Goal: Information Seeking & Learning: Learn about a topic

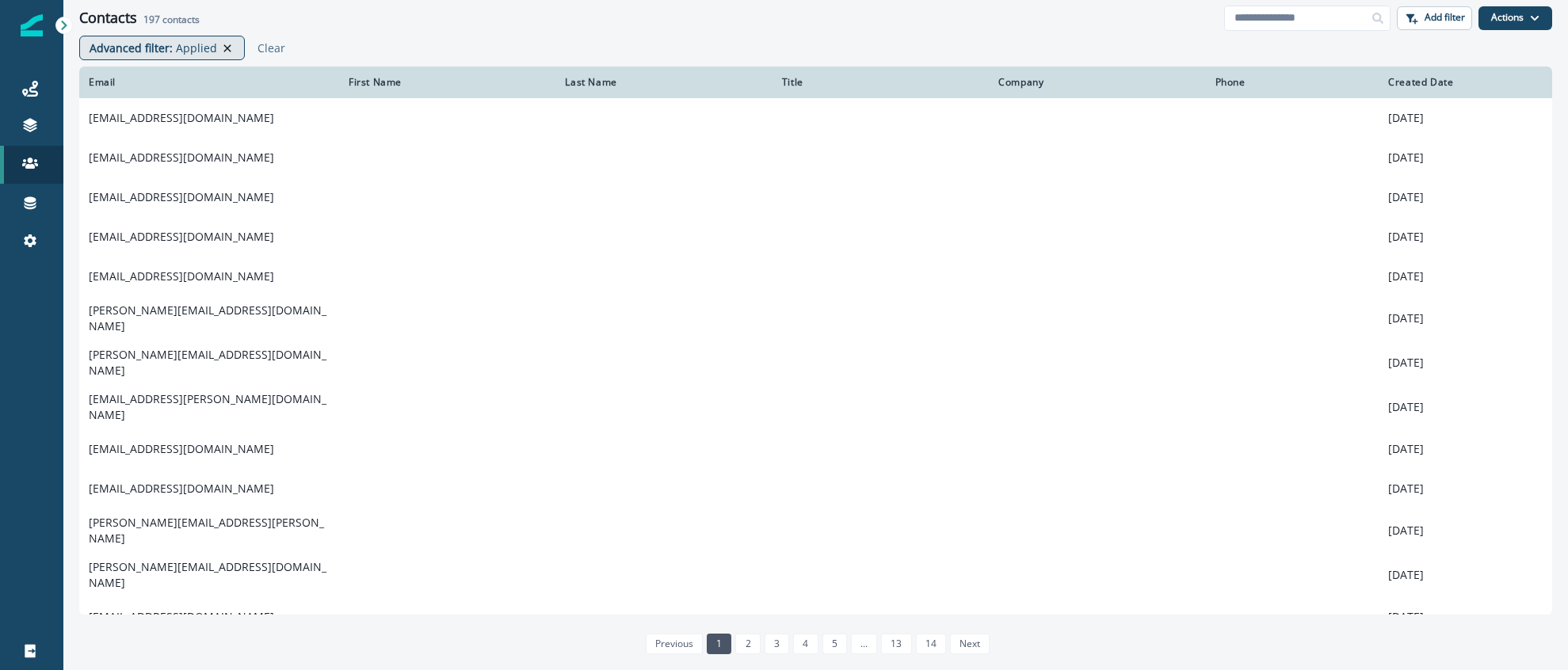
click at [225, 46] on icon at bounding box center [227, 48] width 7 height 7
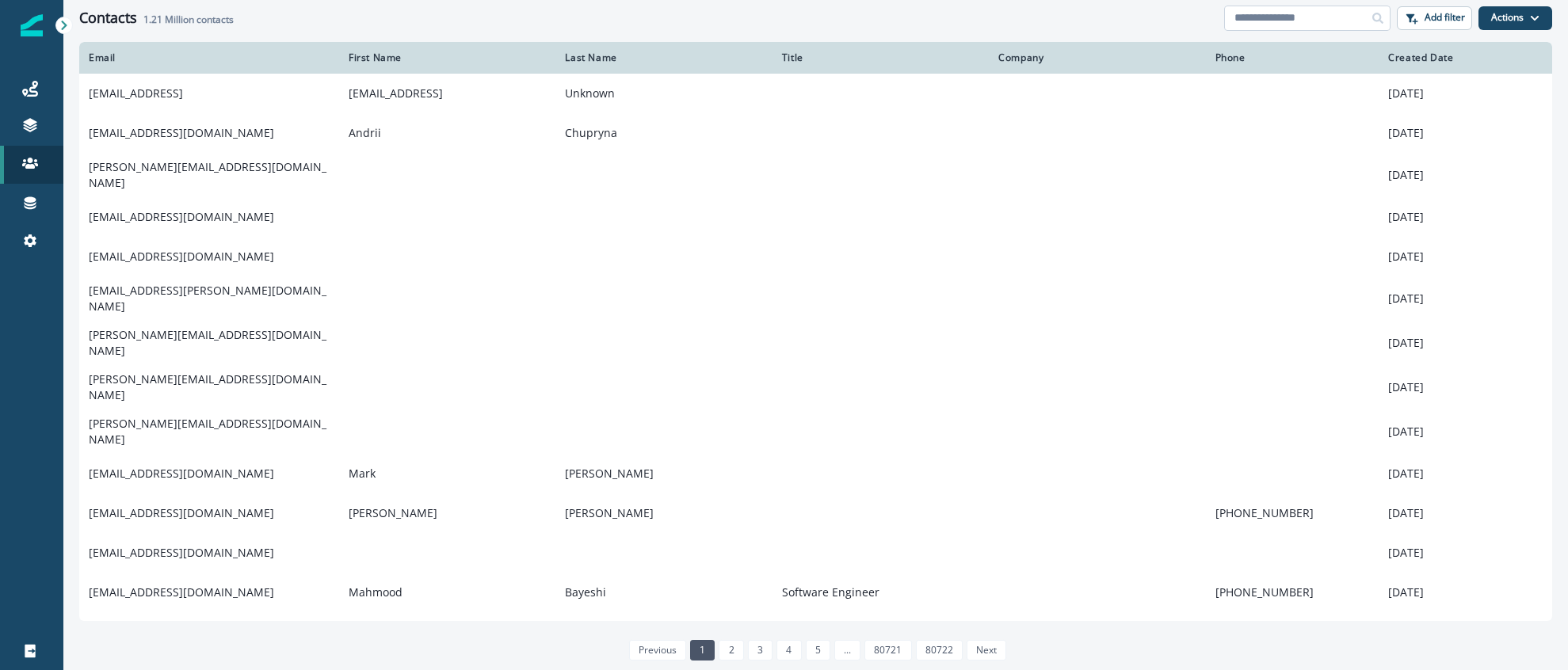
click at [1297, 19] on input at bounding box center [1307, 18] width 167 height 25
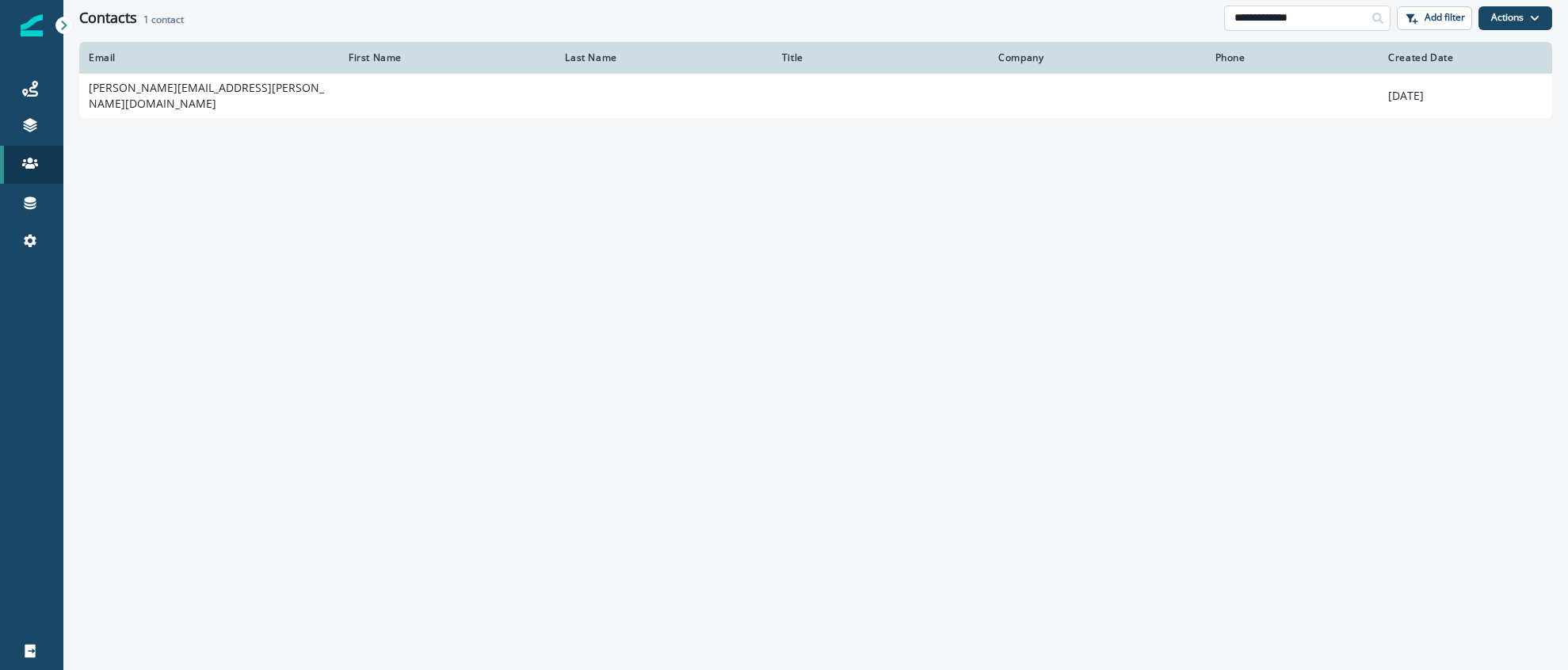
click at [1263, 21] on input "**********" at bounding box center [1307, 18] width 167 height 25
type input "**********"
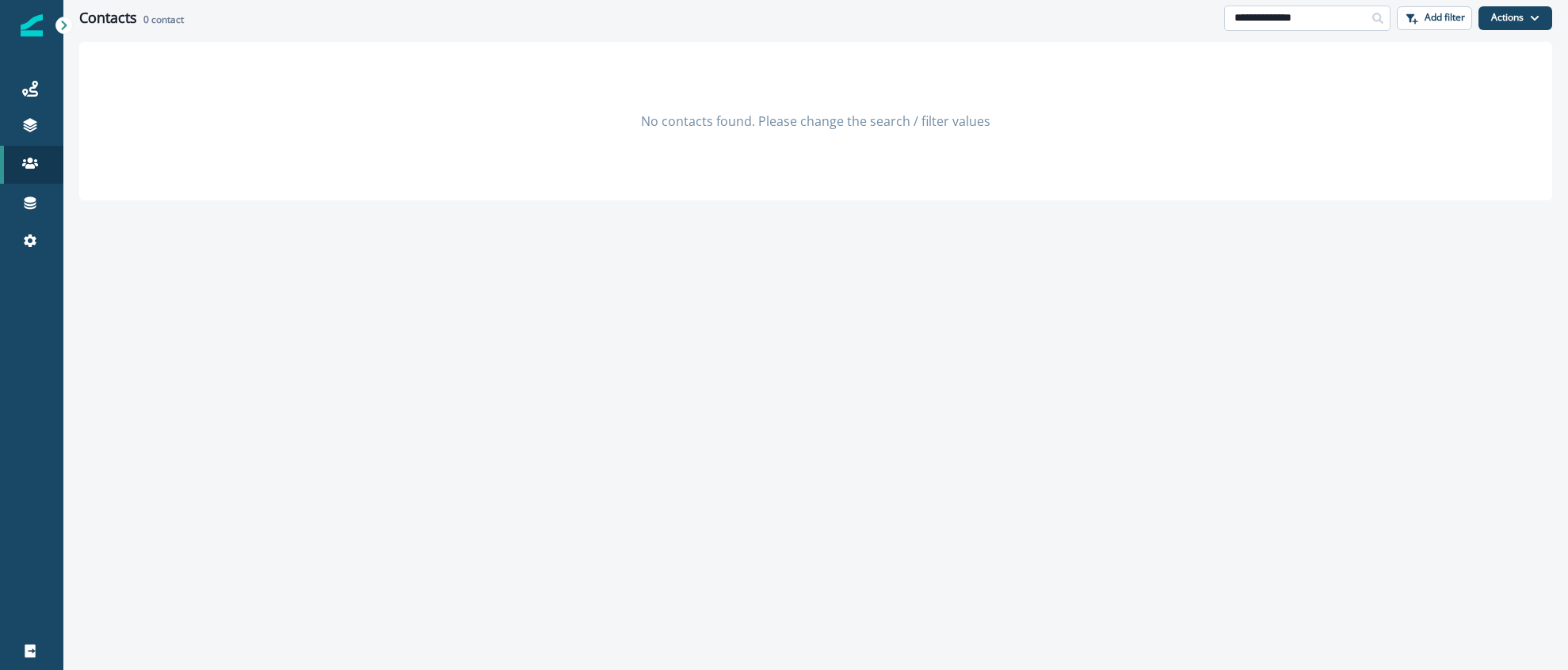
click at [1329, 22] on input "**********" at bounding box center [1307, 18] width 167 height 25
click at [1429, 18] on p "Add filter" at bounding box center [1444, 17] width 40 height 11
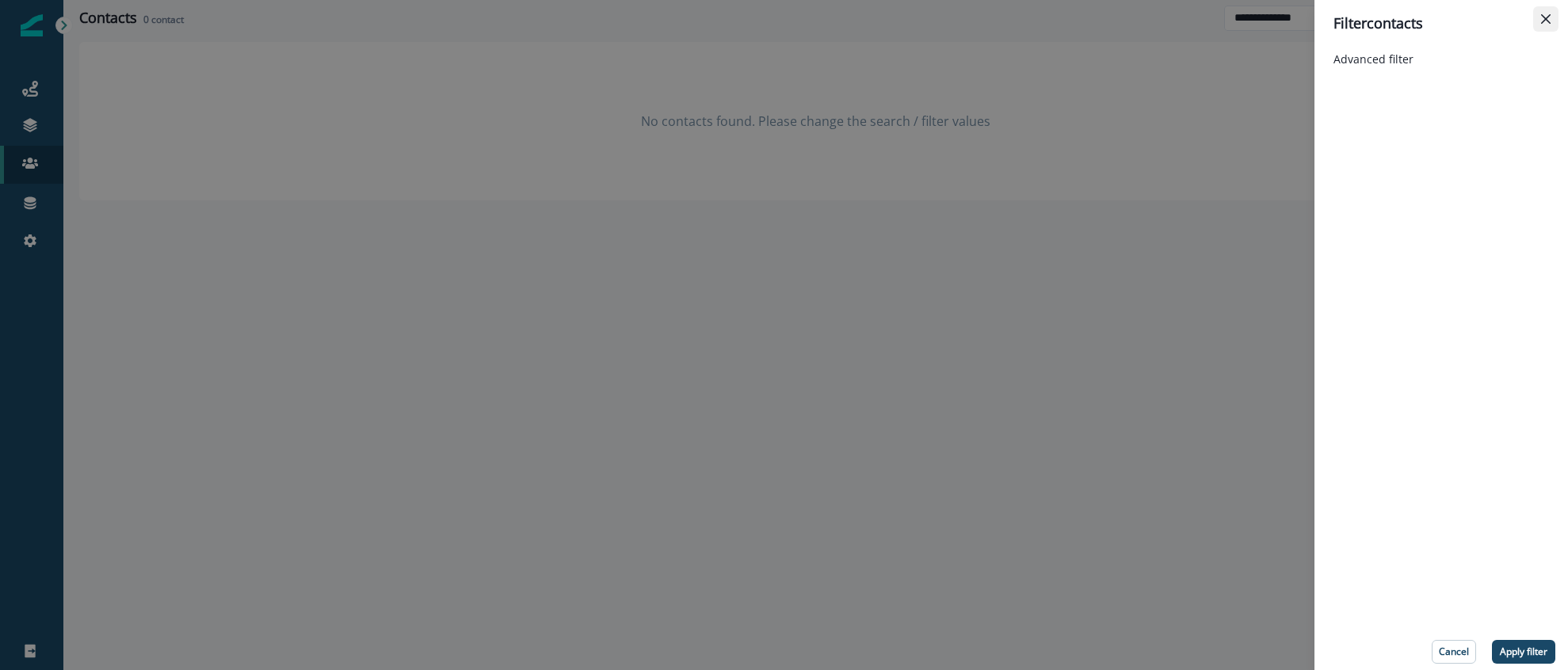
click at [1544, 25] on button "Close" at bounding box center [1546, 19] width 25 height 25
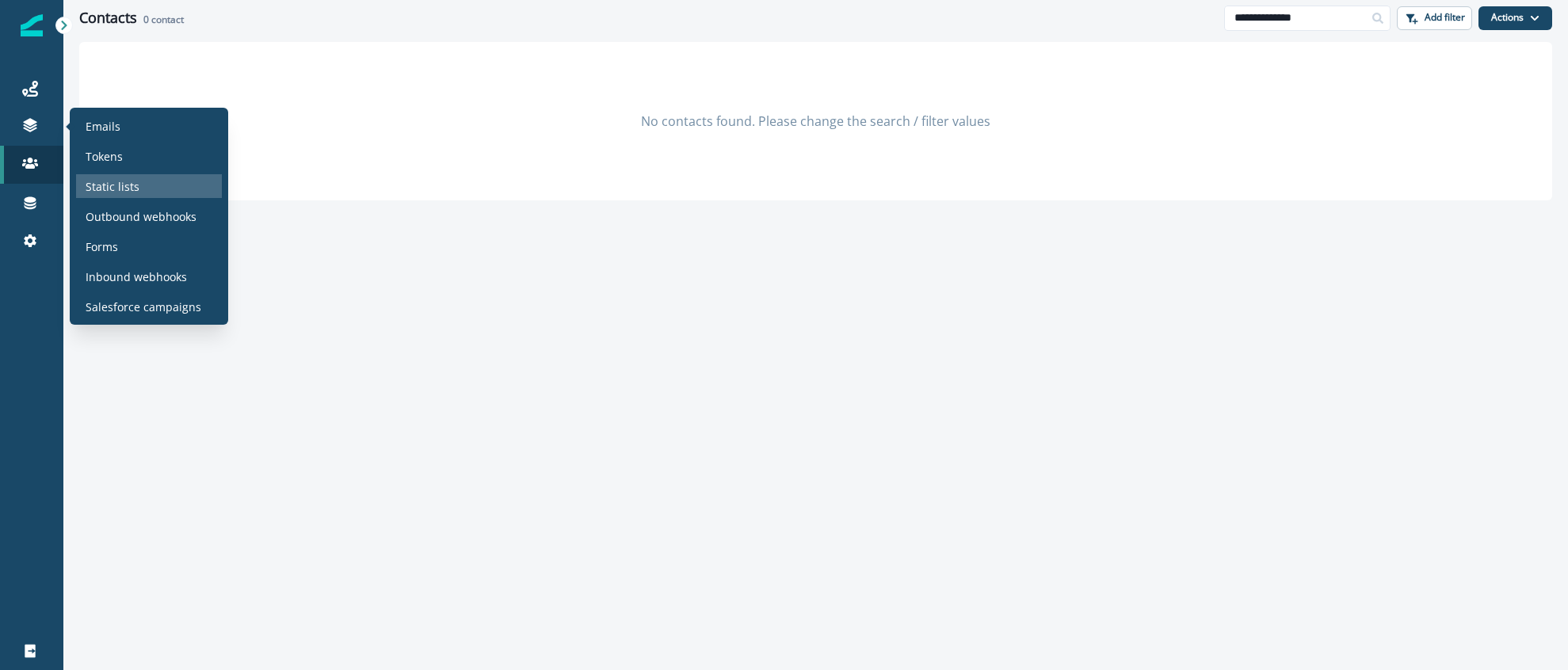
click at [124, 191] on p "Static lists" at bounding box center [112, 186] width 54 height 17
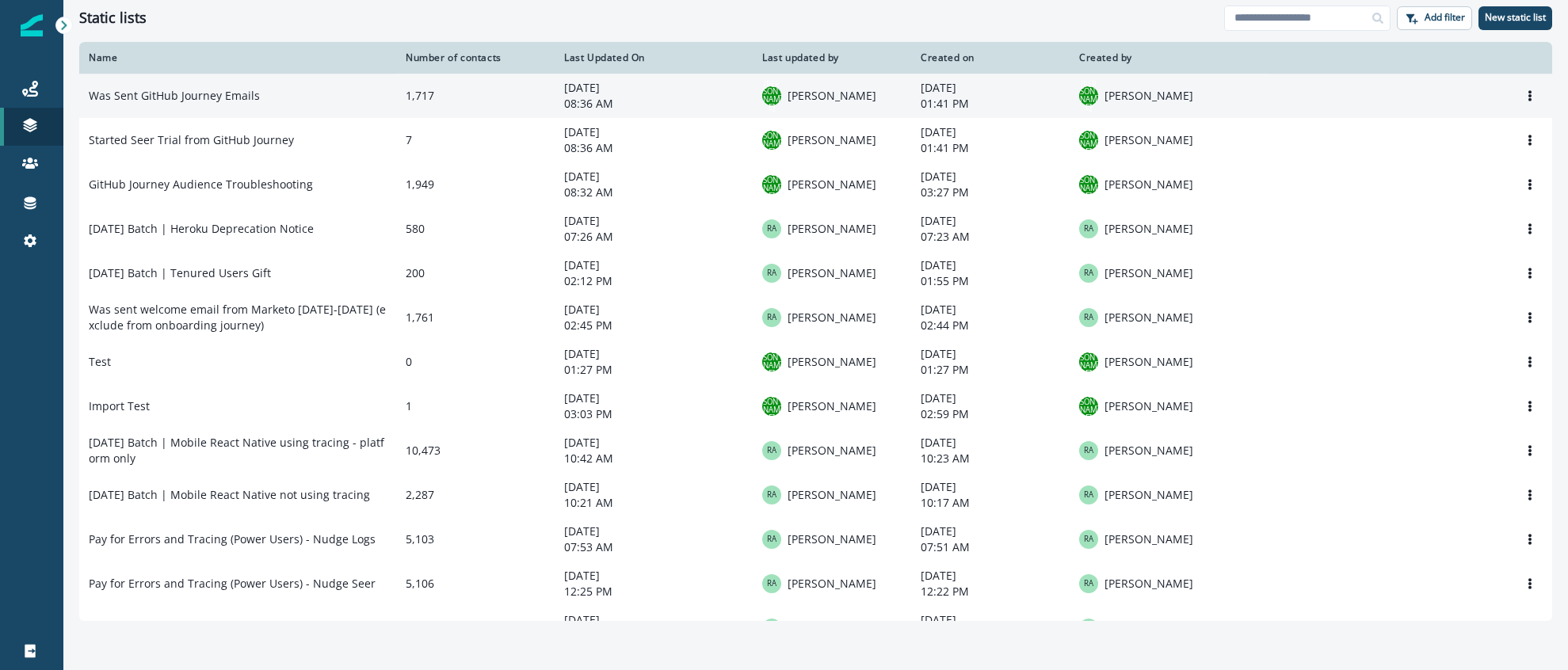
click at [260, 107] on td "Was Sent GitHub Journey Emails" at bounding box center [237, 96] width 317 height 45
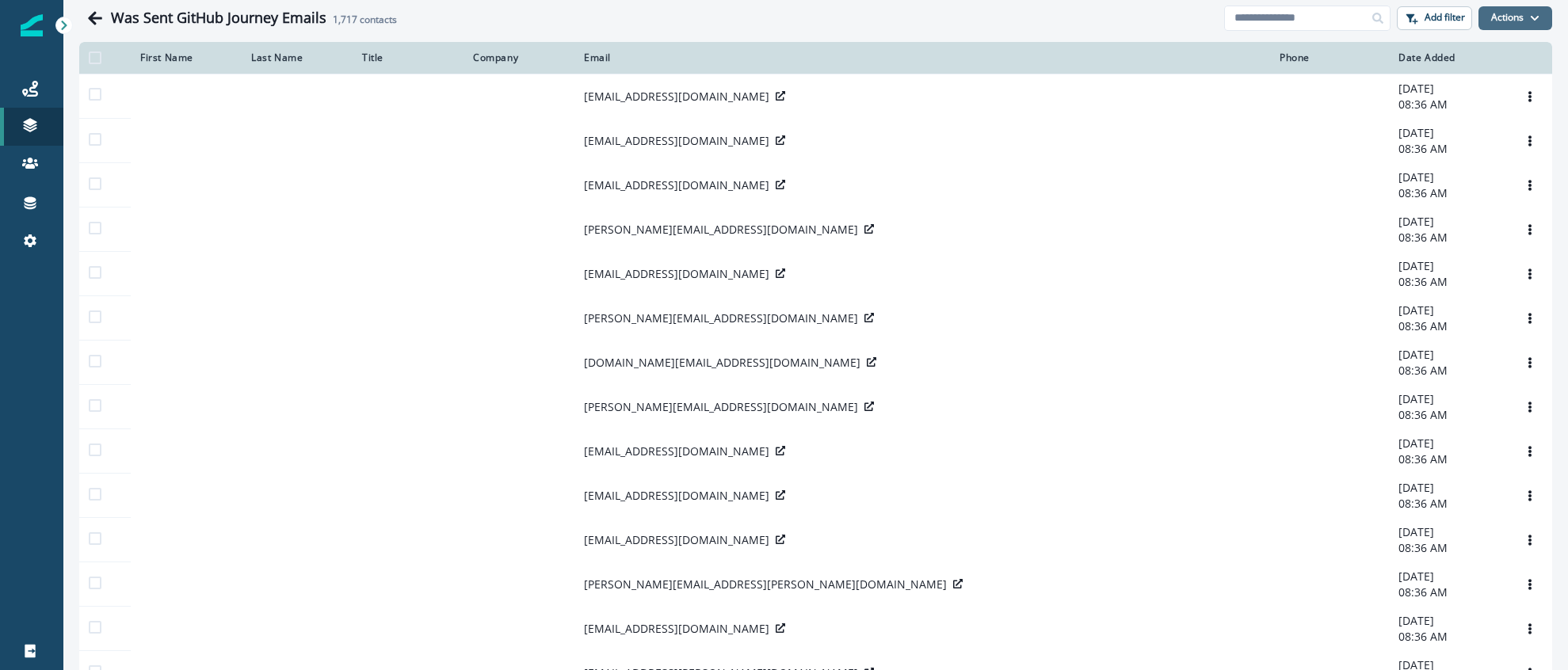
click at [1500, 26] on button "Actions" at bounding box center [1514, 18] width 74 height 24
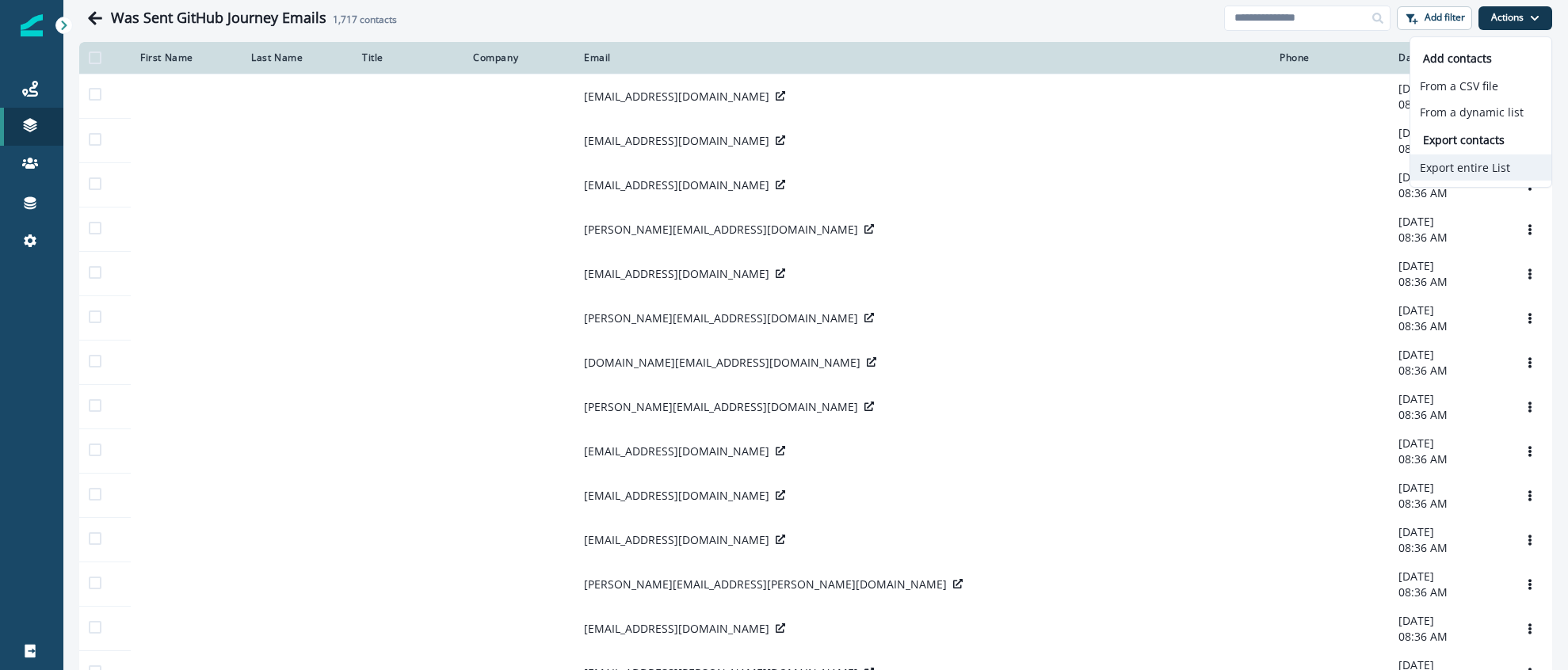
click at [1465, 165] on button "Export entire List" at bounding box center [1481, 167] width 141 height 26
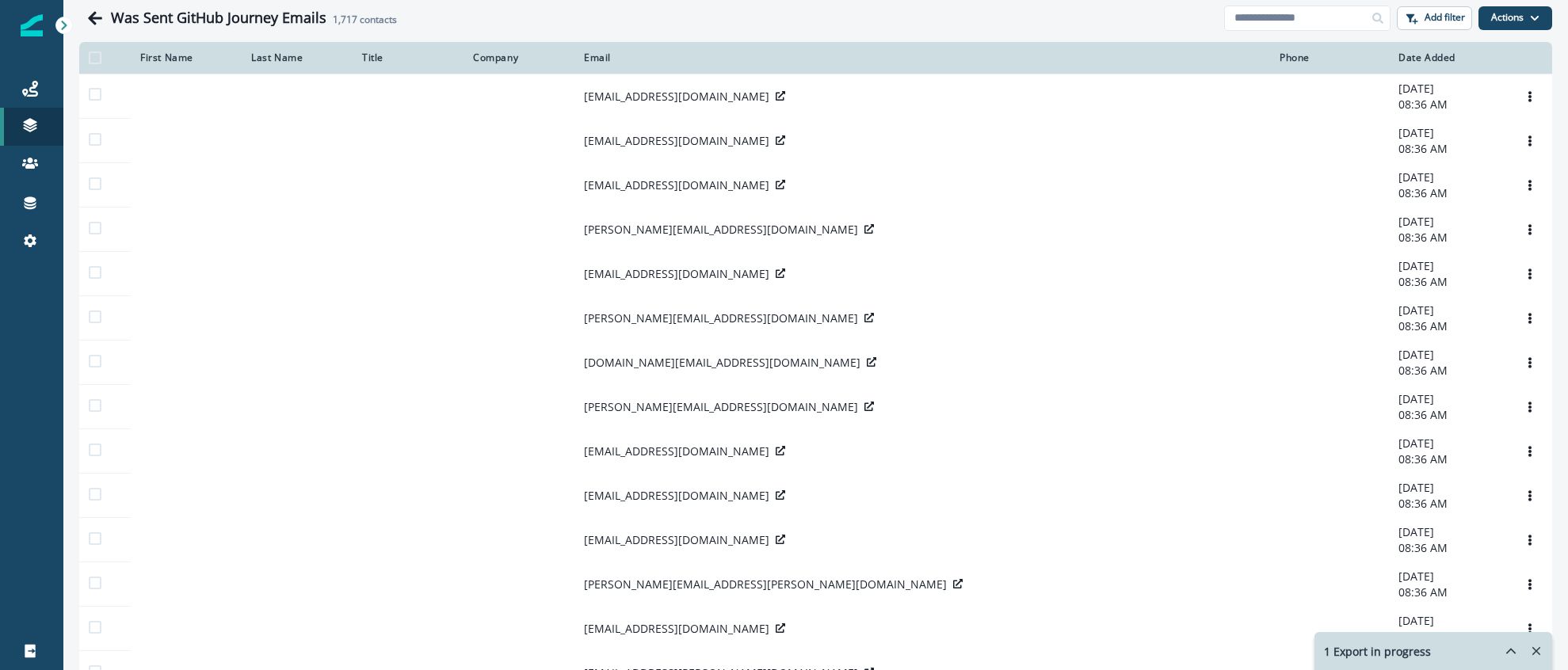
click at [1534, 649] on icon "Remove-exports" at bounding box center [1537, 652] width 9 height 9
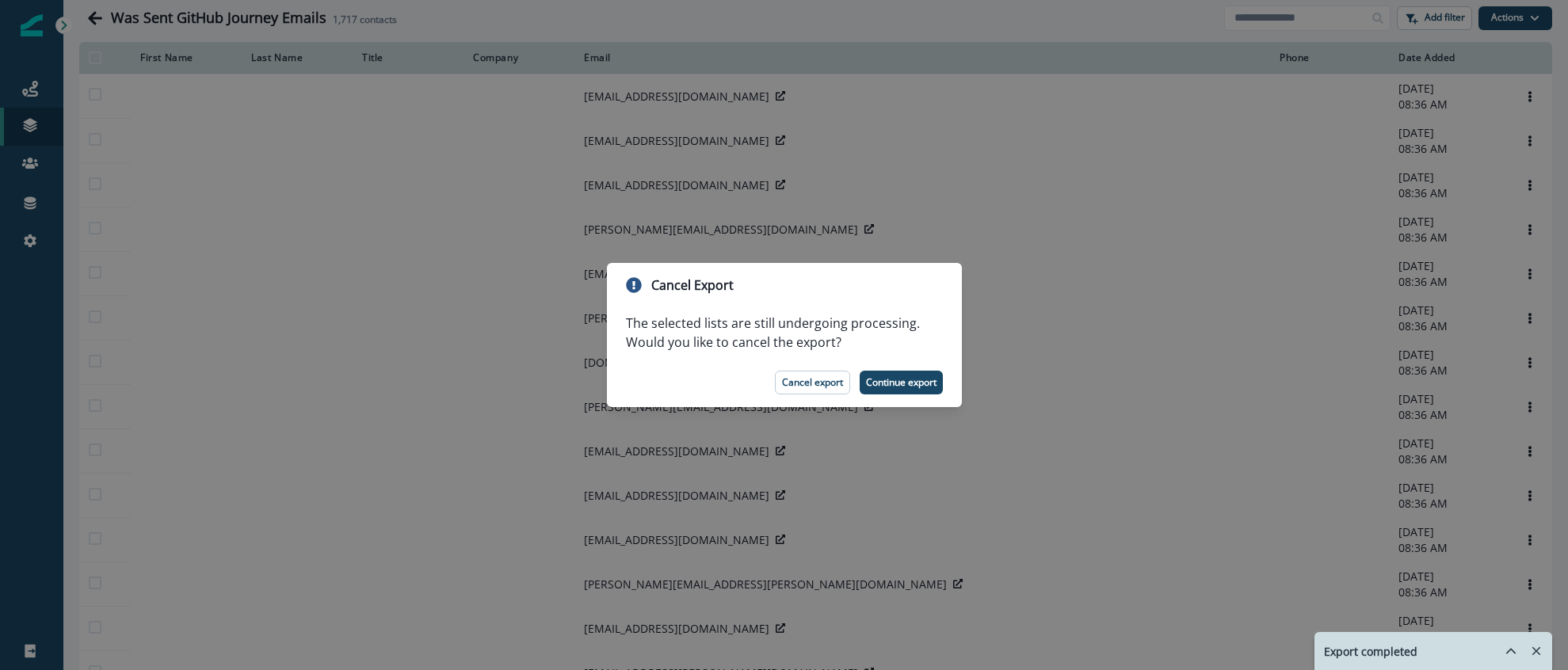
drag, startPoint x: 1104, startPoint y: 330, endPoint x: 1095, endPoint y: 330, distance: 9.0
click at [1102, 330] on div "Cancel Export The selected lists are still undergoing processing. Would you lik…" at bounding box center [784, 335] width 1568 height 670
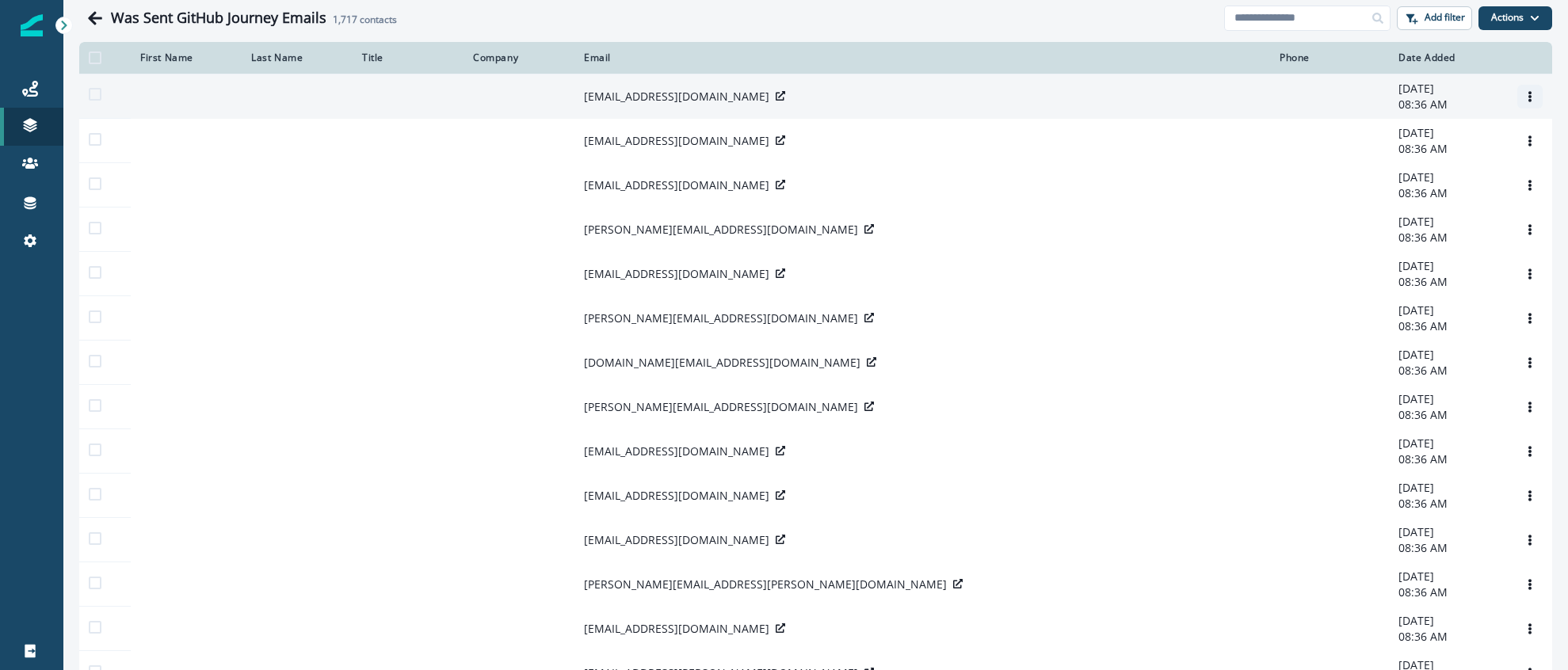
click at [1525, 103] on icon "Options" at bounding box center [1530, 96] width 11 height 11
click at [1143, 104] on div "grimdexteam@gmail.com" at bounding box center [922, 96] width 677 height 16
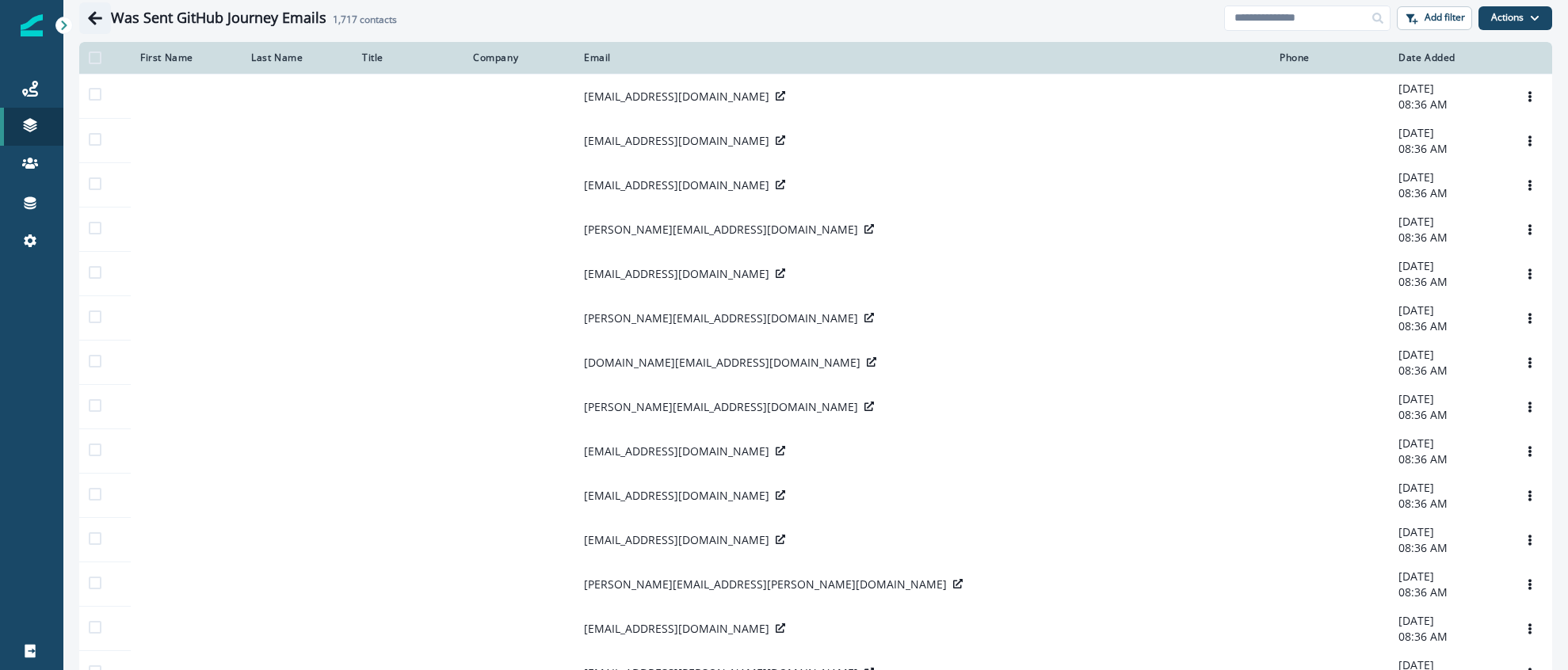
click at [88, 11] on icon "Go back" at bounding box center [95, 19] width 16 height 16
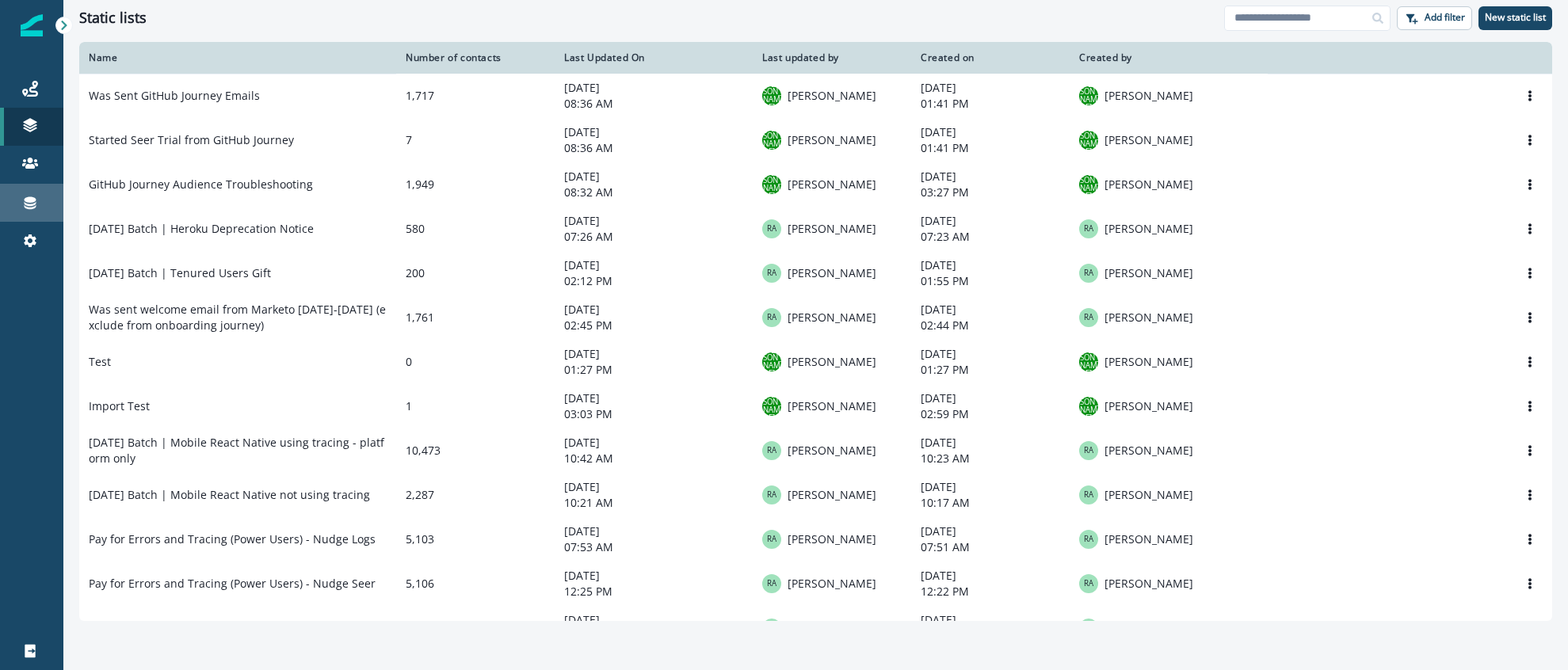
click at [26, 192] on link "Connections" at bounding box center [31, 203] width 63 height 38
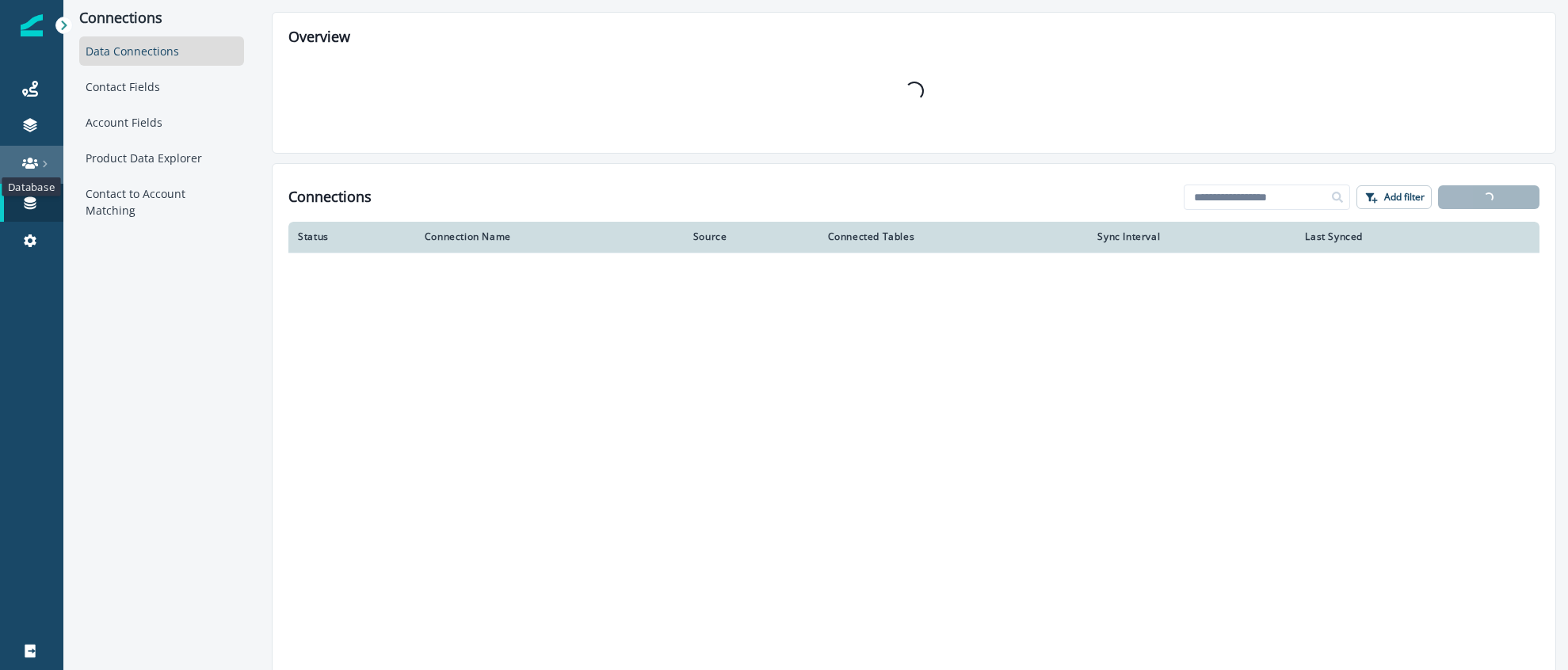
click at [28, 166] on icon at bounding box center [30, 163] width 16 height 11
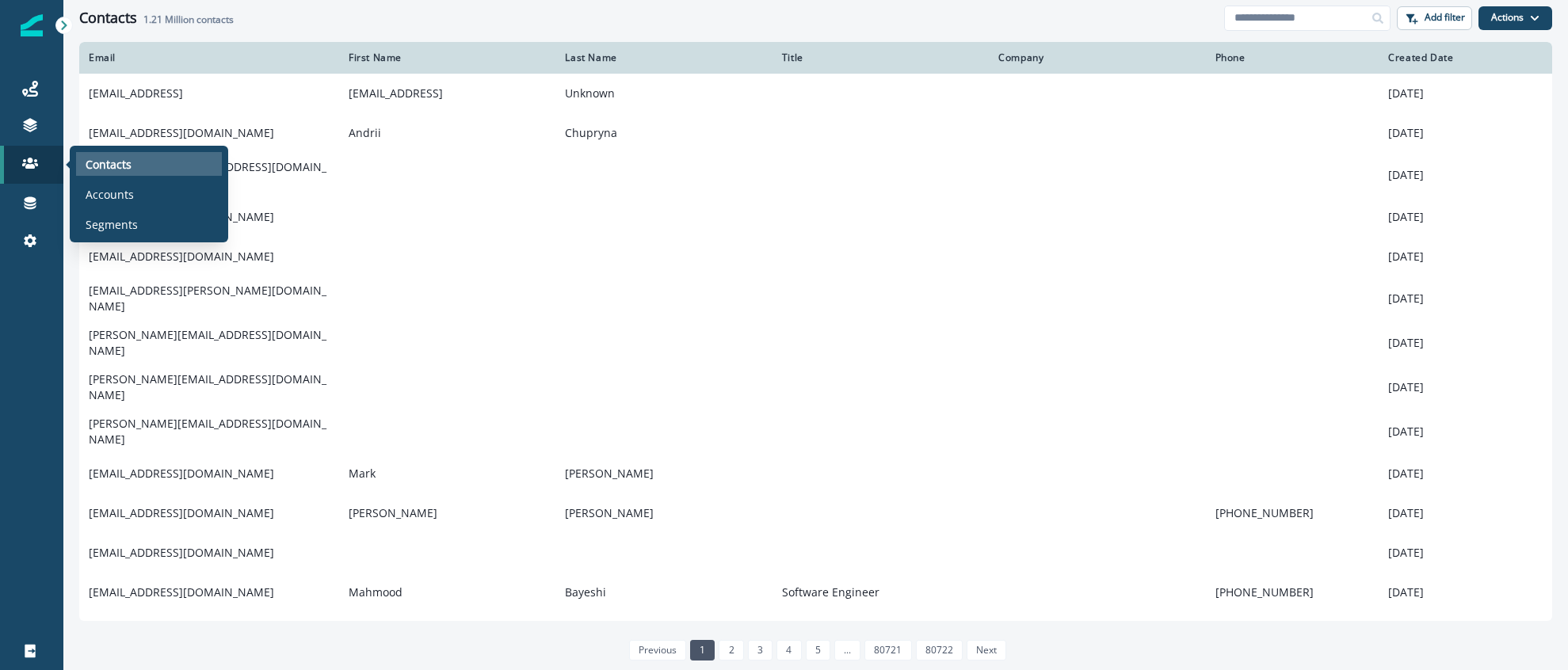
click at [106, 164] on p "Contacts" at bounding box center [109, 164] width 46 height 17
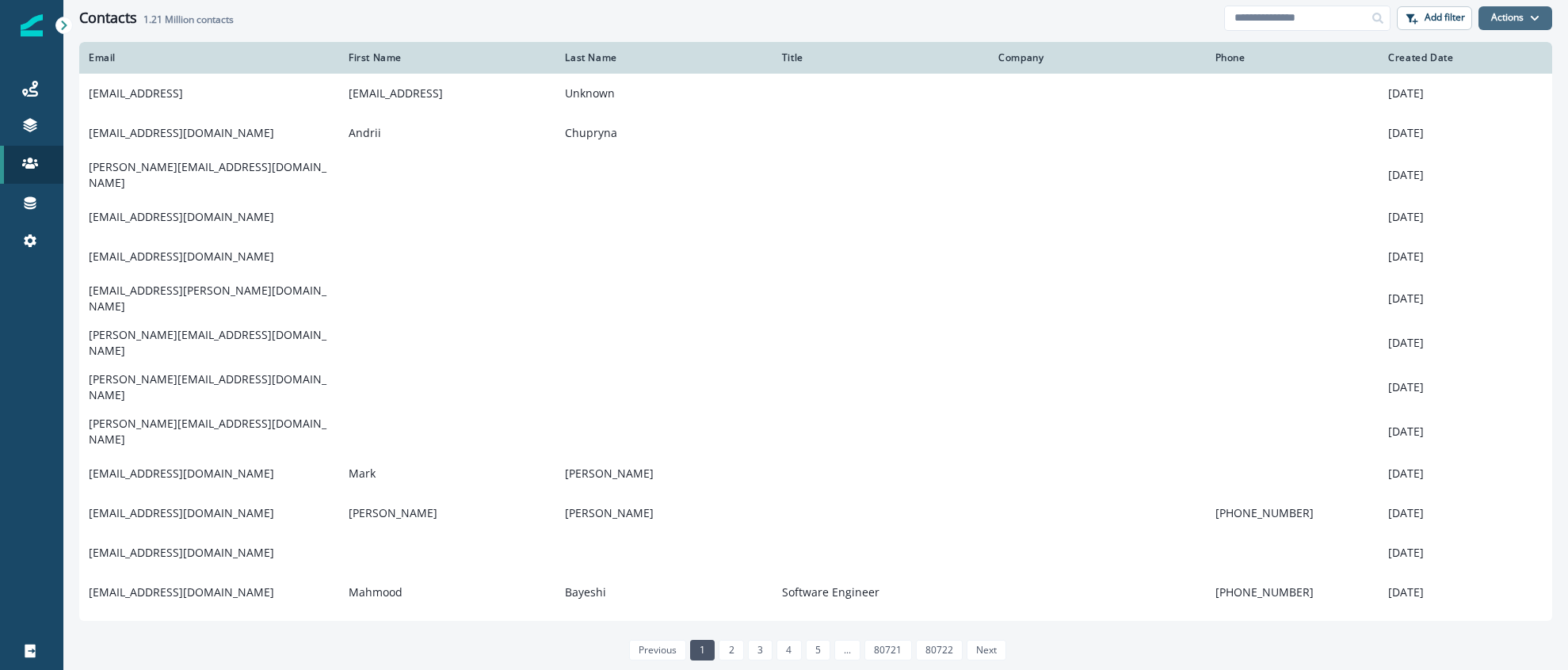
click at [1535, 22] on icon "button" at bounding box center [1534, 18] width 10 height 10
click at [958, 23] on div "Contacts 1.21 Million contacts" at bounding box center [652, 19] width 1145 height 18
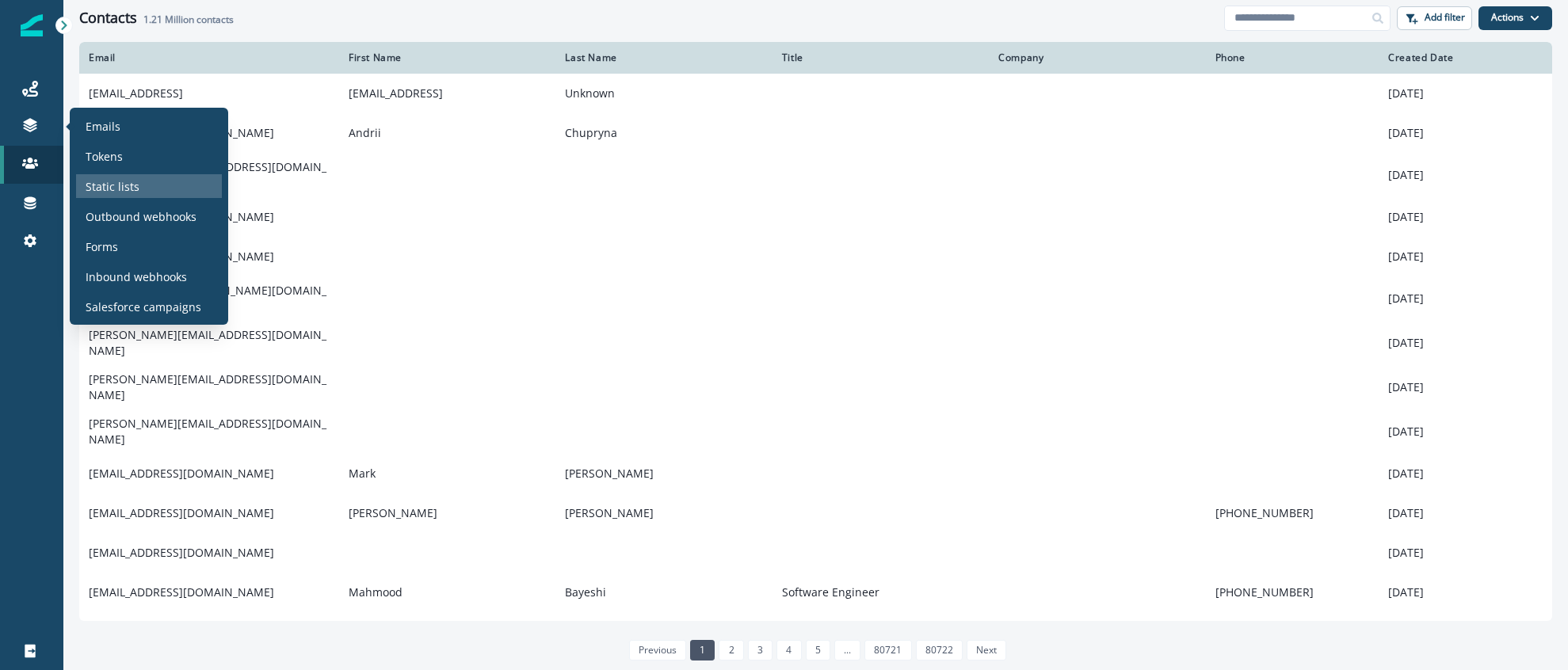
click at [101, 188] on p "Static lists" at bounding box center [112, 186] width 54 height 17
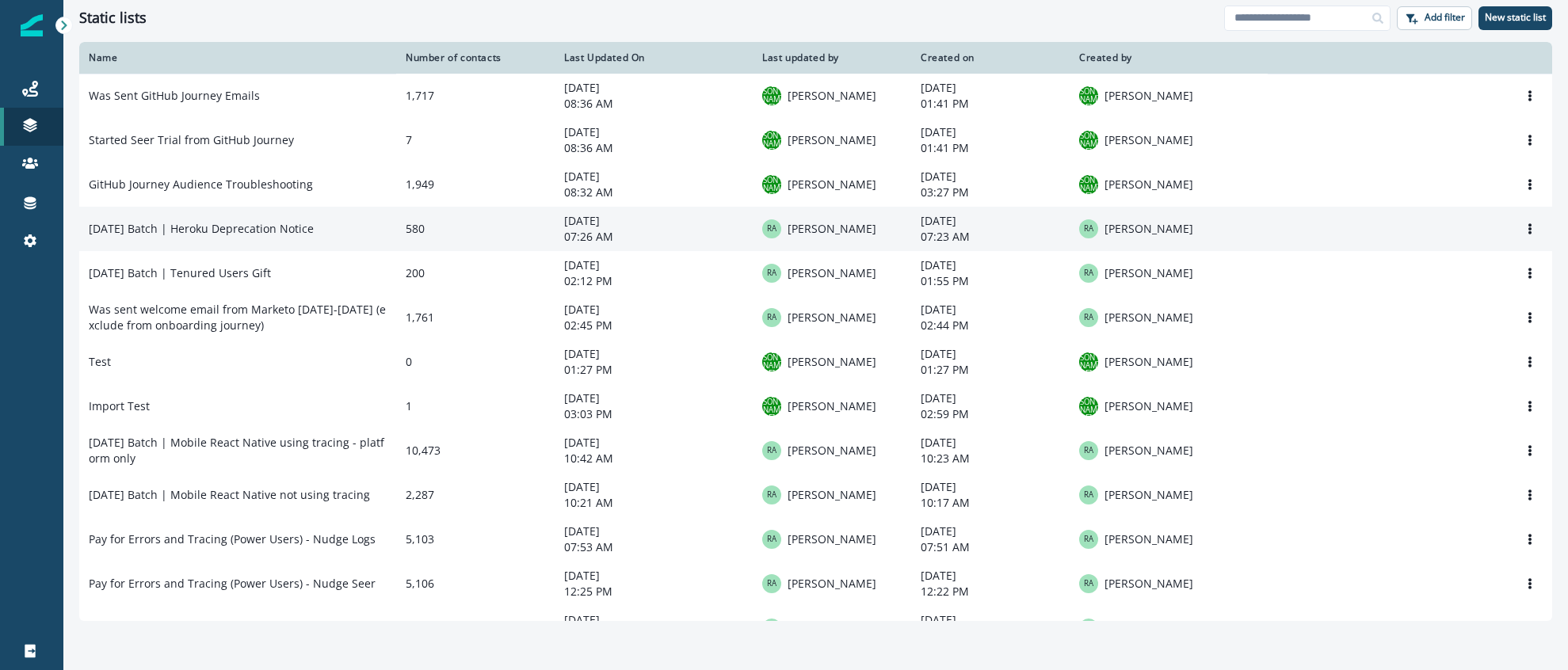
scroll to position [11, 0]
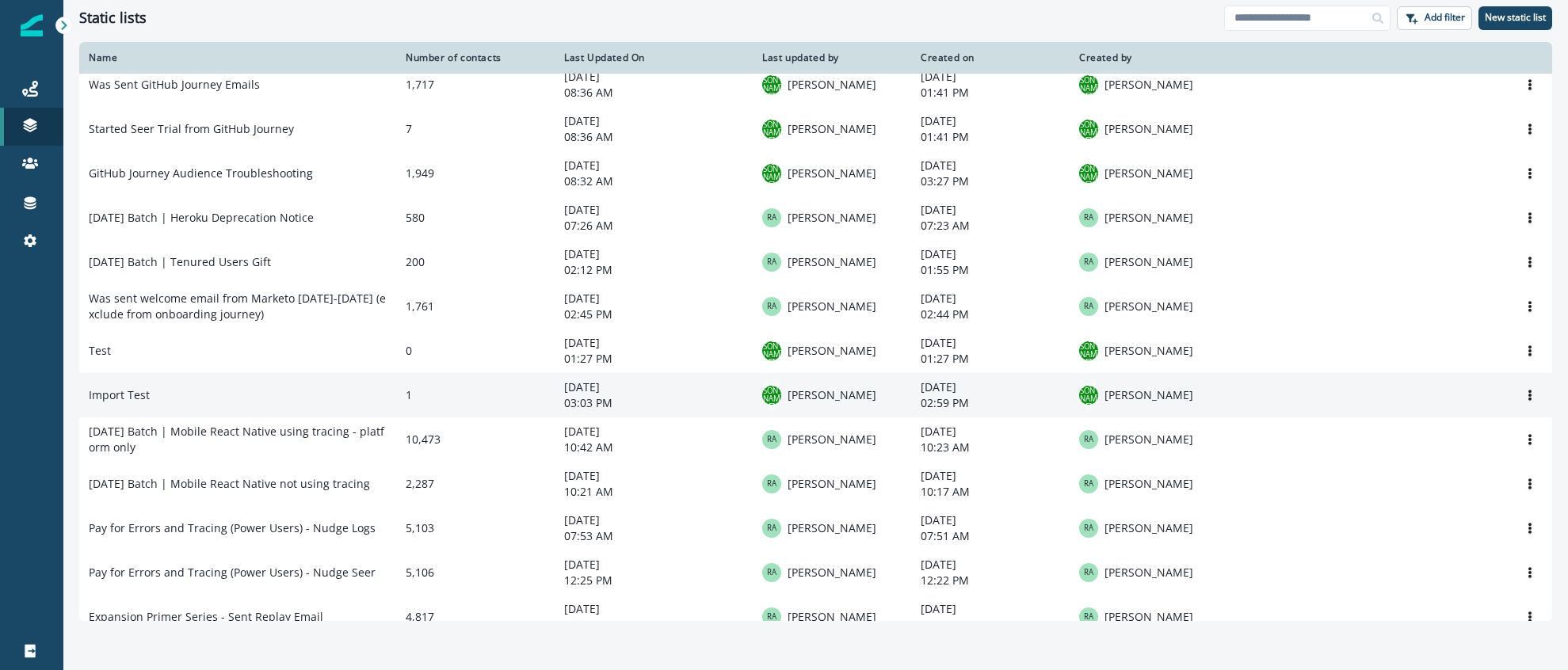
click at [169, 397] on td "Import Test" at bounding box center [237, 395] width 317 height 45
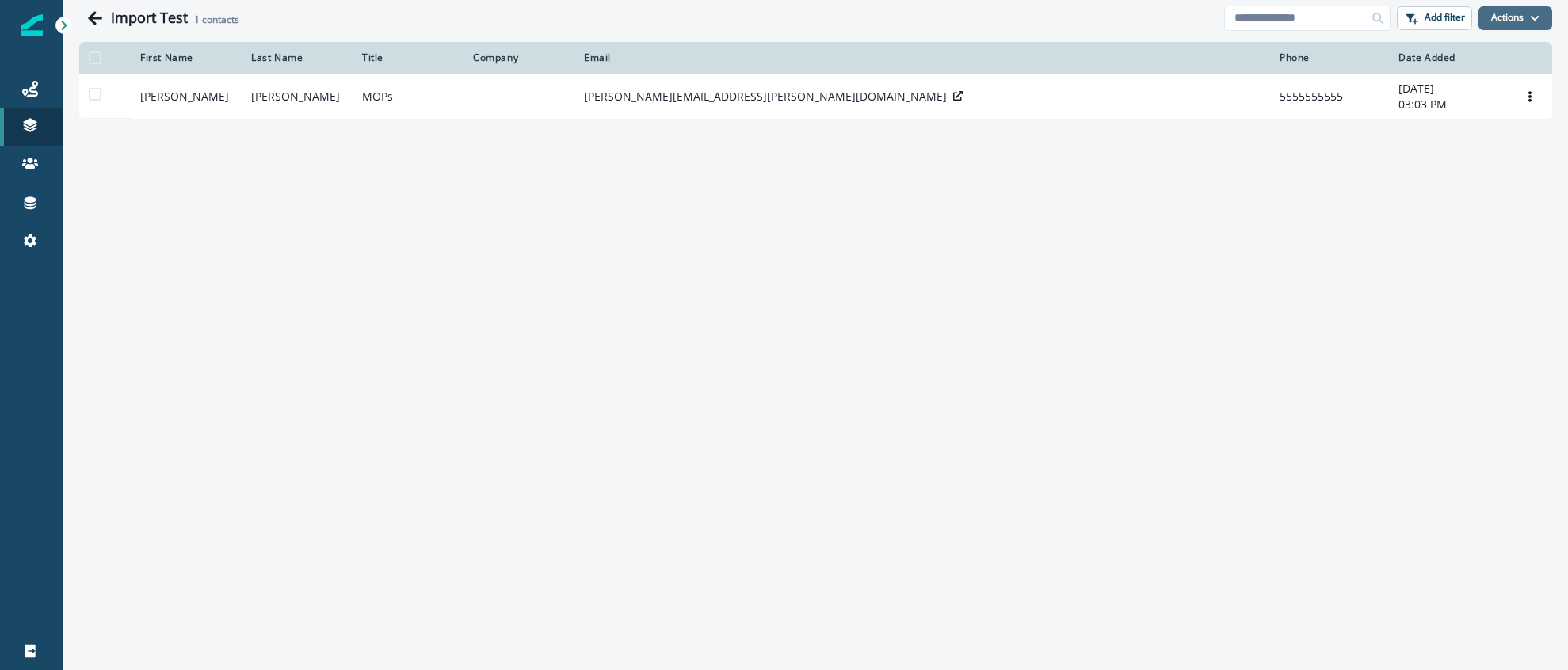
click at [1501, 21] on button "Actions" at bounding box center [1514, 18] width 74 height 24
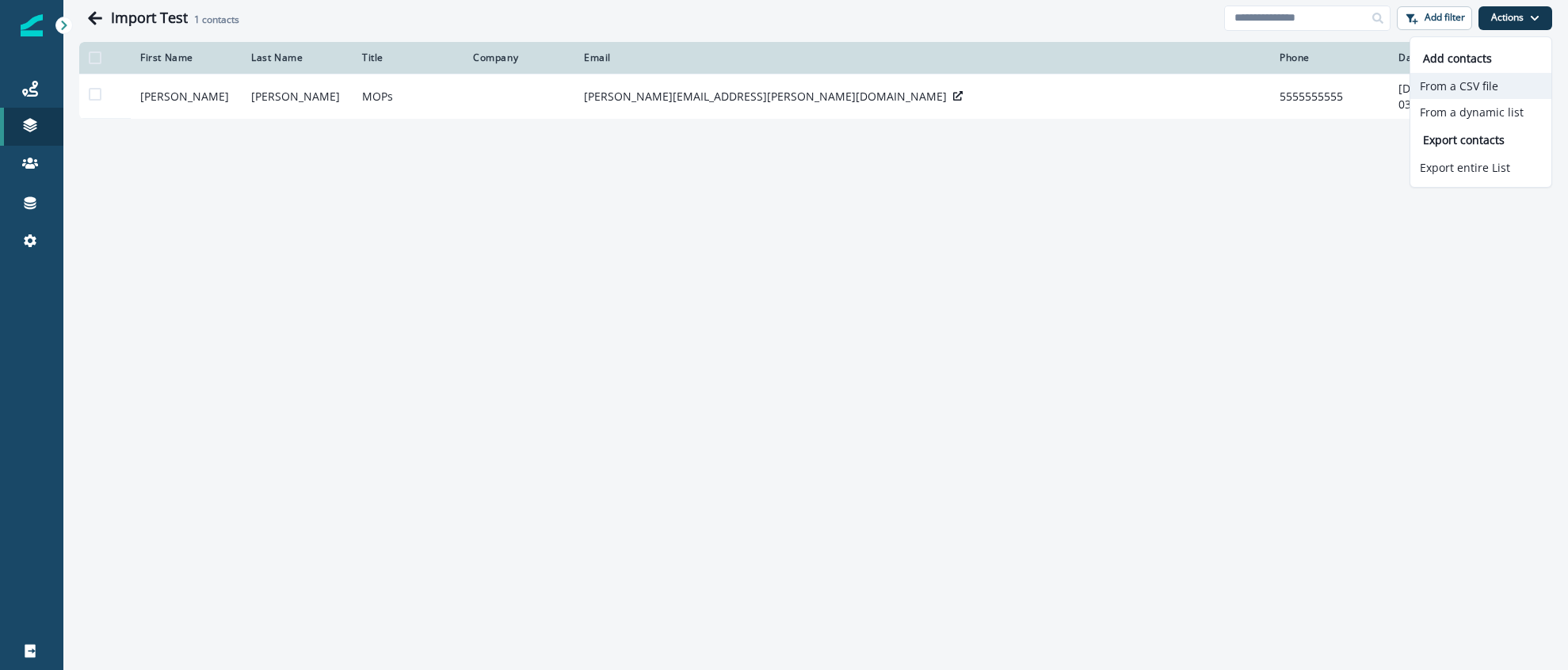
click at [1482, 88] on button "From a CSV file" at bounding box center [1481, 86] width 141 height 26
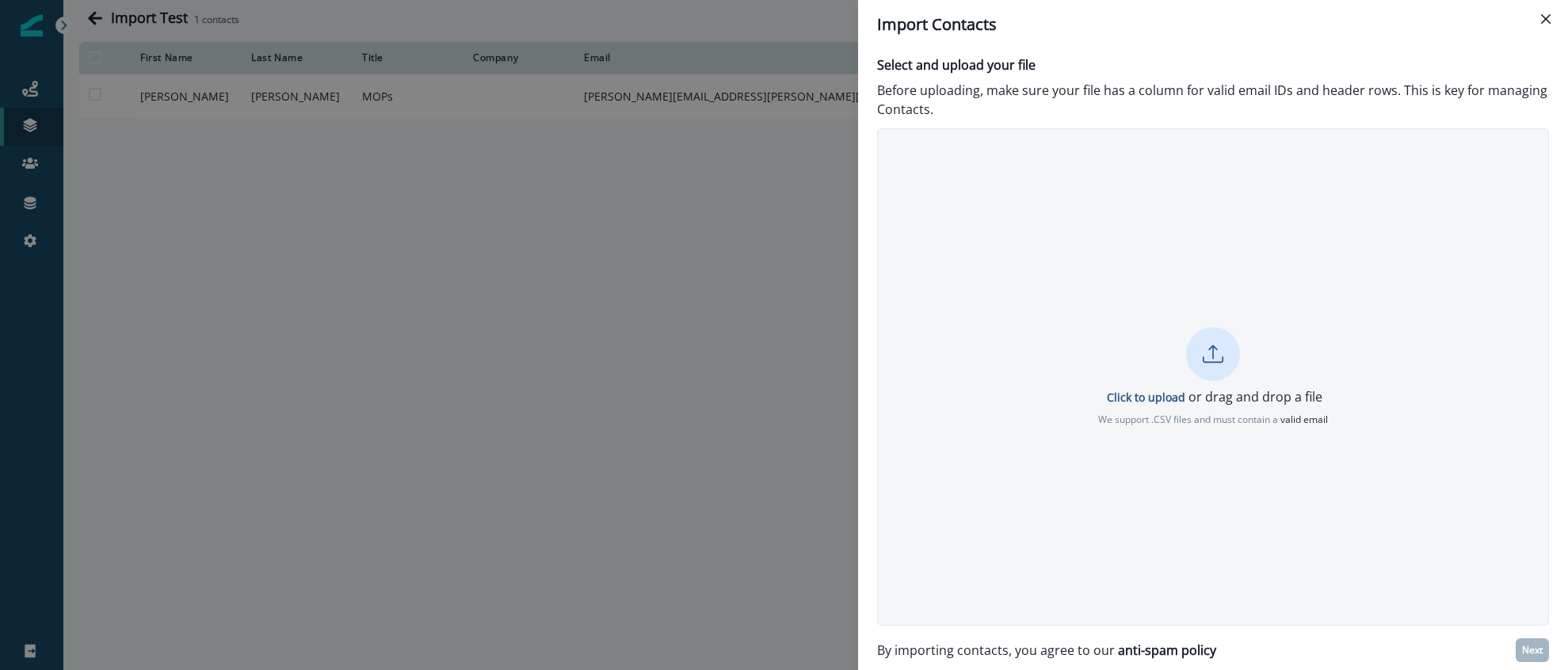
click at [1209, 362] on icon at bounding box center [1212, 360] width 21 height 6
click at [700, 280] on div "Import Contacts Select and upload your file Before uploading, make sure your fi…" at bounding box center [784, 335] width 1568 height 670
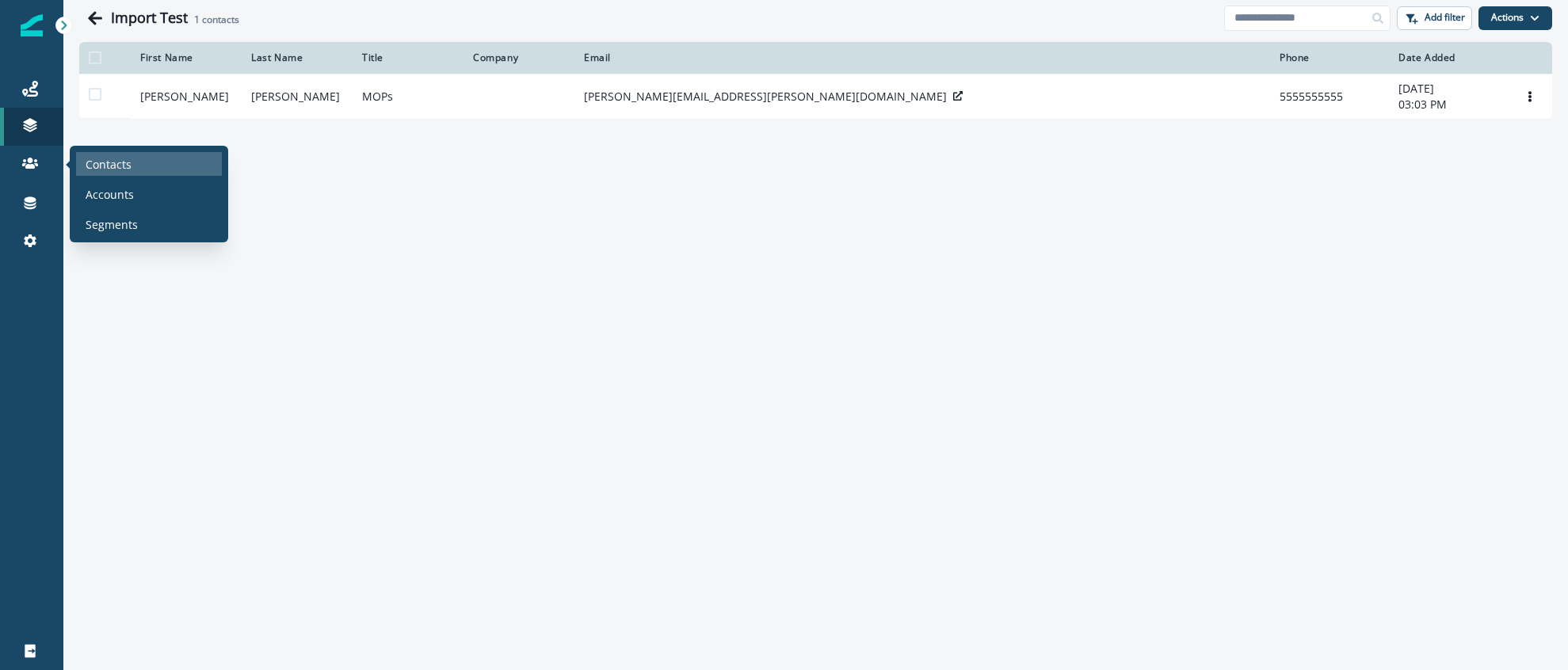
click at [76, 161] on div "Contacts" at bounding box center [148, 164] width 145 height 24
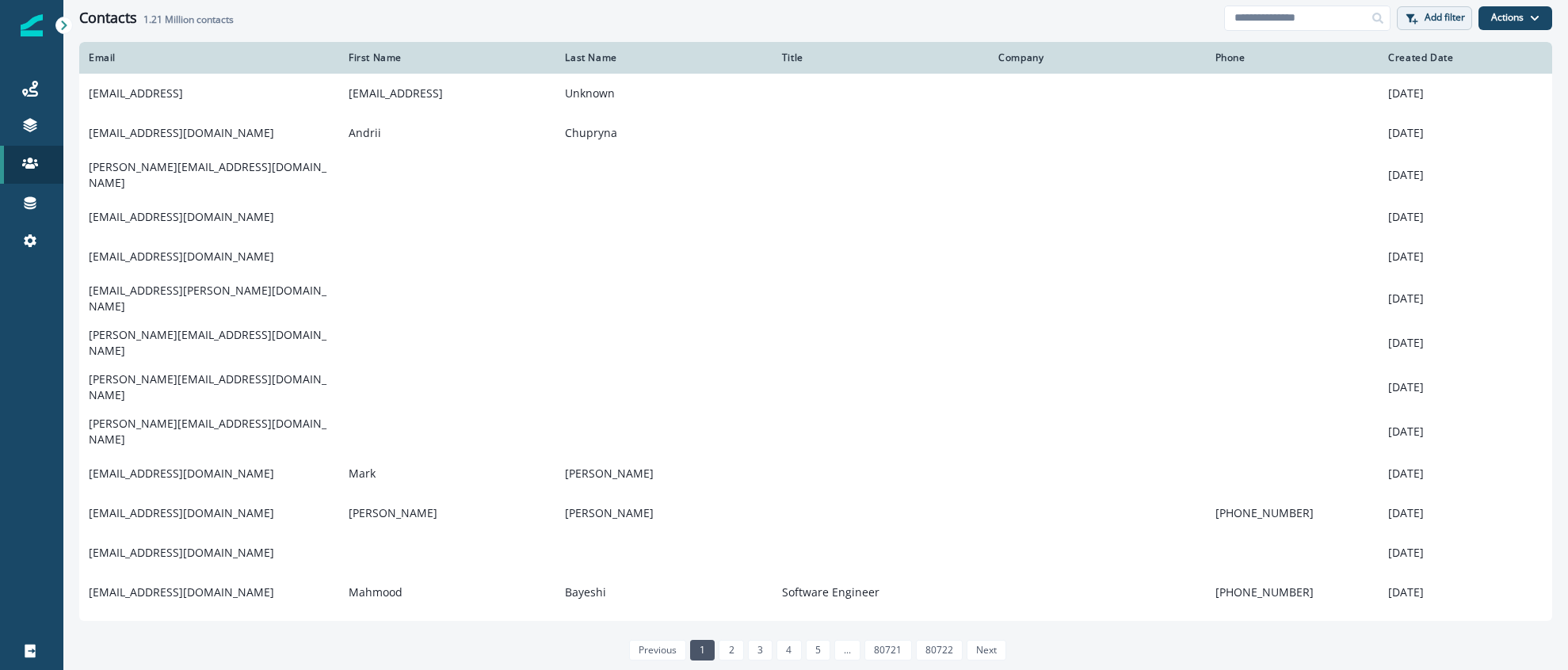
click at [1436, 24] on button "Add filter" at bounding box center [1434, 18] width 75 height 24
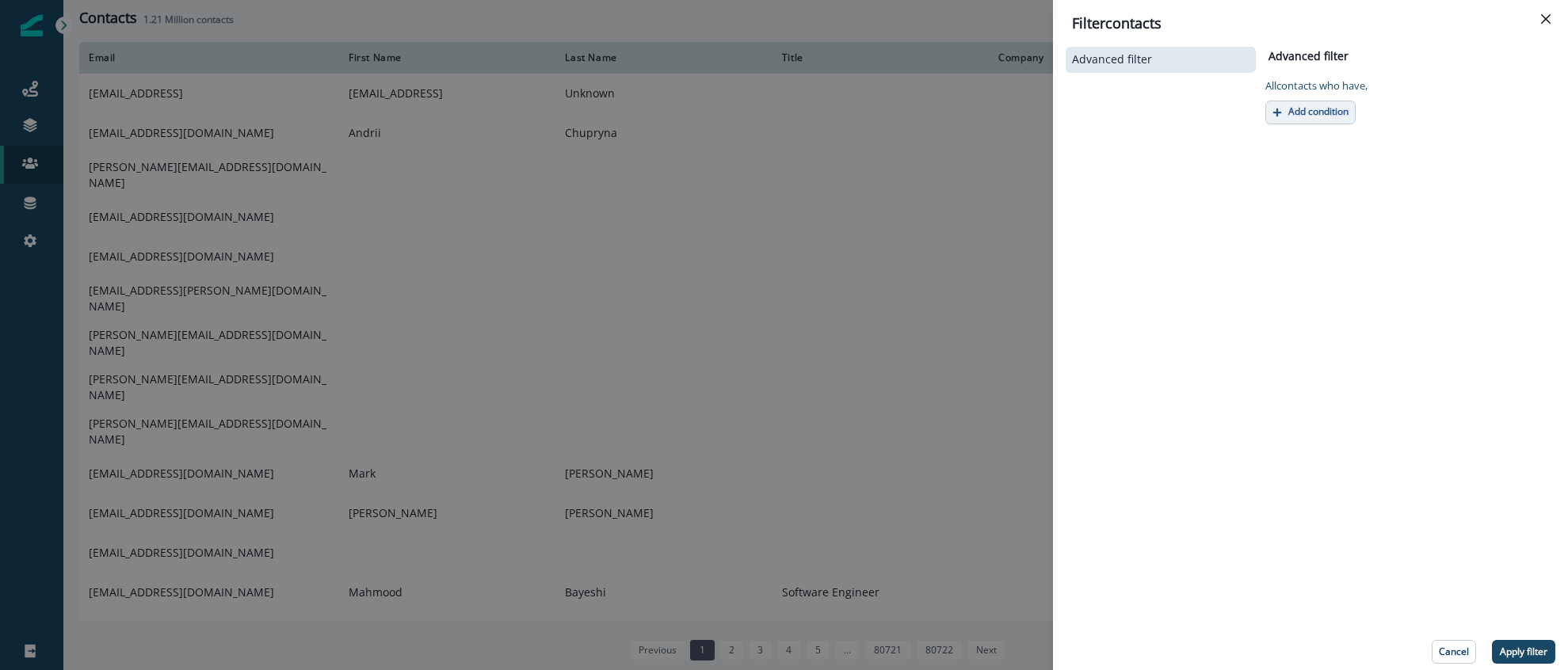
click at [1315, 103] on button "Add condition" at bounding box center [1310, 112] width 90 height 24
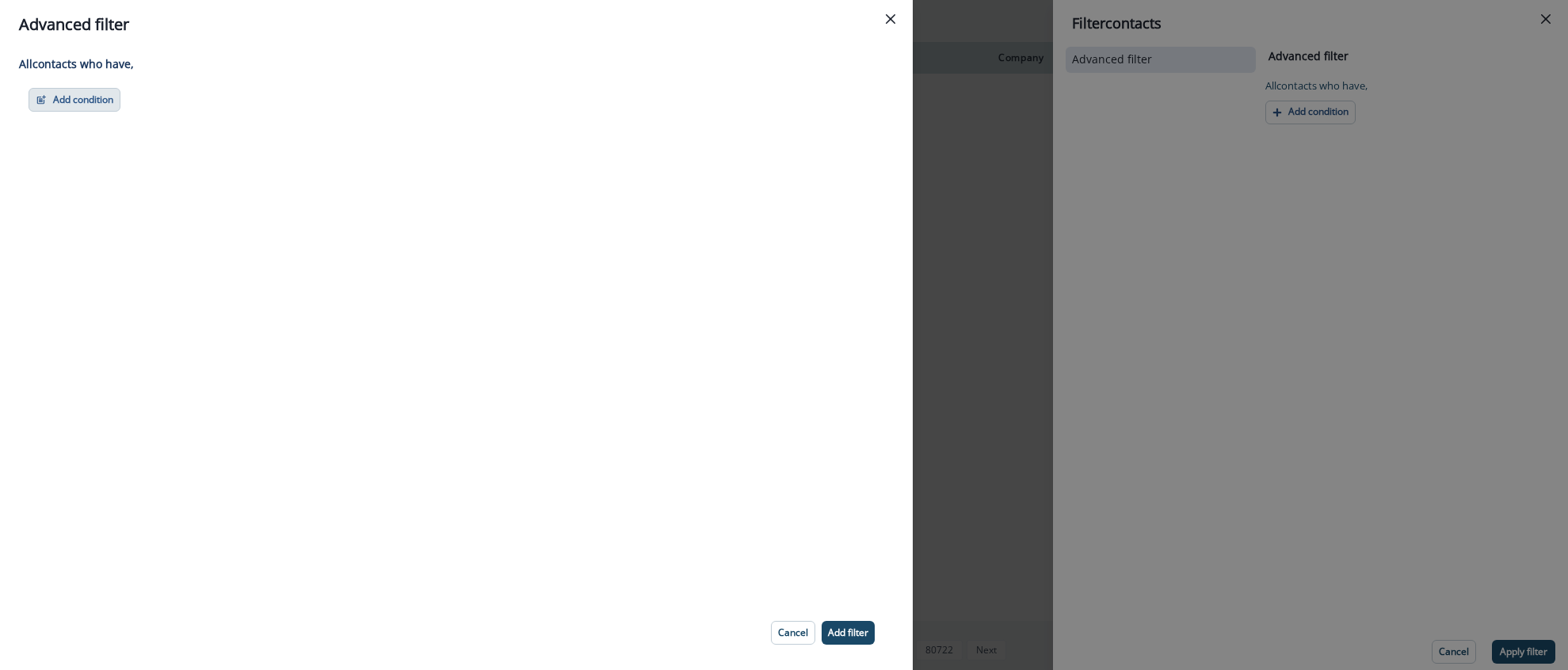
click at [76, 103] on button "Add condition" at bounding box center [74, 100] width 92 height 24
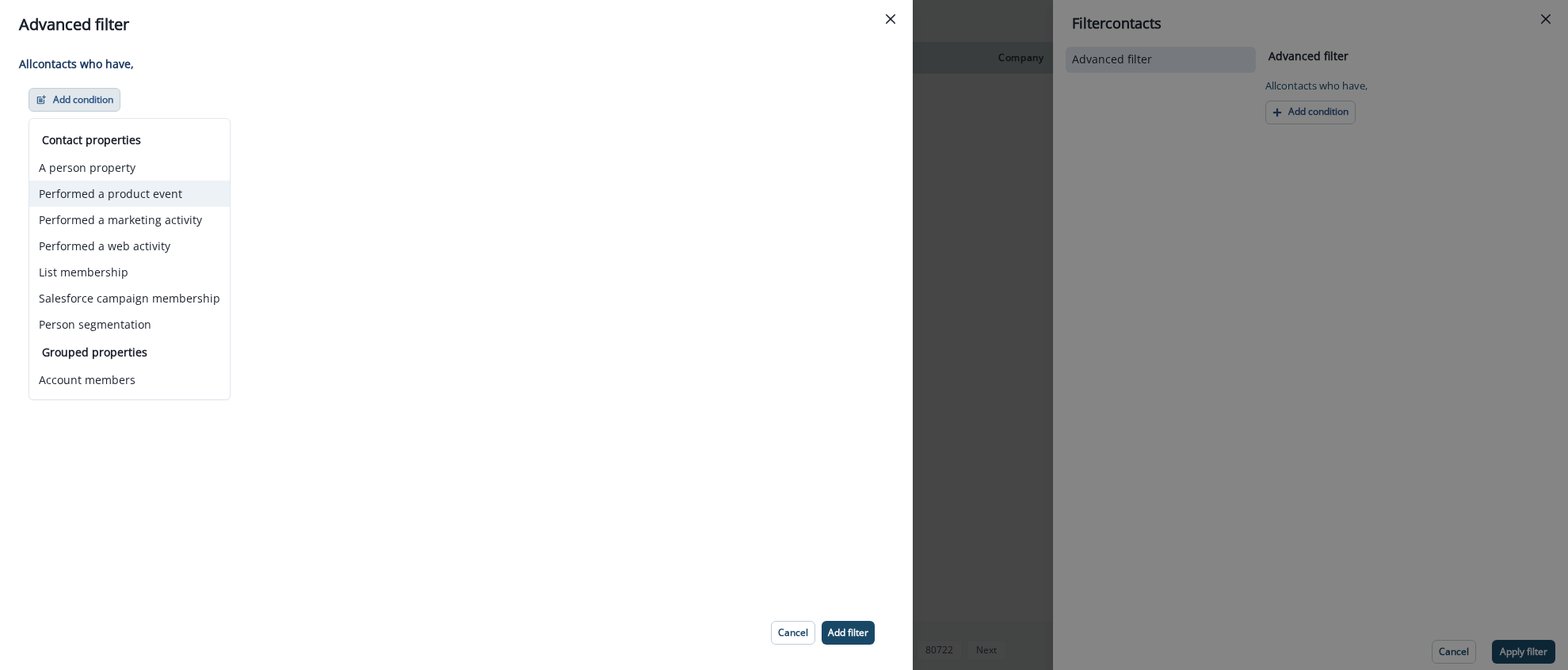
click at [145, 195] on button "Performed a product event" at bounding box center [129, 194] width 201 height 26
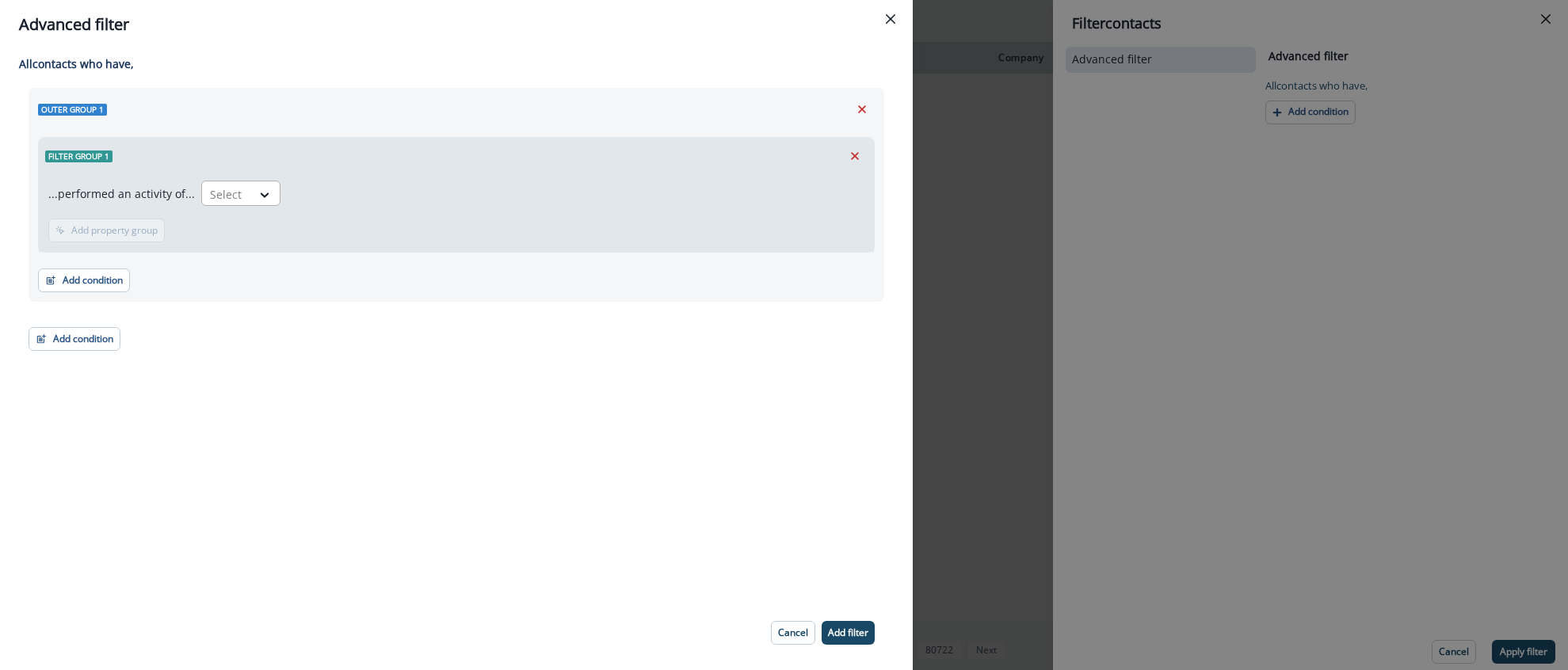
click at [244, 189] on div "Select" at bounding box center [227, 194] width 49 height 26
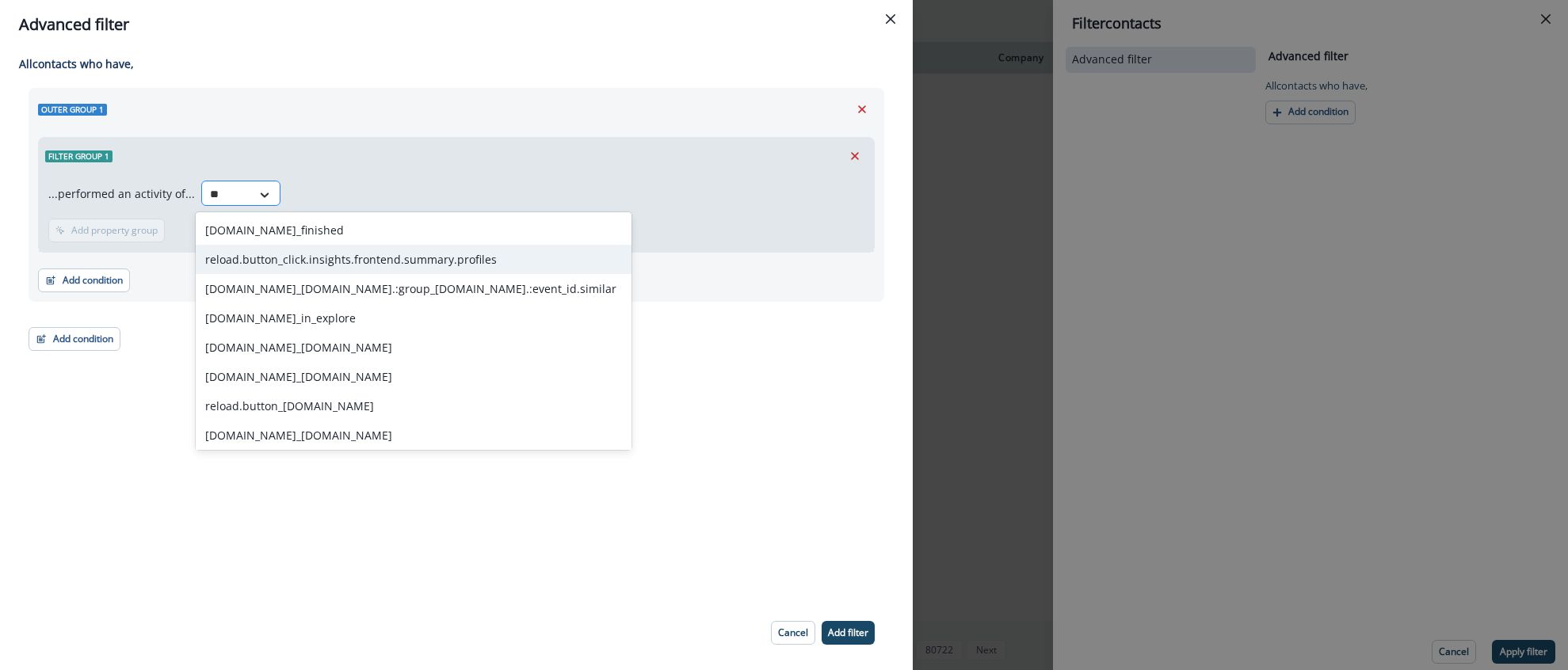
type input "*"
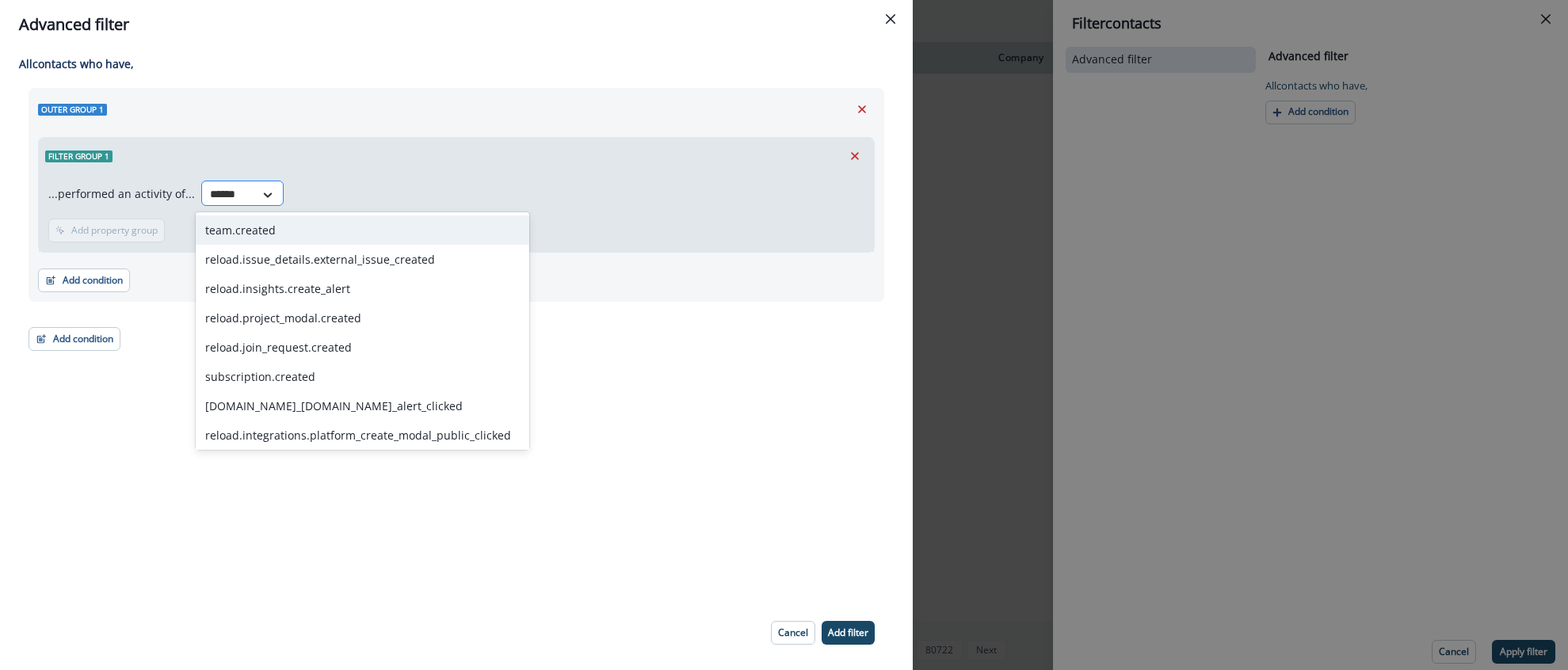
type input "*******"
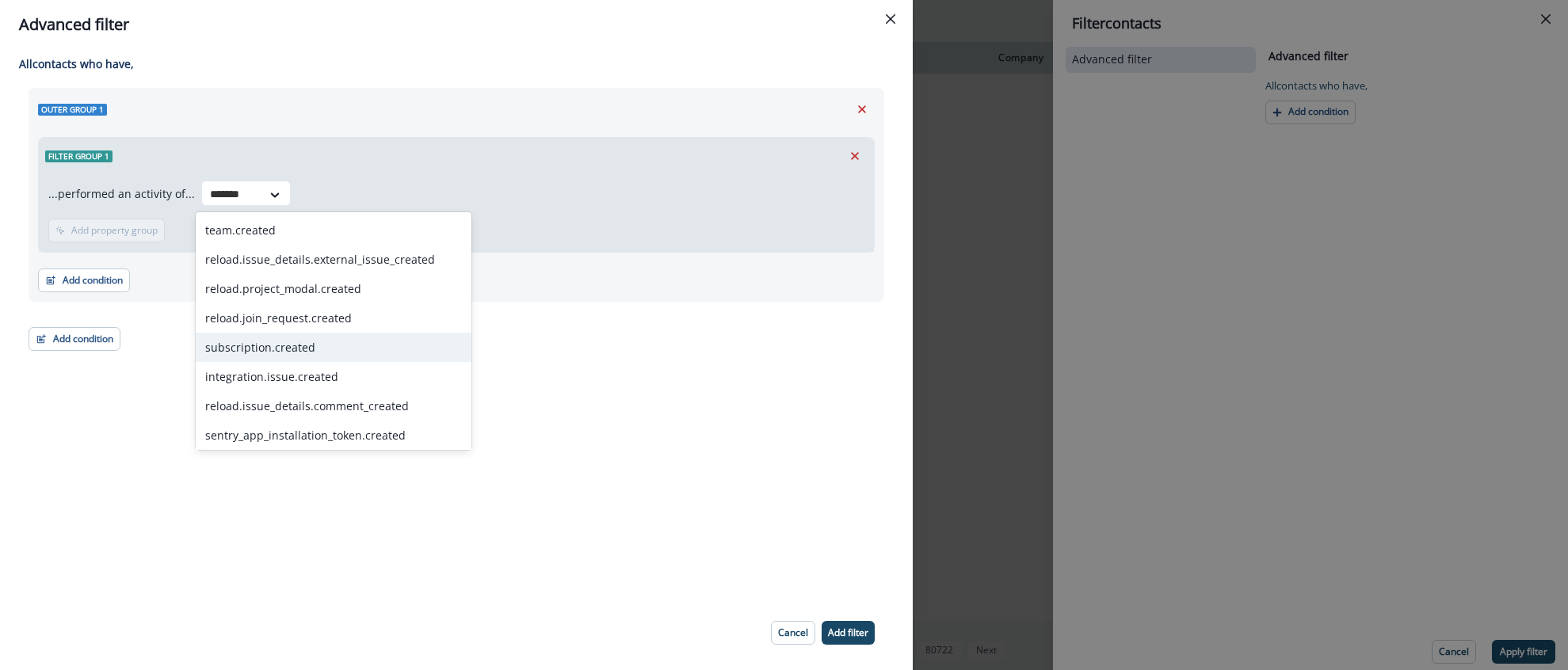
click at [275, 341] on div "subscription.created" at bounding box center [333, 347] width 276 height 29
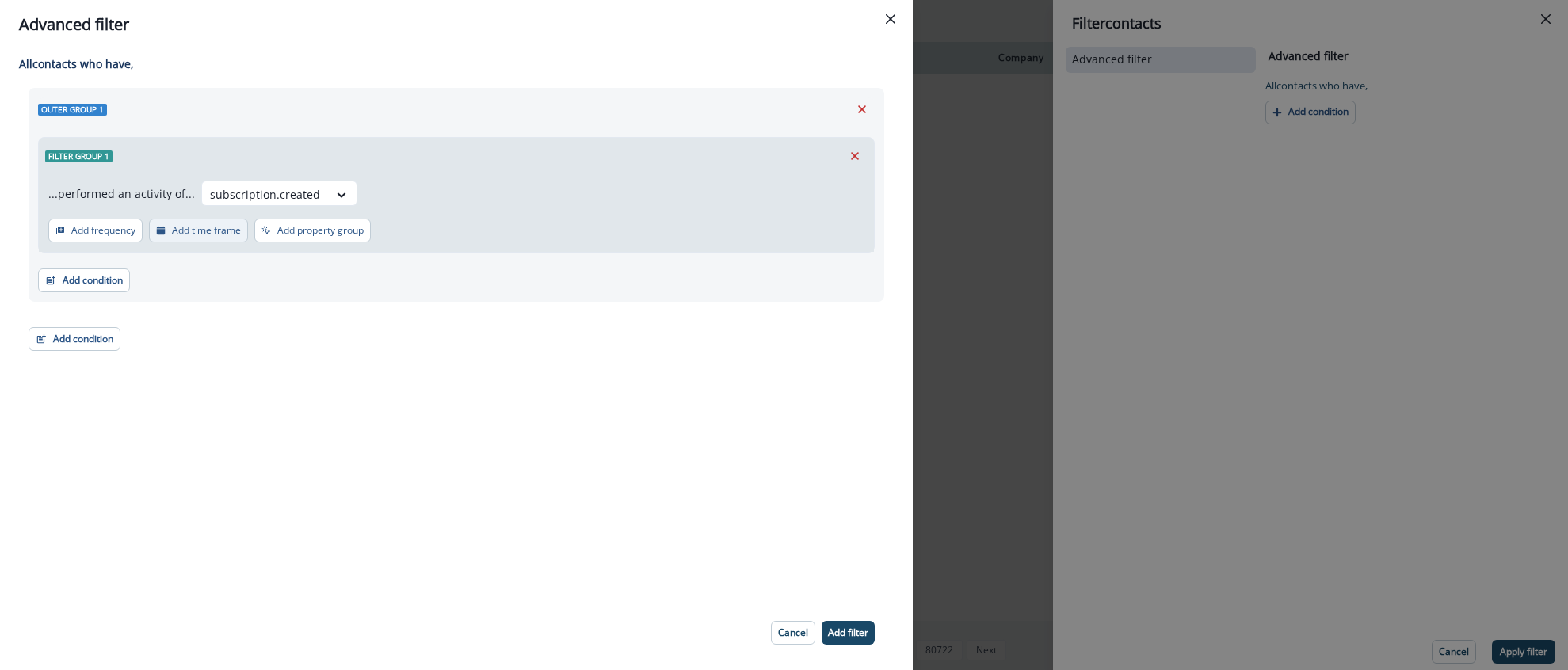
click at [192, 231] on p "Add time frame" at bounding box center [206, 230] width 69 height 11
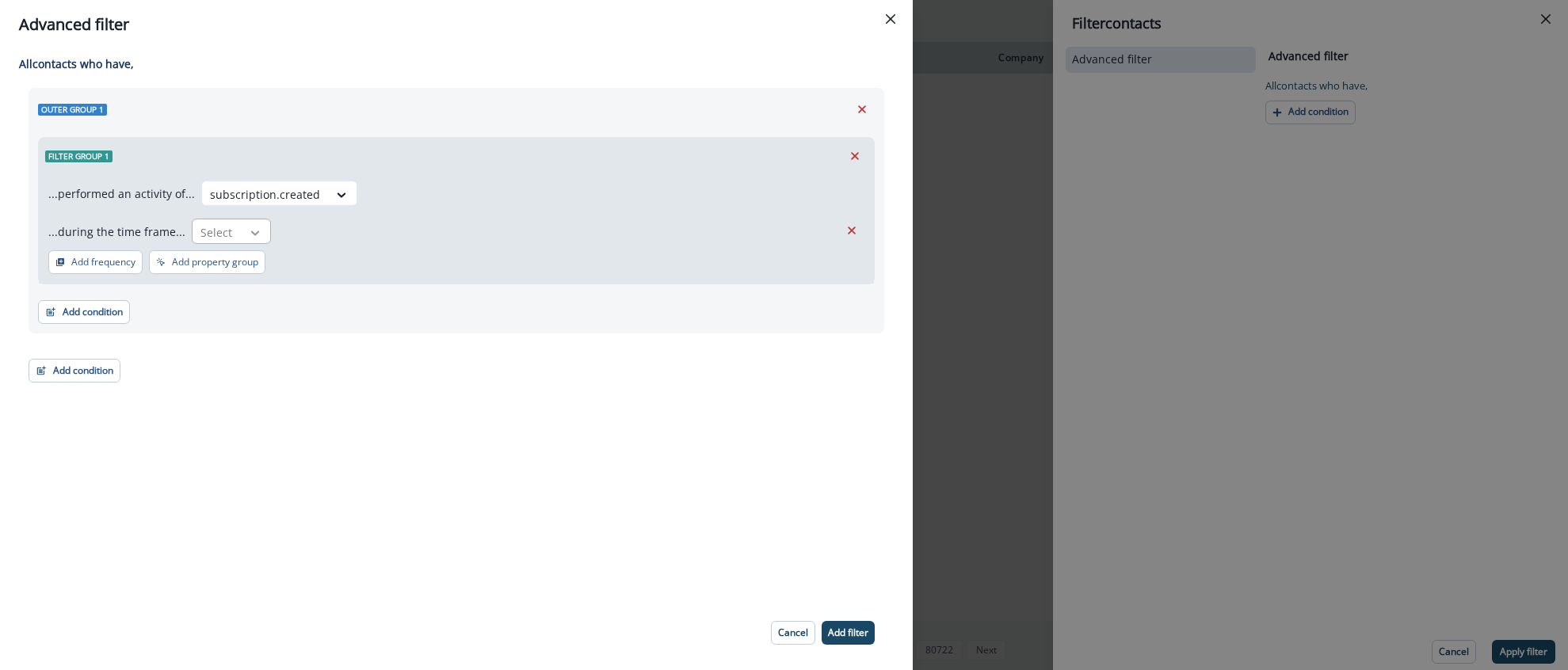
click at [242, 234] on div at bounding box center [255, 233] width 27 height 16
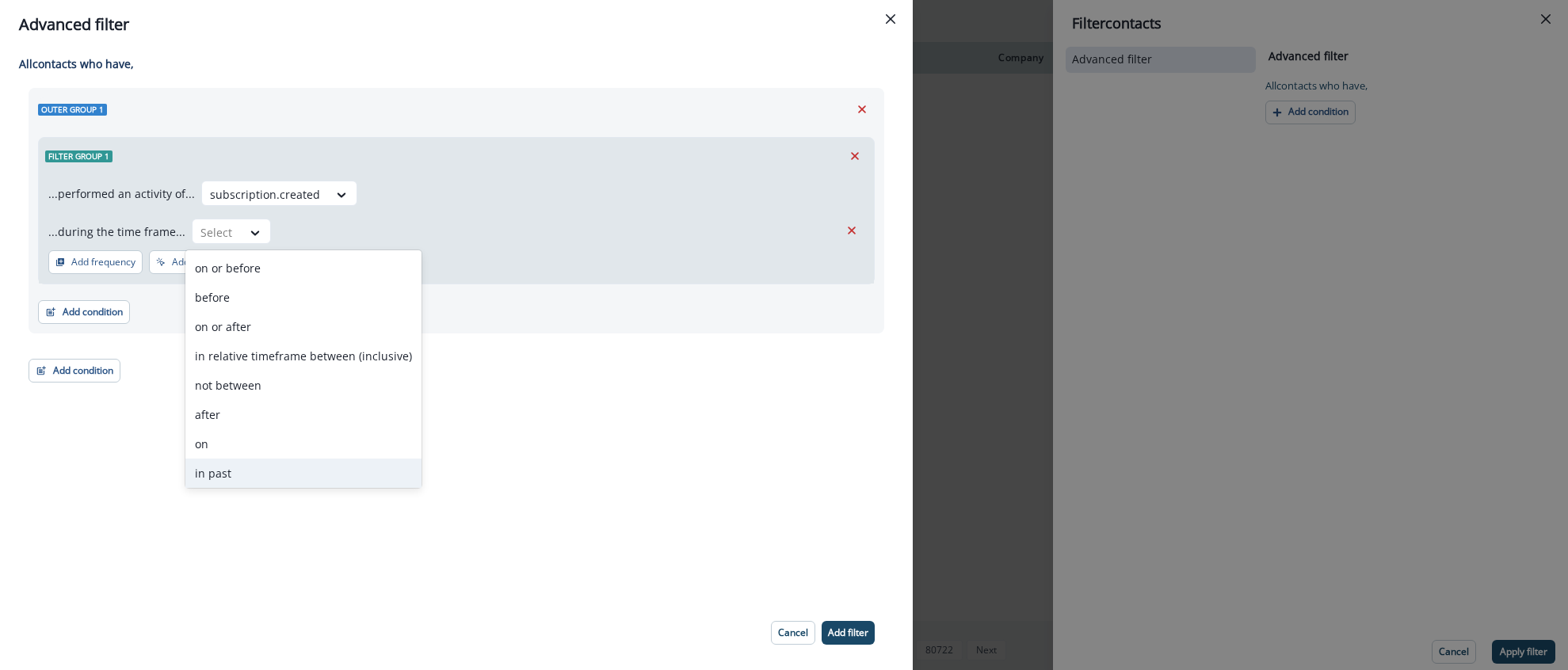
click at [282, 469] on div "in past" at bounding box center [303, 473] width 236 height 29
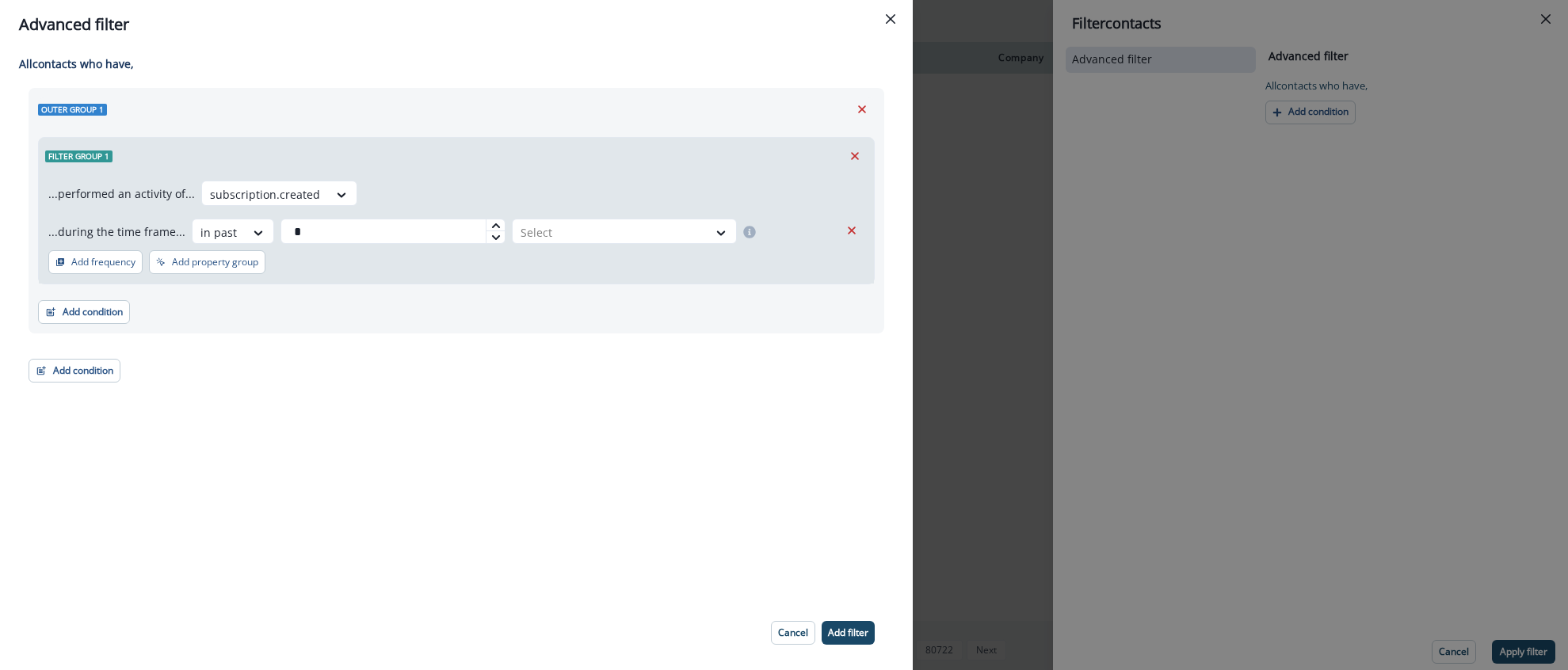
click at [491, 226] on icon at bounding box center [496, 226] width 10 height 10
type input "*"
click at [491, 226] on icon at bounding box center [496, 226] width 10 height 10
click at [631, 236] on div at bounding box center [610, 233] width 179 height 20
click at [567, 260] on div "day(s)" at bounding box center [616, 268] width 225 height 29
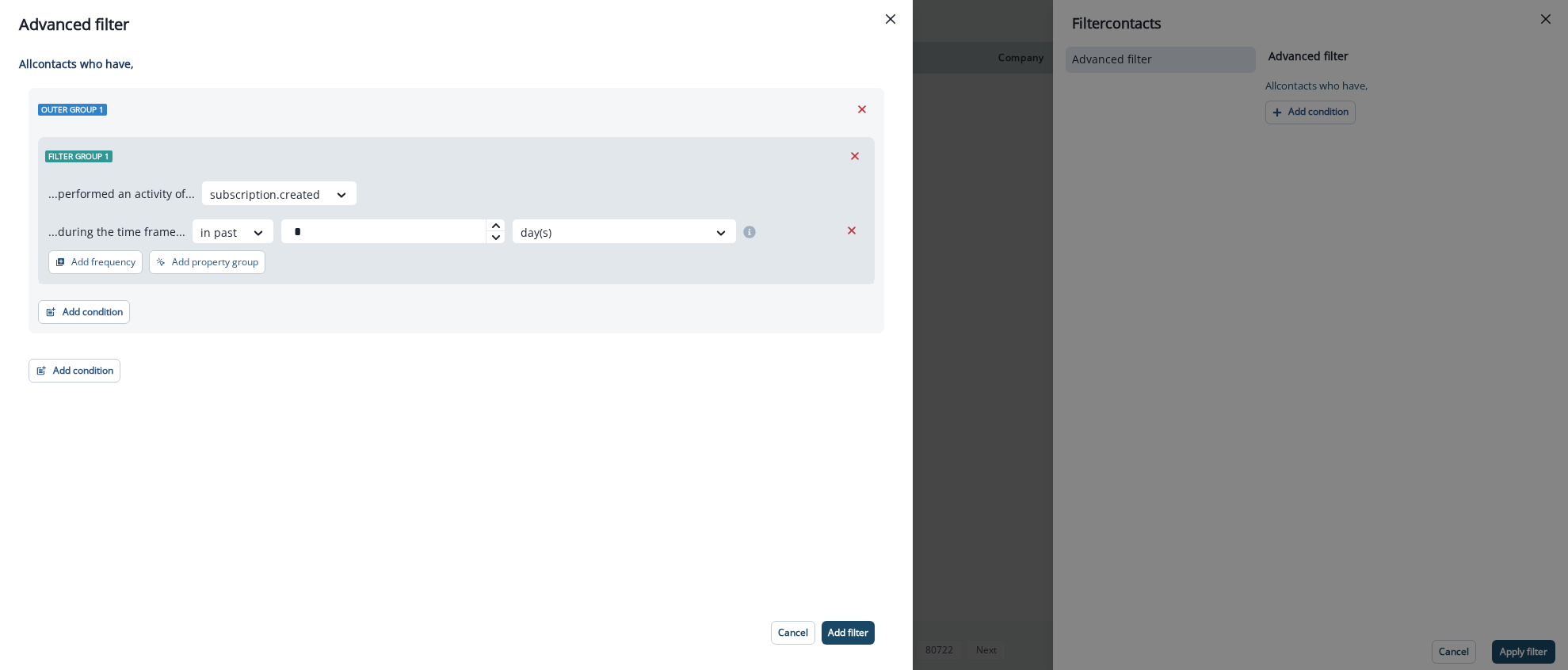
click at [843, 641] on button "Add filter" at bounding box center [848, 633] width 54 height 24
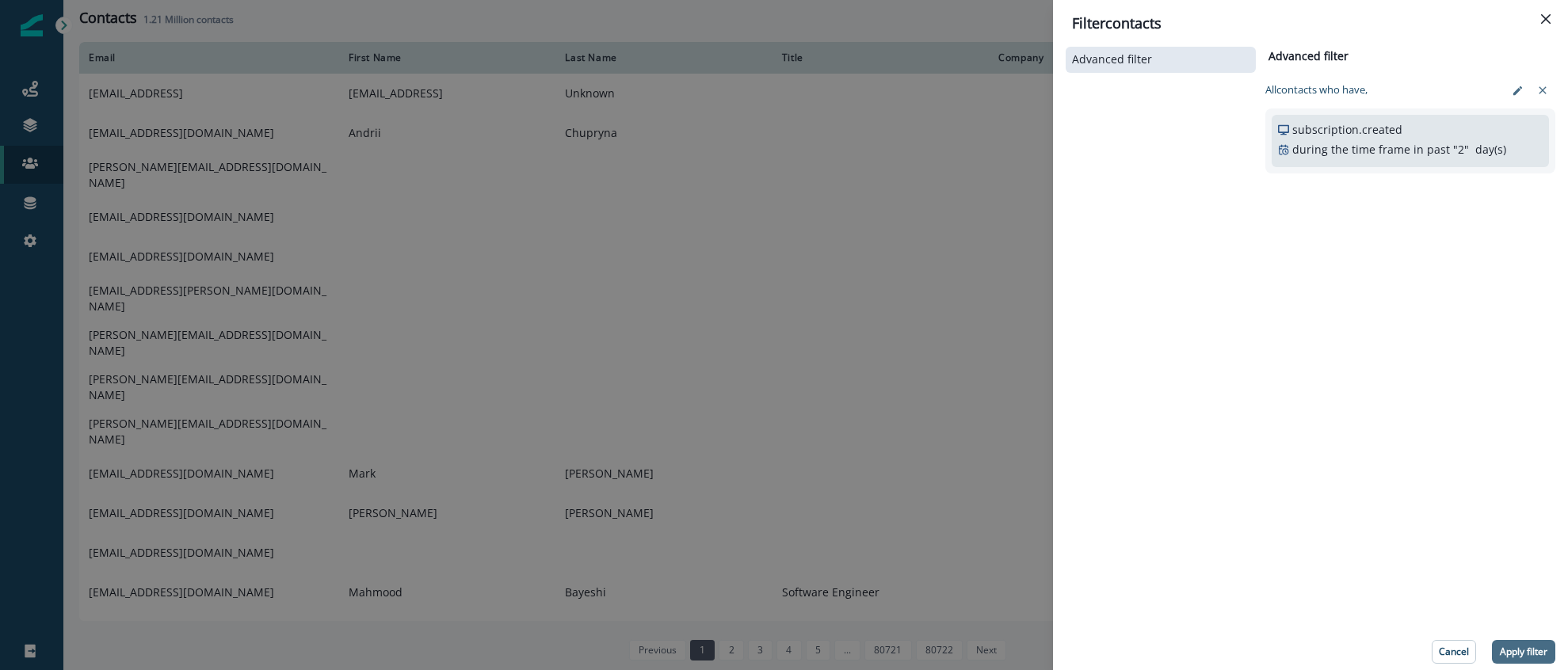
click at [1490, 652] on div "Cancel Apply filter" at bounding box center [1310, 652] width 490 height 24
click at [1515, 638] on div "Advanced filter Advanced filter Clear All contact s who have, subscription.crea…" at bounding box center [1310, 354] width 490 height 621
click at [1521, 641] on button "Apply filter" at bounding box center [1523, 652] width 63 height 24
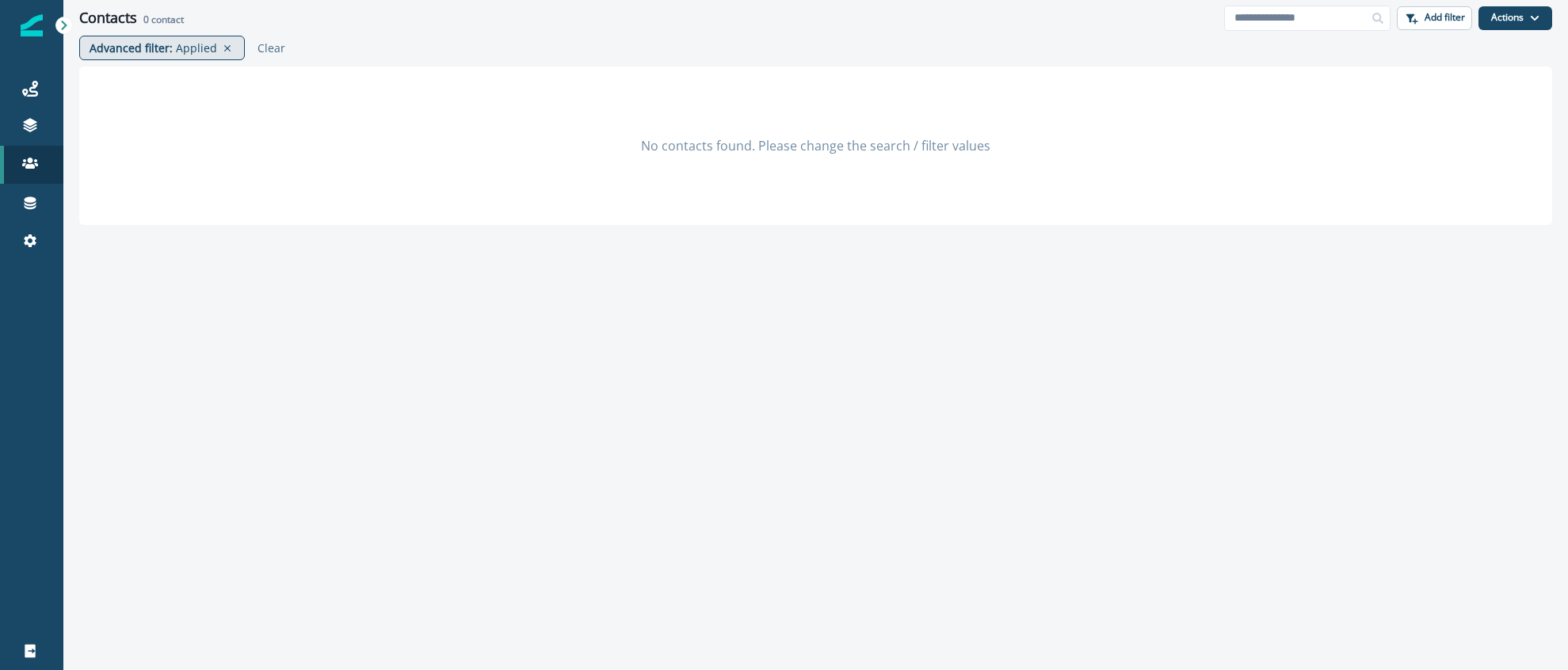
click at [184, 48] on p "Applied" at bounding box center [196, 47] width 41 height 17
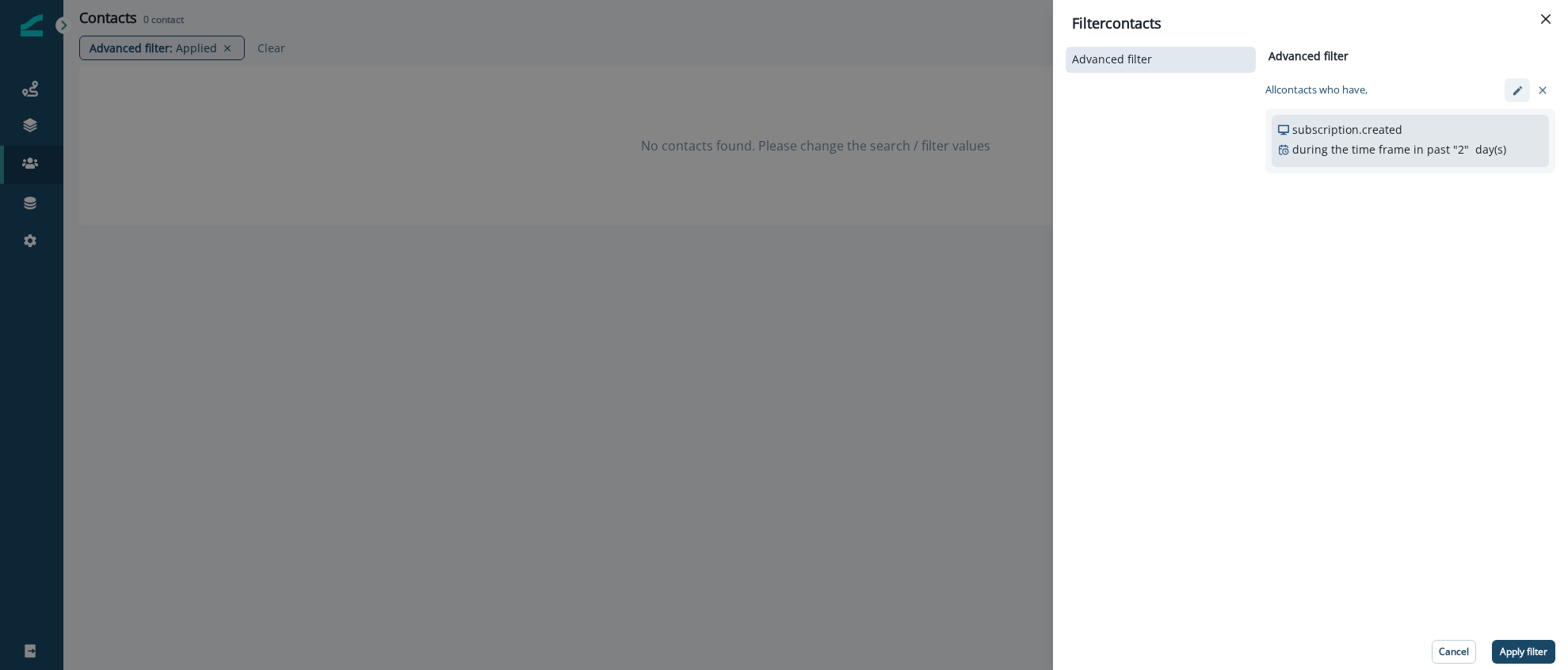
click at [1515, 95] on icon "edit-filter" at bounding box center [1517, 90] width 12 height 12
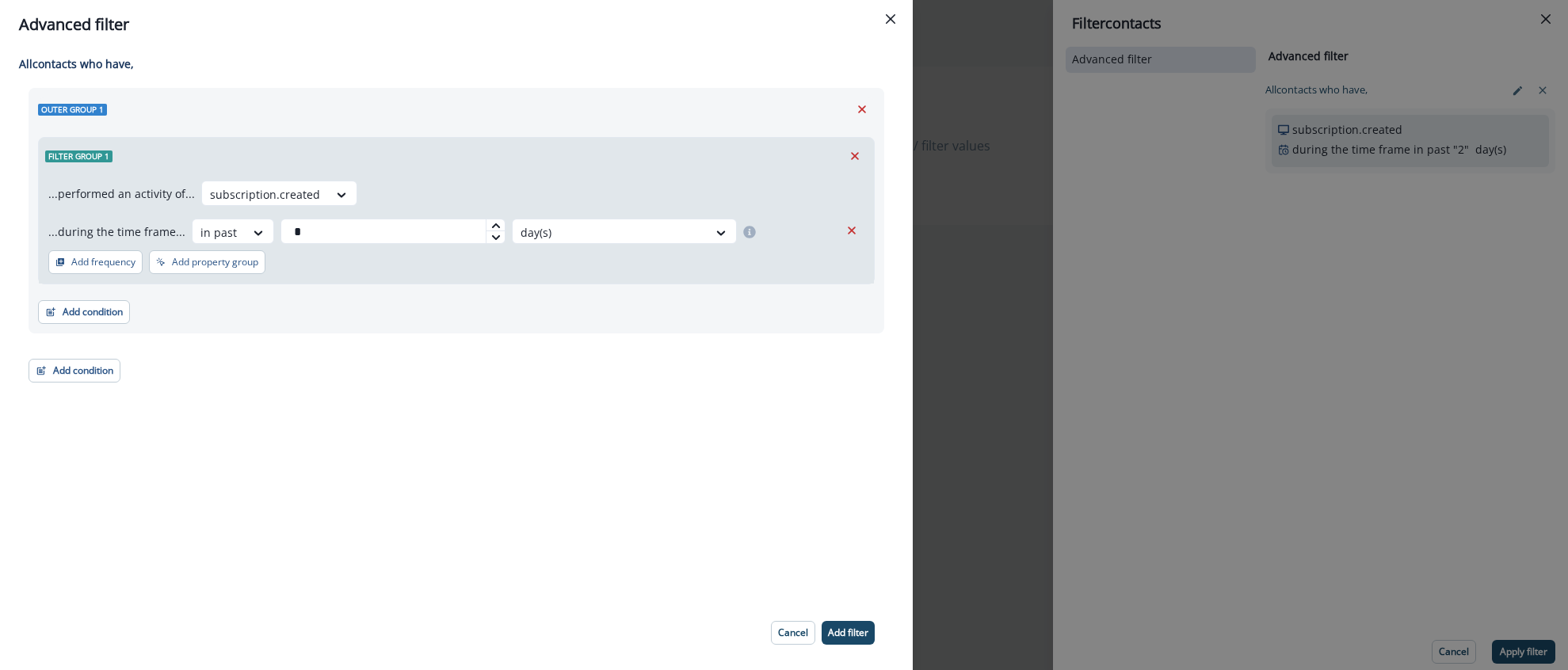
drag, startPoint x: 1184, startPoint y: 103, endPoint x: 1277, endPoint y: 116, distance: 93.9
click at [1187, 103] on div "Advanced filter All contact s who have, Outer group 1 Filter group 1 ...perform…" at bounding box center [784, 335] width 1568 height 670
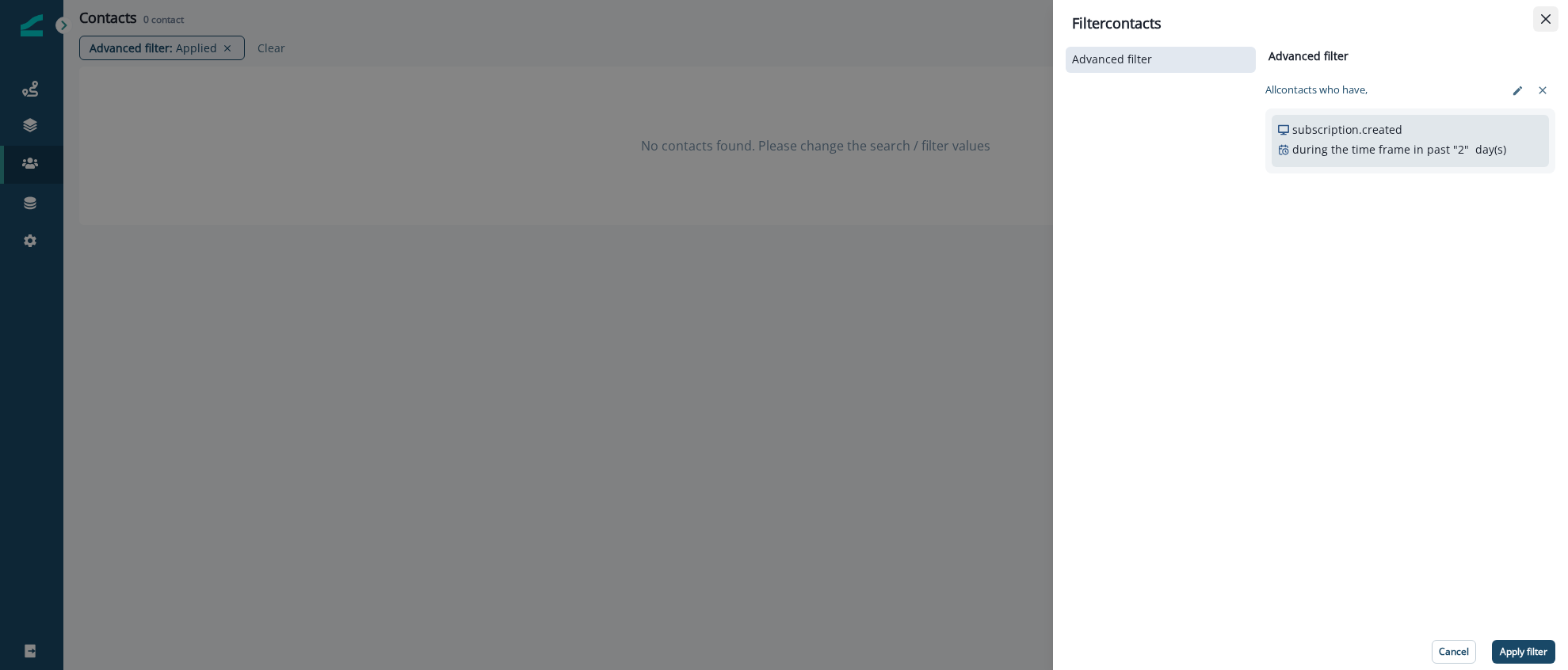
click at [1544, 26] on button "Close" at bounding box center [1546, 19] width 25 height 25
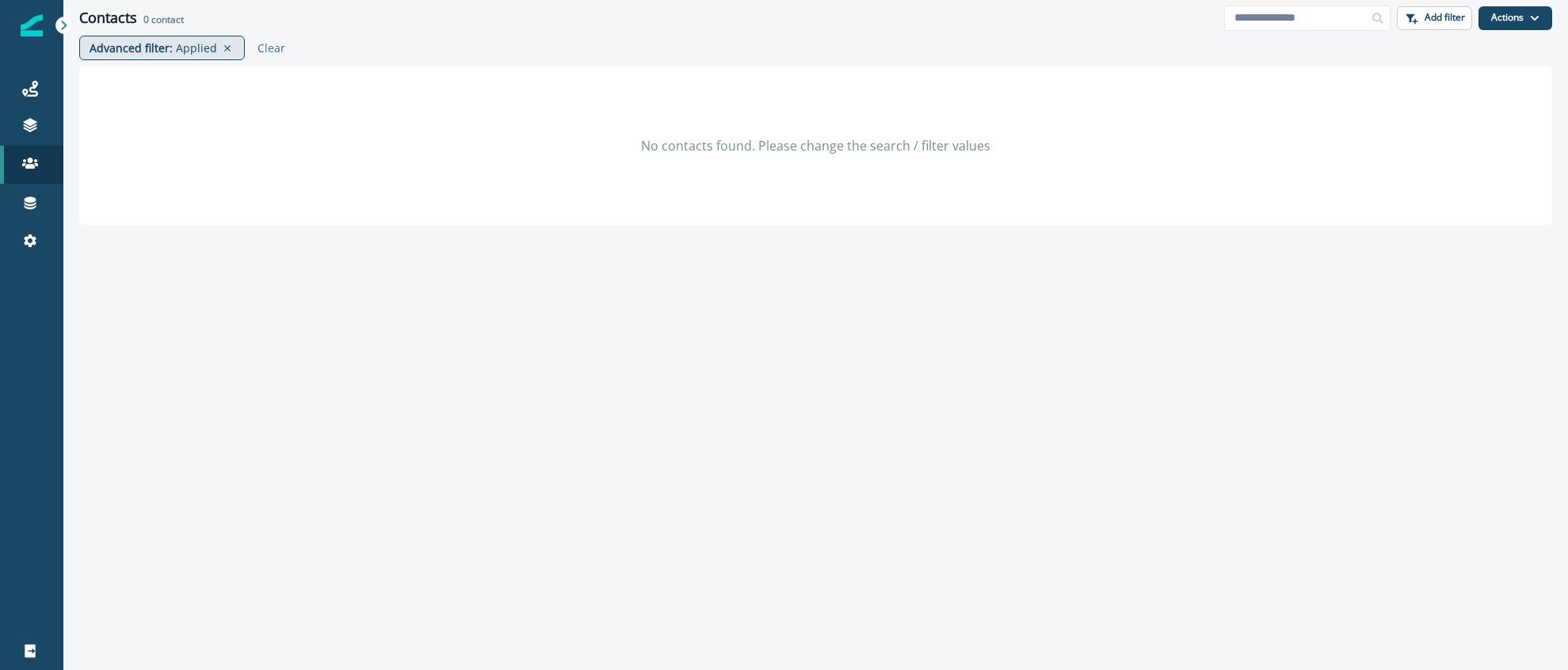
click at [195, 46] on p "Applied" at bounding box center [196, 47] width 41 height 17
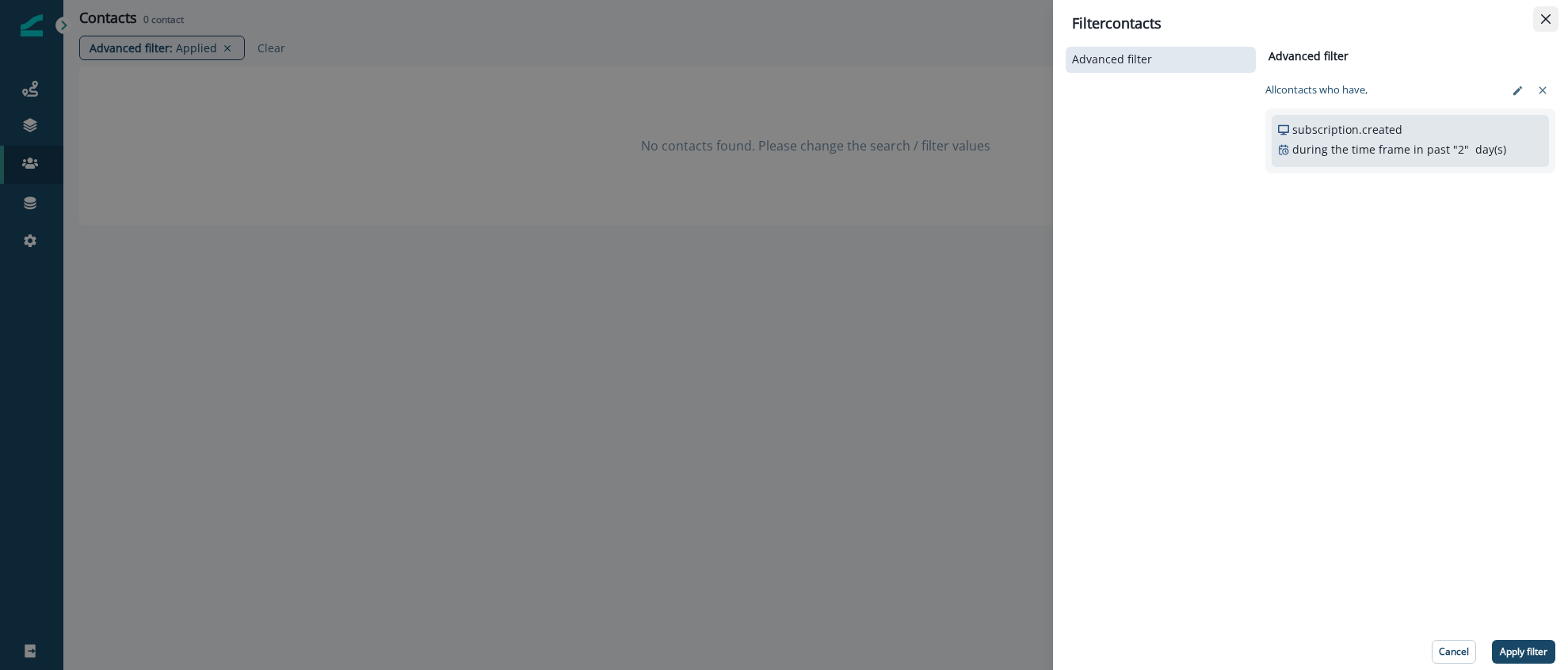
click at [1549, 25] on button "Close" at bounding box center [1546, 19] width 25 height 25
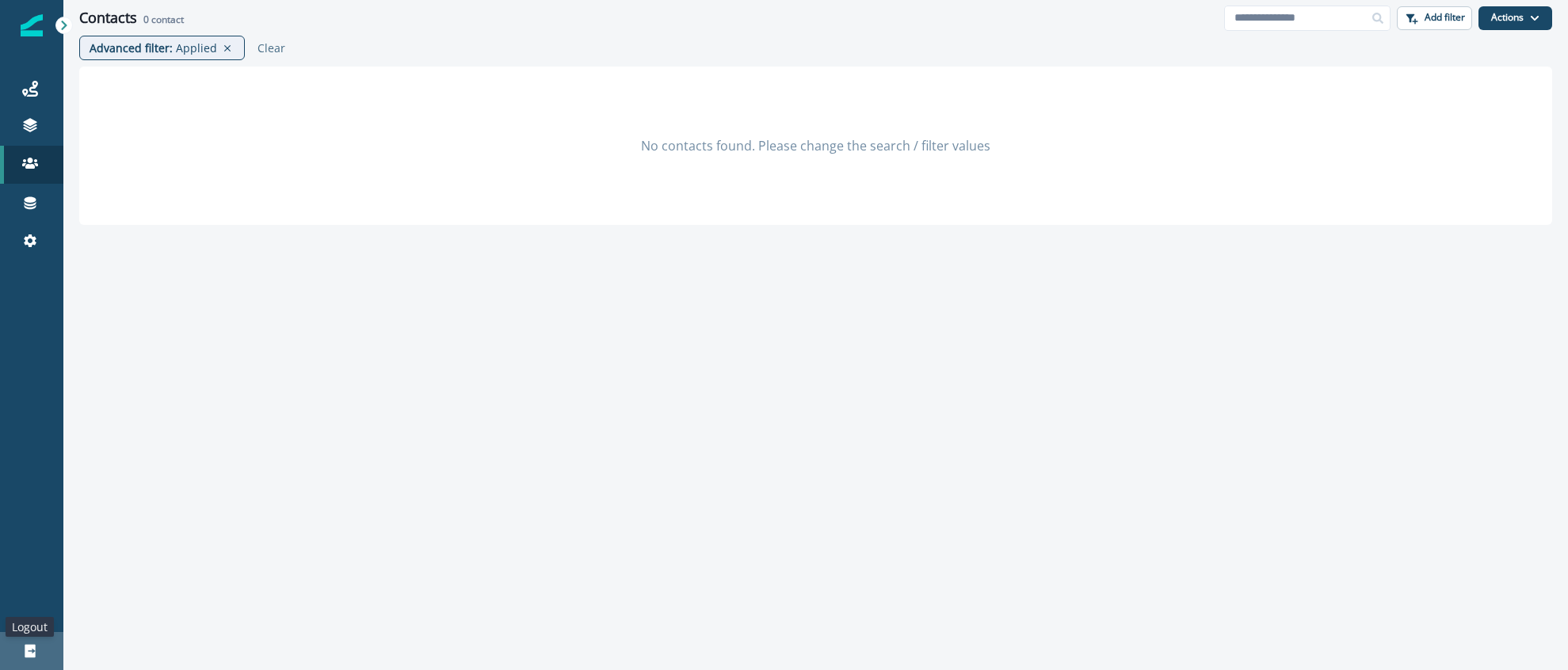
click at [32, 652] on icon at bounding box center [30, 651] width 11 height 13
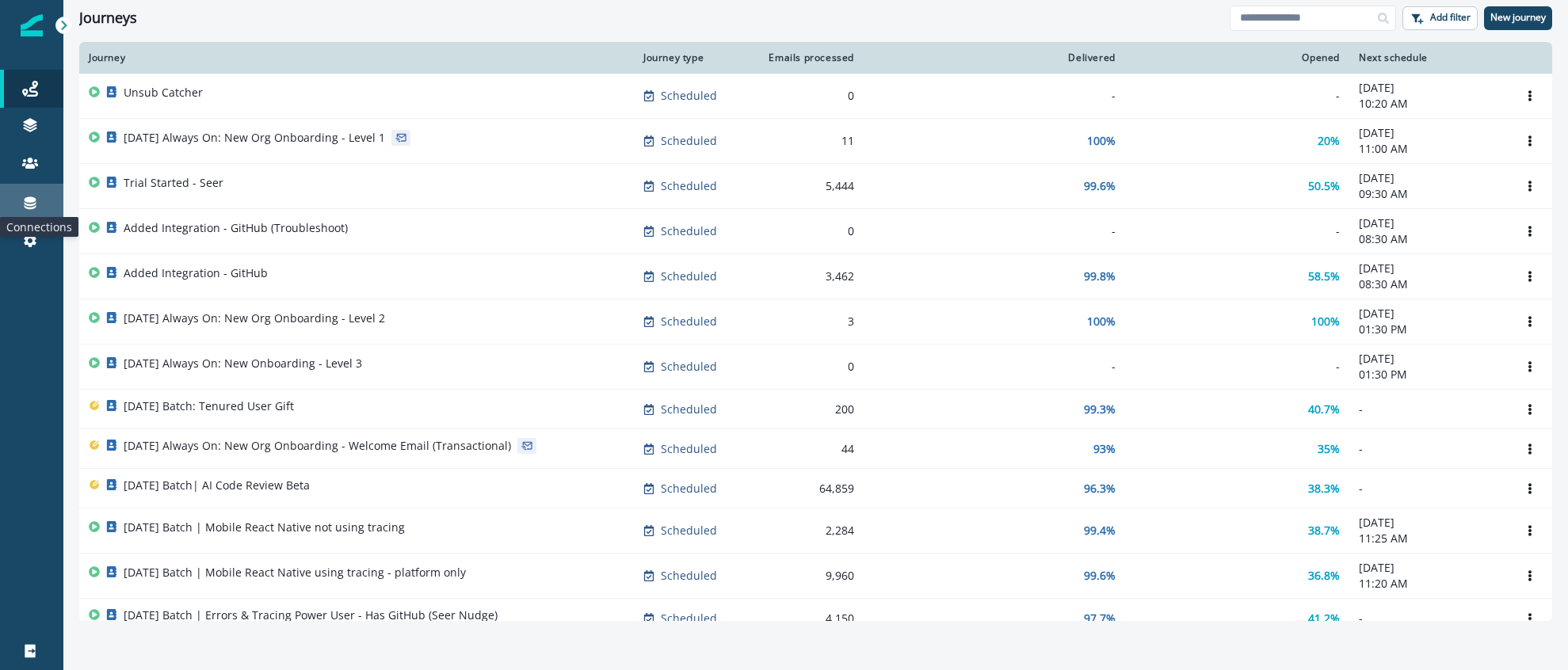
click at [32, 201] on icon at bounding box center [30, 203] width 12 height 12
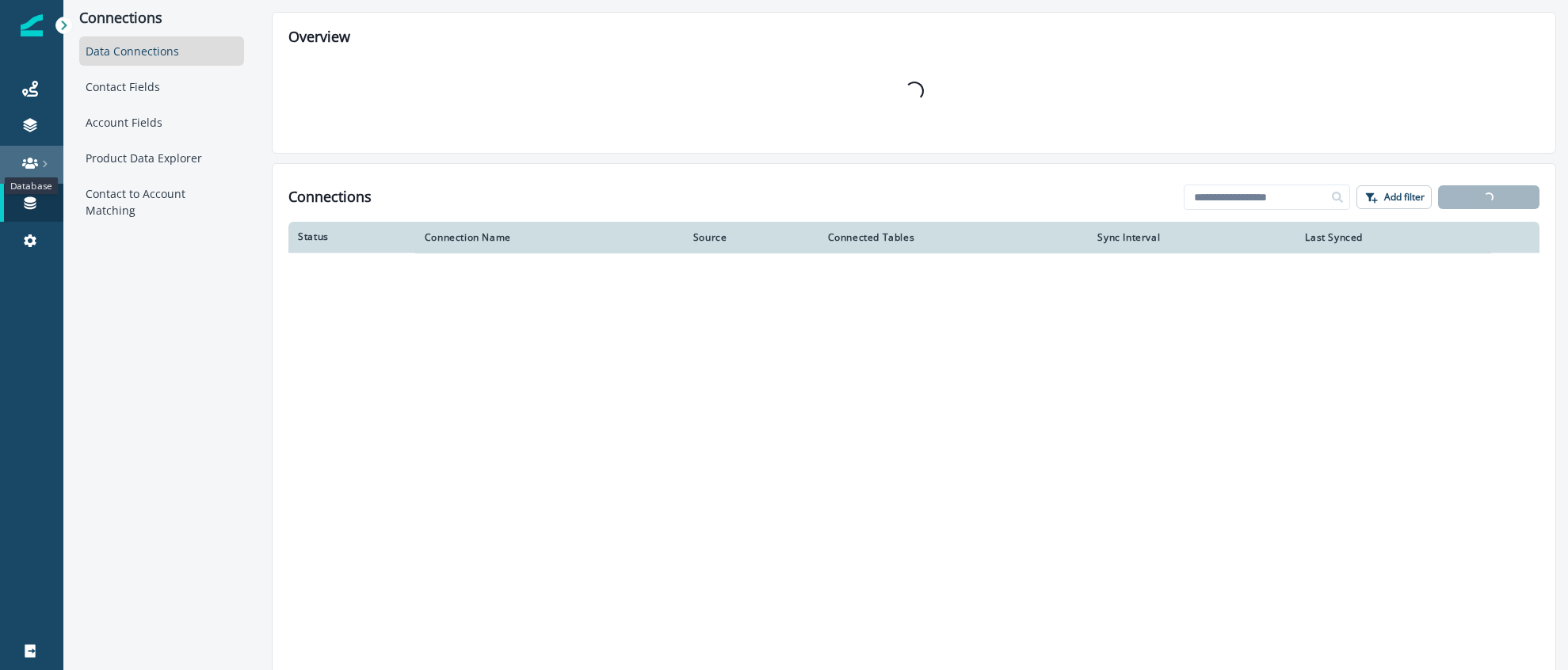
click at [26, 161] on icon at bounding box center [30, 163] width 16 height 16
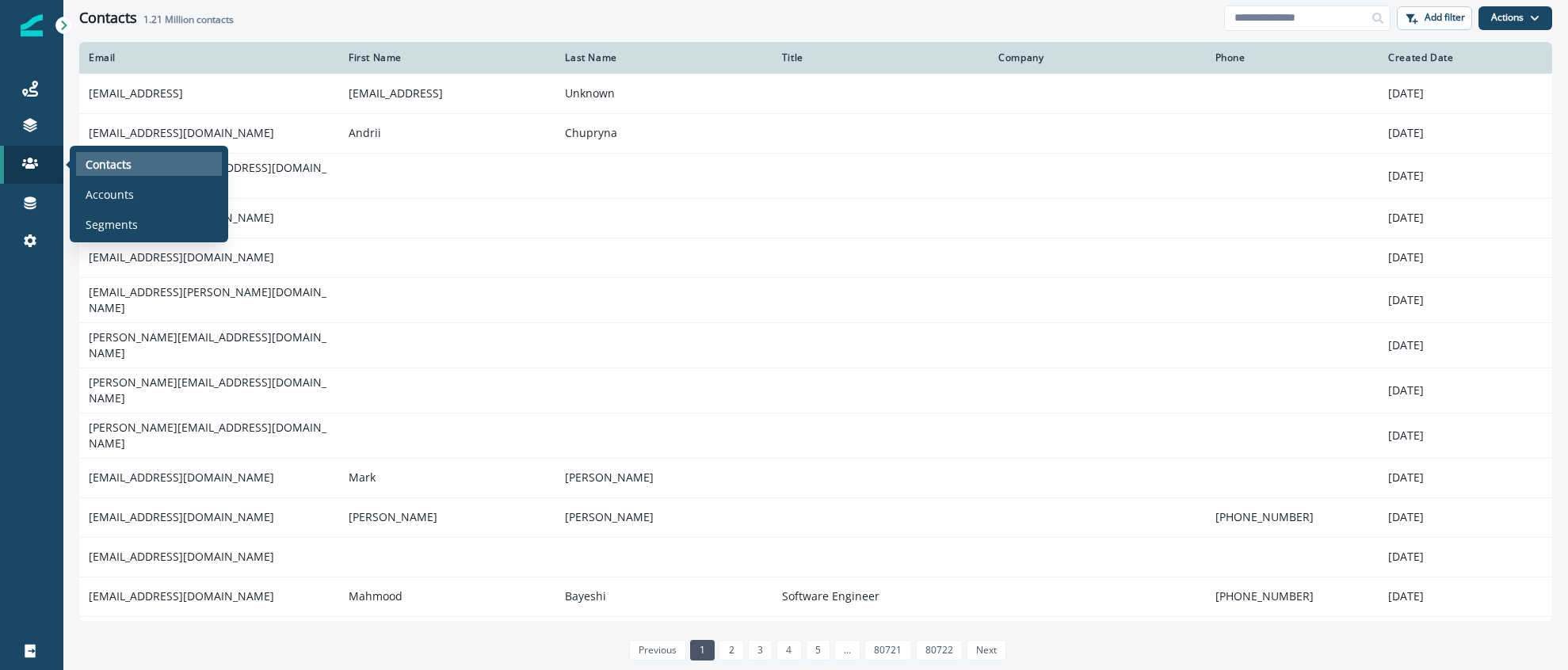
drag, startPoint x: 89, startPoint y: 167, endPoint x: 101, endPoint y: 165, distance: 12.2
click at [89, 167] on p "Contacts" at bounding box center [109, 164] width 46 height 17
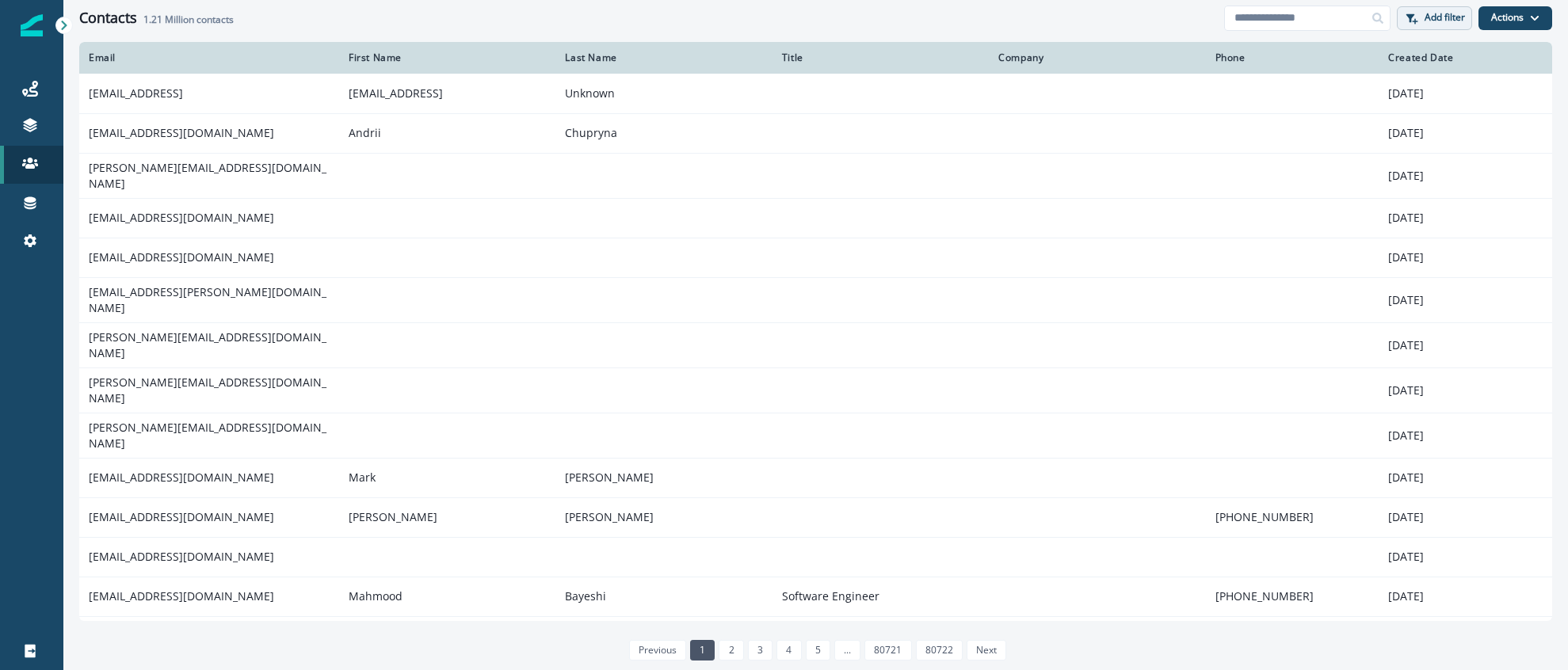
click at [1408, 17] on icon "button" at bounding box center [1411, 18] width 9 height 9
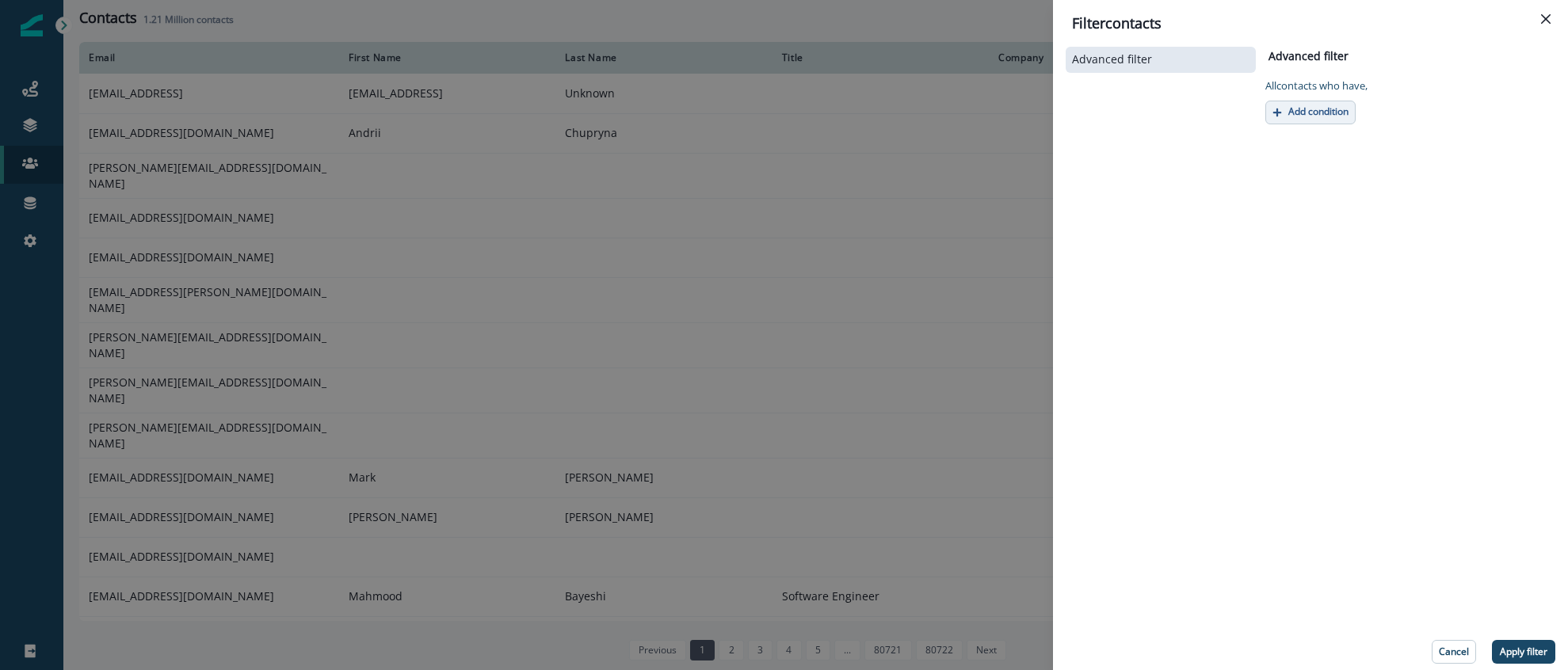
click at [1339, 117] on p "Add condition" at bounding box center [1318, 112] width 61 height 11
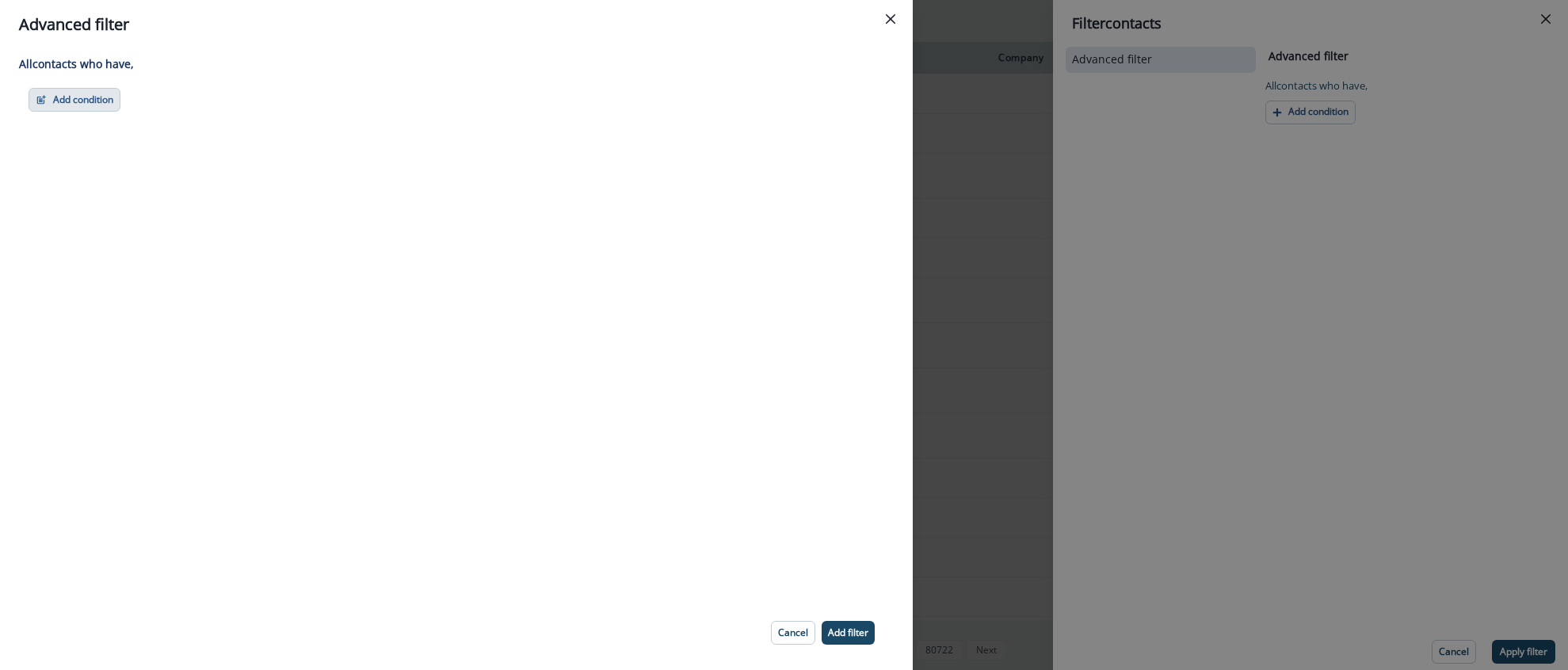
click at [119, 91] on button "Add condition" at bounding box center [74, 100] width 92 height 24
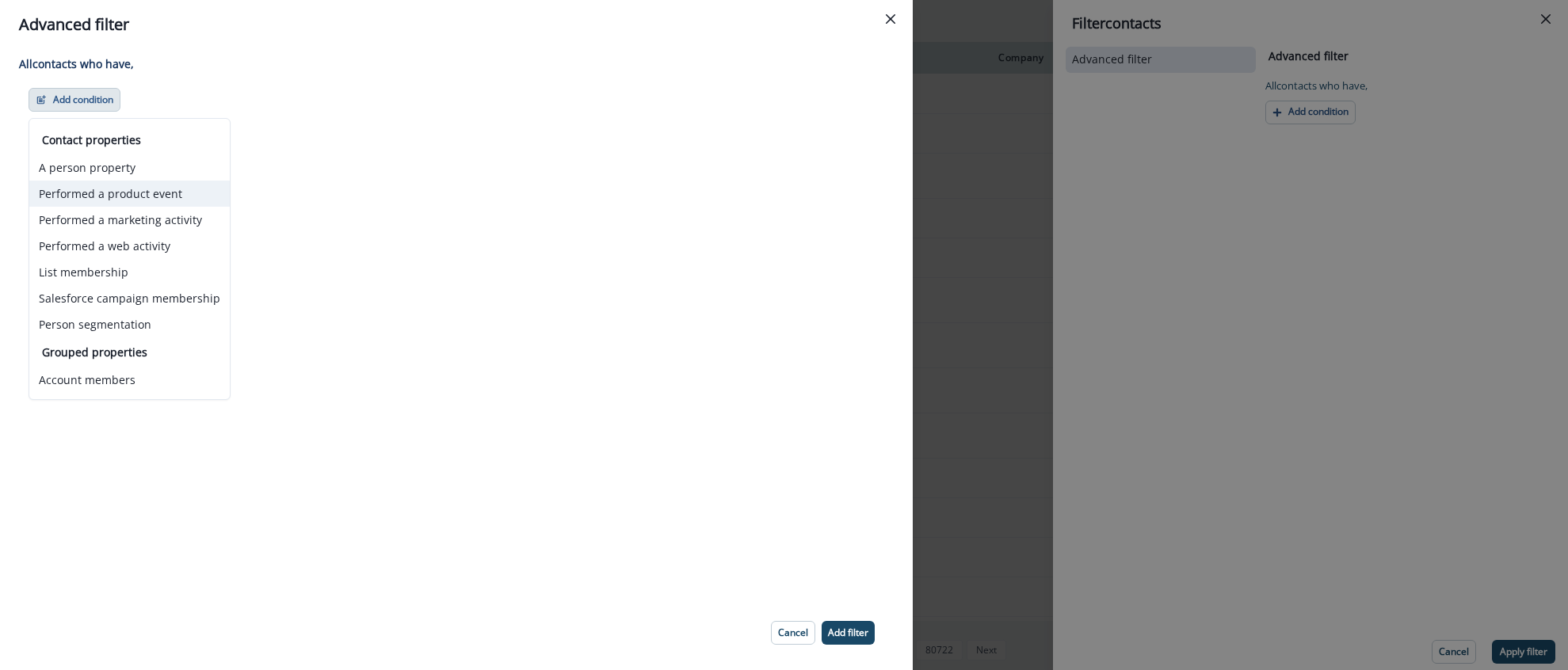
click at [141, 186] on button "Performed a product event" at bounding box center [129, 194] width 201 height 26
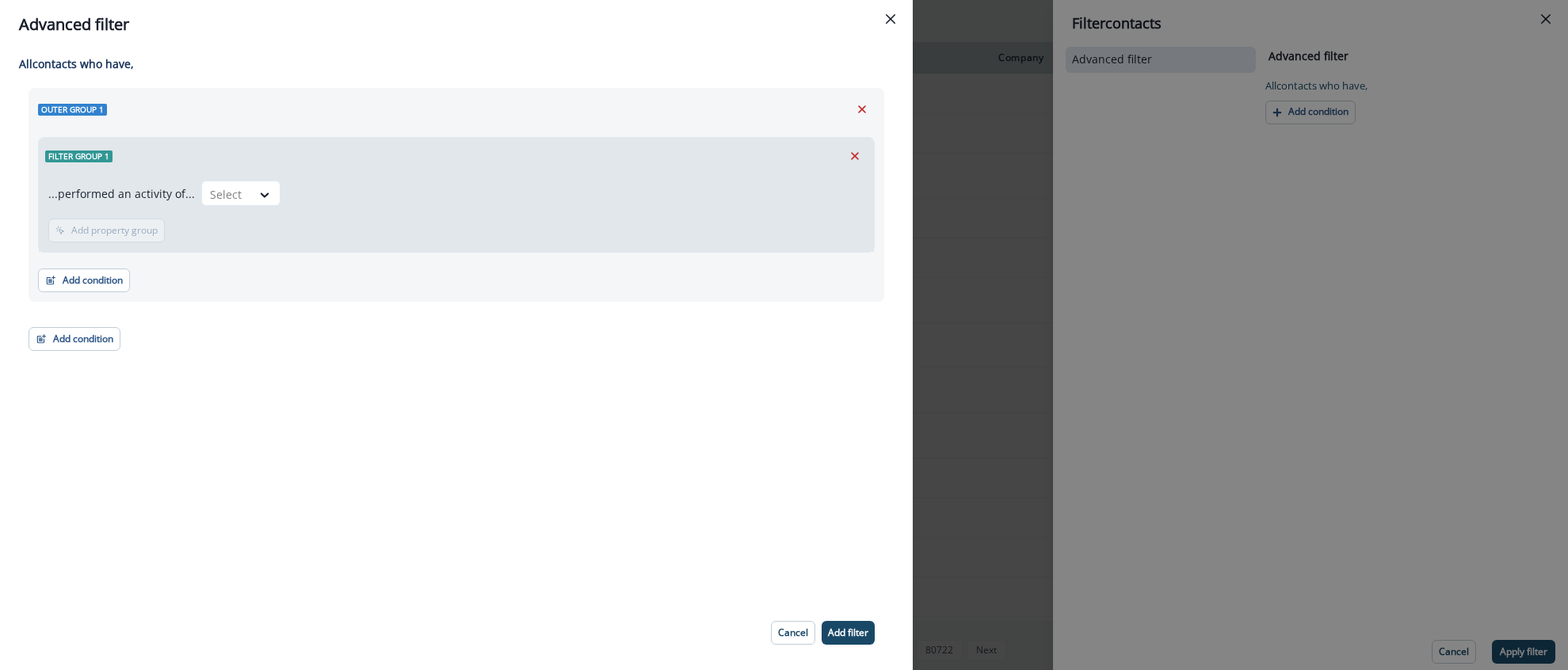
click at [250, 177] on div "...performed an activity of... Select Add frequency Add time frame Add property…" at bounding box center [457, 212] width 835 height 78
click at [258, 188] on icon at bounding box center [265, 195] width 14 height 16
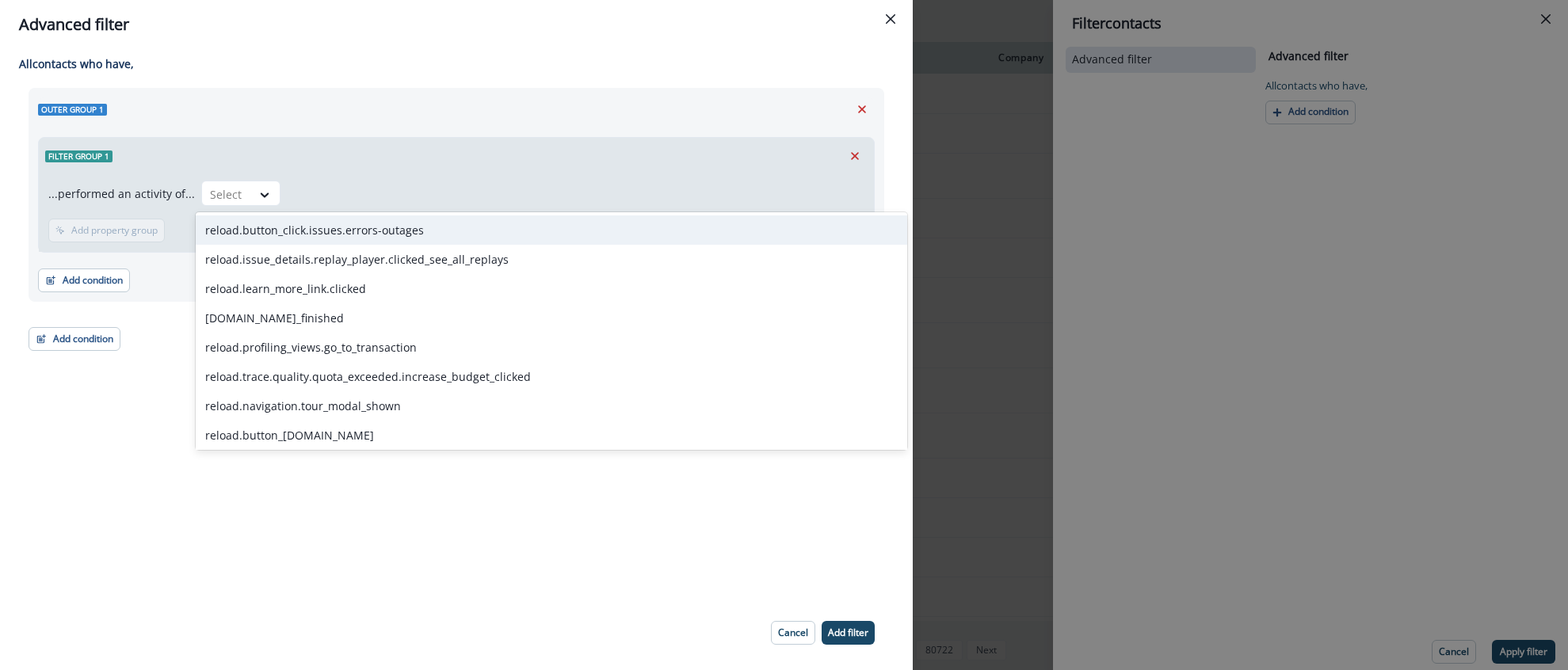
type input "*"
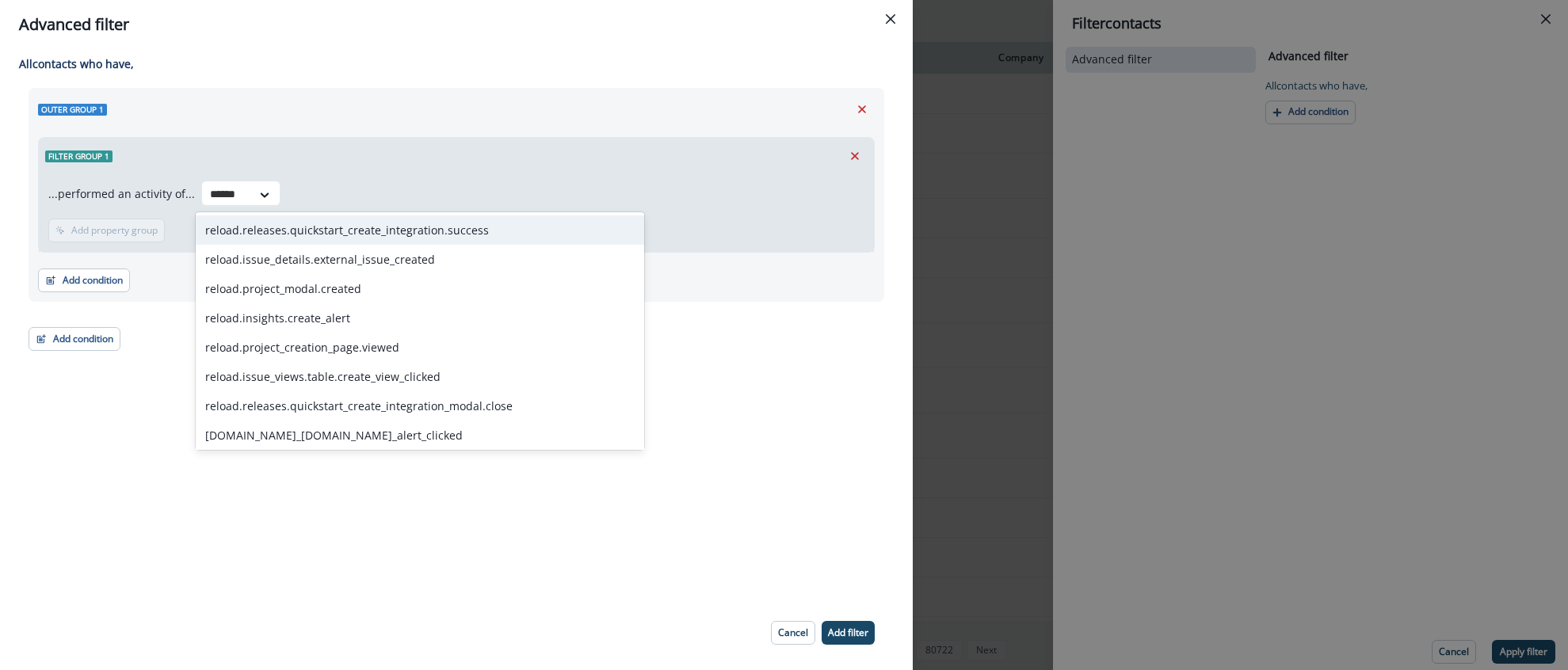
type input "*******"
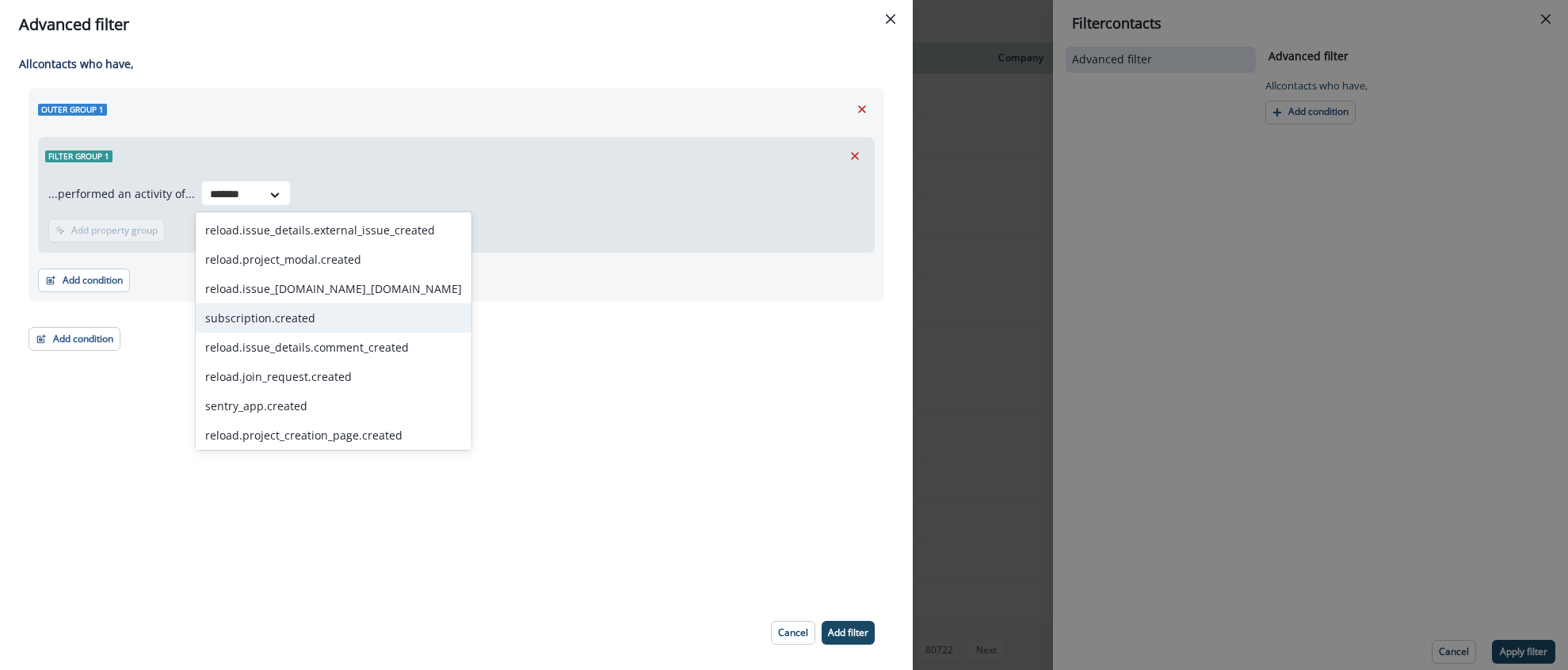
click at [283, 323] on div "subscription.created" at bounding box center [333, 318] width 276 height 29
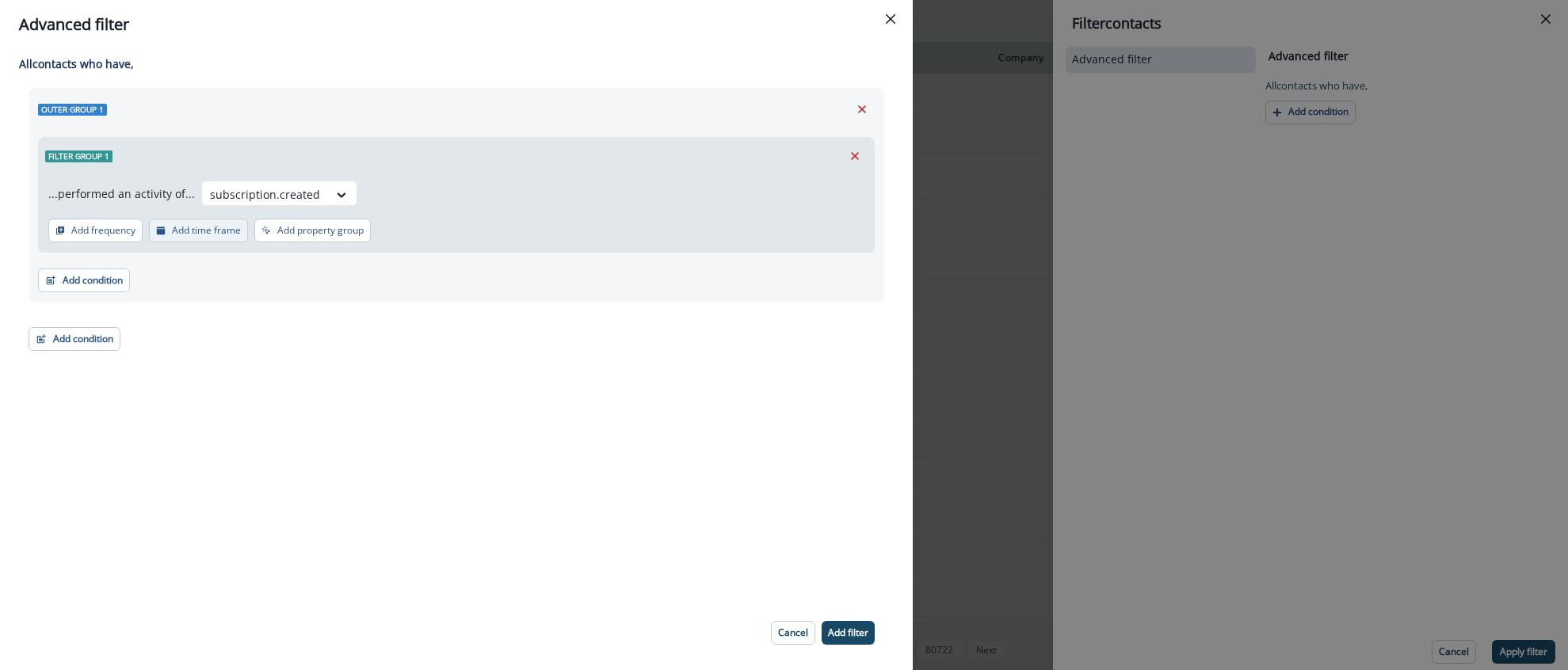
click at [207, 225] on p "Add time frame" at bounding box center [206, 230] width 69 height 11
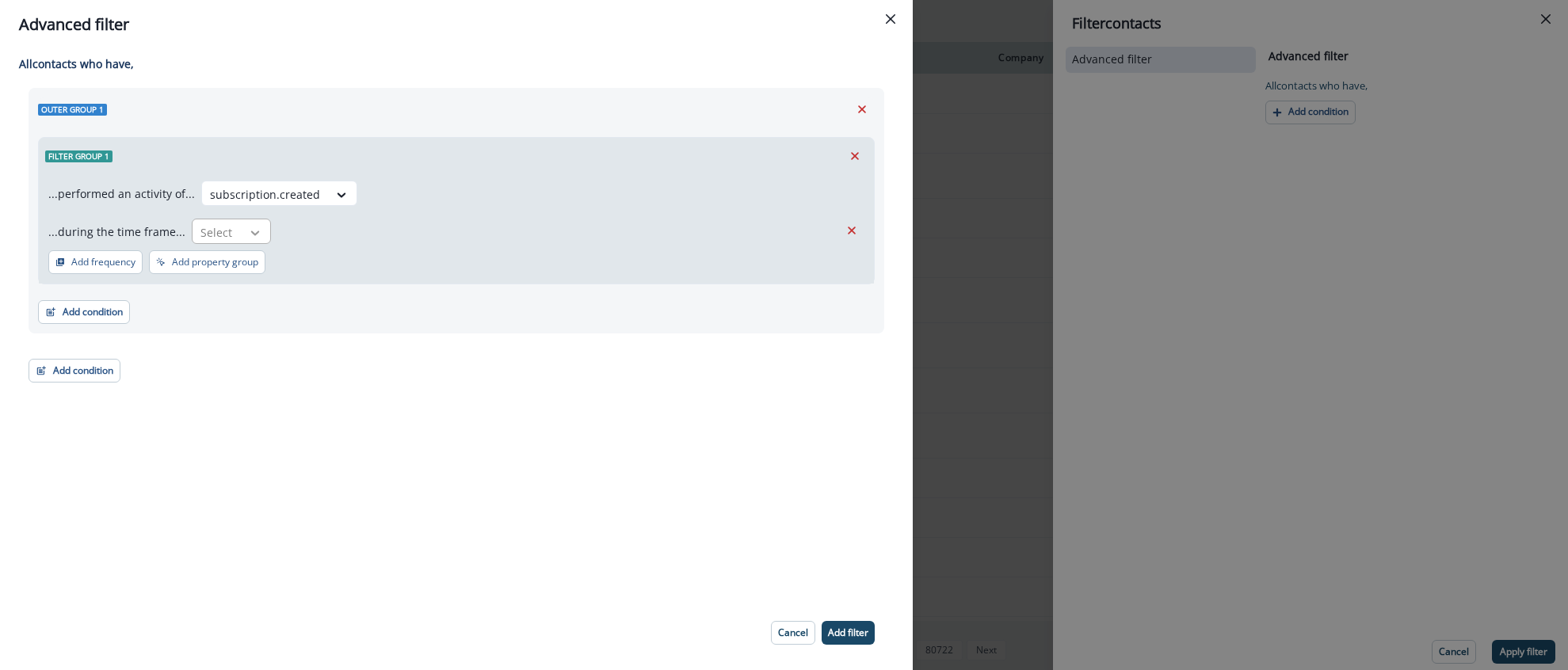
click at [248, 239] on icon at bounding box center [255, 233] width 14 height 16
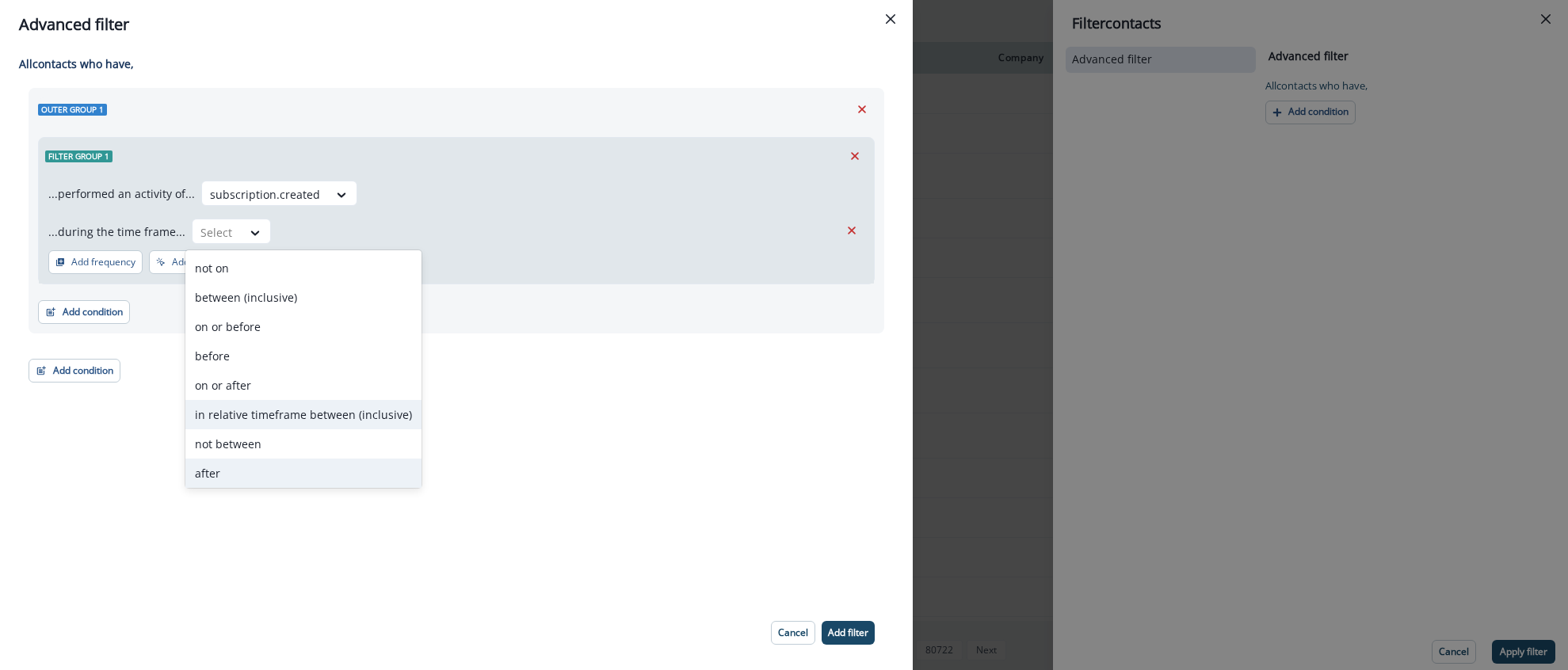
scroll to position [62, 0]
click at [247, 460] on div "in past" at bounding box center [303, 470] width 236 height 29
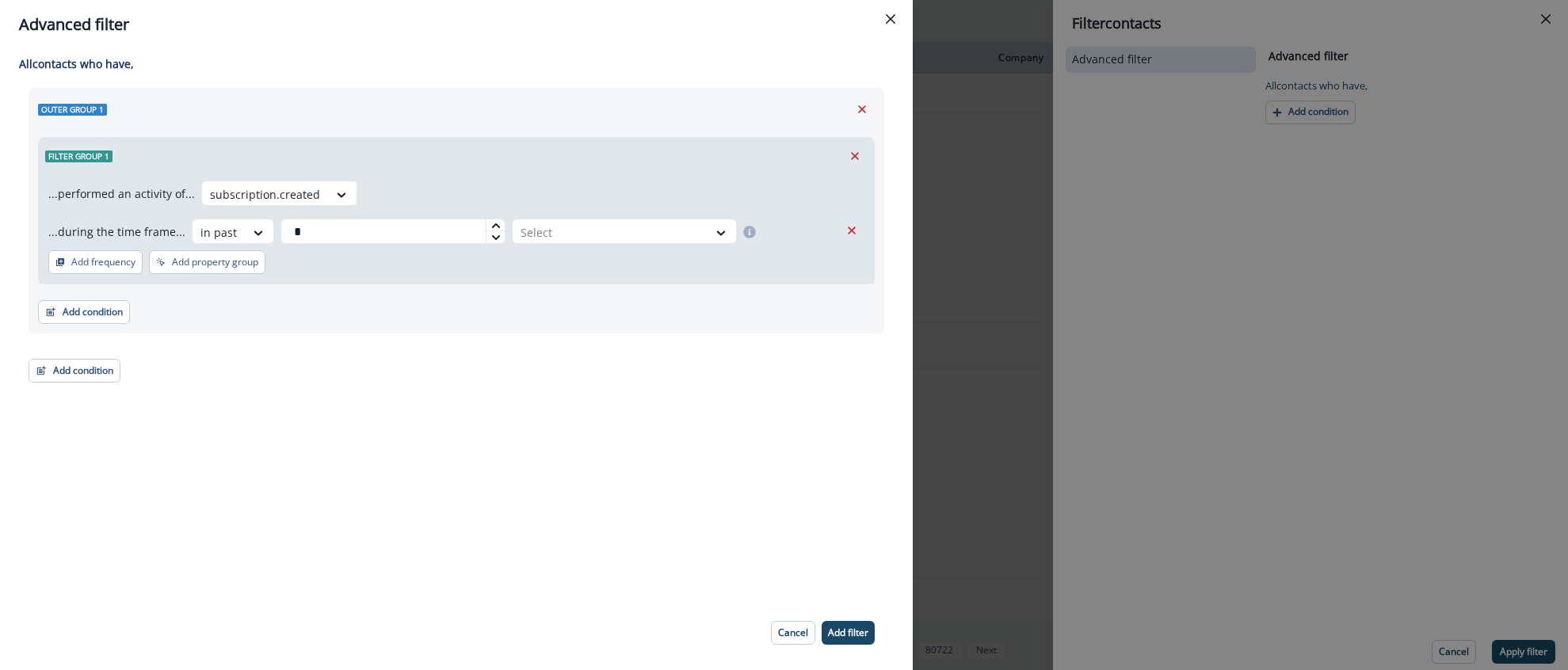
click at [492, 224] on div at bounding box center [494, 225] width 19 height 12
type input "*"
click at [492, 224] on div at bounding box center [494, 225] width 19 height 12
click at [617, 237] on div at bounding box center [610, 233] width 179 height 20
click at [577, 273] on div "day(s)" at bounding box center [616, 268] width 225 height 29
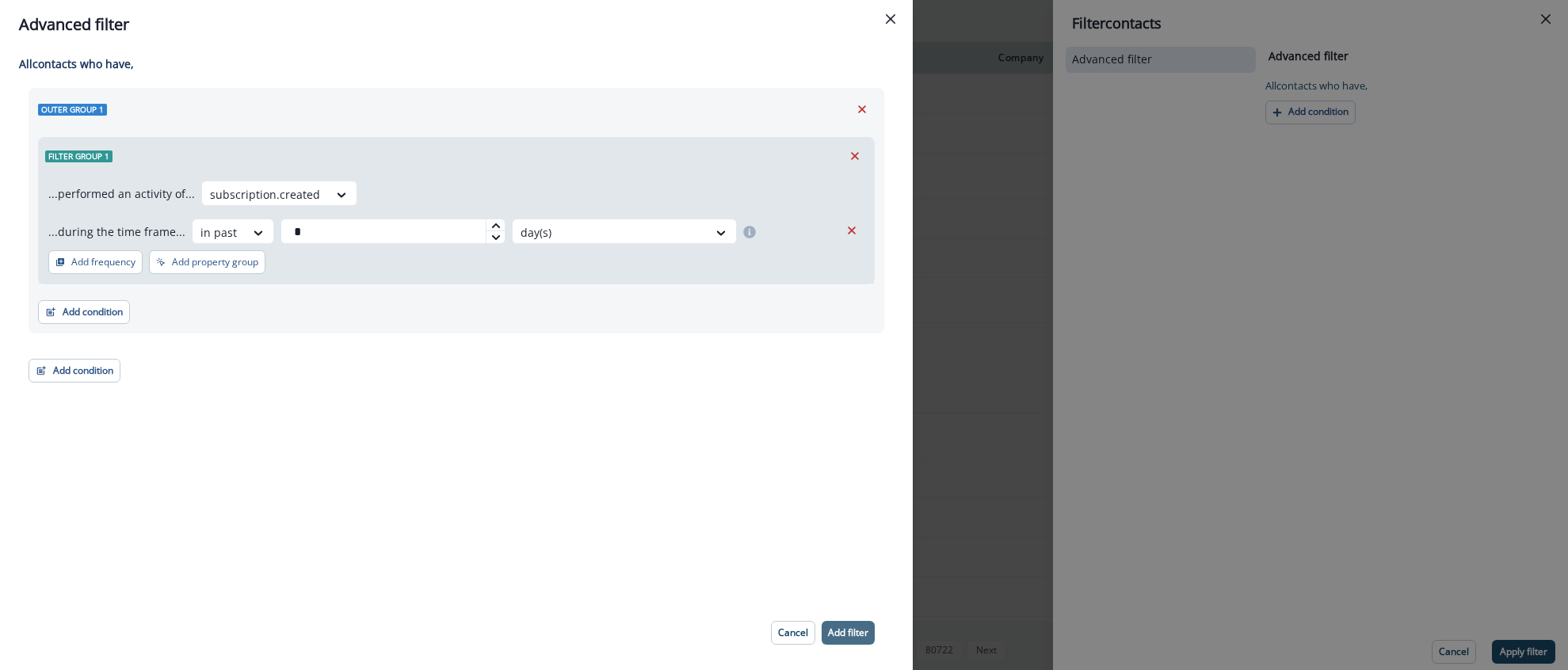
click at [836, 630] on p "Add filter" at bounding box center [847, 633] width 40 height 11
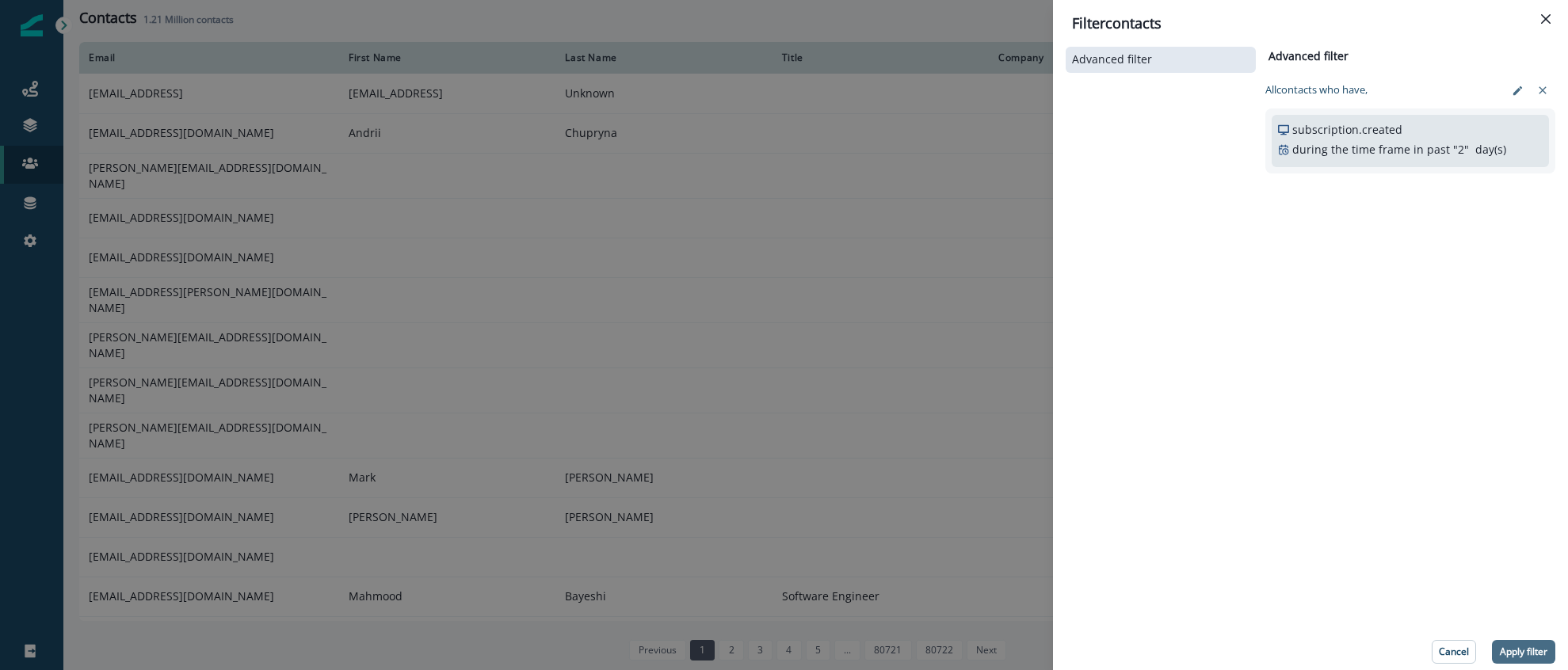
click at [1531, 647] on p "Apply filter" at bounding box center [1523, 652] width 47 height 11
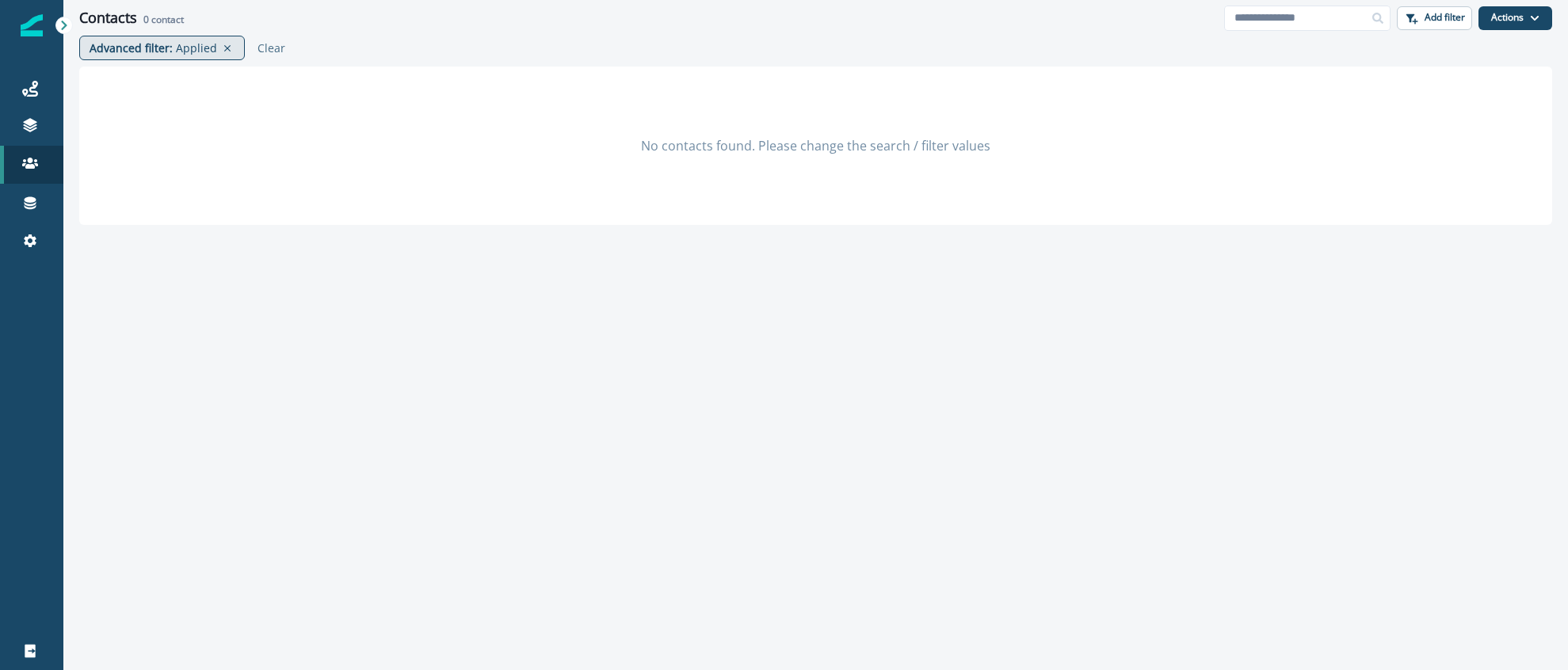
click at [171, 54] on div "Advanced filter : Applied" at bounding box center [153, 47] width 128 height 17
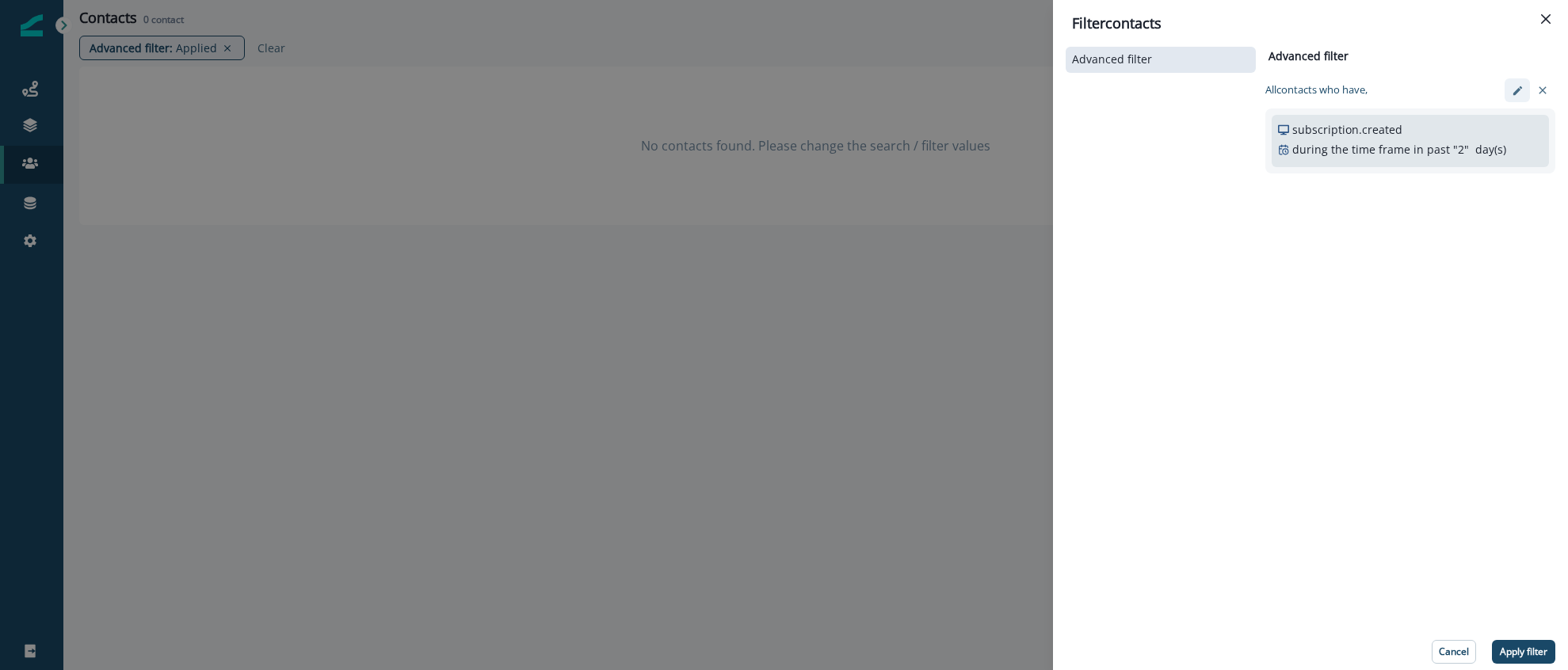
click at [1516, 90] on icon "edit-filter" at bounding box center [1517, 90] width 9 height 9
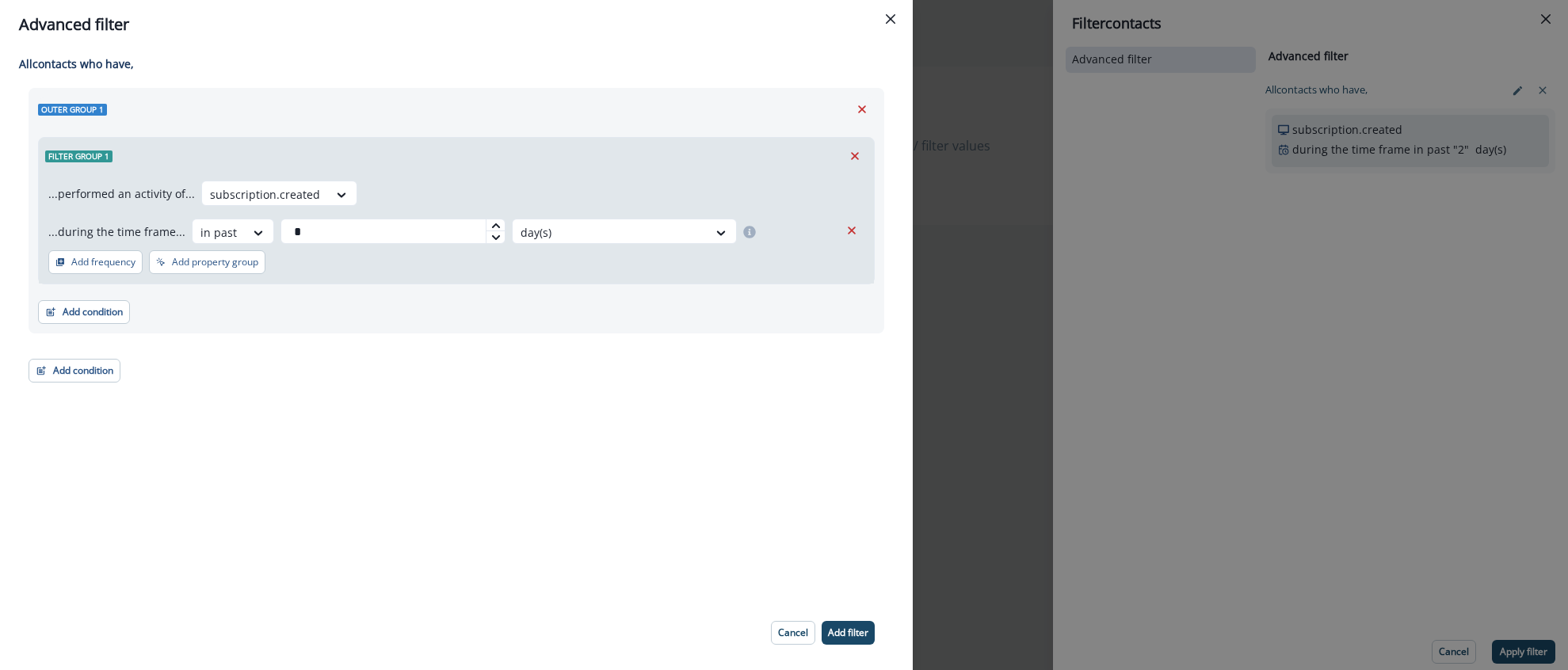
type input "*"
click at [491, 223] on icon at bounding box center [496, 226] width 10 height 10
click at [862, 633] on p "Add filter" at bounding box center [847, 633] width 40 height 11
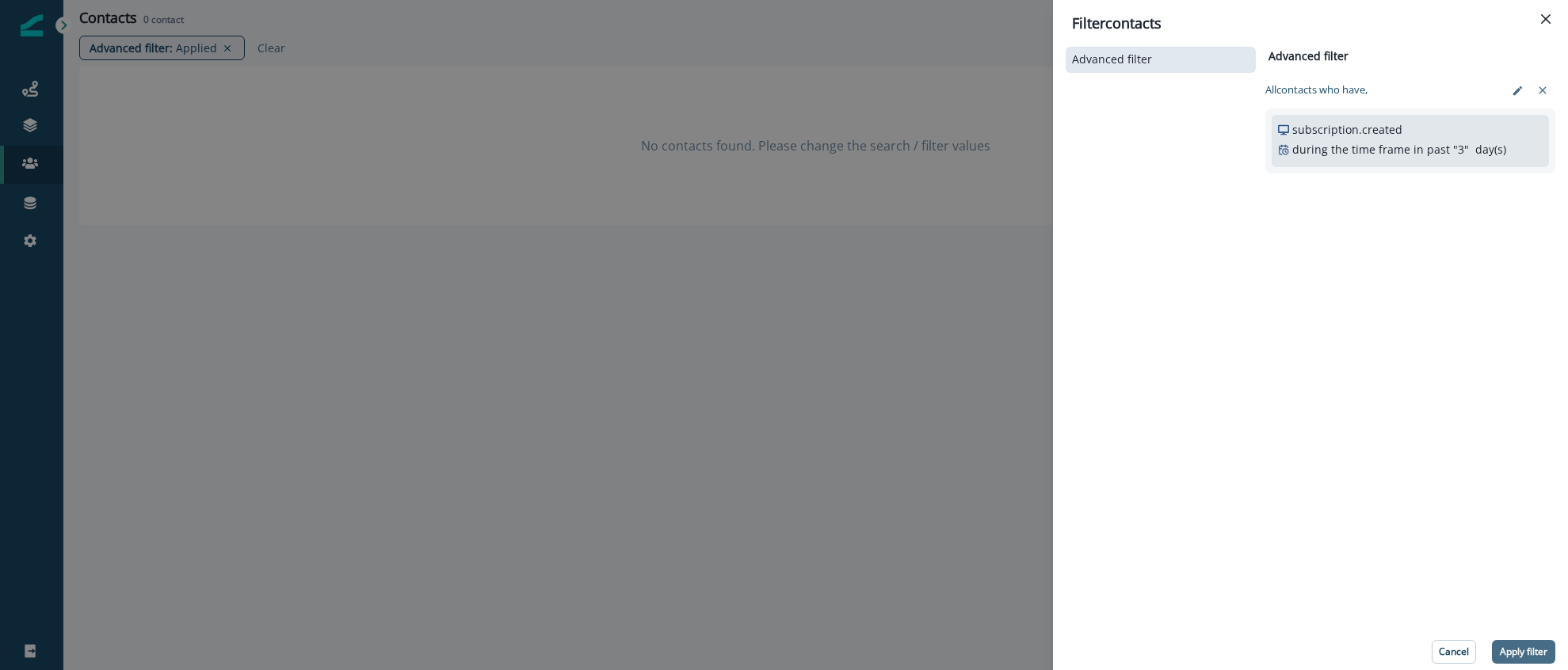
click at [1524, 649] on p "Apply filter" at bounding box center [1523, 652] width 47 height 11
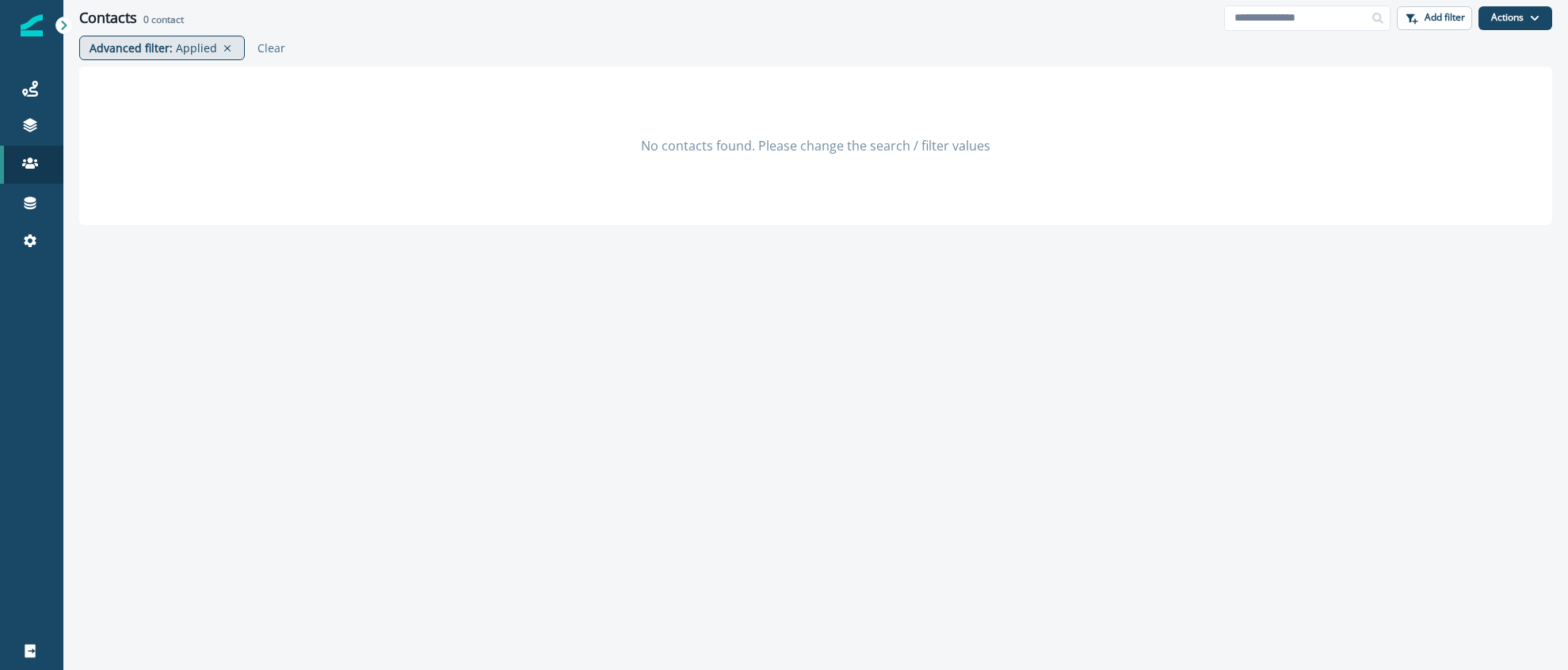
click at [182, 36] on div "Advanced filter : Applied" at bounding box center [162, 48] width 166 height 25
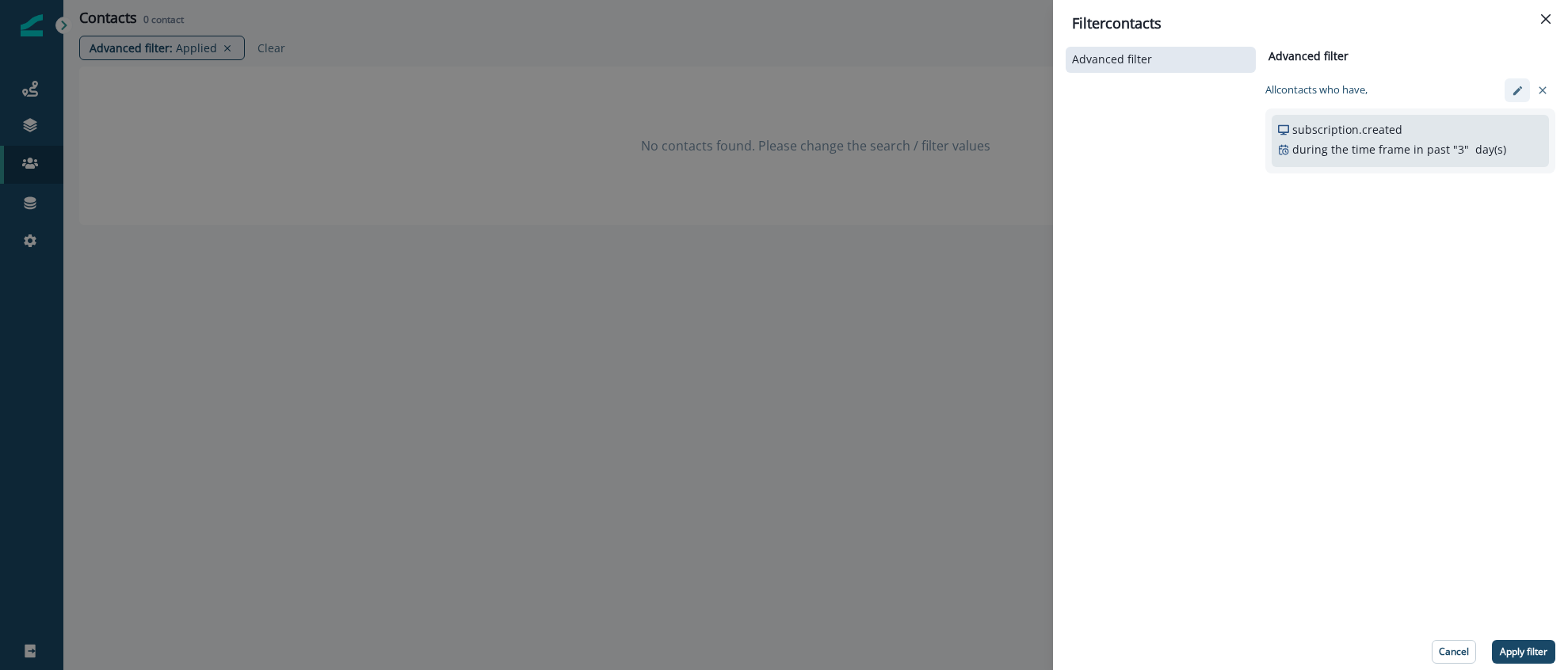
click at [1522, 96] on button "edit-filter" at bounding box center [1517, 90] width 25 height 24
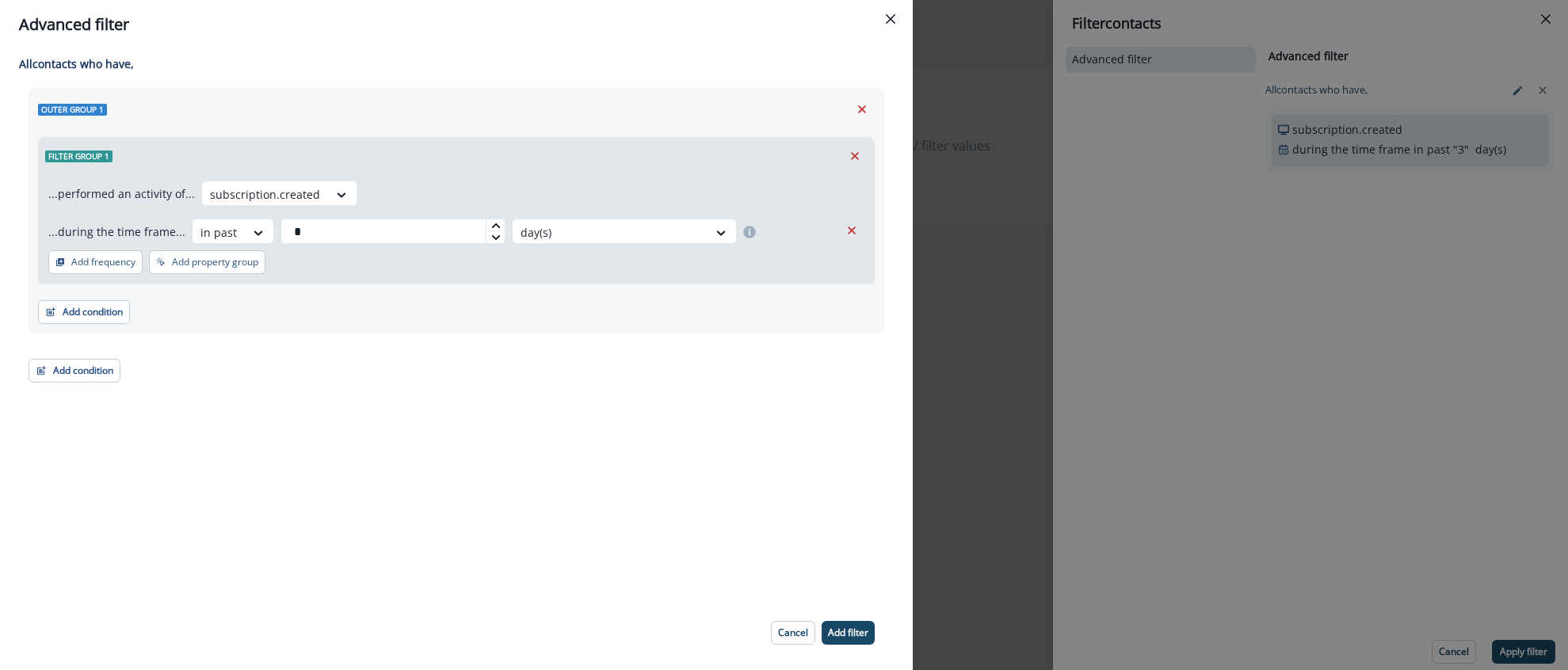
type input "*"
click at [491, 236] on icon at bounding box center [495, 236] width 8 height 4
click at [348, 189] on div "subscription.created" at bounding box center [279, 194] width 156 height 25
click at [336, 189] on icon at bounding box center [342, 195] width 14 height 16
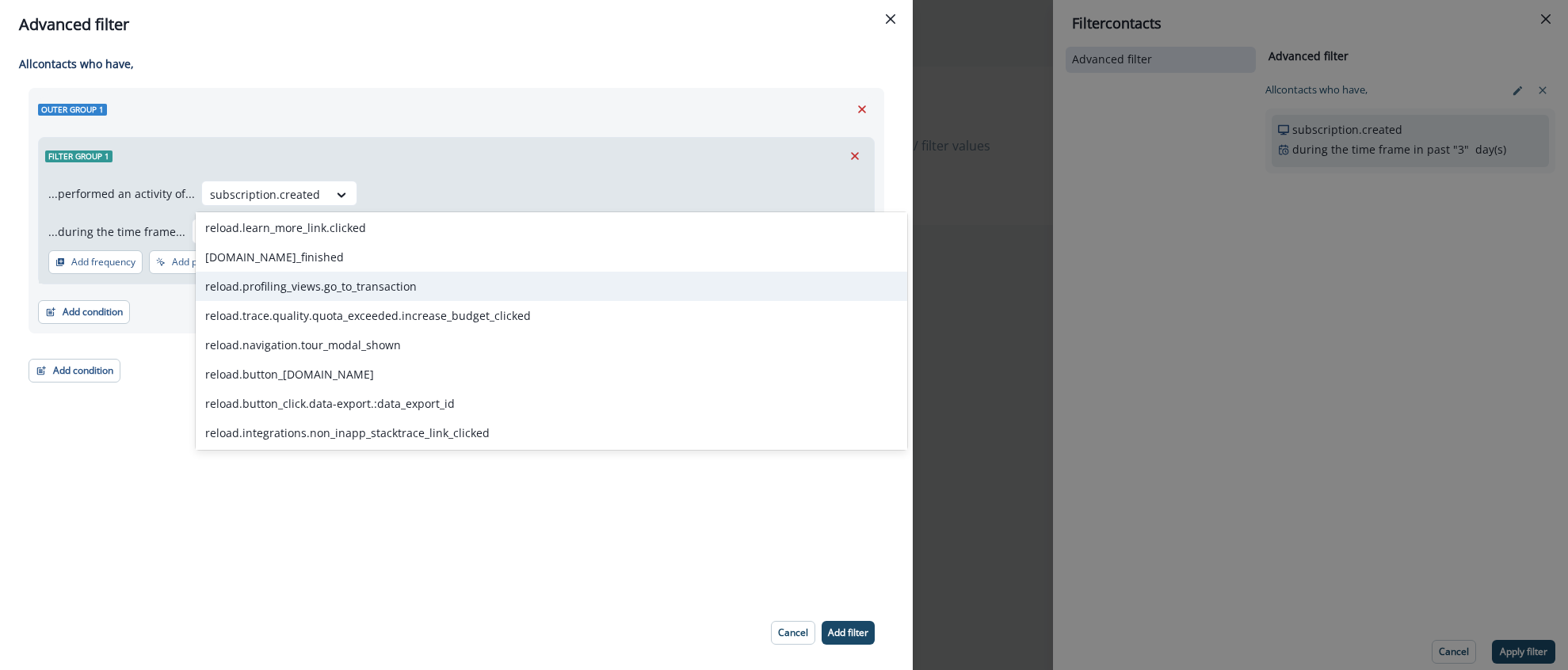
scroll to position [120, 0]
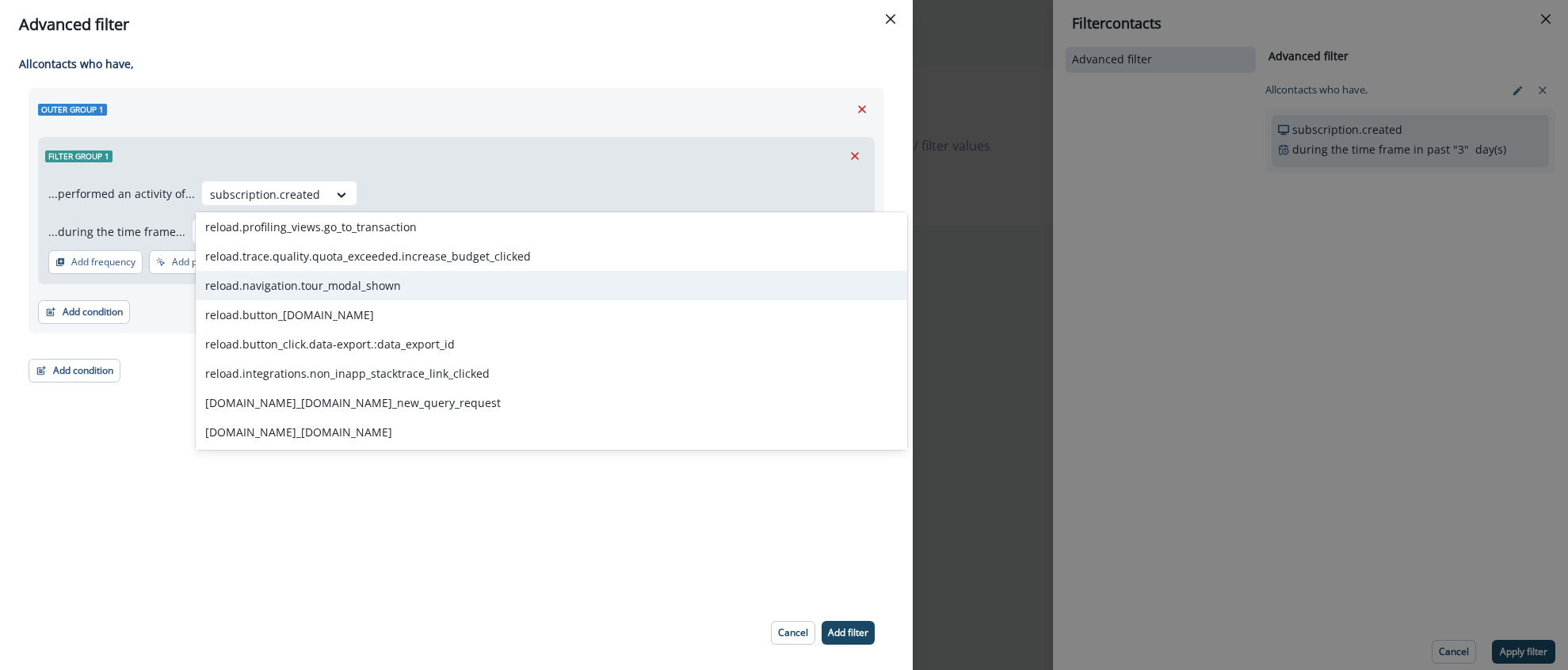
click at [309, 287] on div "reload.navigation.tour_modal_shown" at bounding box center [551, 285] width 712 height 29
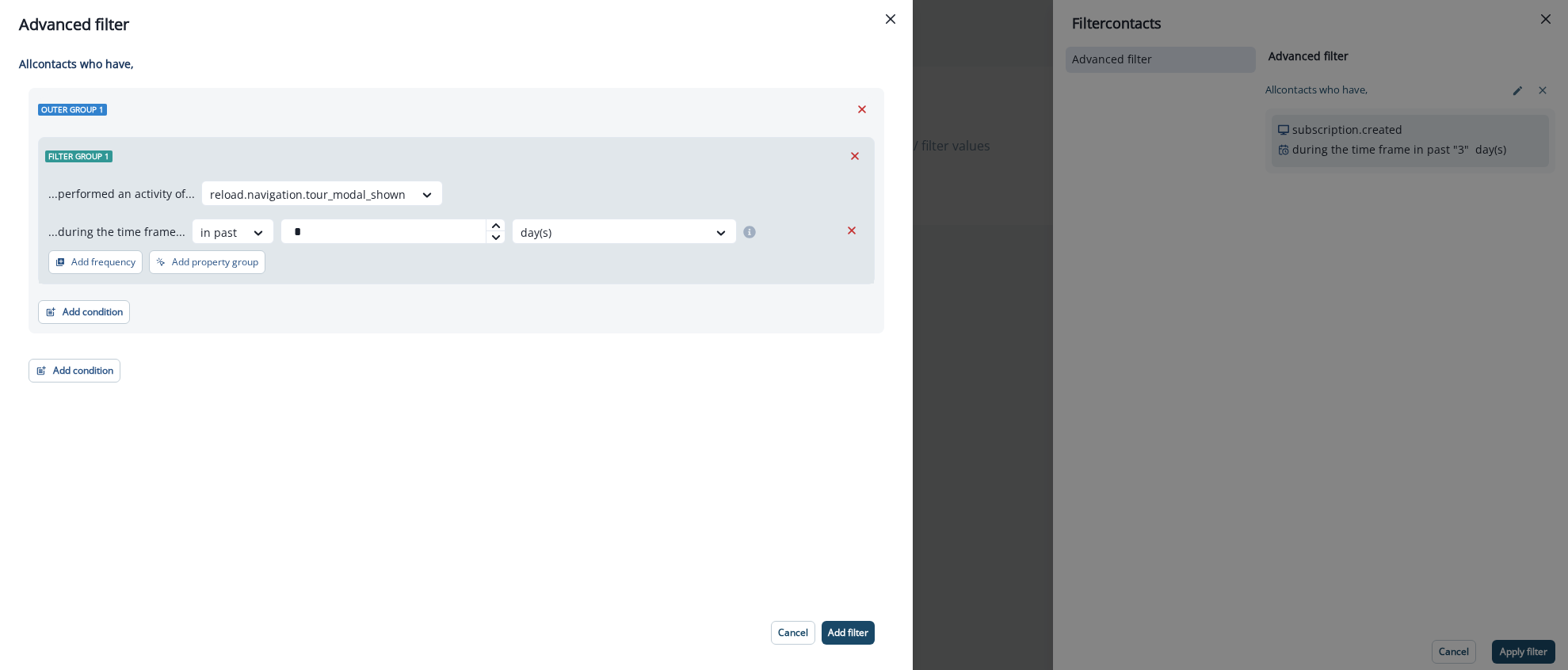
click at [854, 627] on p "Add filter" at bounding box center [847, 633] width 40 height 11
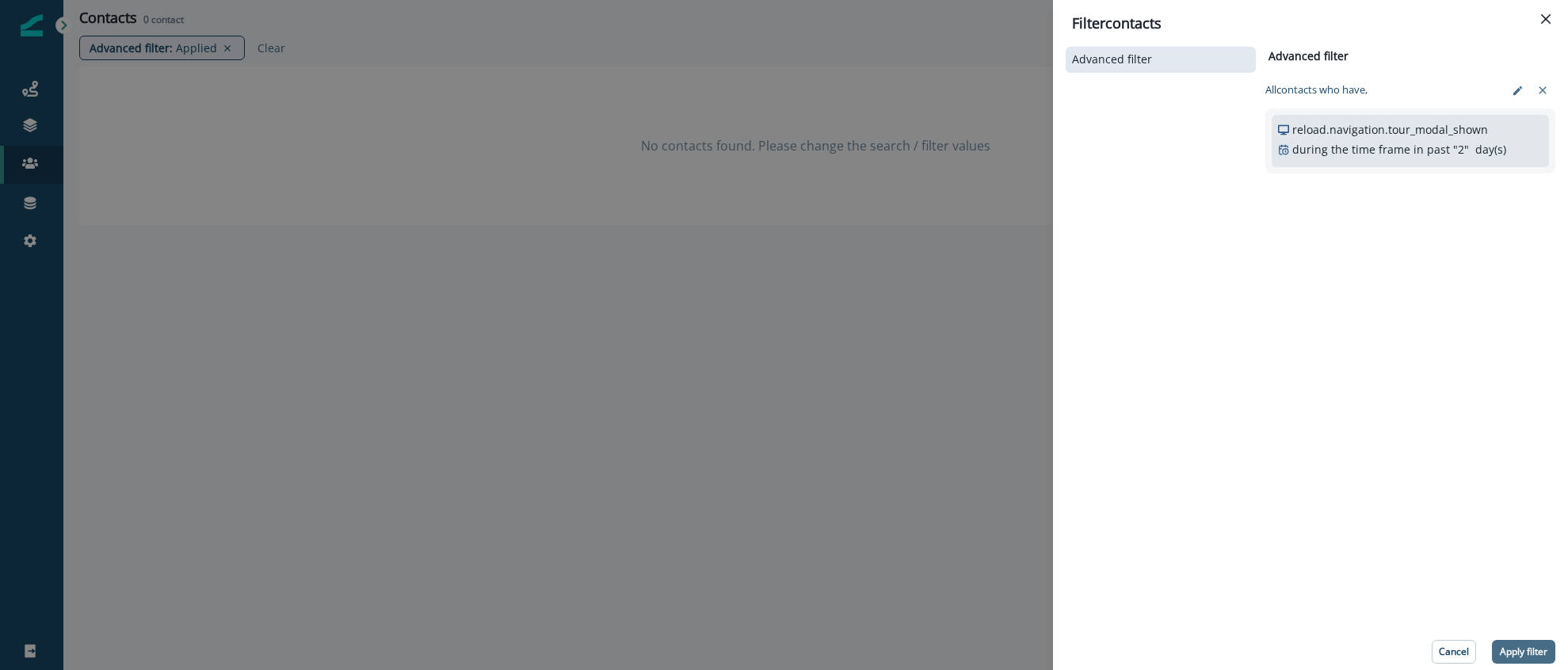
click at [1517, 643] on button "Apply filter" at bounding box center [1523, 652] width 63 height 24
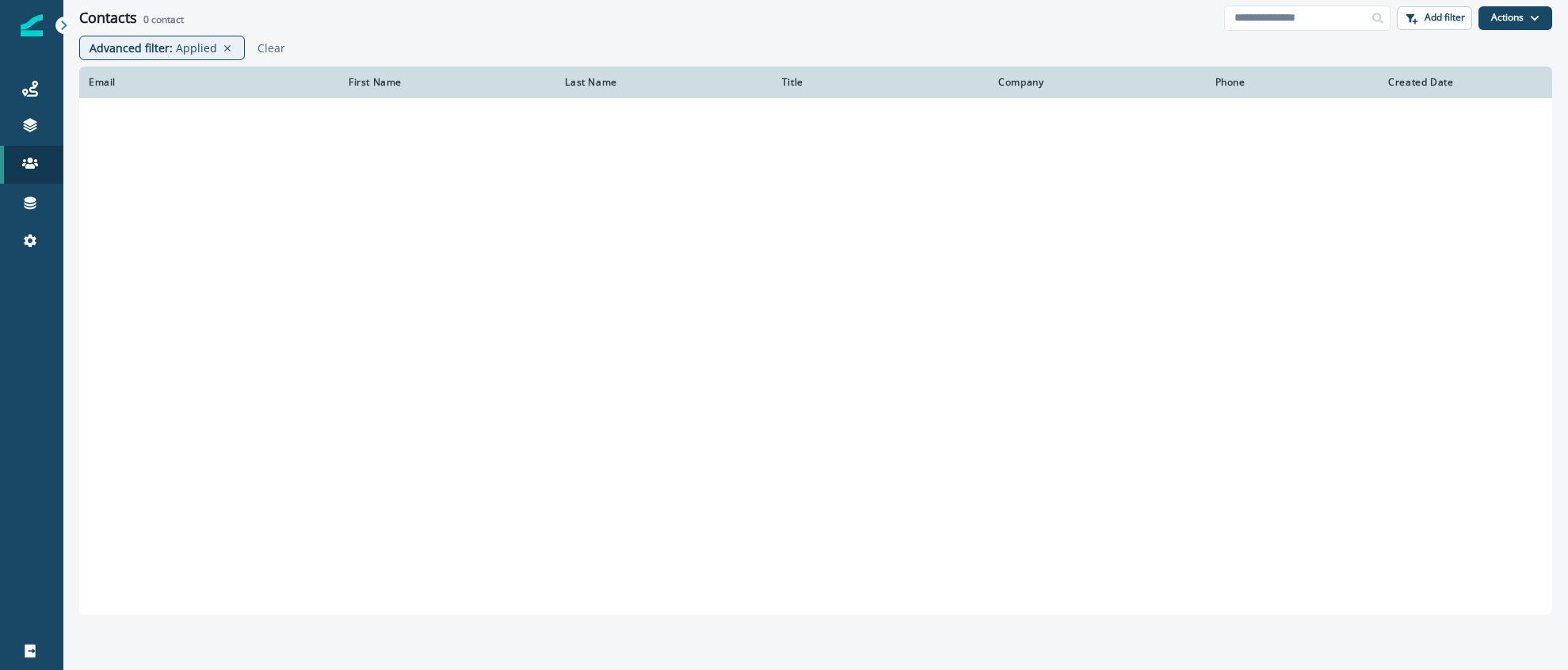
click at [1519, 644] on div "Email First Name Last Name Title Company Phone Created Date" at bounding box center [815, 365] width 1505 height 596
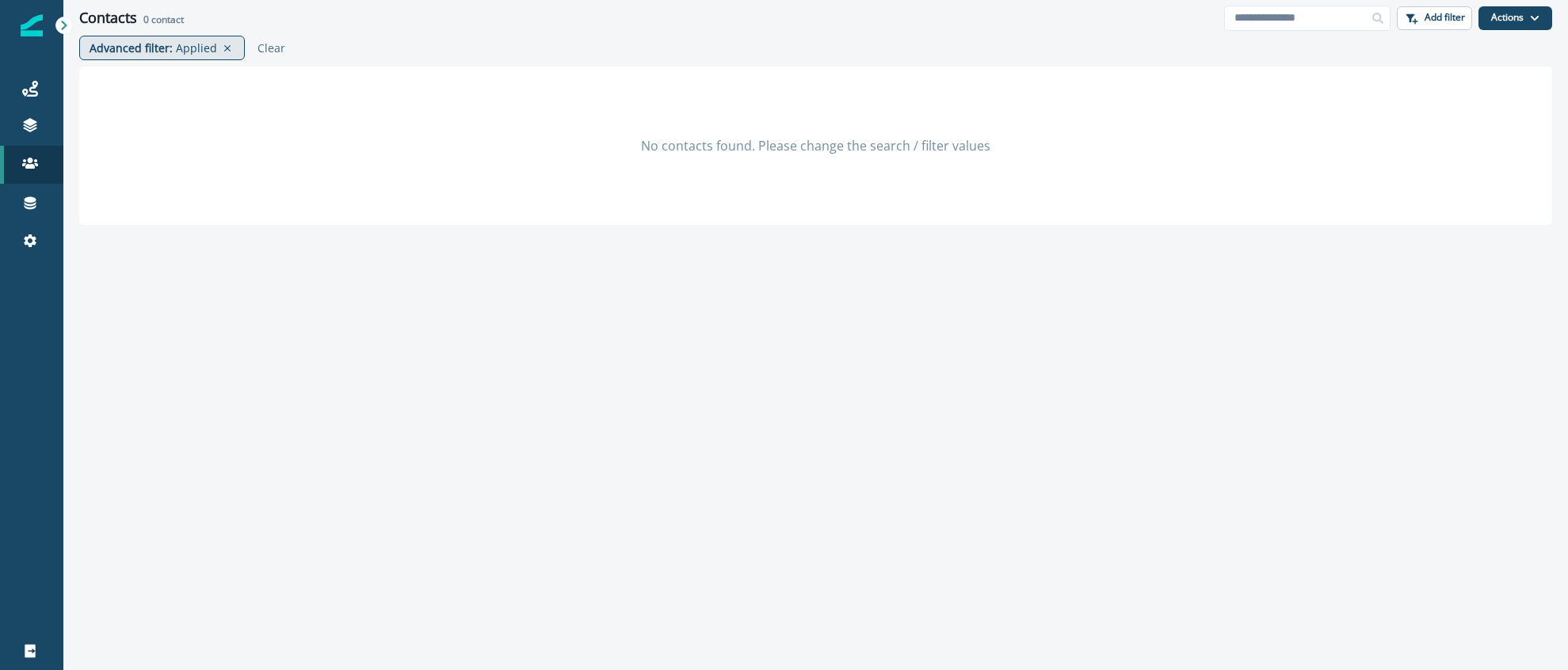
click at [182, 48] on p "Applied" at bounding box center [196, 47] width 41 height 17
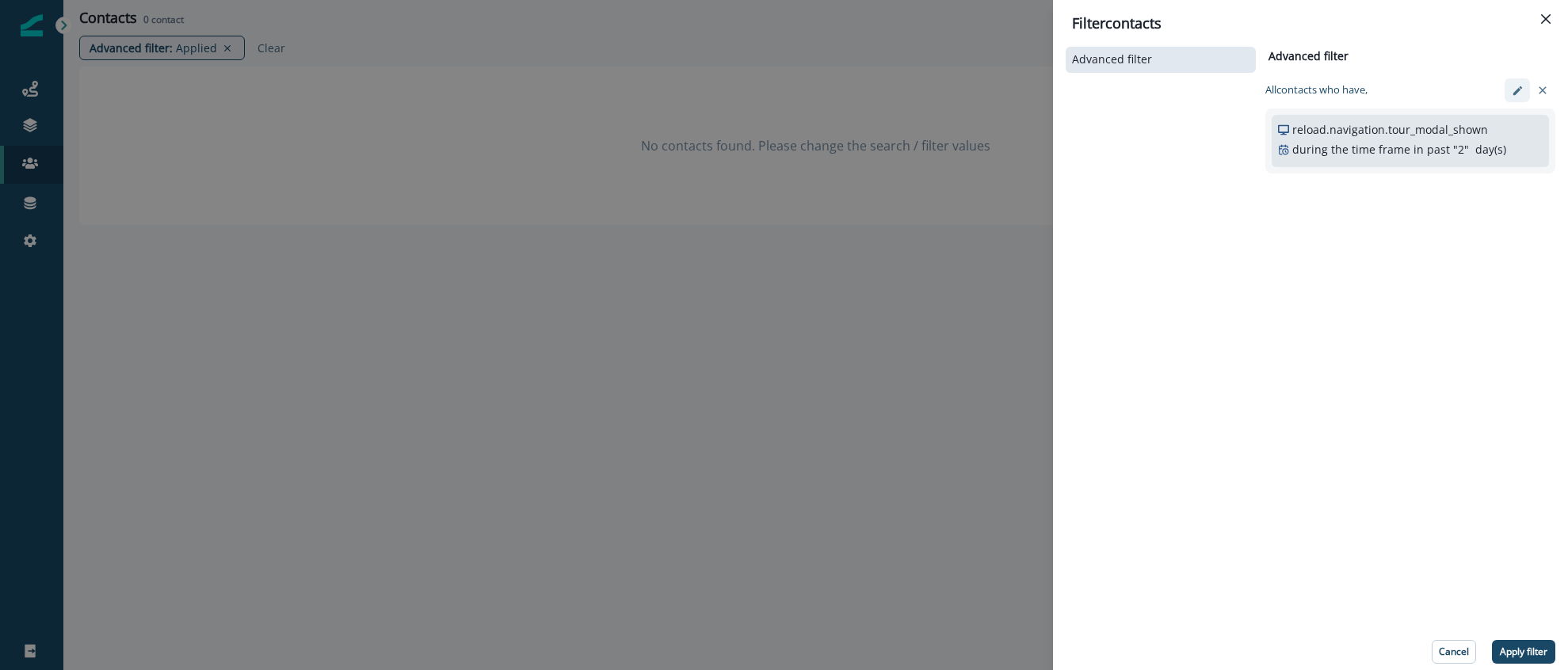
click at [1521, 83] on button "edit-filter" at bounding box center [1517, 90] width 25 height 24
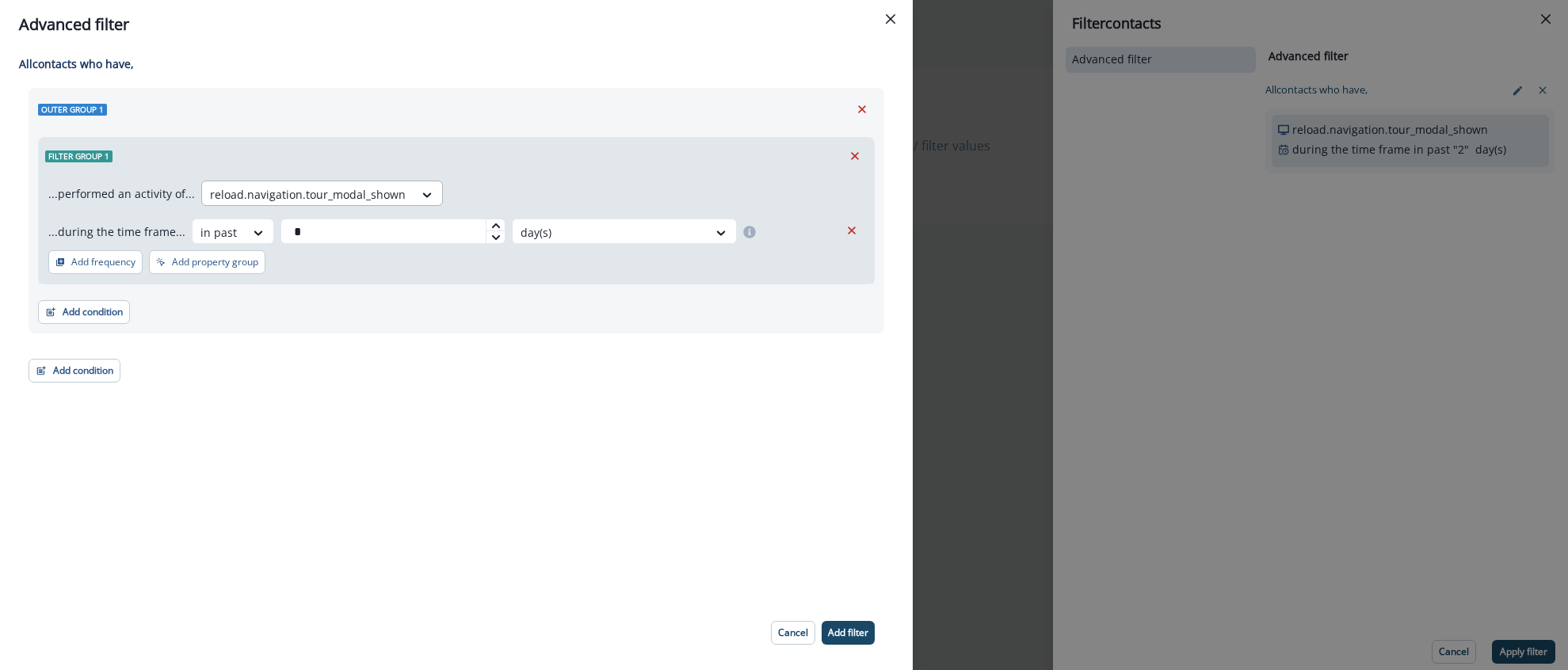
click at [386, 193] on div at bounding box center [307, 194] width 195 height 20
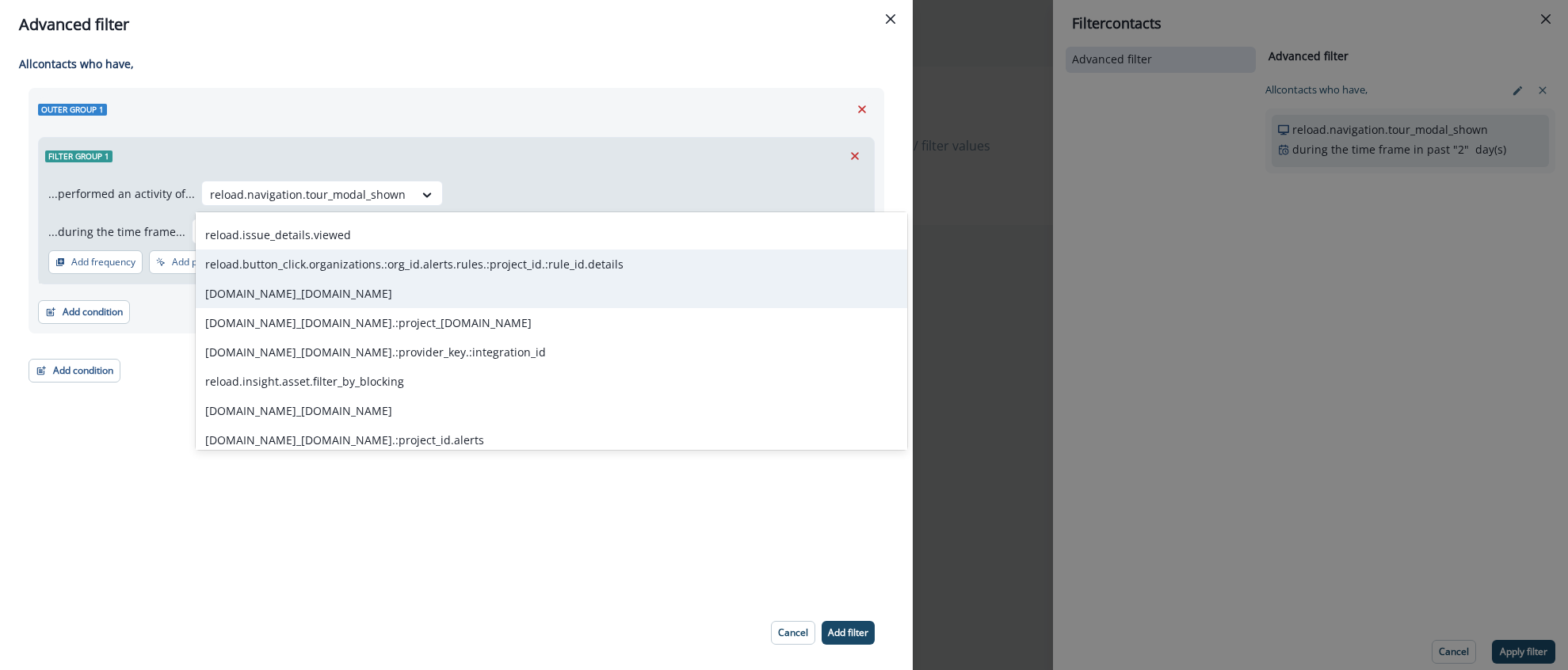
scroll to position [1145, 0]
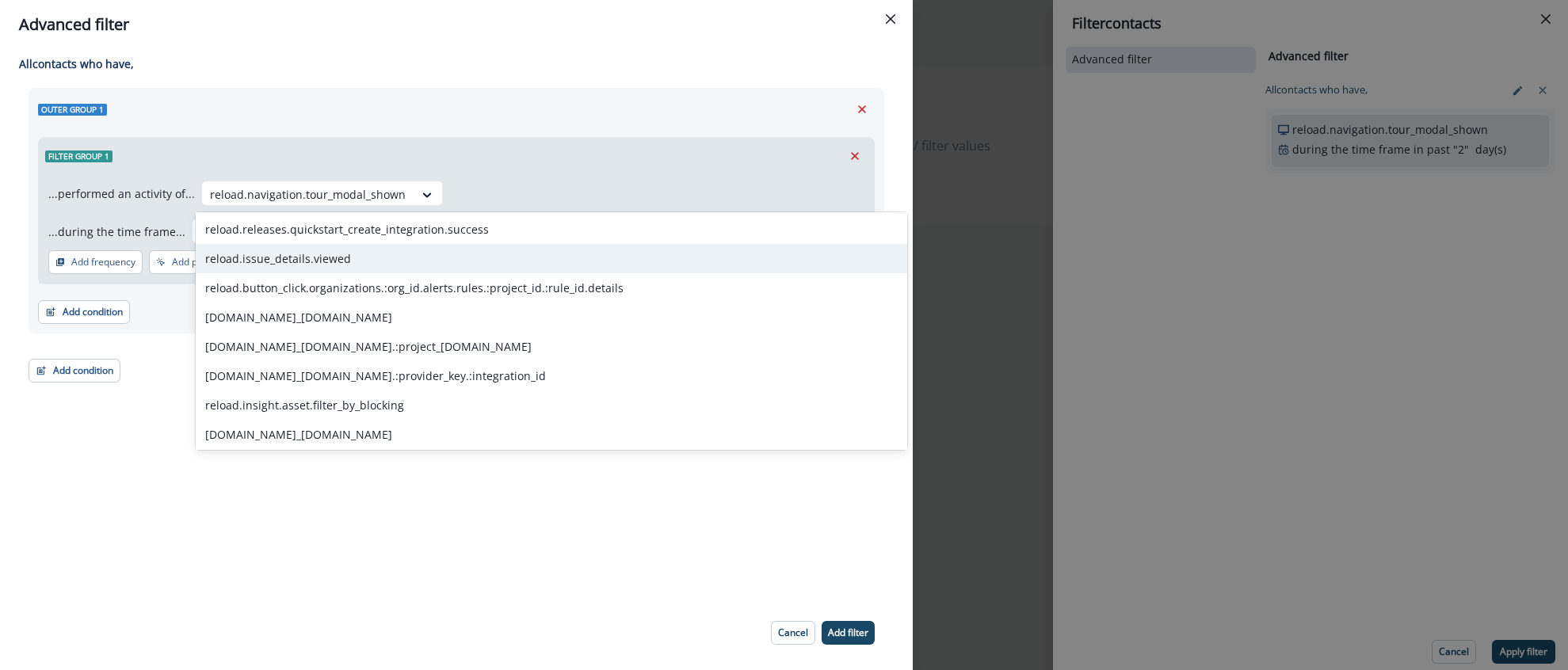
click at [302, 266] on div "reload.issue_details.viewed" at bounding box center [551, 259] width 712 height 29
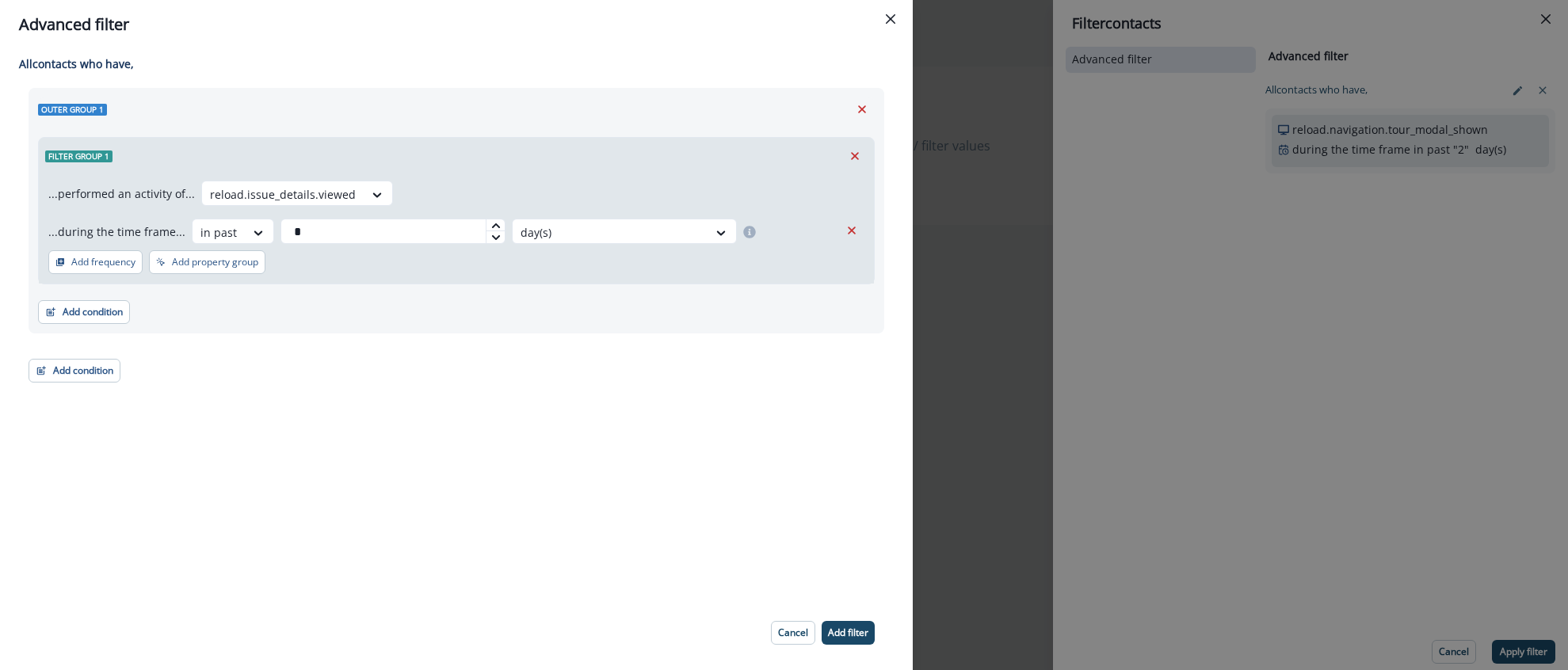
click at [847, 637] on p "Add filter" at bounding box center [847, 633] width 40 height 11
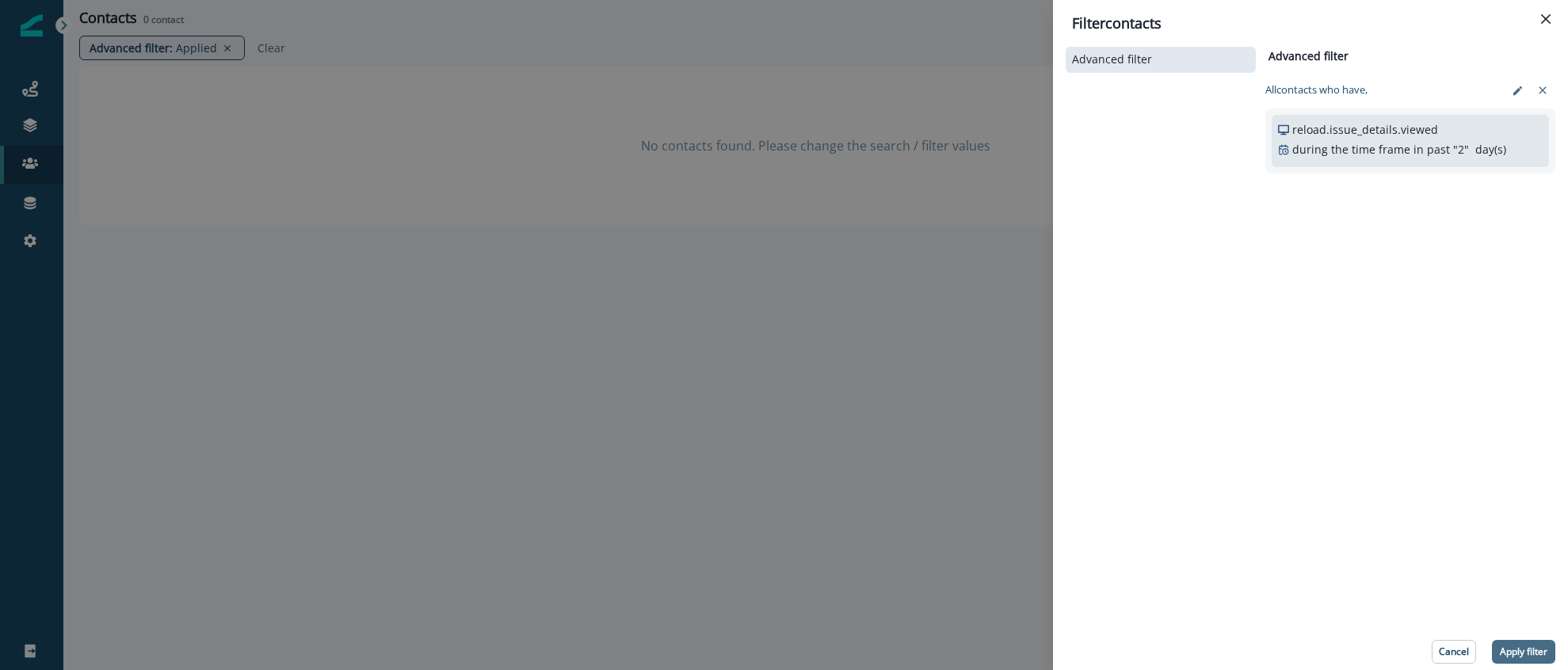
click at [1520, 647] on p "Apply filter" at bounding box center [1523, 652] width 47 height 11
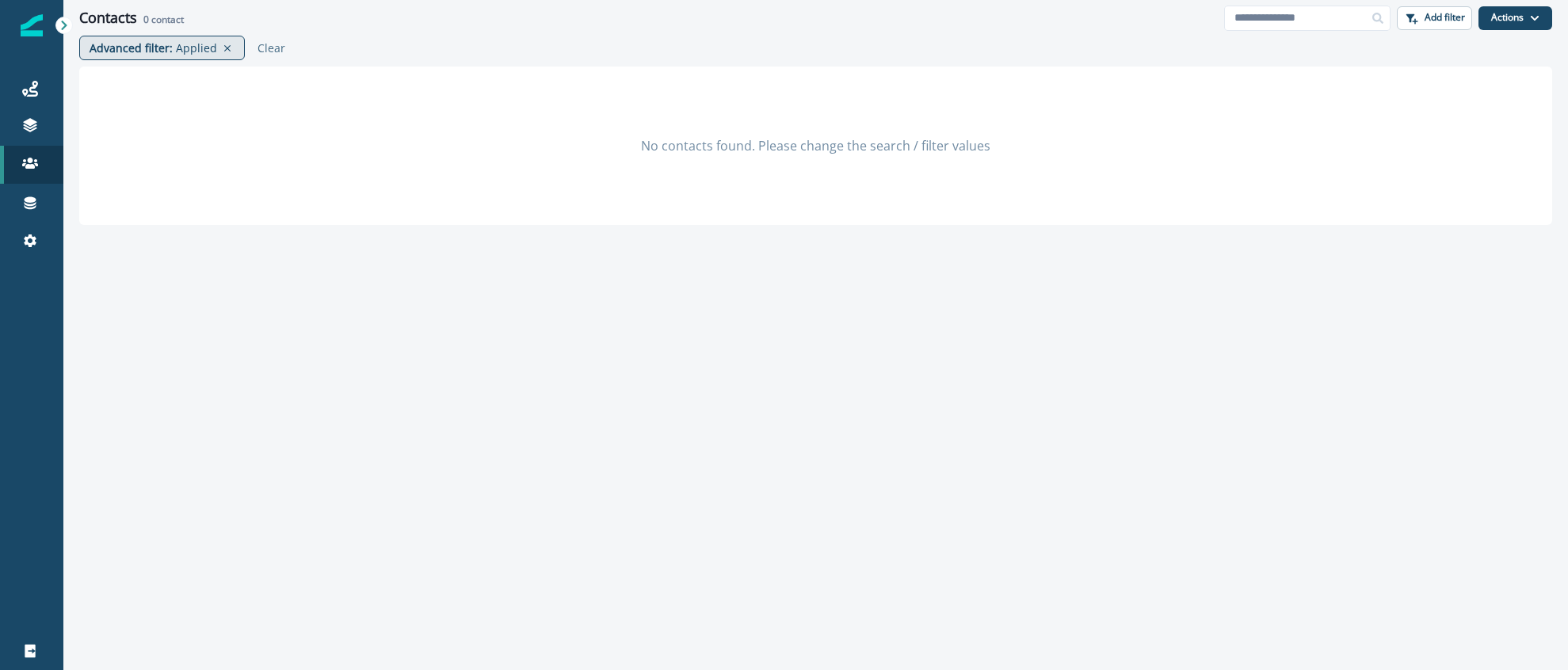
click at [199, 50] on p "Applied" at bounding box center [196, 47] width 41 height 17
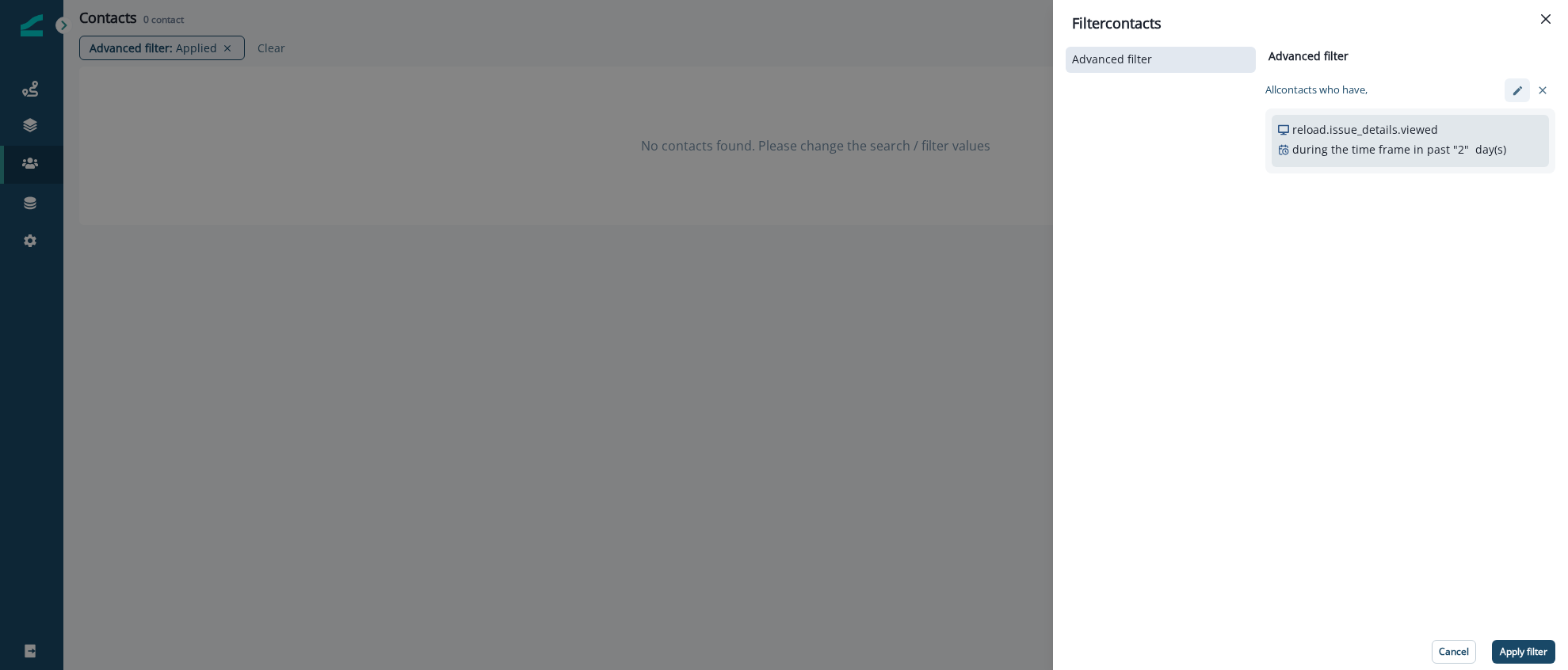
click at [1514, 95] on icon "edit-filter" at bounding box center [1517, 90] width 12 height 12
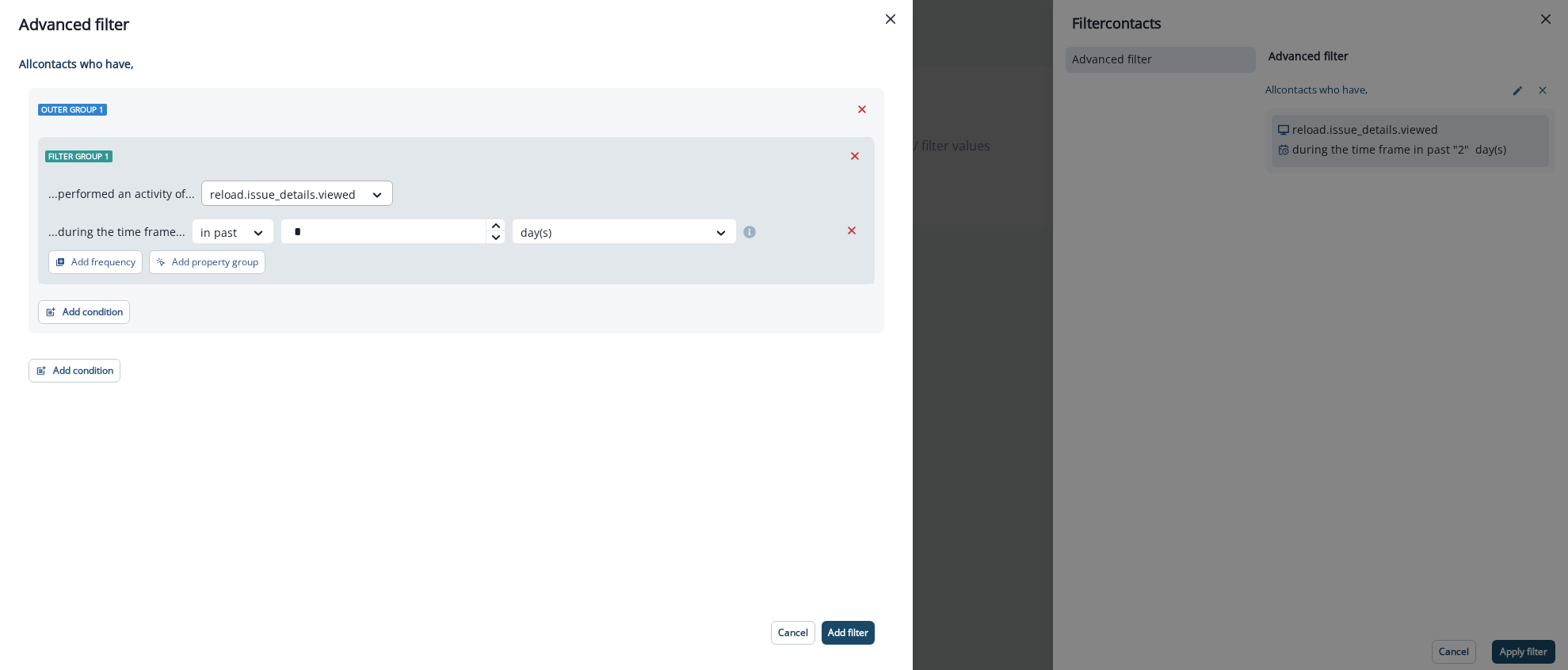
click at [335, 193] on div at bounding box center [282, 194] width 145 height 20
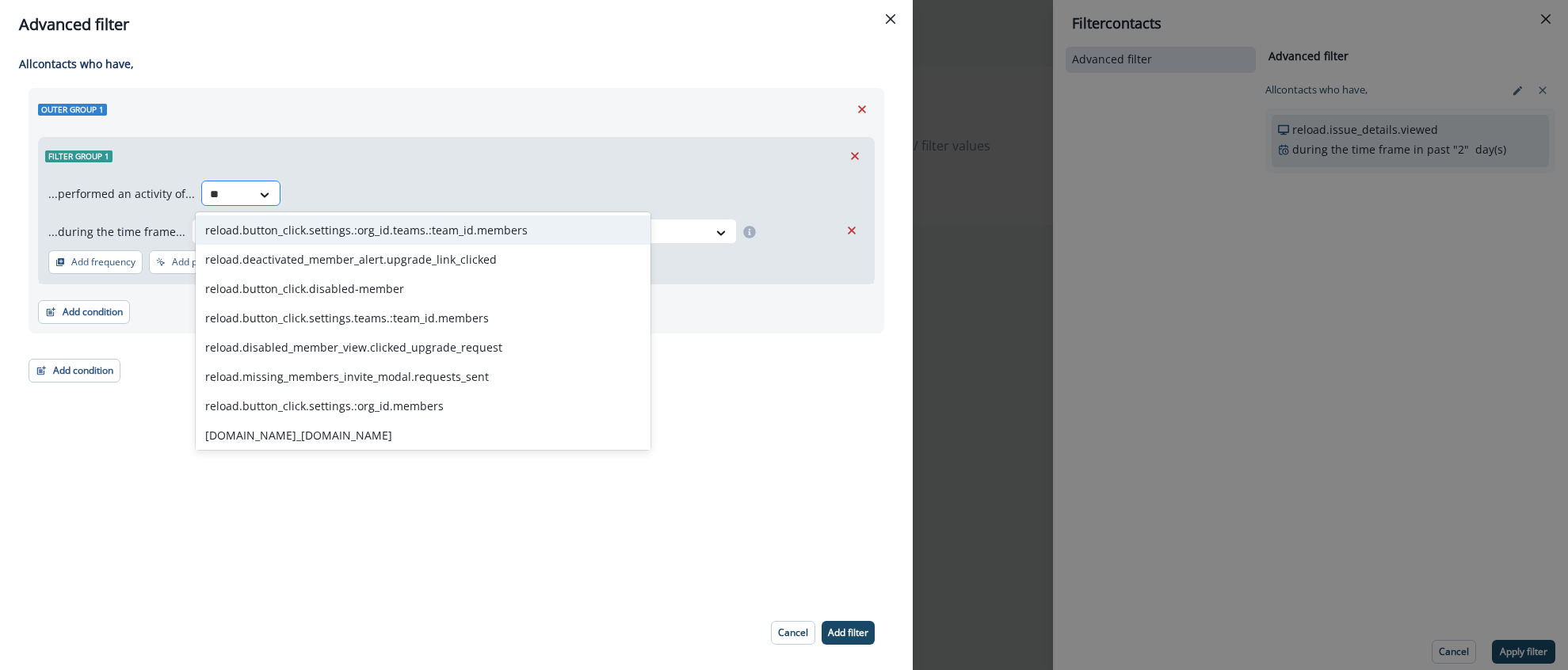
type input "*"
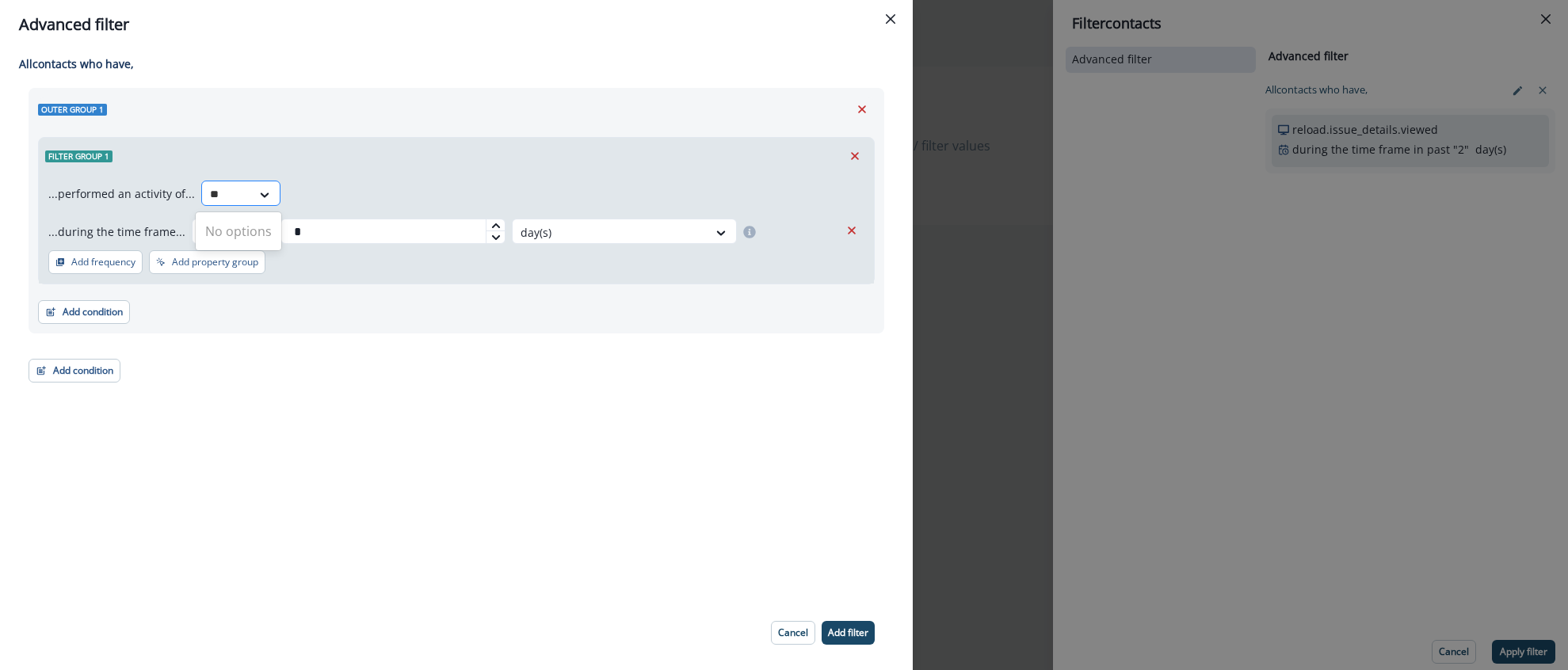
type input "*"
type input "**********"
click at [264, 219] on div "Trial Started" at bounding box center [243, 230] width 95 height 29
click at [853, 627] on p "Add filter" at bounding box center [847, 633] width 40 height 11
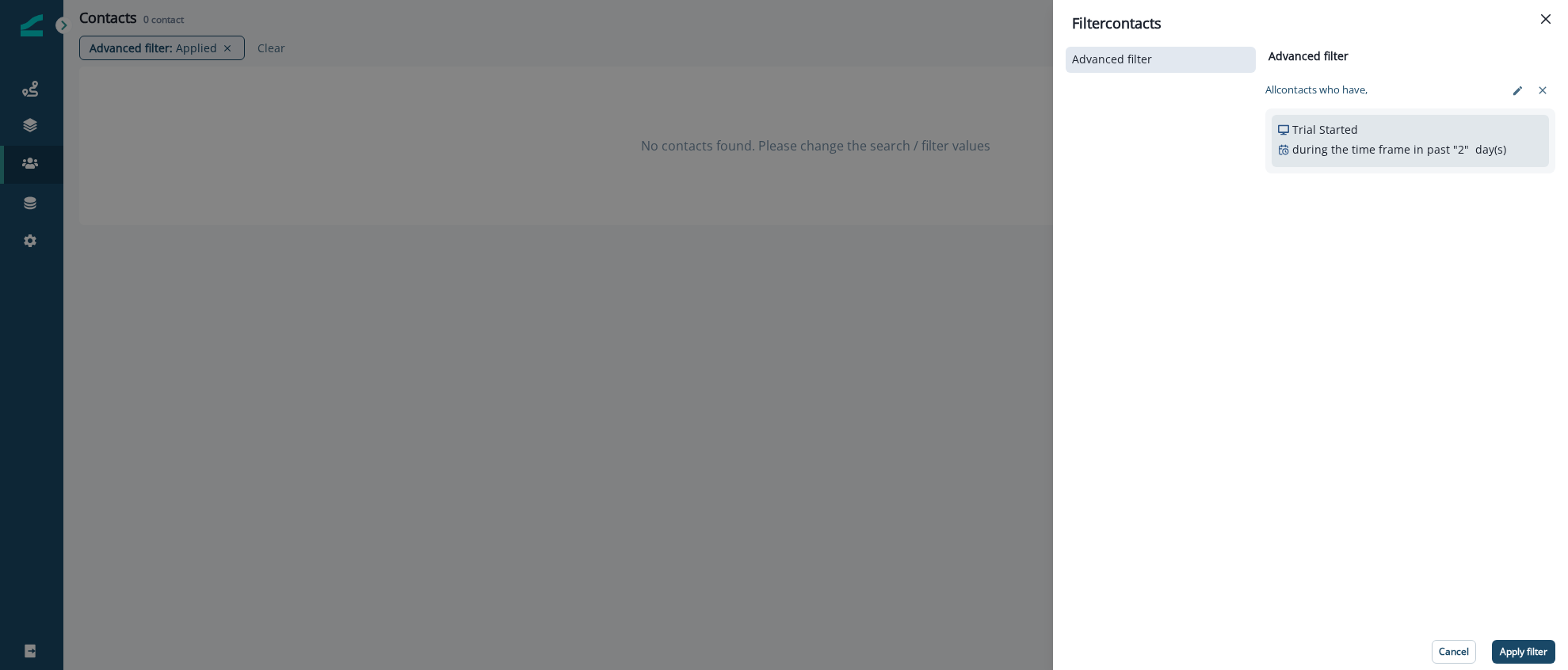
drag, startPoint x: 1512, startPoint y: 644, endPoint x: 1495, endPoint y: 641, distance: 17.3
click at [1512, 647] on p "Apply filter" at bounding box center [1523, 652] width 47 height 11
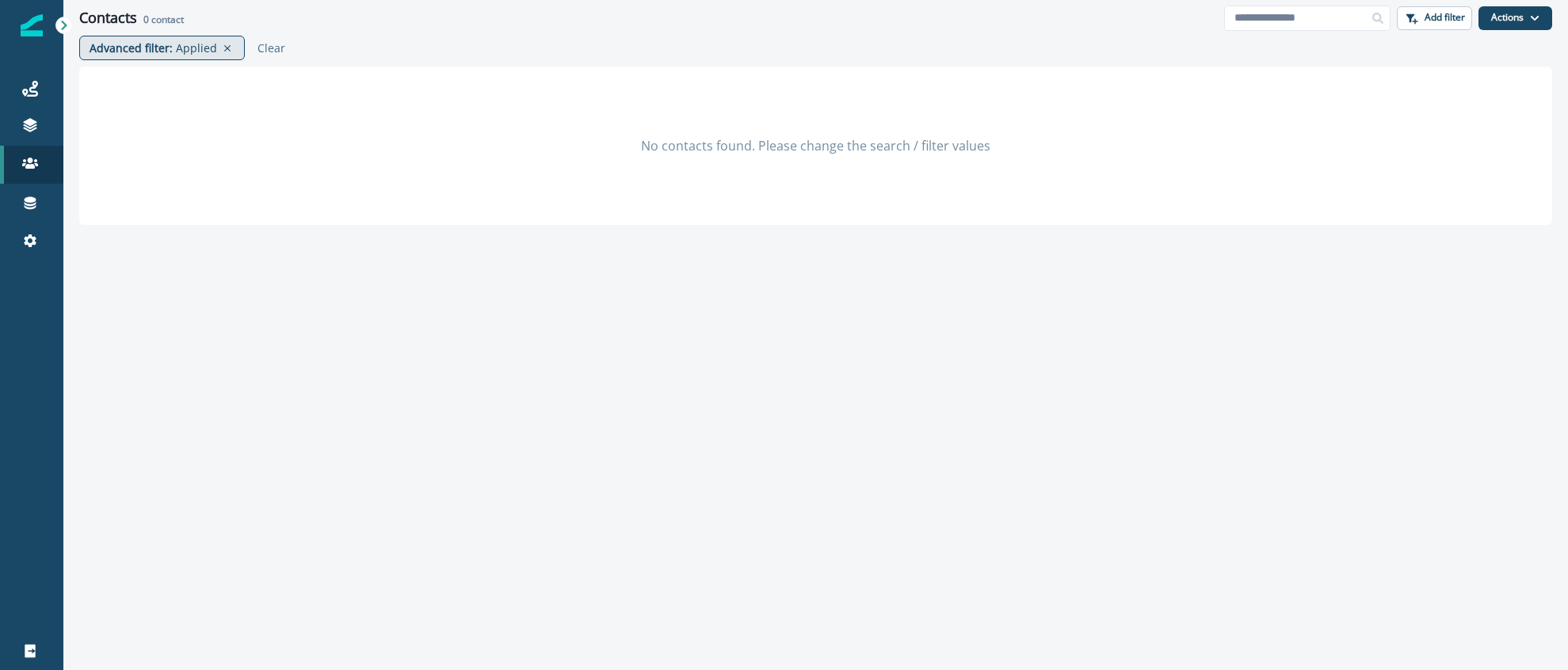
click at [155, 50] on p "Advanced filter :" at bounding box center [130, 47] width 83 height 17
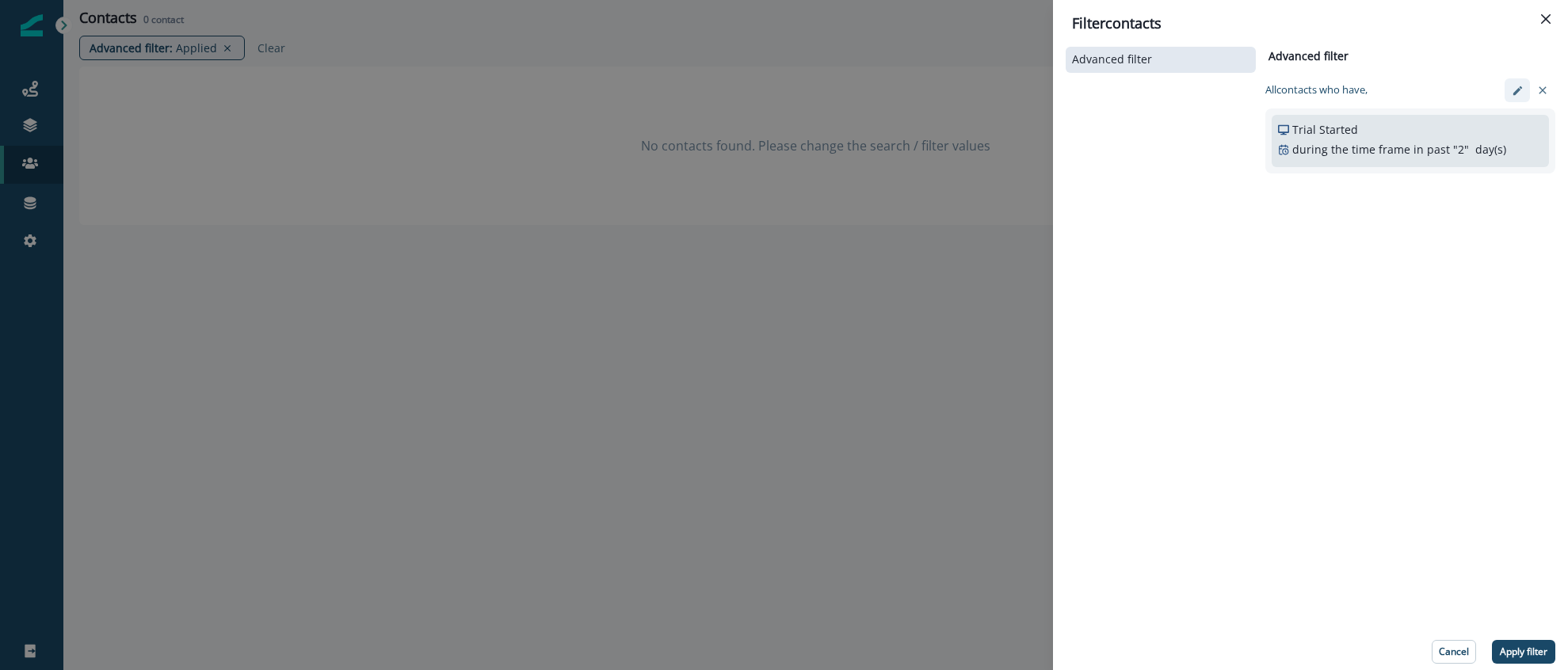
click at [1528, 88] on button "edit-filter" at bounding box center [1517, 90] width 25 height 24
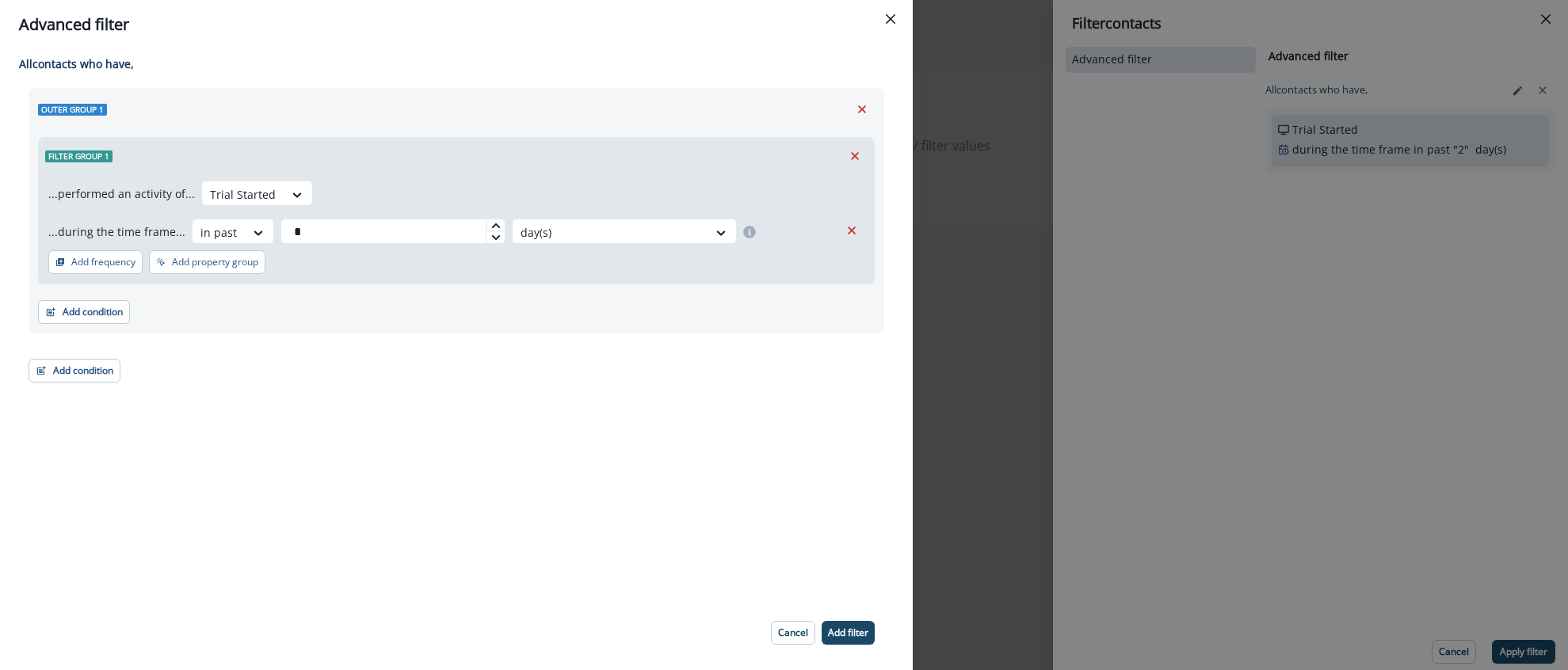
click at [495, 225] on div at bounding box center [494, 225] width 19 height 12
type input "*"
click at [495, 225] on div at bounding box center [494, 225] width 19 height 12
click at [871, 634] on button "Add filter" at bounding box center [848, 633] width 54 height 24
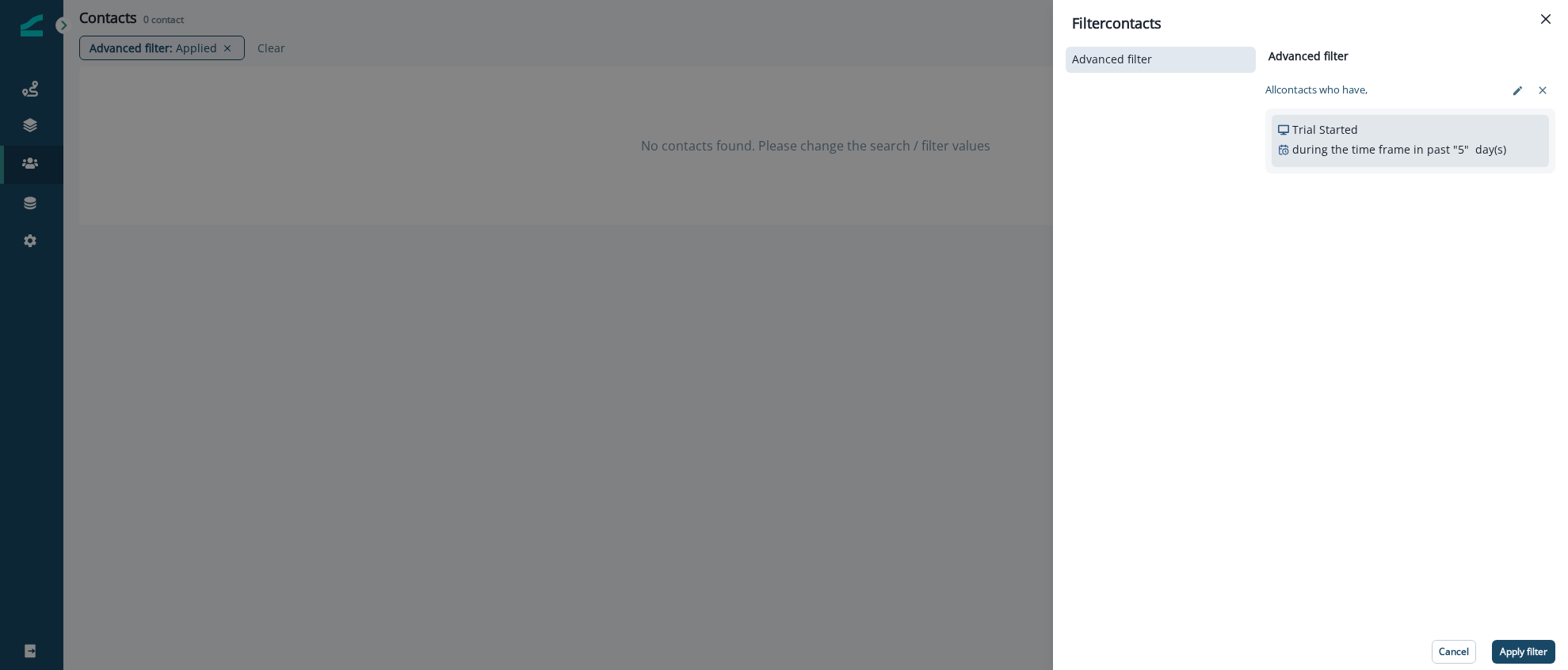
click at [1530, 647] on p "Apply filter" at bounding box center [1523, 652] width 47 height 11
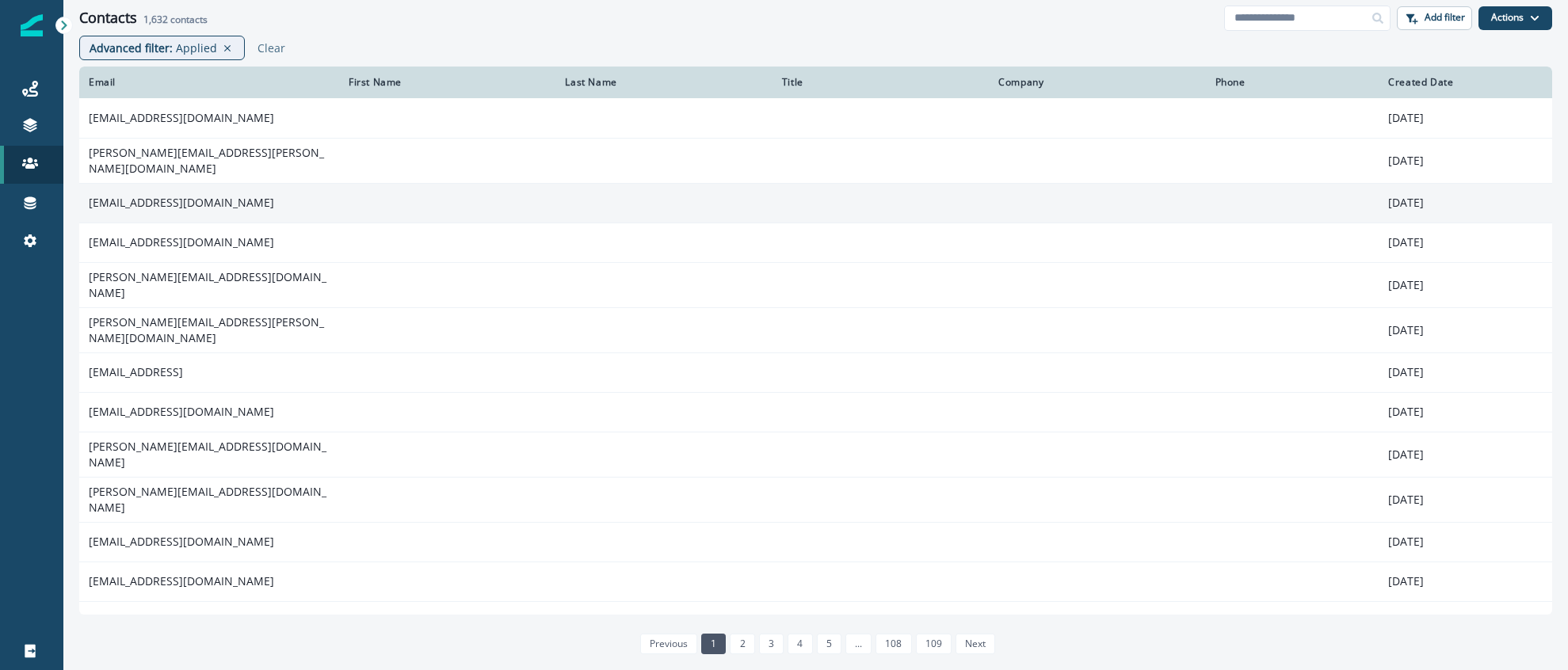
click at [200, 203] on td "[EMAIL_ADDRESS][DOMAIN_NAME]" at bounding box center [209, 203] width 260 height 39
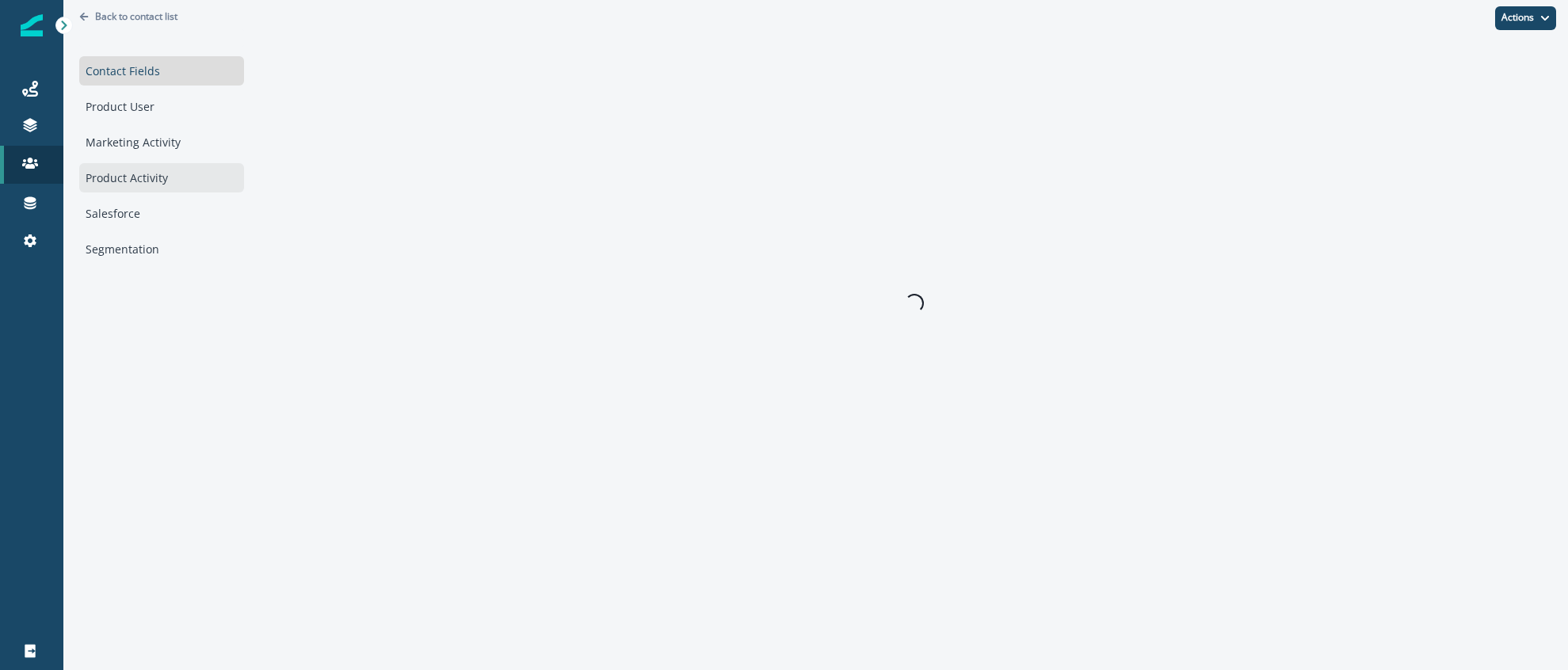
click at [156, 185] on div "Product Activity" at bounding box center [161, 178] width 165 height 29
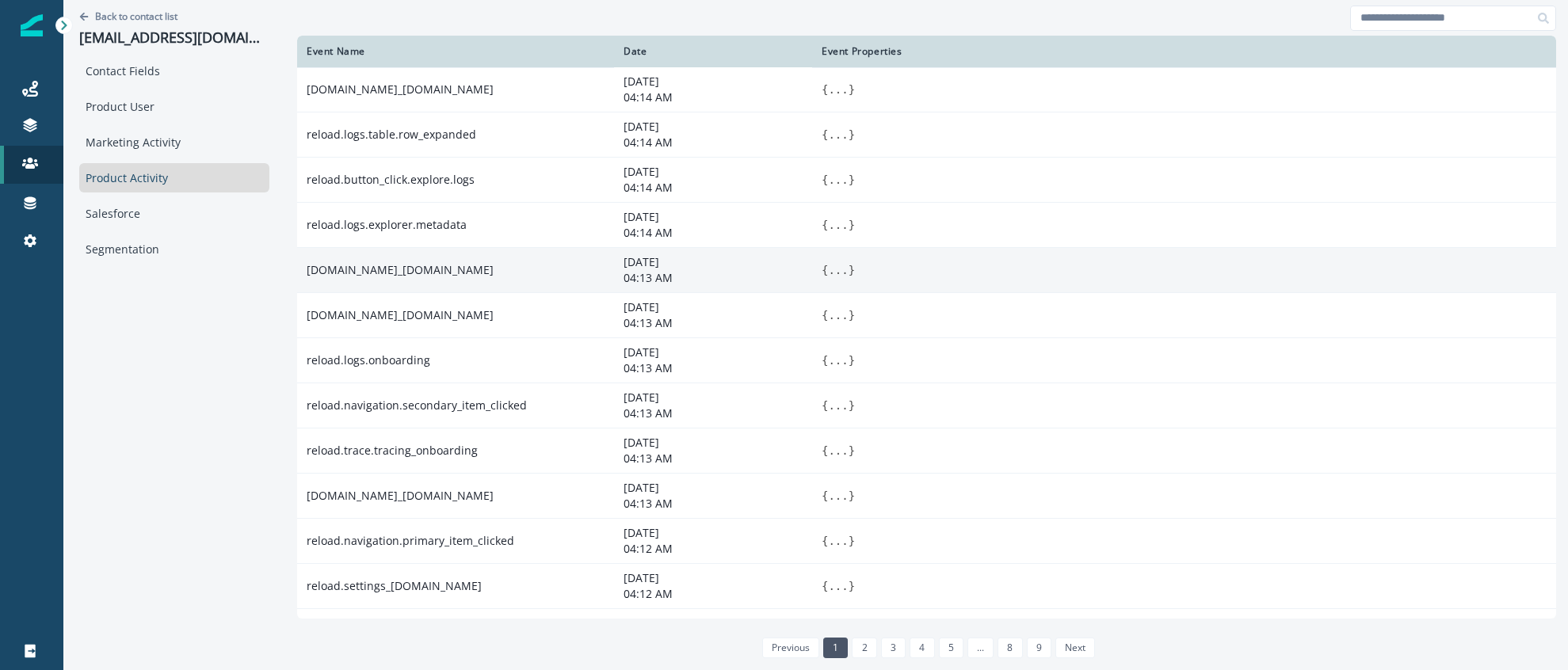
click at [435, 274] on td "[DOMAIN_NAME]_[DOMAIN_NAME]" at bounding box center [455, 270] width 317 height 45
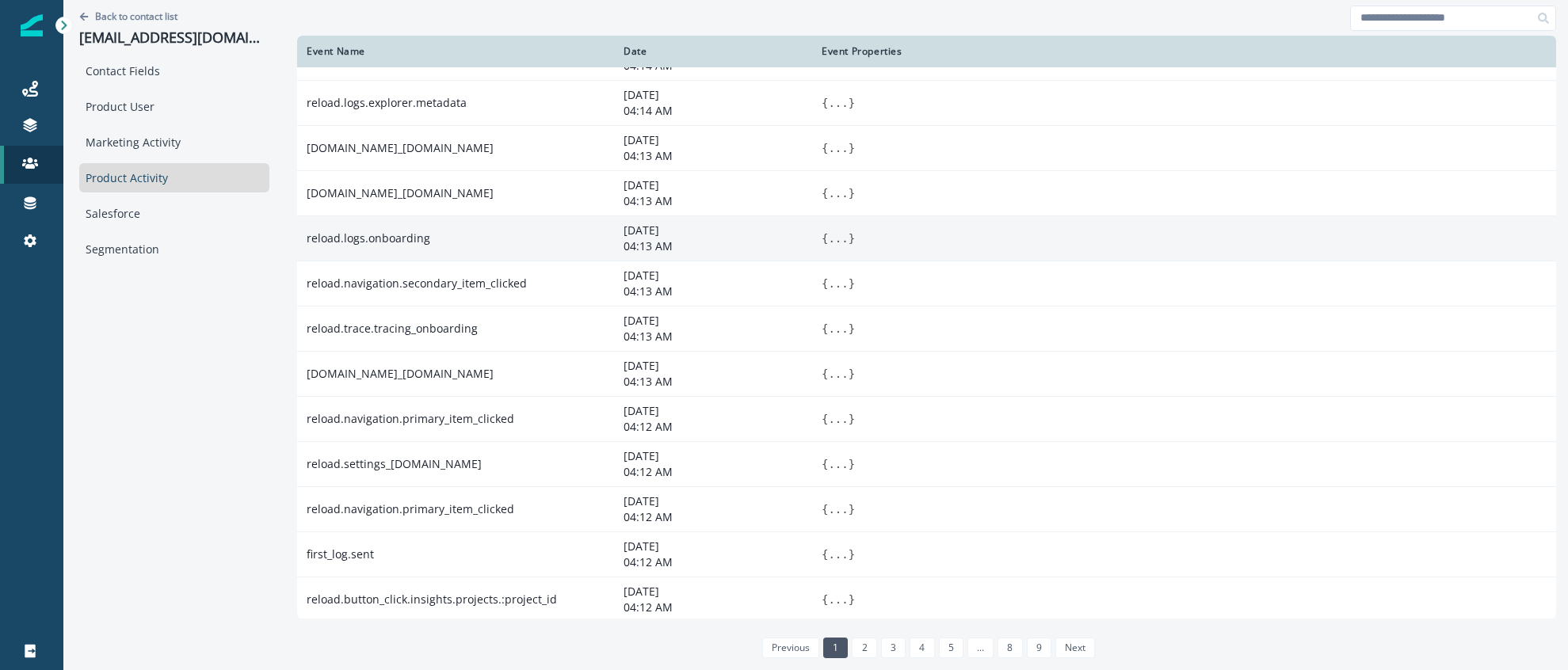
scroll to position [127, 0]
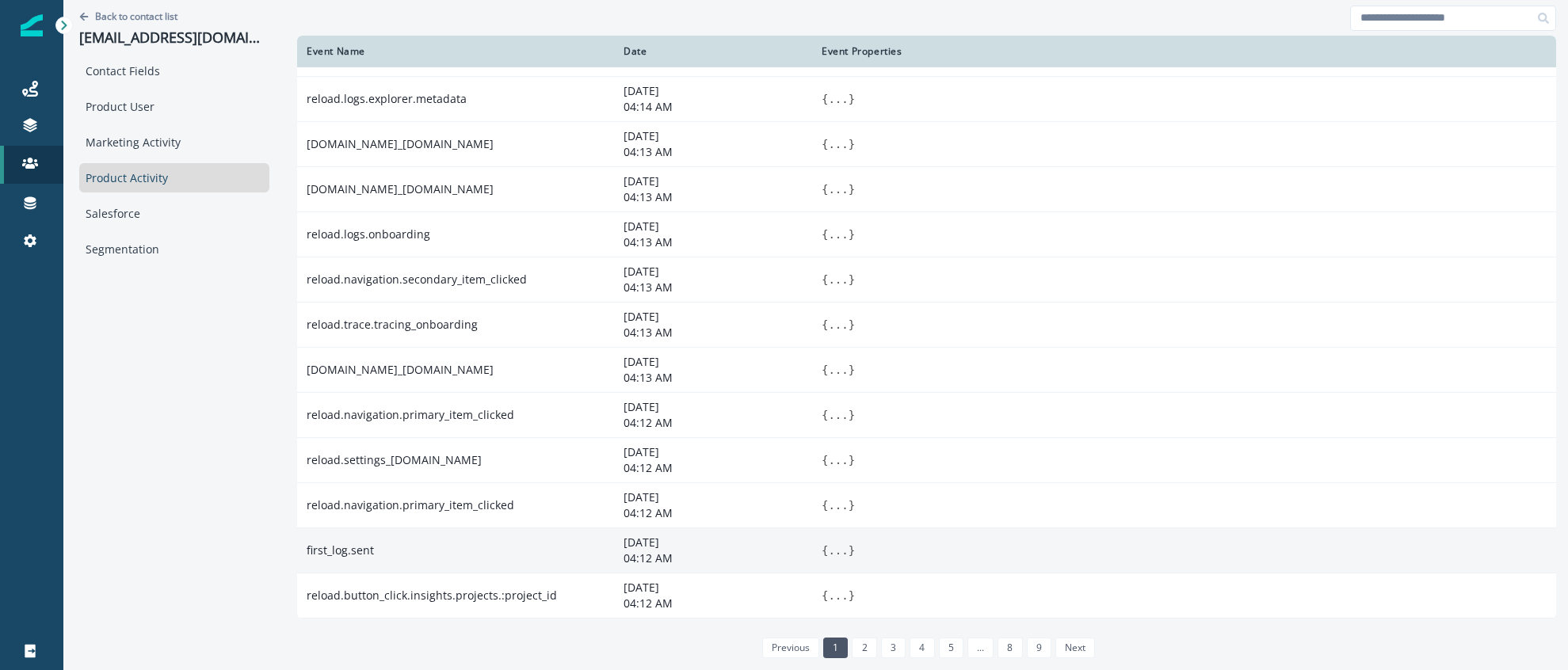
click at [835, 548] on button "..." at bounding box center [838, 550] width 20 height 16
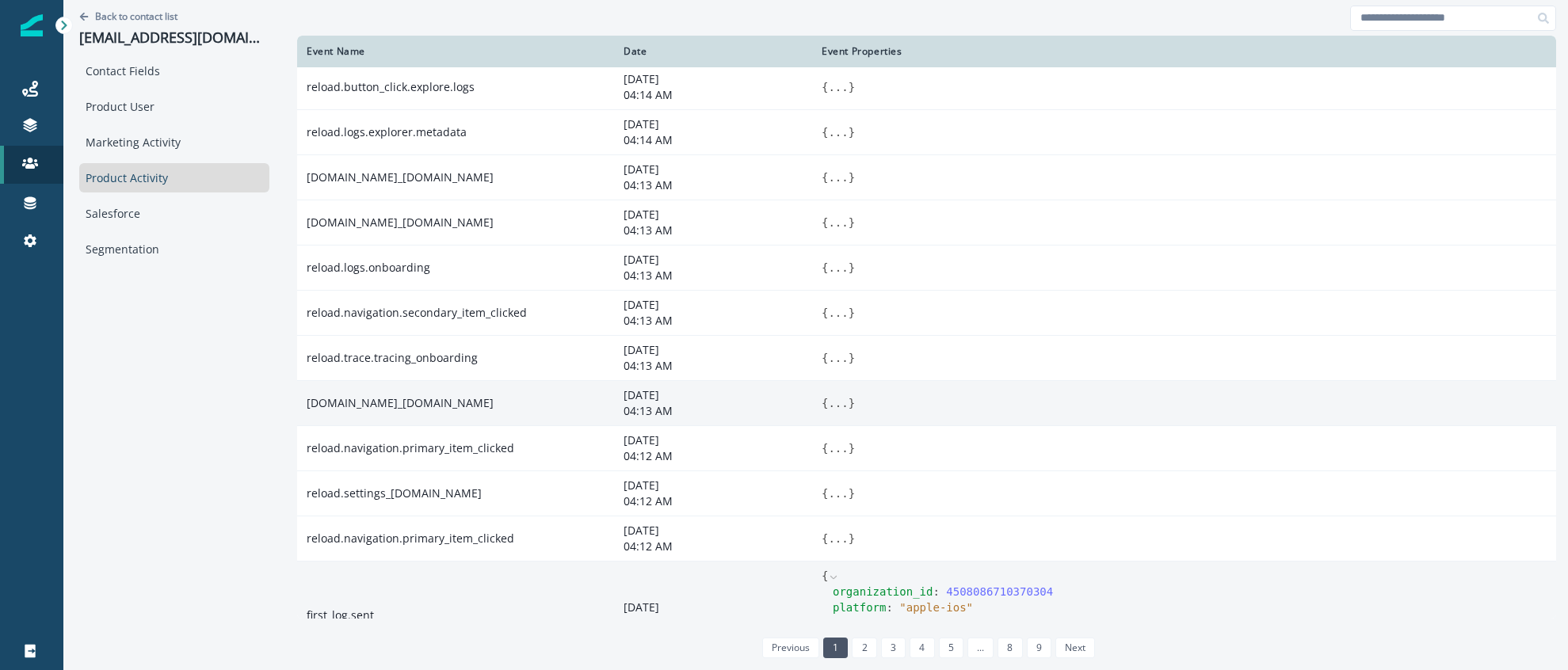
scroll to position [0, 0]
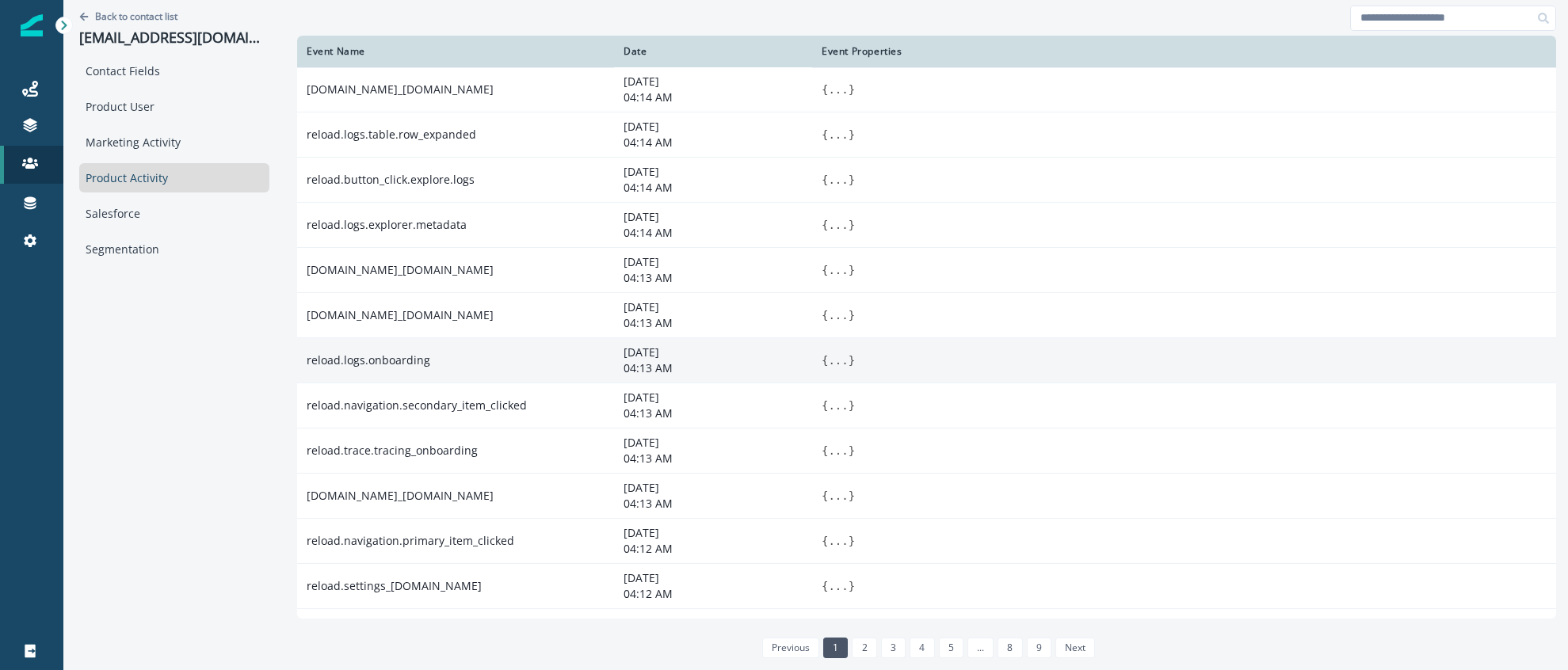
click at [840, 358] on button "..." at bounding box center [838, 360] width 20 height 16
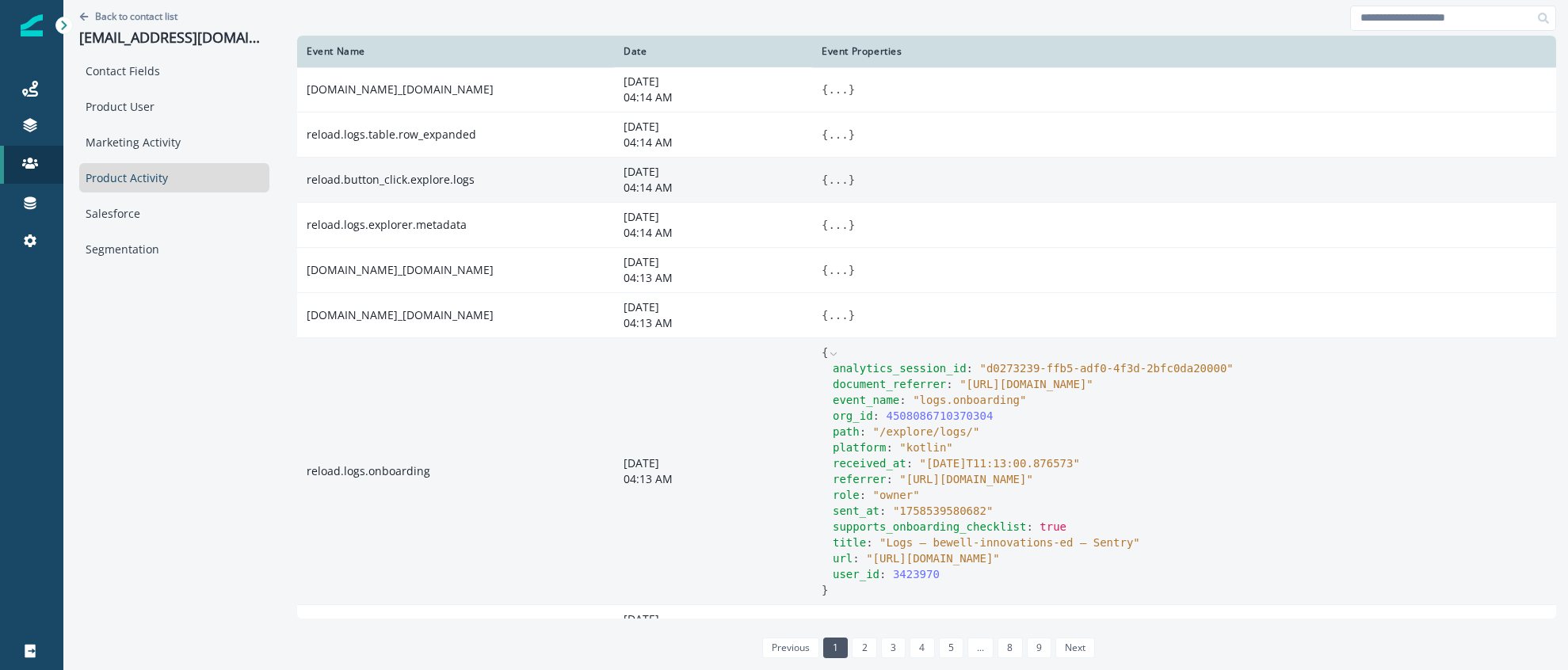
click at [829, 179] on button "..." at bounding box center [838, 180] width 20 height 16
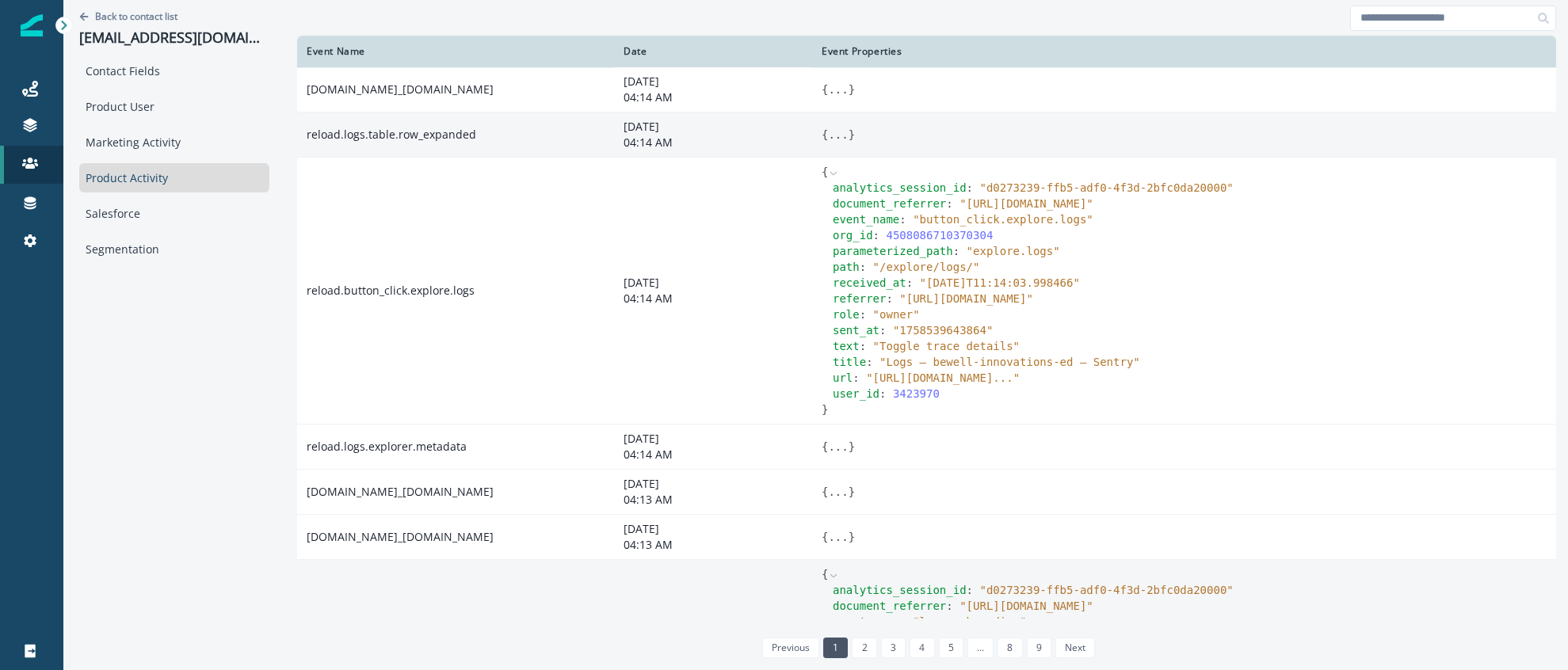
click at [846, 134] on button "..." at bounding box center [838, 135] width 20 height 16
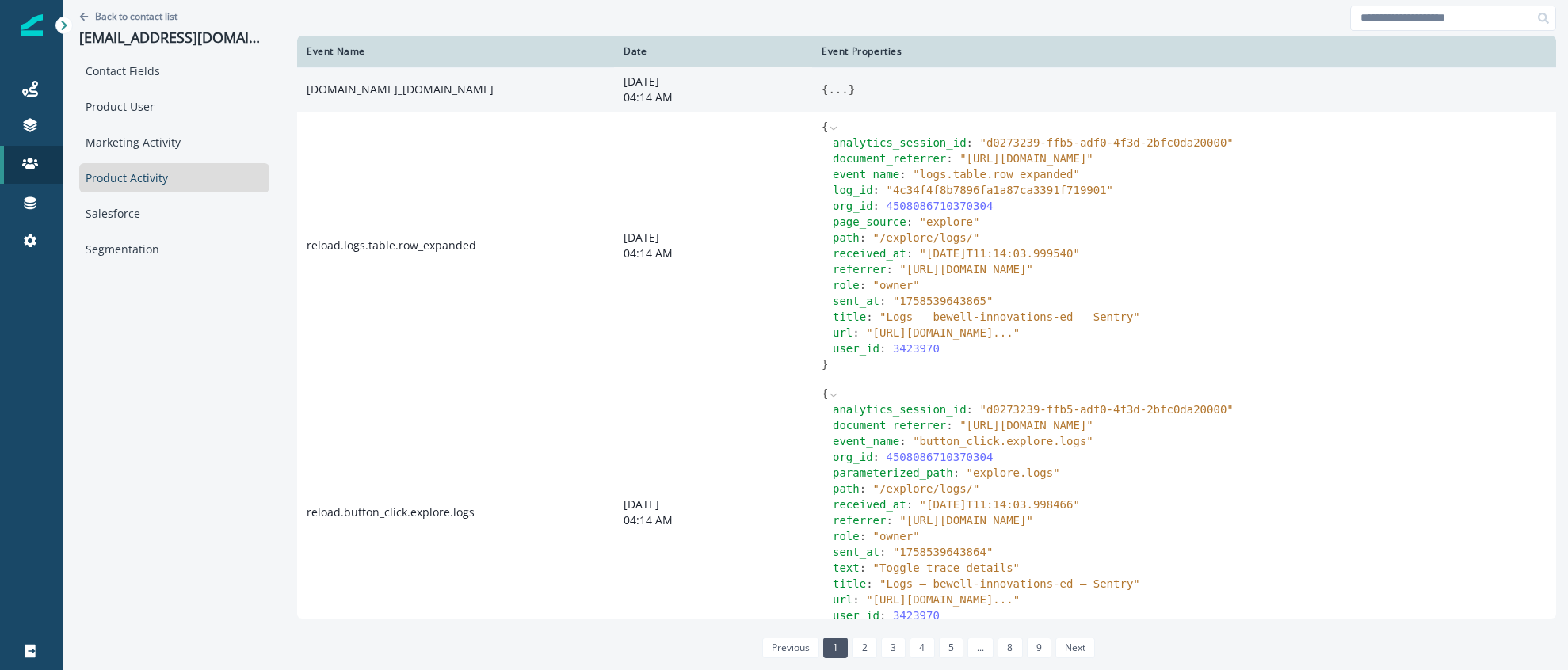
click at [828, 87] on button "..." at bounding box center [838, 89] width 20 height 16
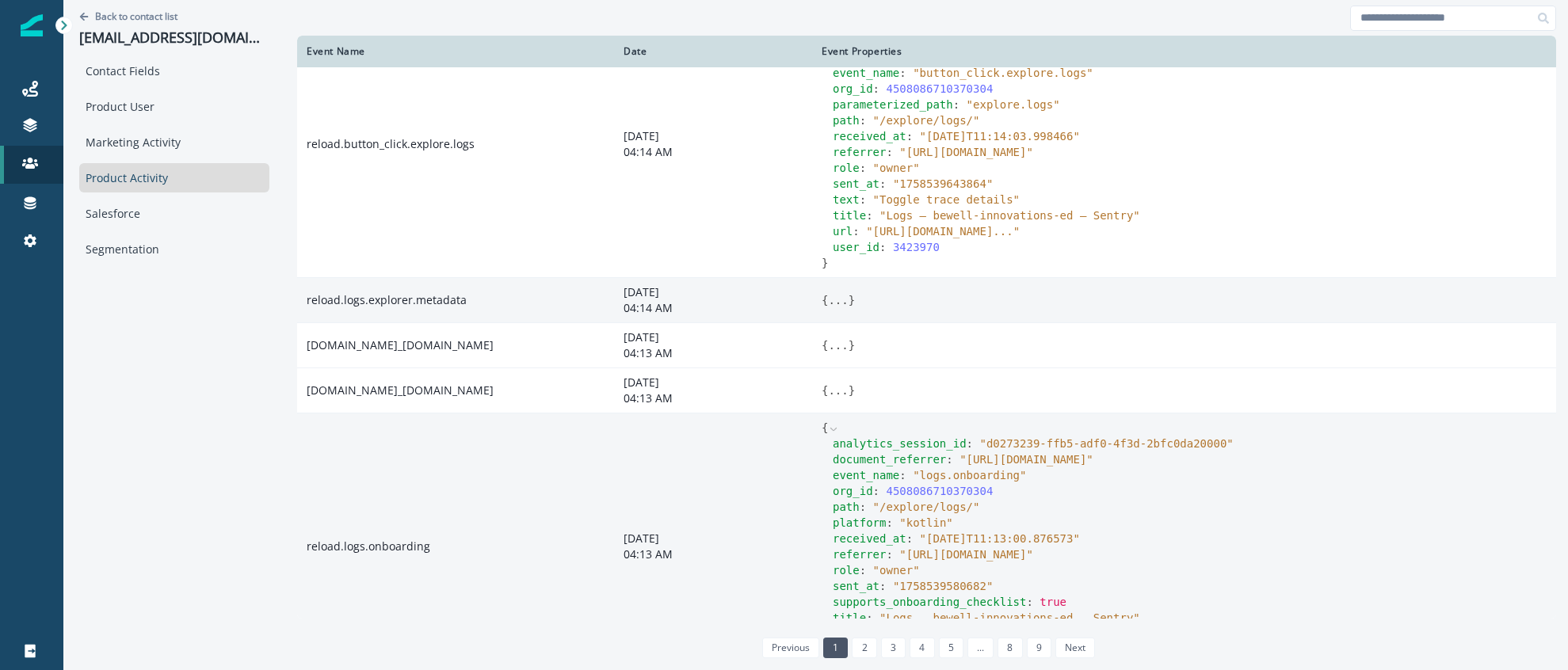
scroll to position [627, 0]
click at [840, 304] on button "..." at bounding box center [838, 296] width 20 height 16
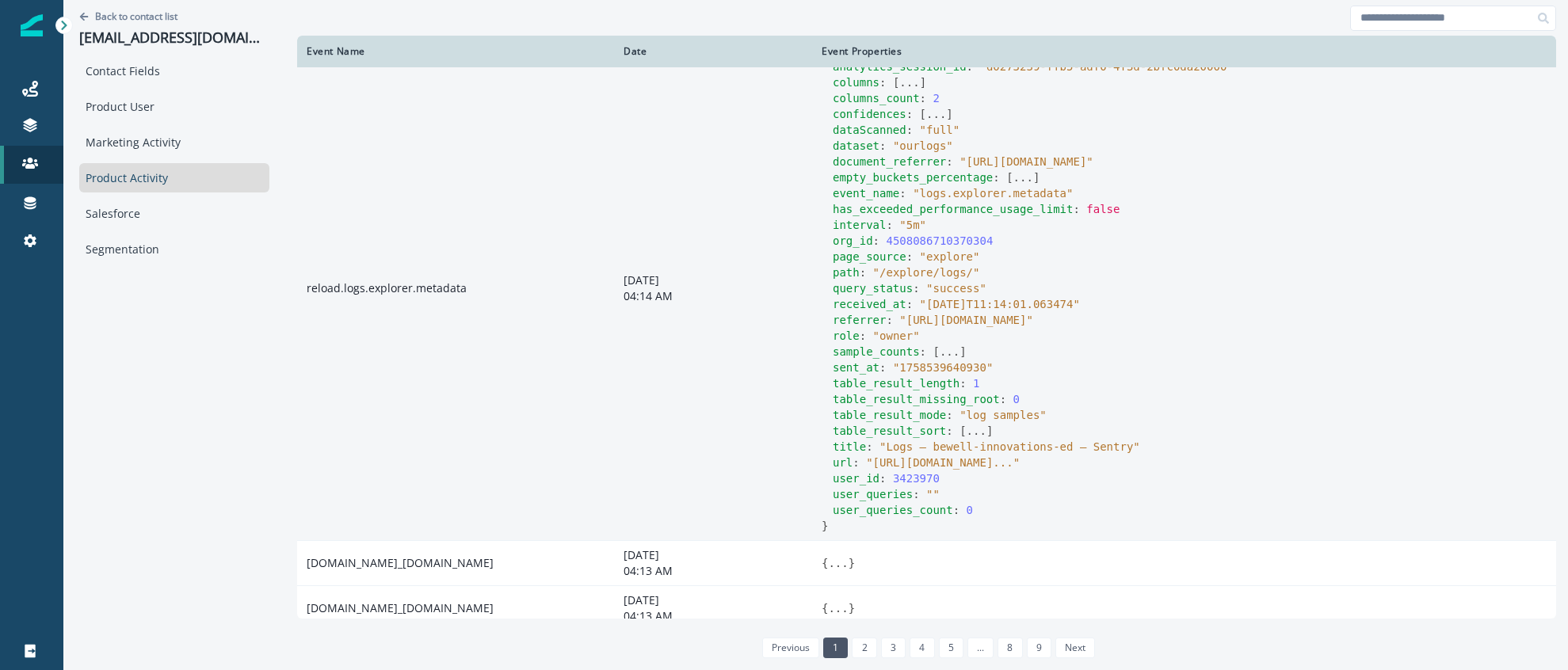
scroll to position [881, 0]
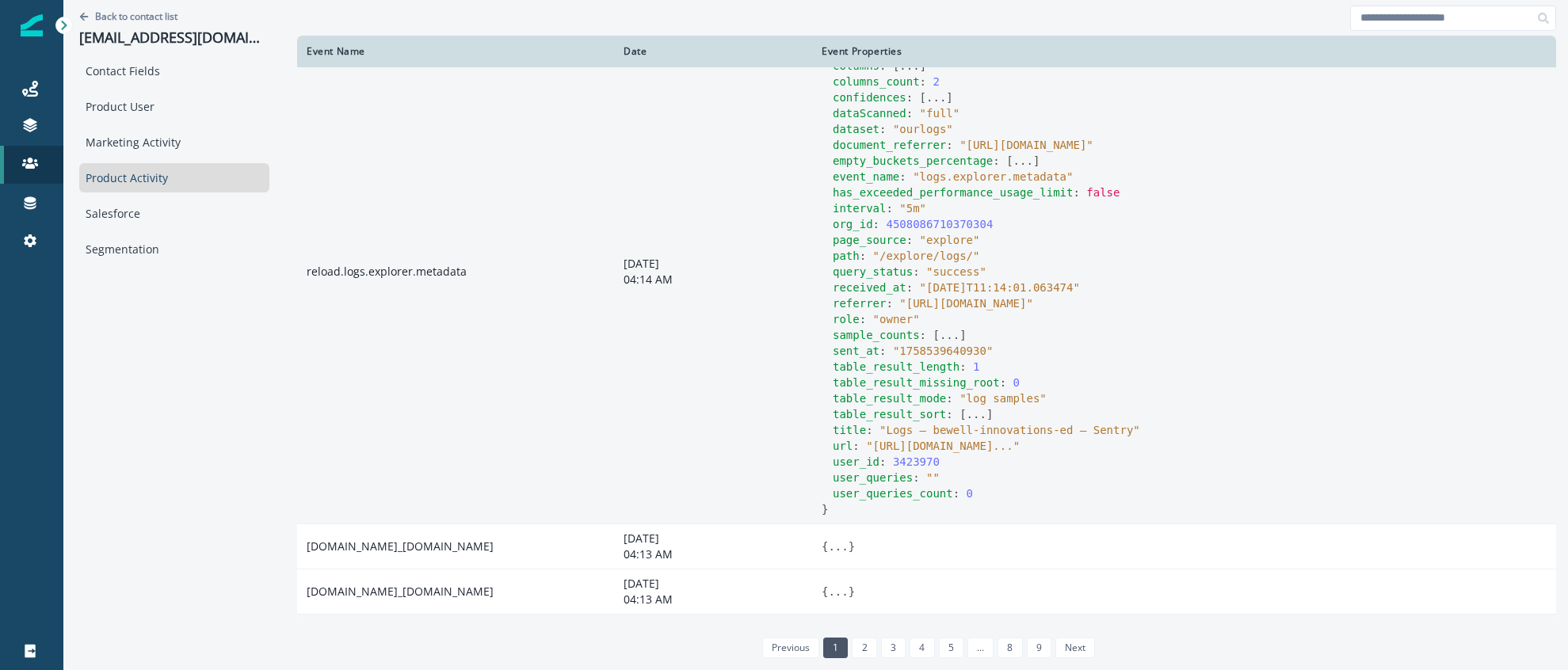
click at [908, 74] on button "..." at bounding box center [909, 66] width 20 height 16
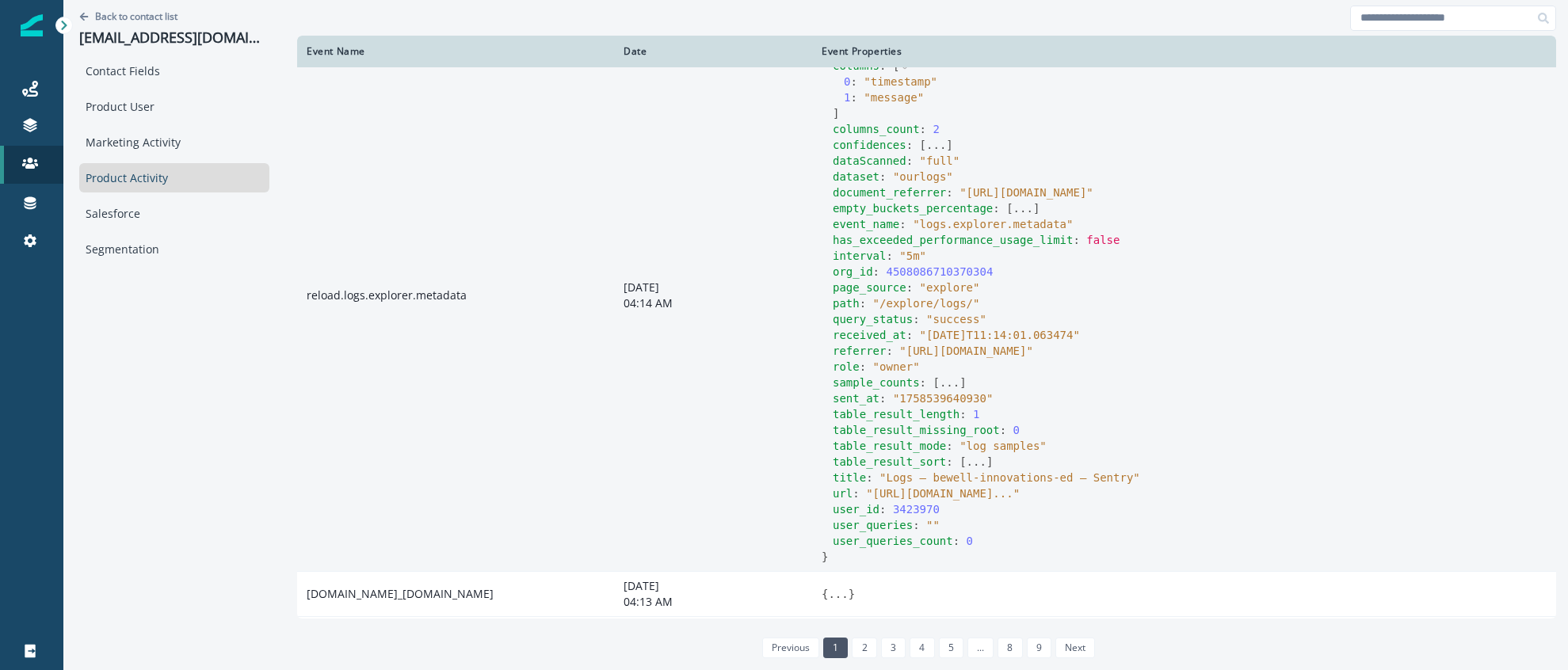
click at [937, 153] on button "..." at bounding box center [936, 145] width 20 height 16
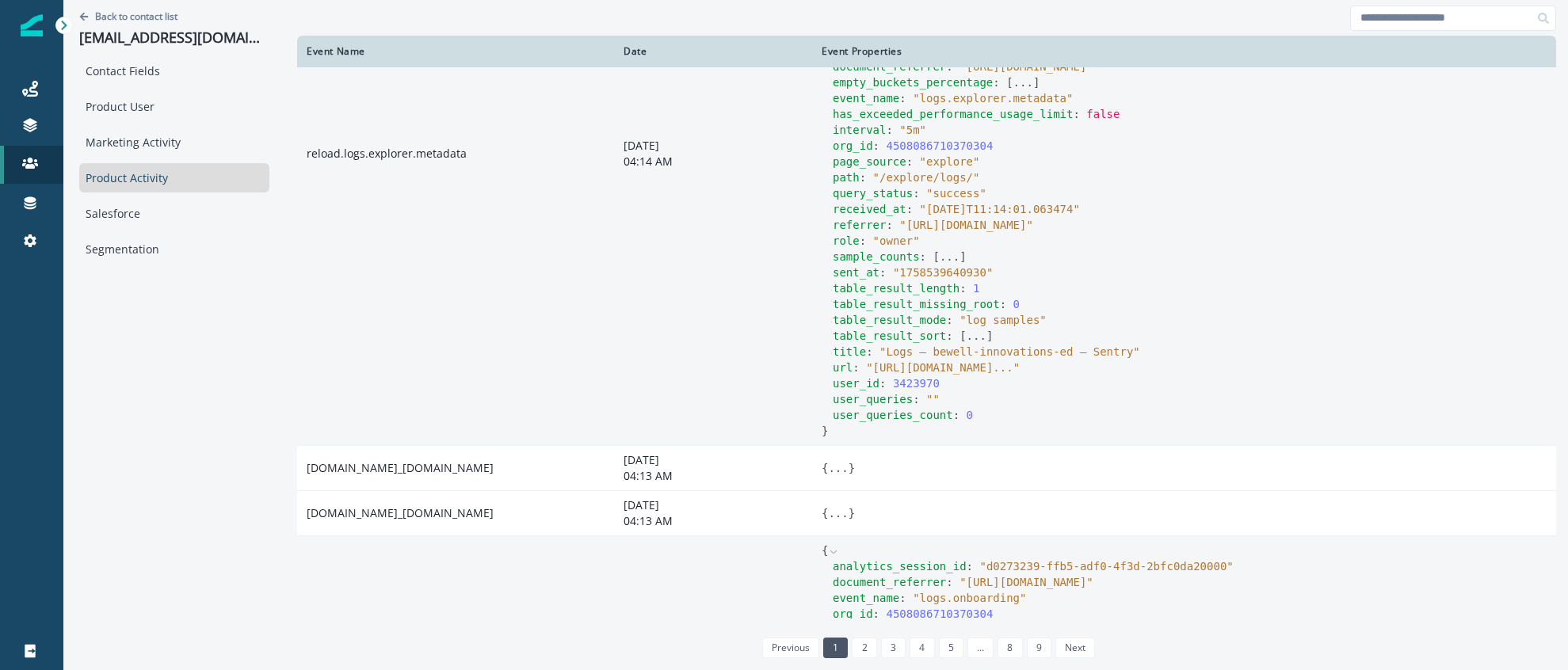
click at [978, 344] on button "..." at bounding box center [977, 336] width 20 height 16
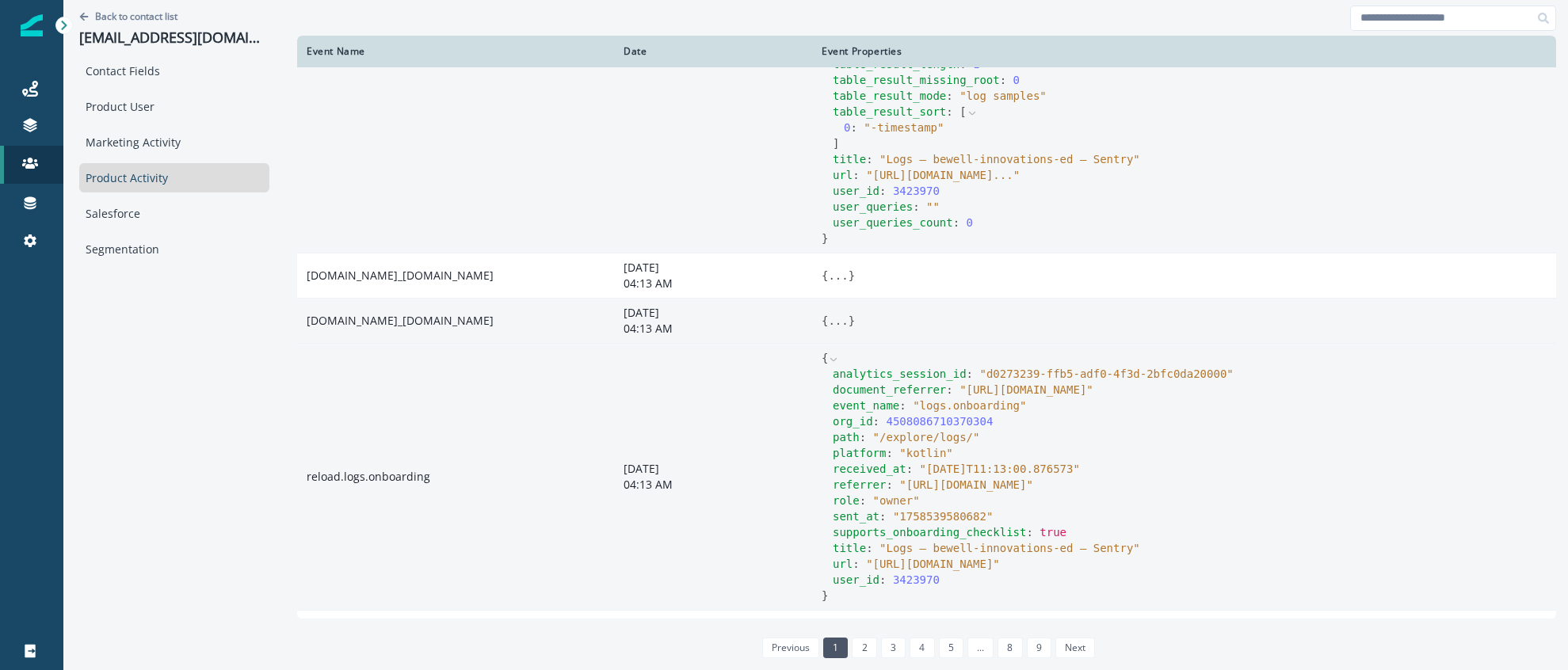
scroll to position [1267, 0]
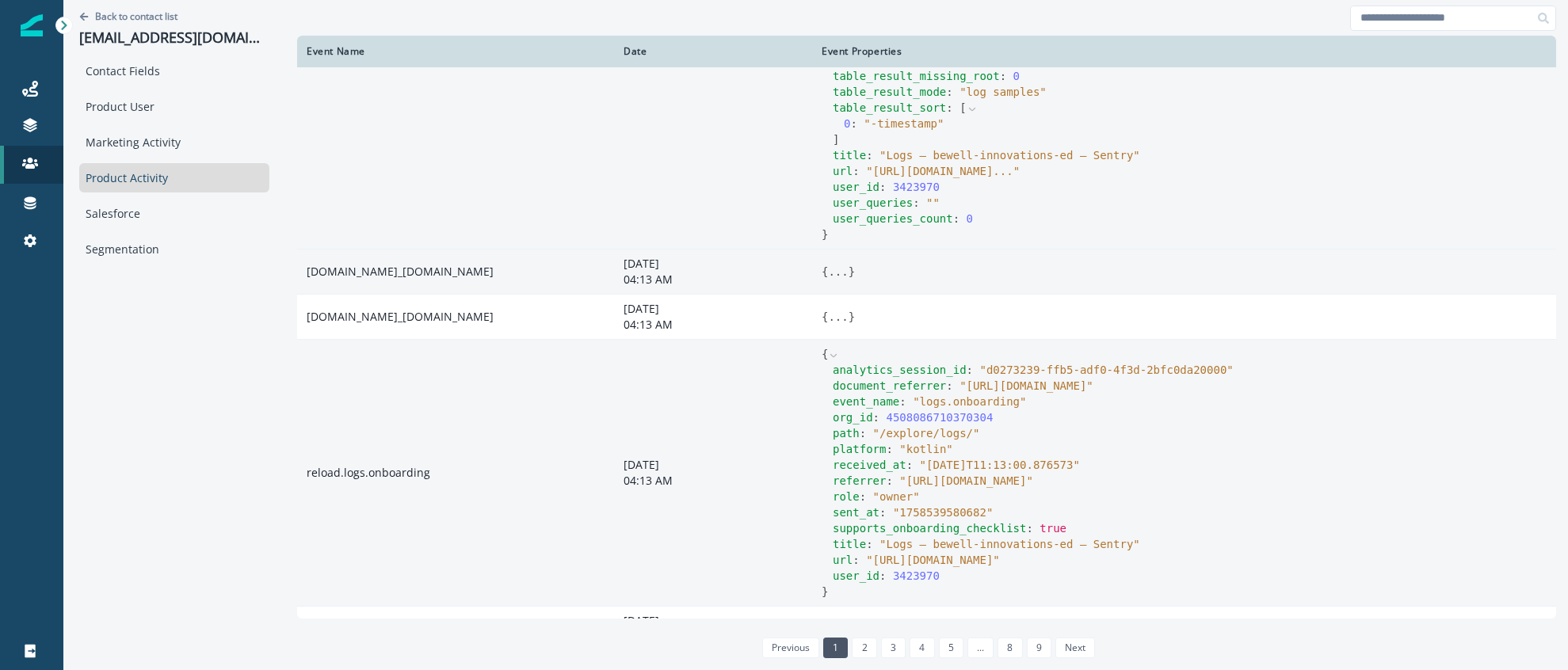
click at [838, 280] on button "..." at bounding box center [838, 272] width 20 height 16
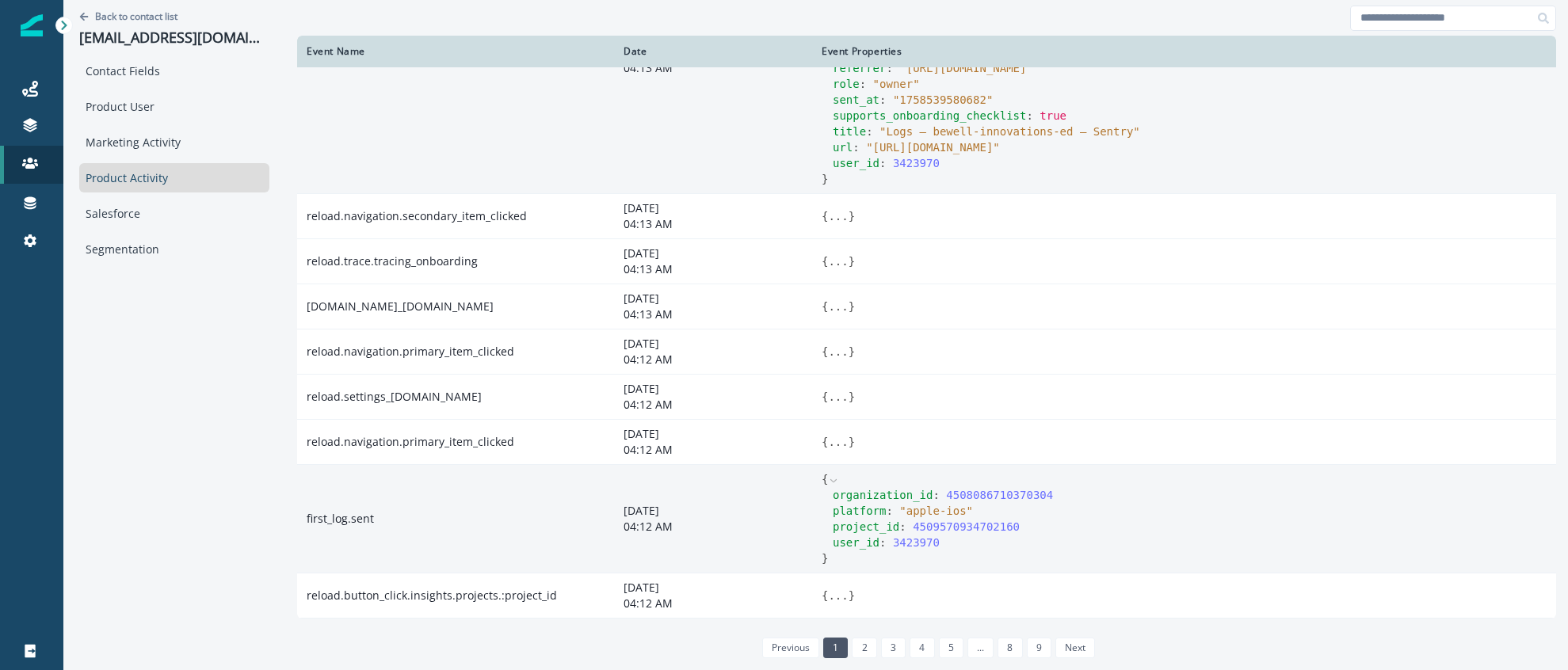
scroll to position [1997, 0]
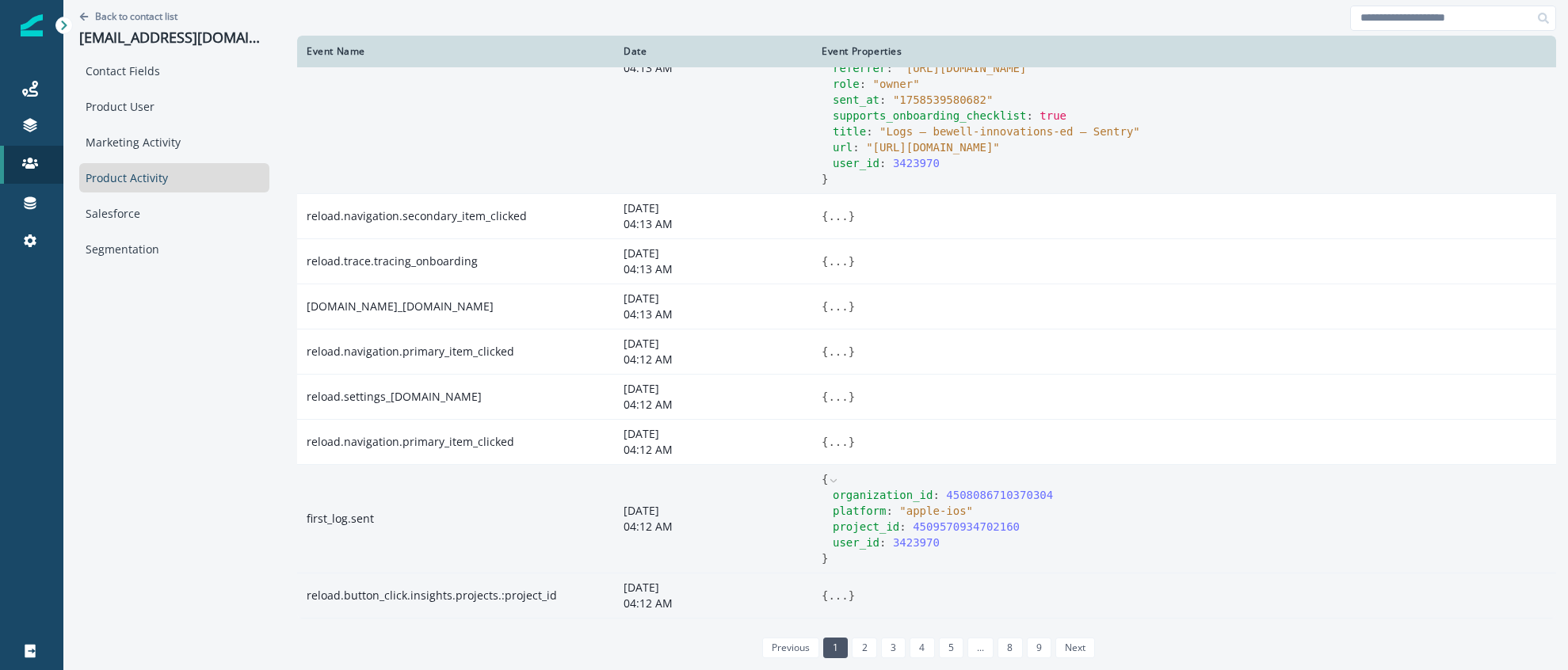
click at [838, 597] on button "..." at bounding box center [838, 596] width 20 height 16
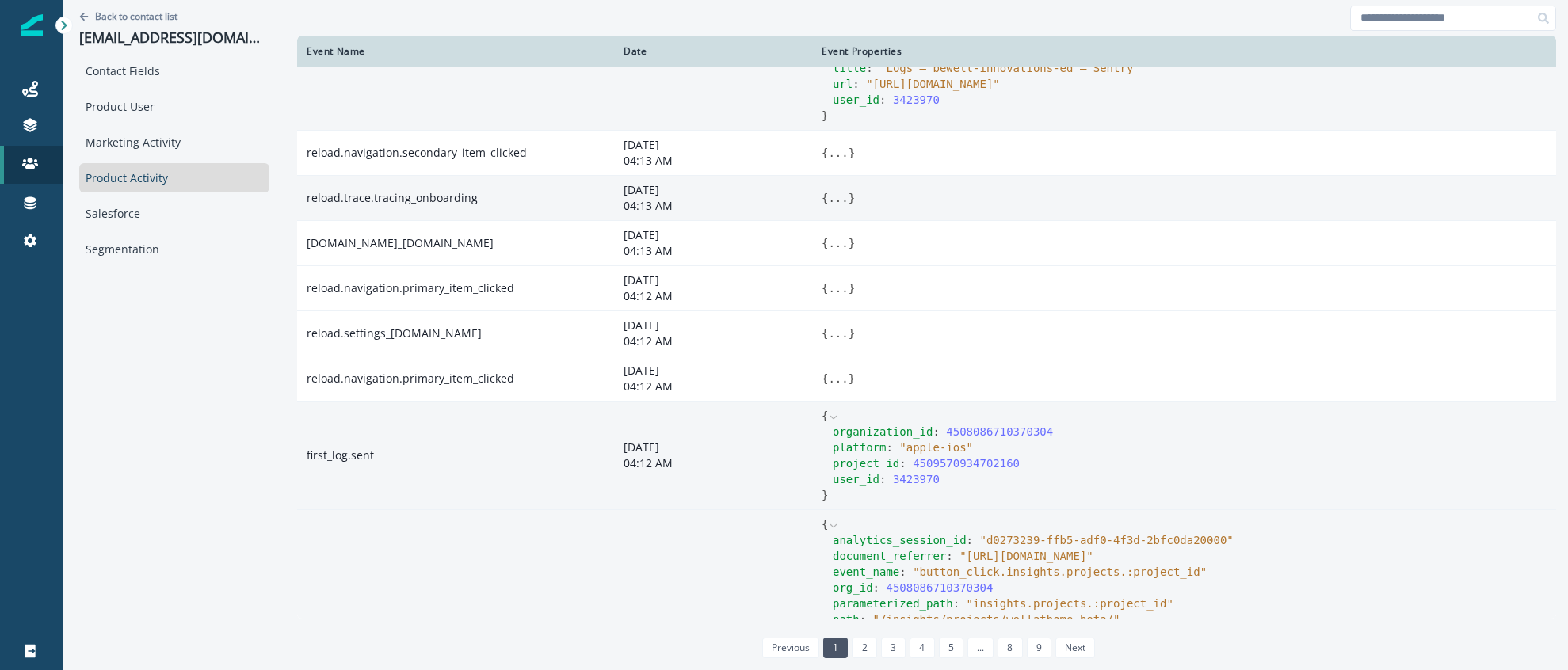
click at [838, 206] on button "..." at bounding box center [838, 198] width 20 height 16
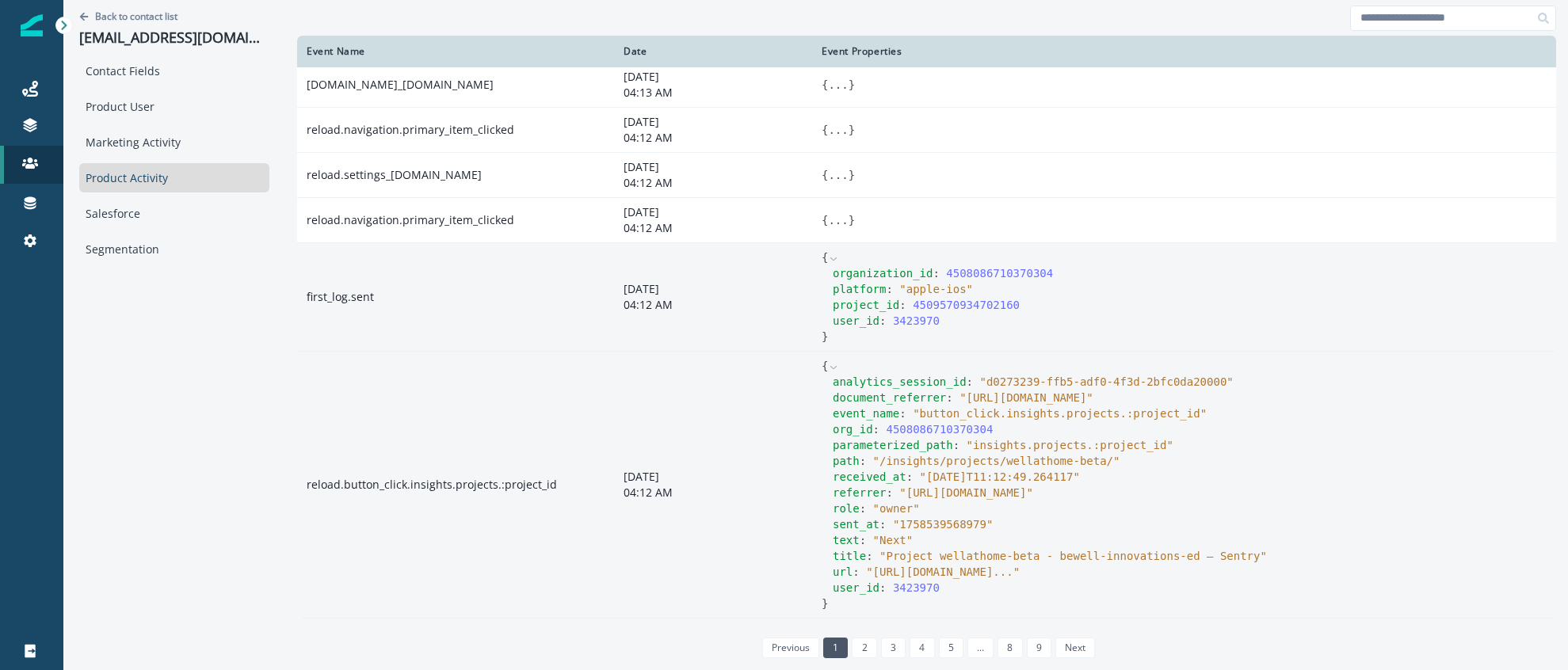
scroll to position [2472, 0]
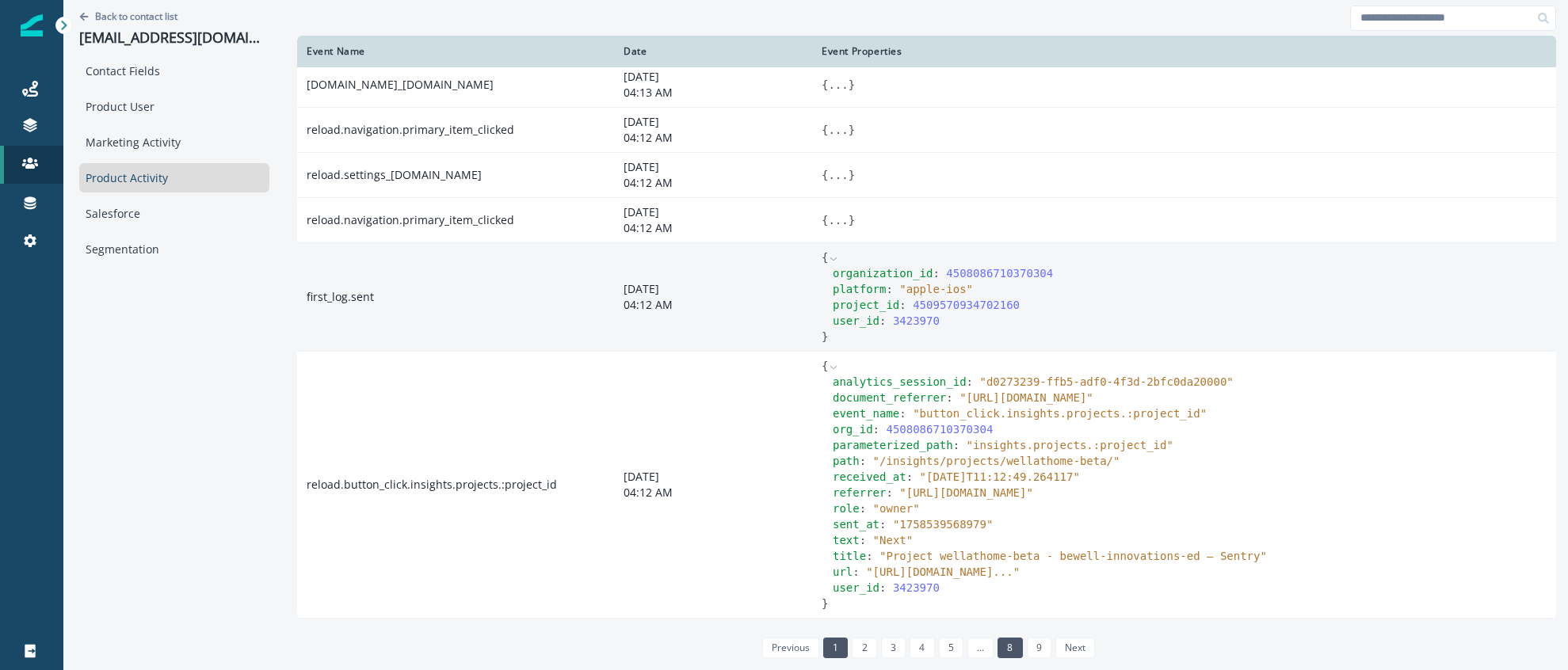
click at [1018, 643] on link "8" at bounding box center [1010, 648] width 25 height 21
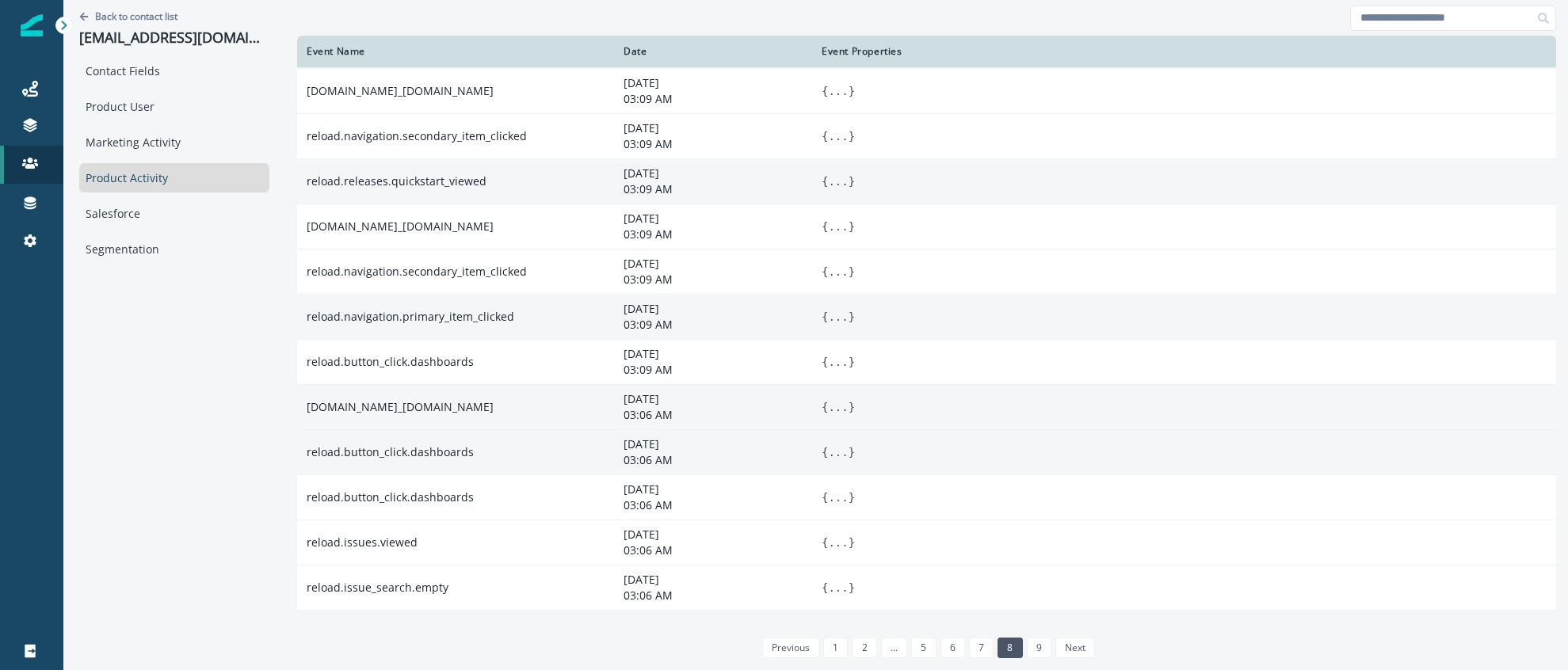
scroll to position [127, 0]
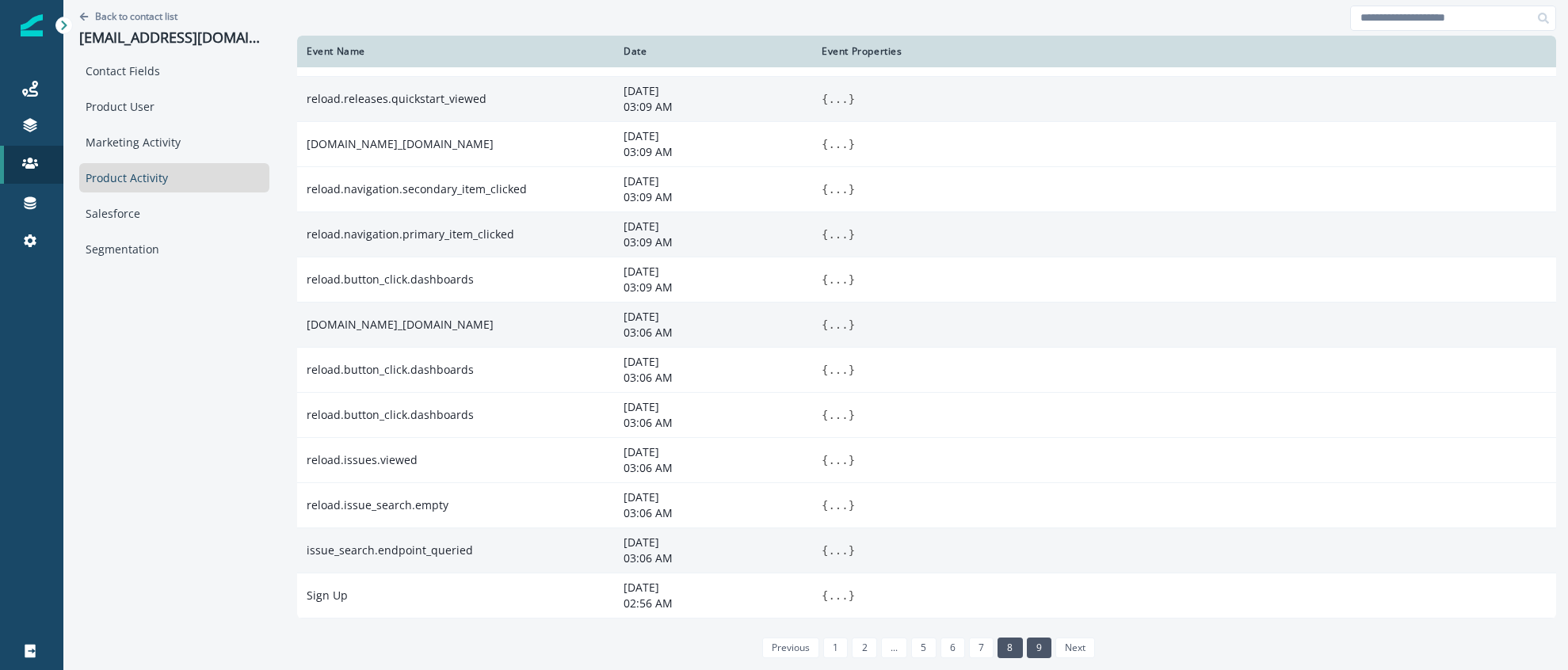
click at [1041, 642] on link "9" at bounding box center [1039, 648] width 25 height 21
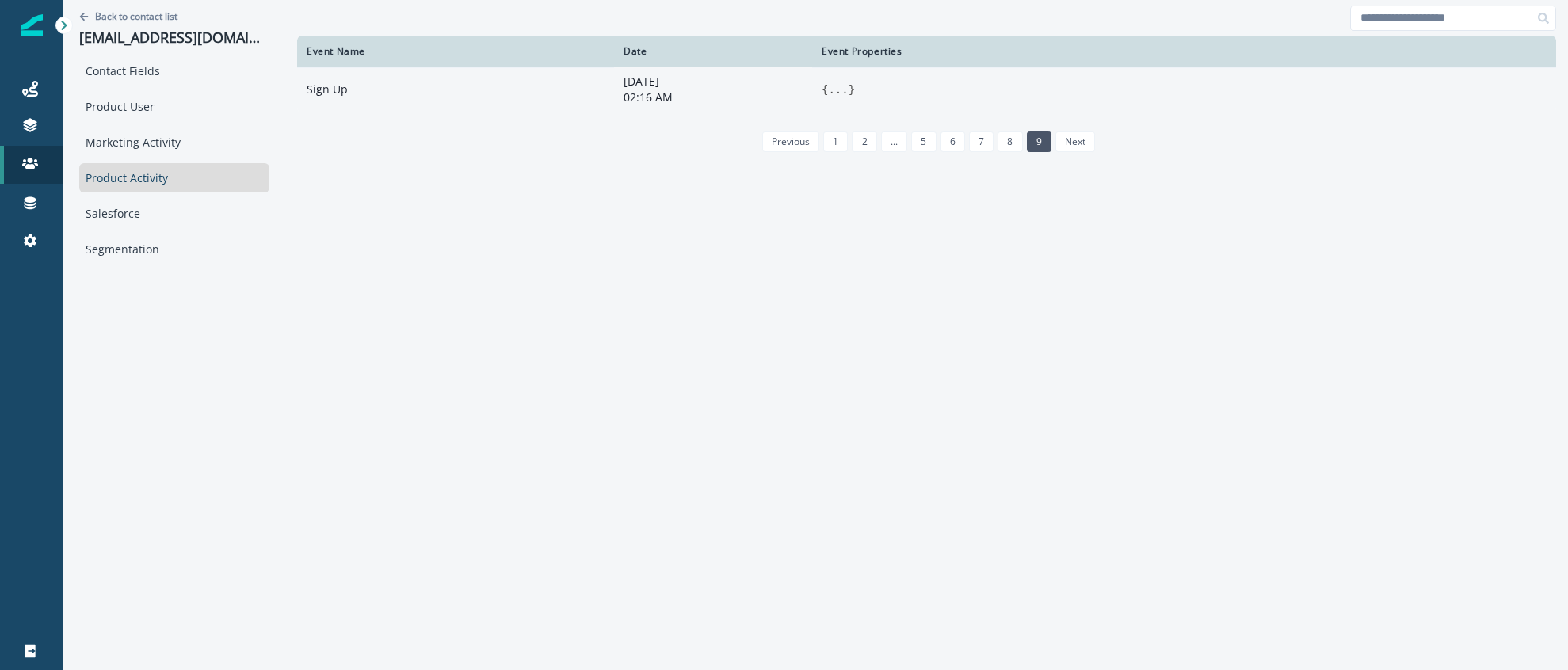
scroll to position [0, 0]
click at [1009, 138] on link "8" at bounding box center [1010, 141] width 25 height 21
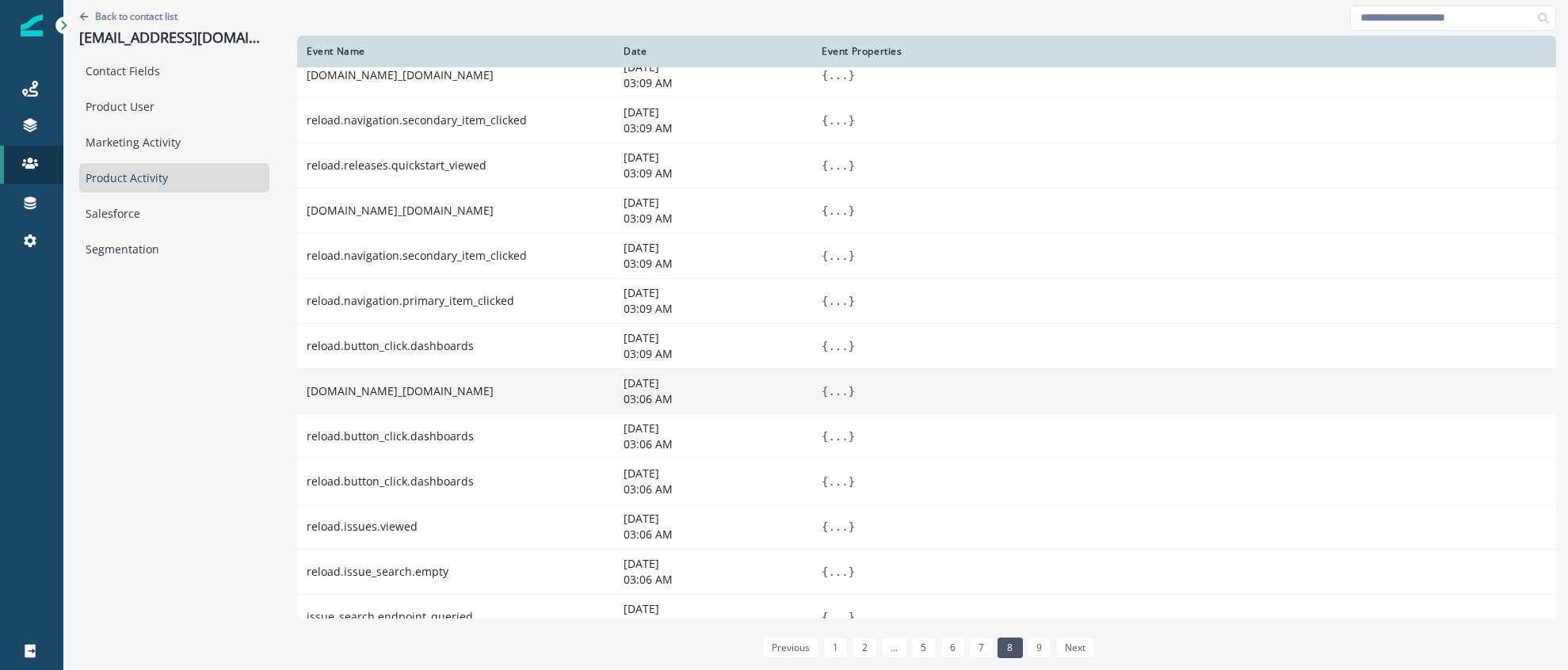
scroll to position [81, 0]
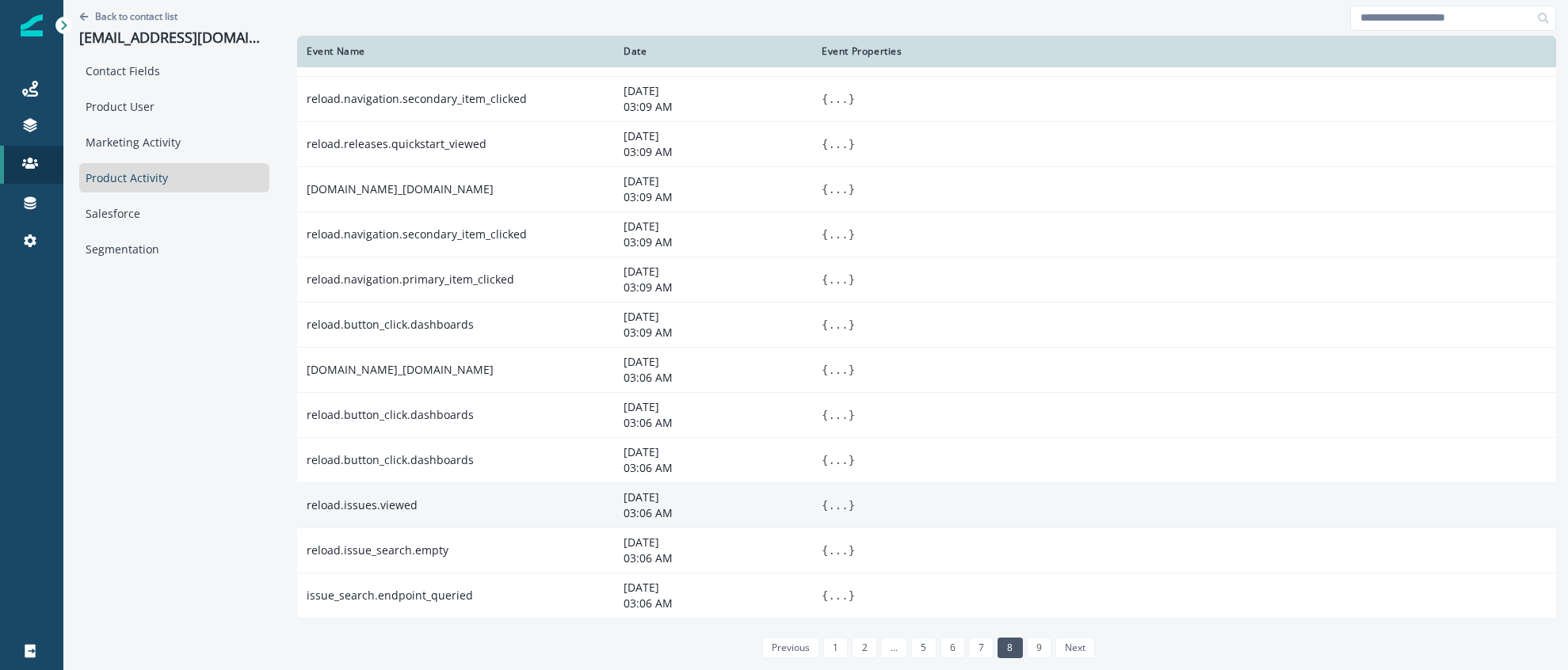
click at [846, 505] on button "..." at bounding box center [838, 506] width 20 height 16
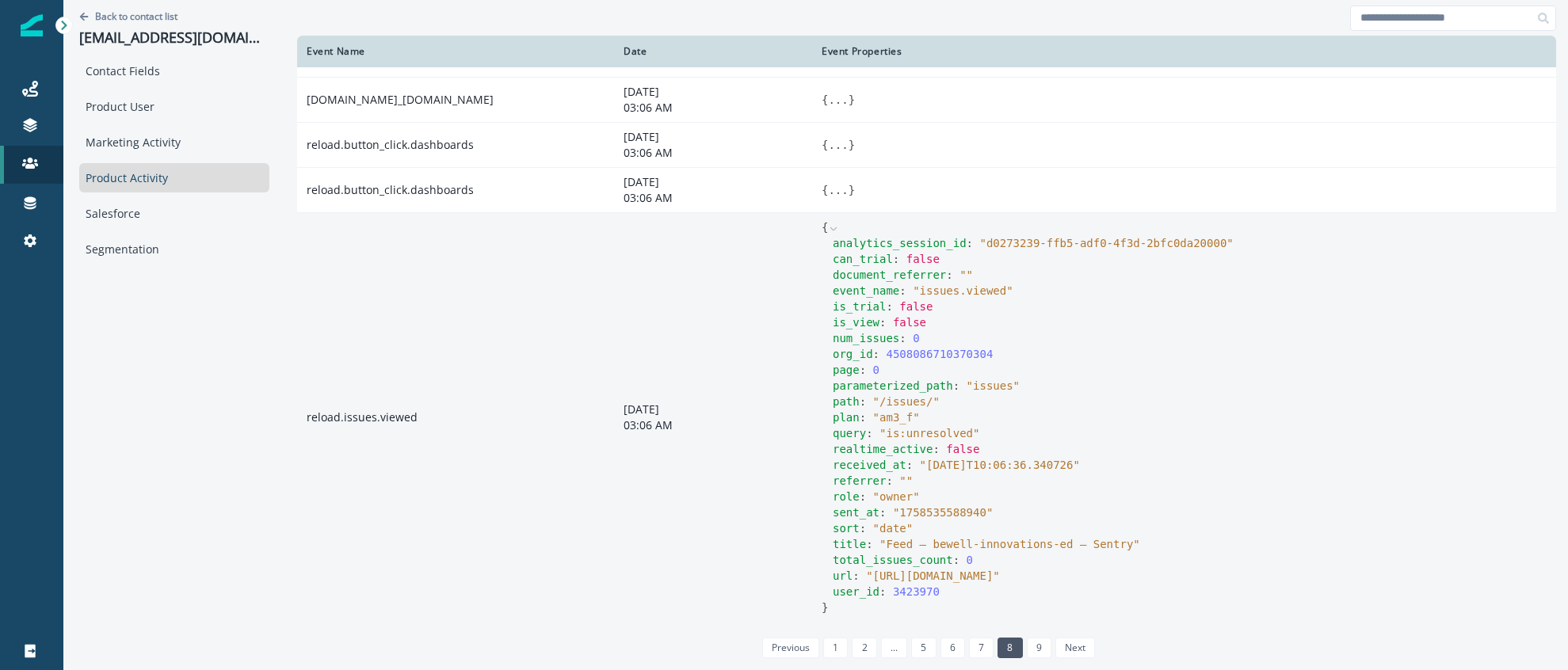
scroll to position [492, 0]
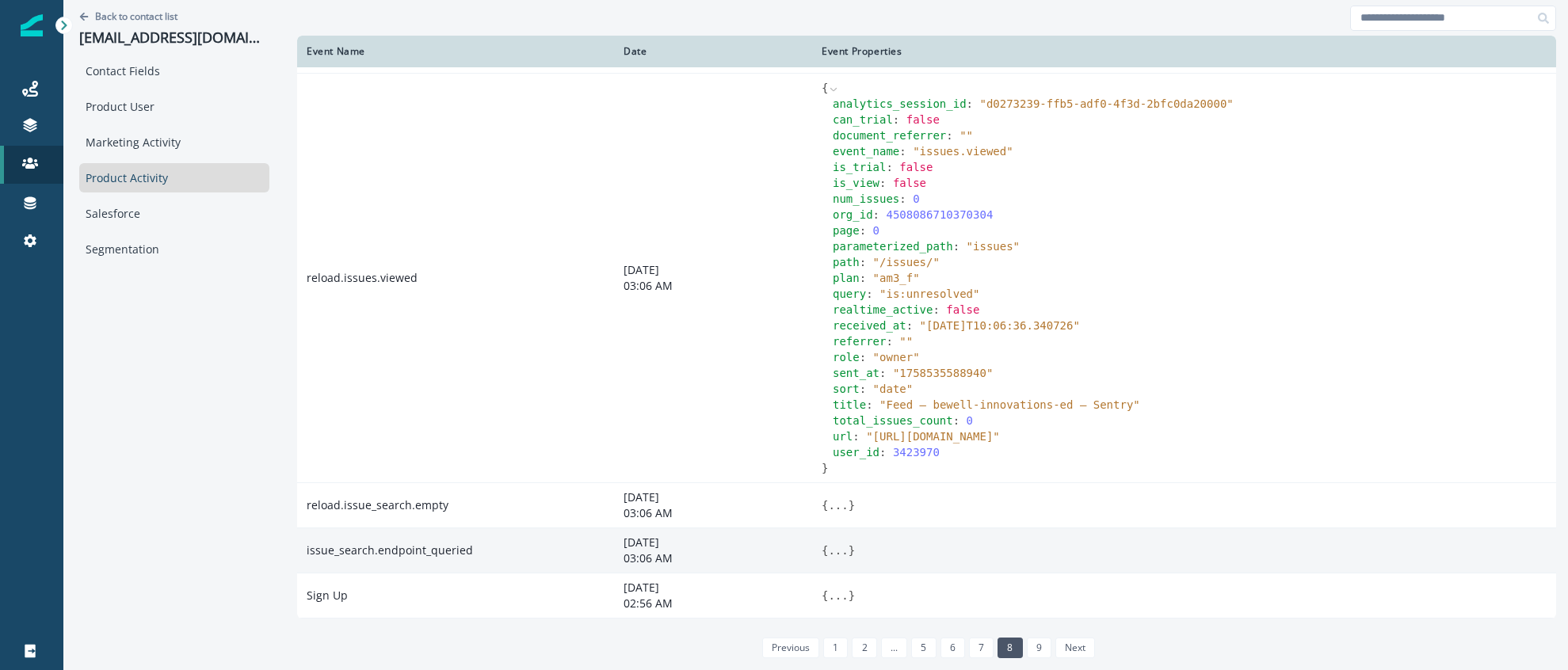
click at [835, 548] on button "..." at bounding box center [838, 550] width 20 height 16
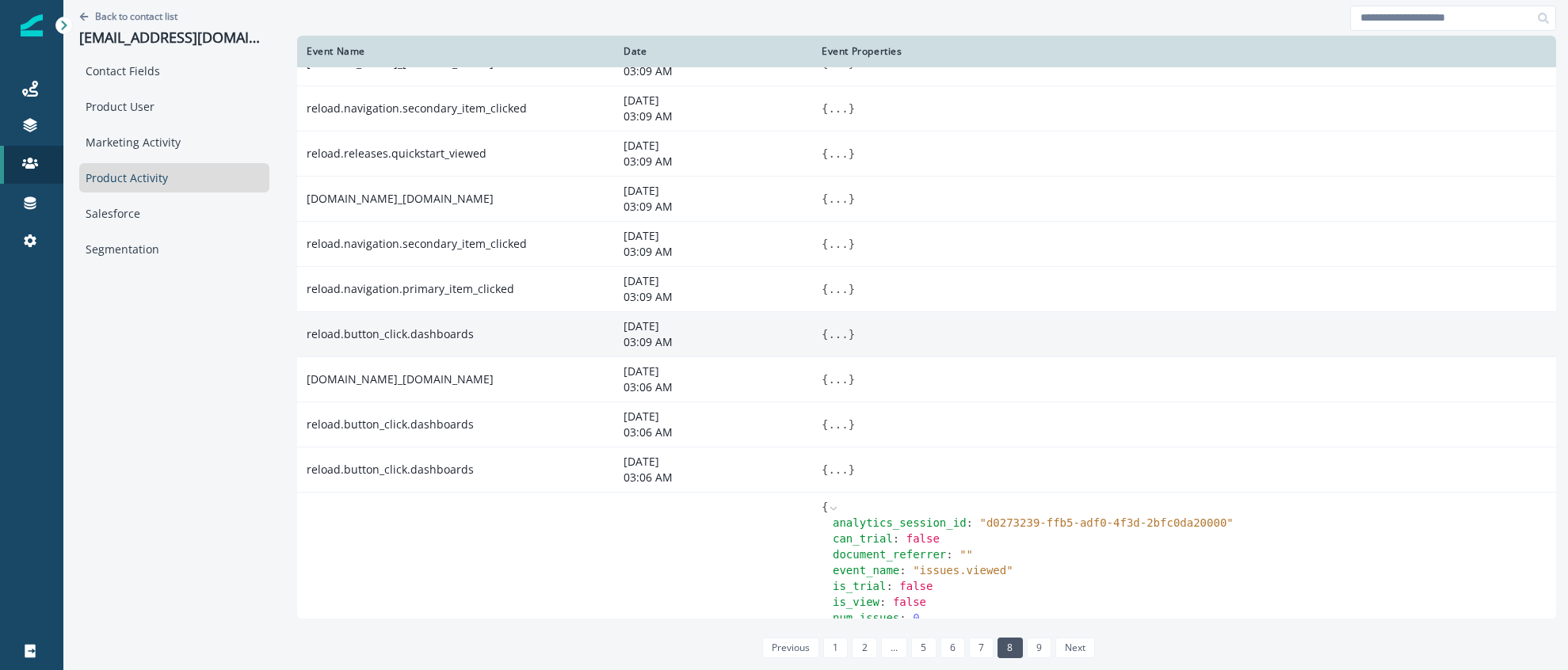
scroll to position [49, 0]
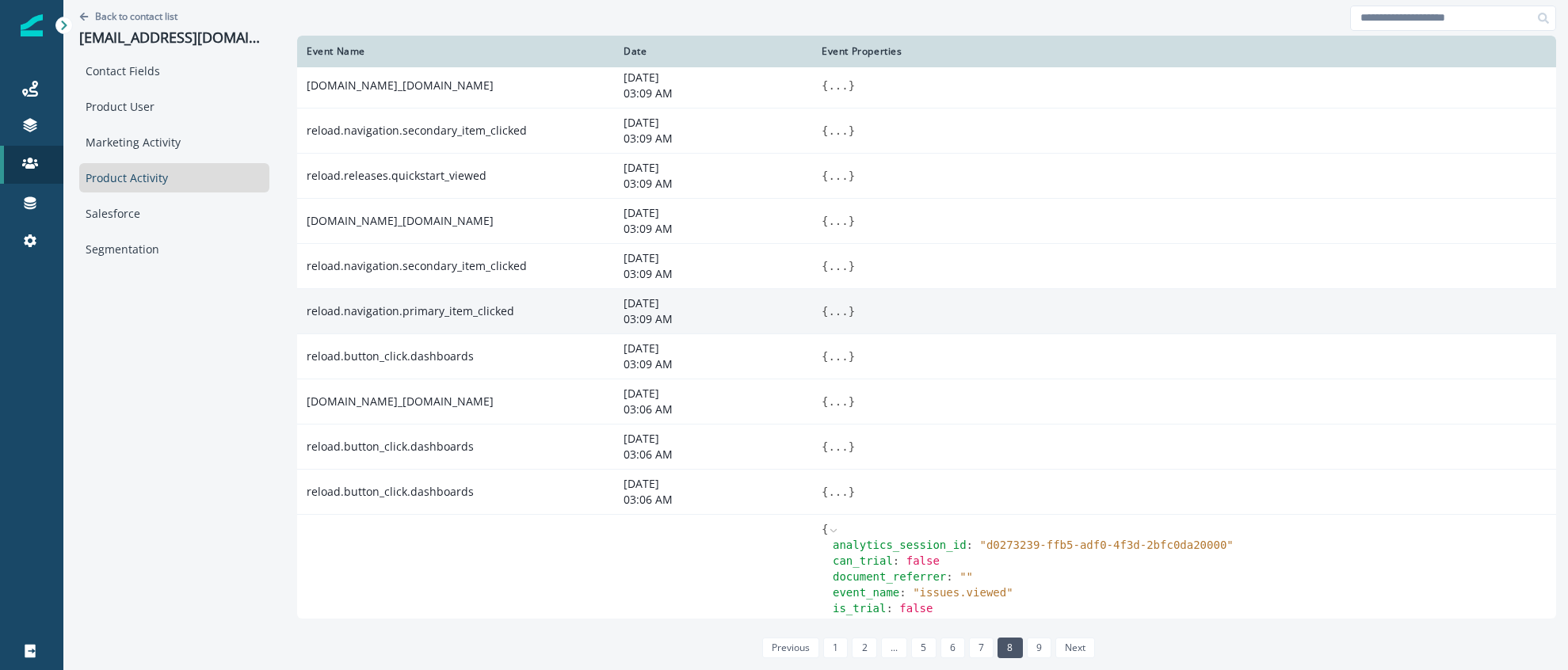
click at [846, 310] on button "..." at bounding box center [838, 311] width 20 height 16
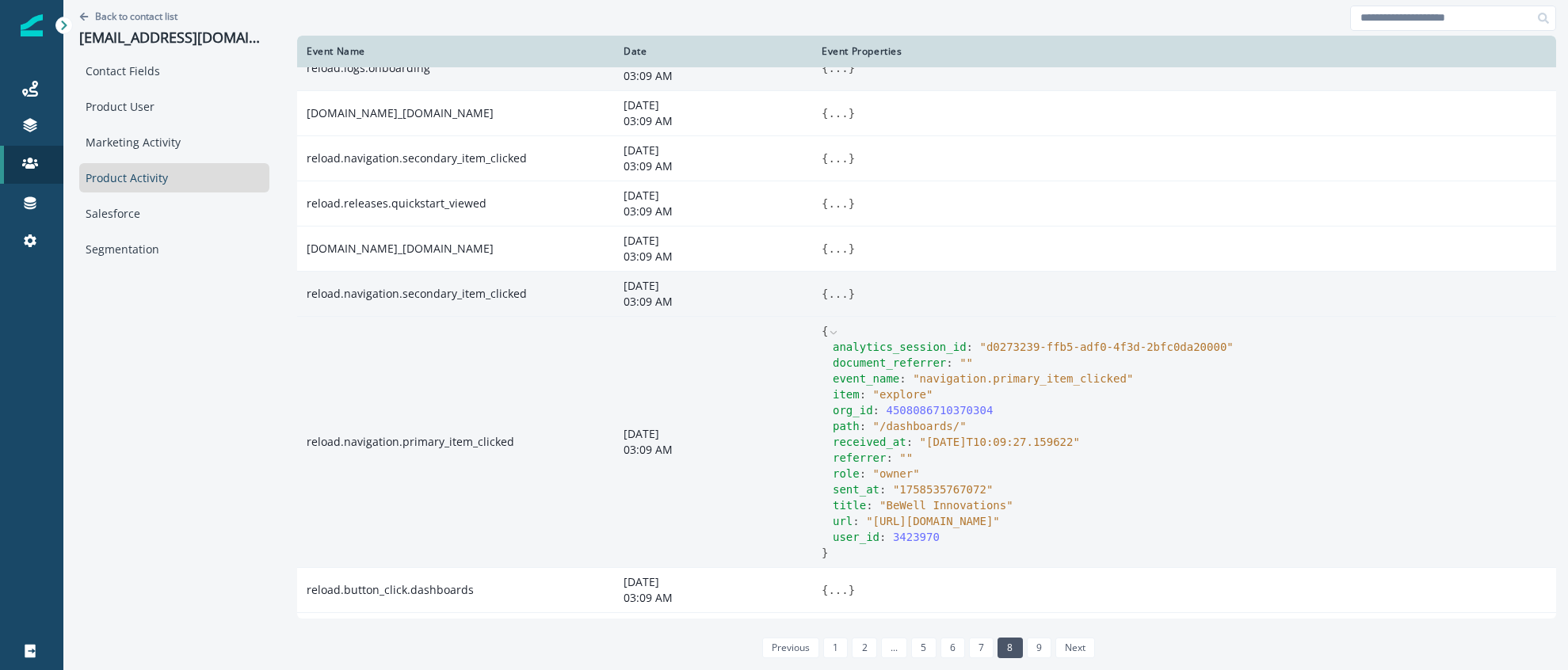
scroll to position [22, 0]
click at [838, 294] on button "..." at bounding box center [838, 294] width 20 height 16
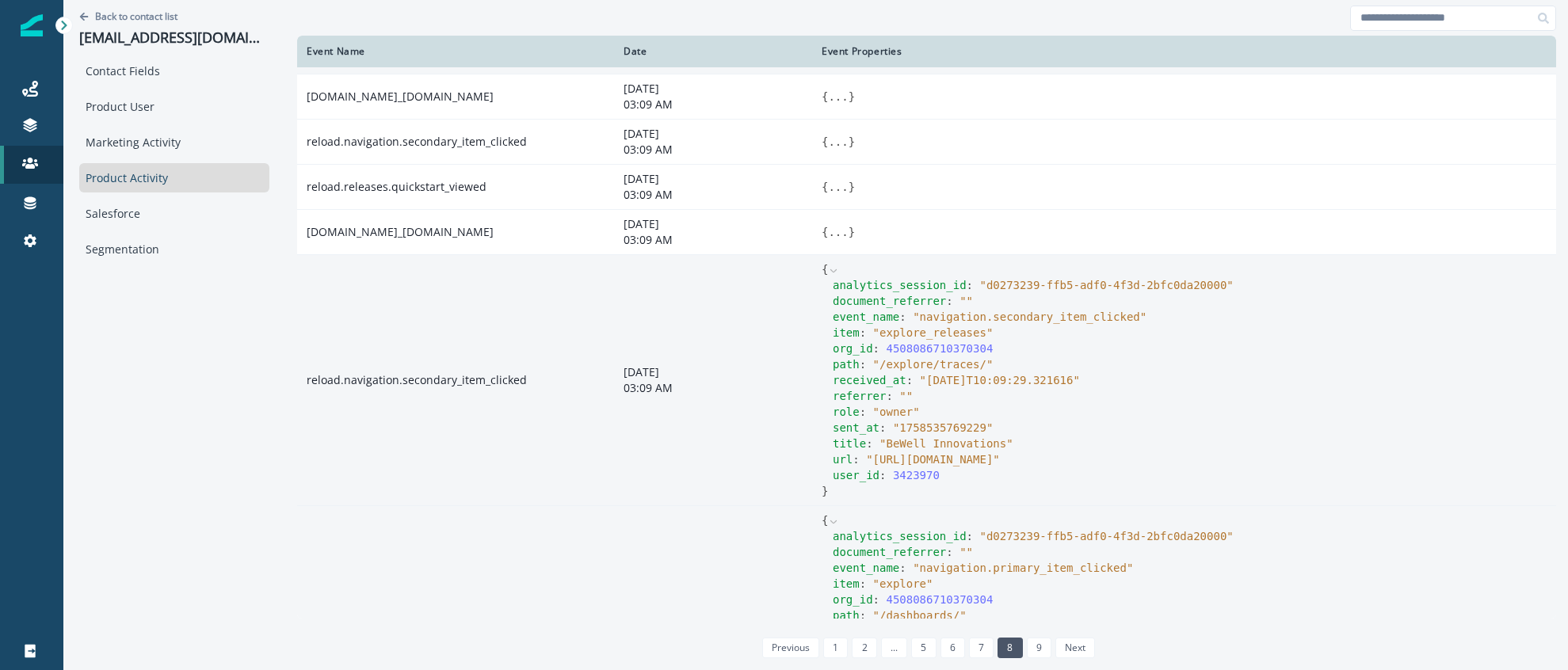
scroll to position [0, 0]
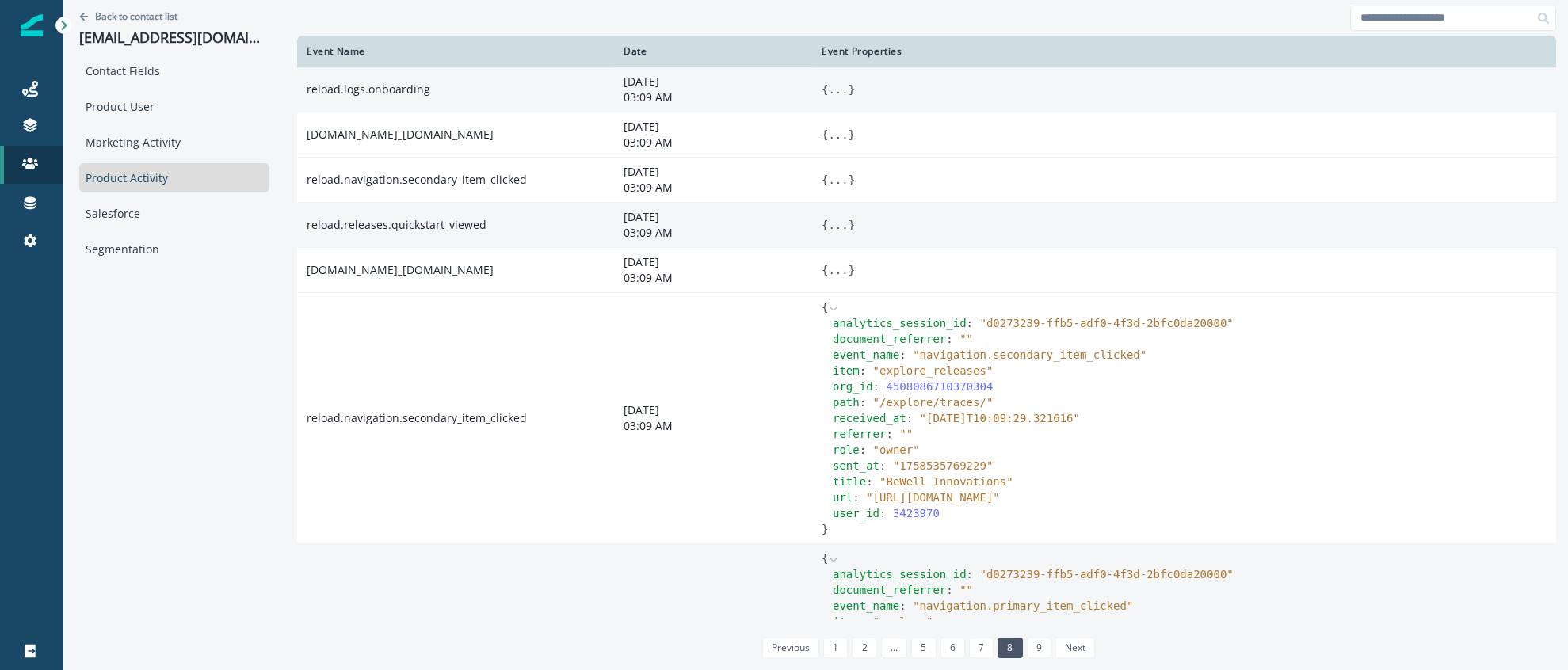
click at [838, 223] on button "..." at bounding box center [838, 225] width 20 height 16
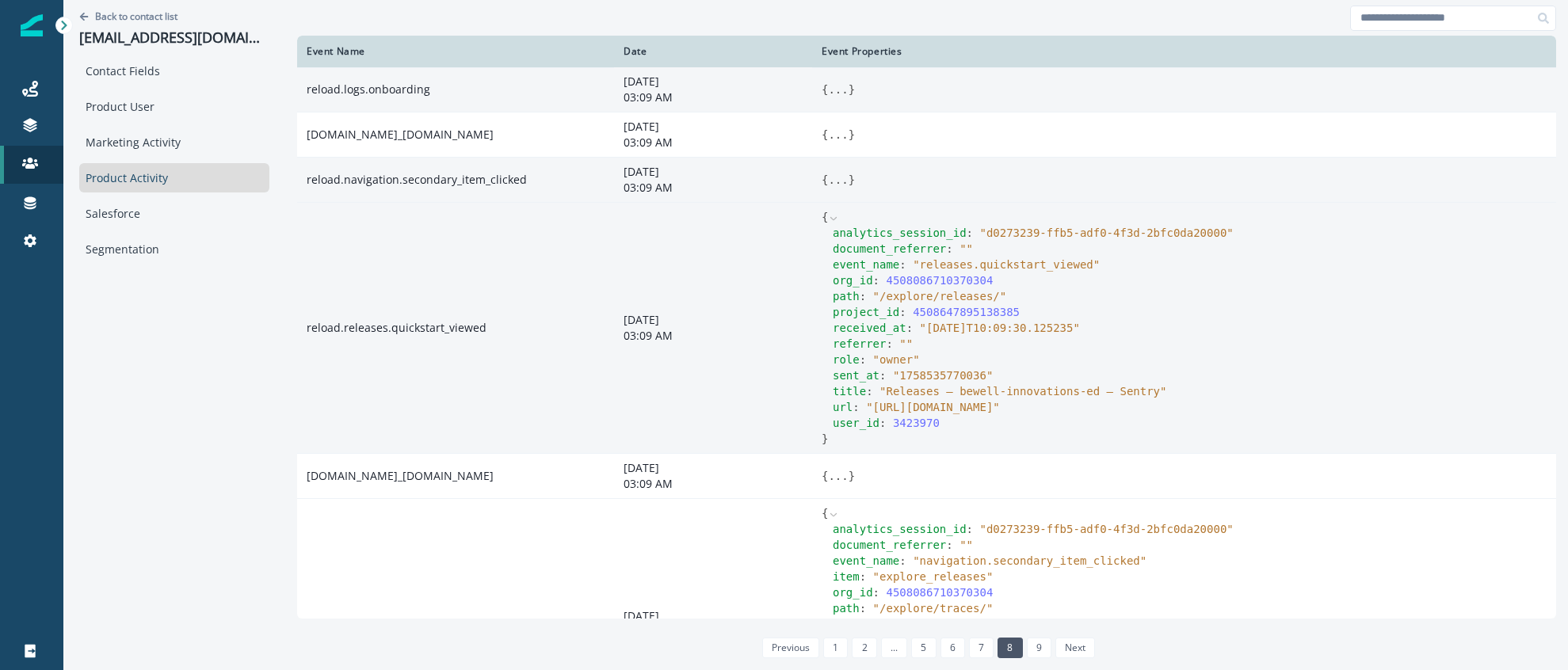
click at [829, 176] on button "..." at bounding box center [838, 180] width 20 height 16
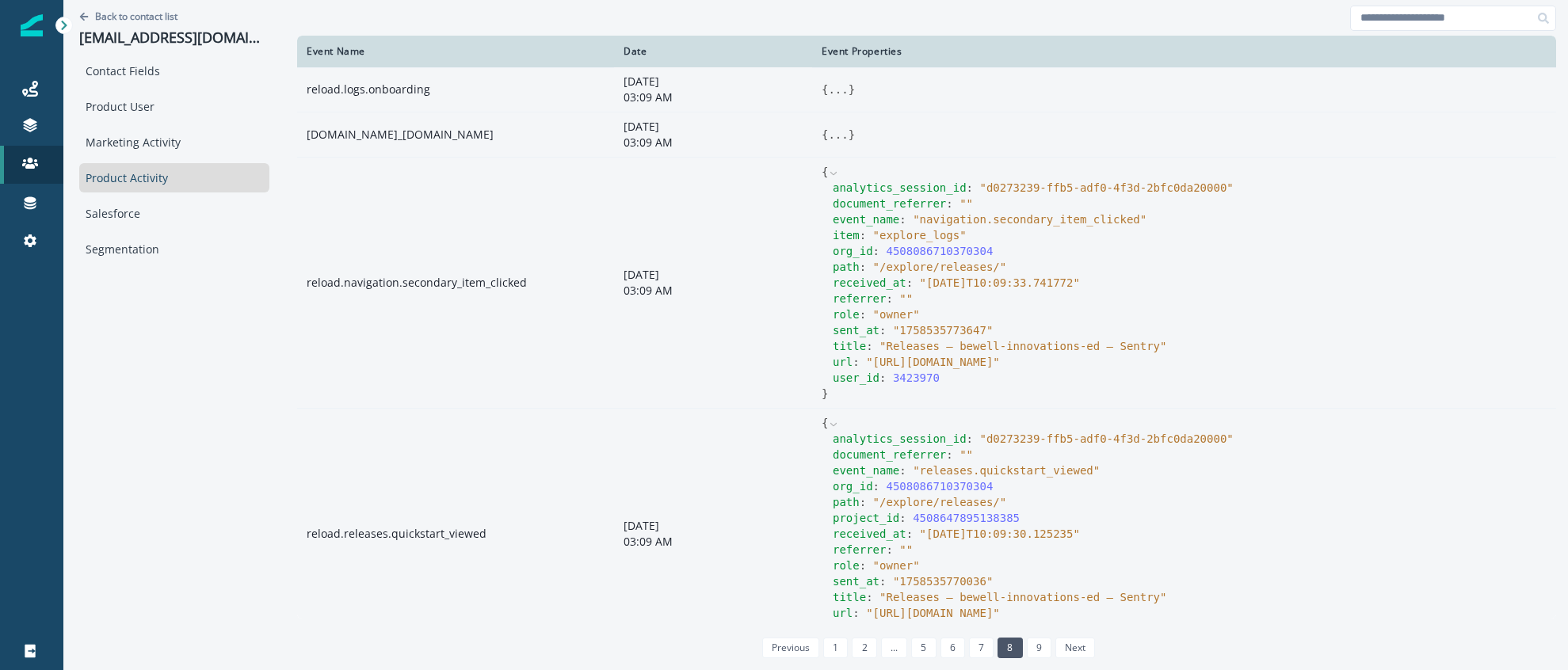
click at [841, 130] on button "..." at bounding box center [838, 135] width 20 height 16
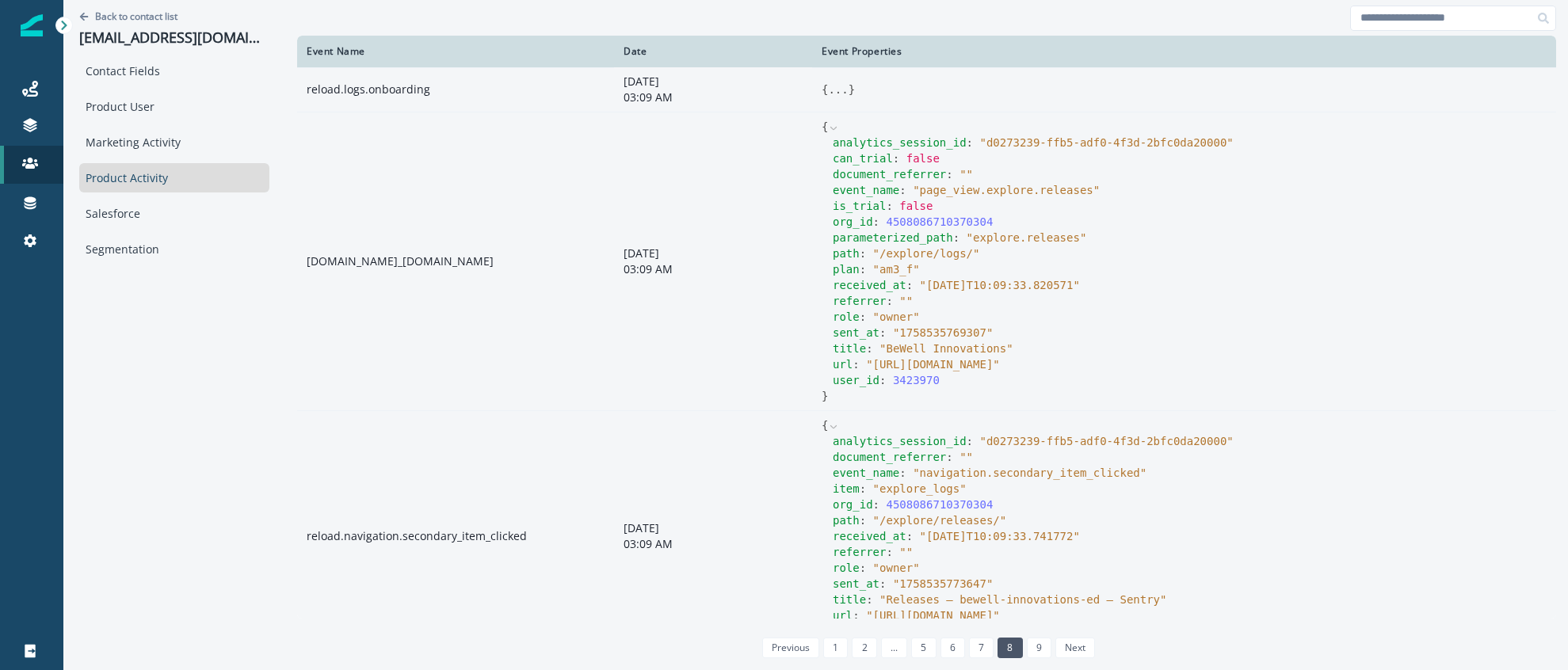
click at [843, 90] on button "..." at bounding box center [838, 89] width 20 height 16
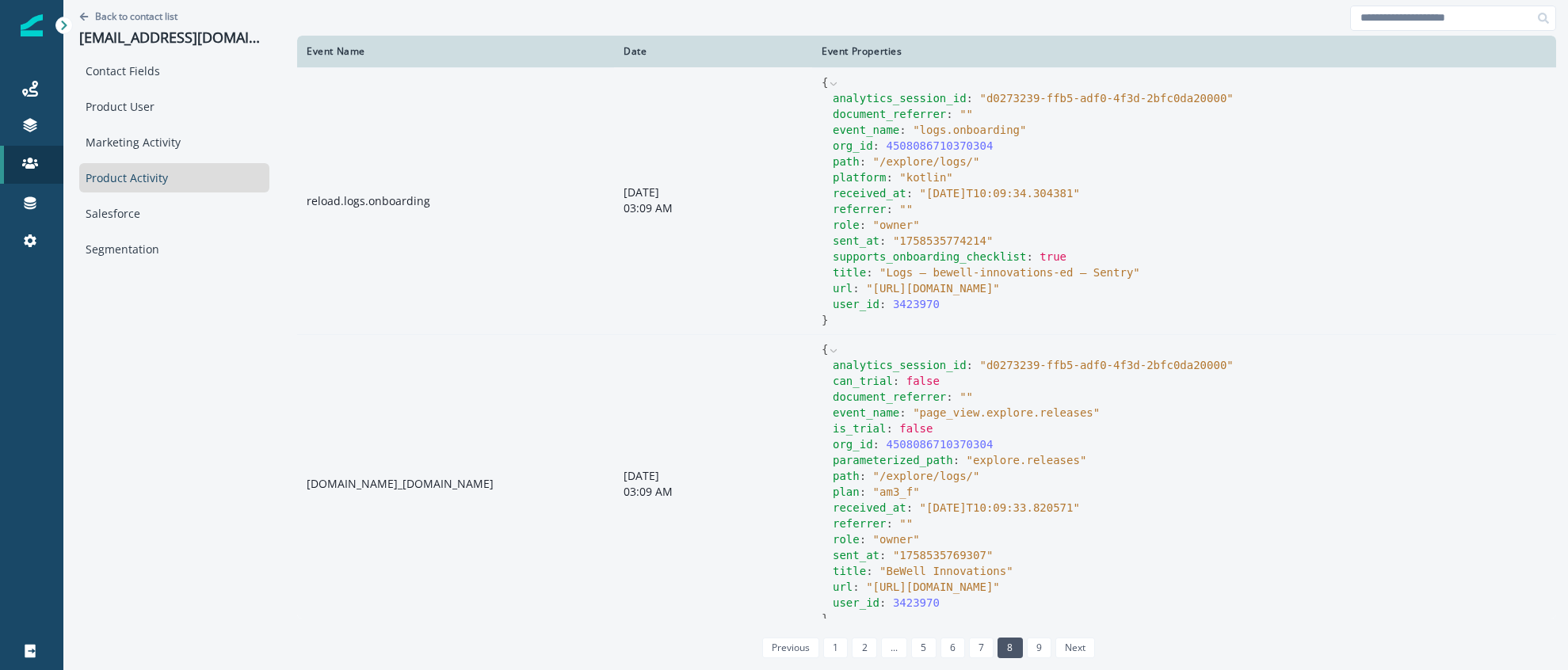
scroll to position [12, 0]
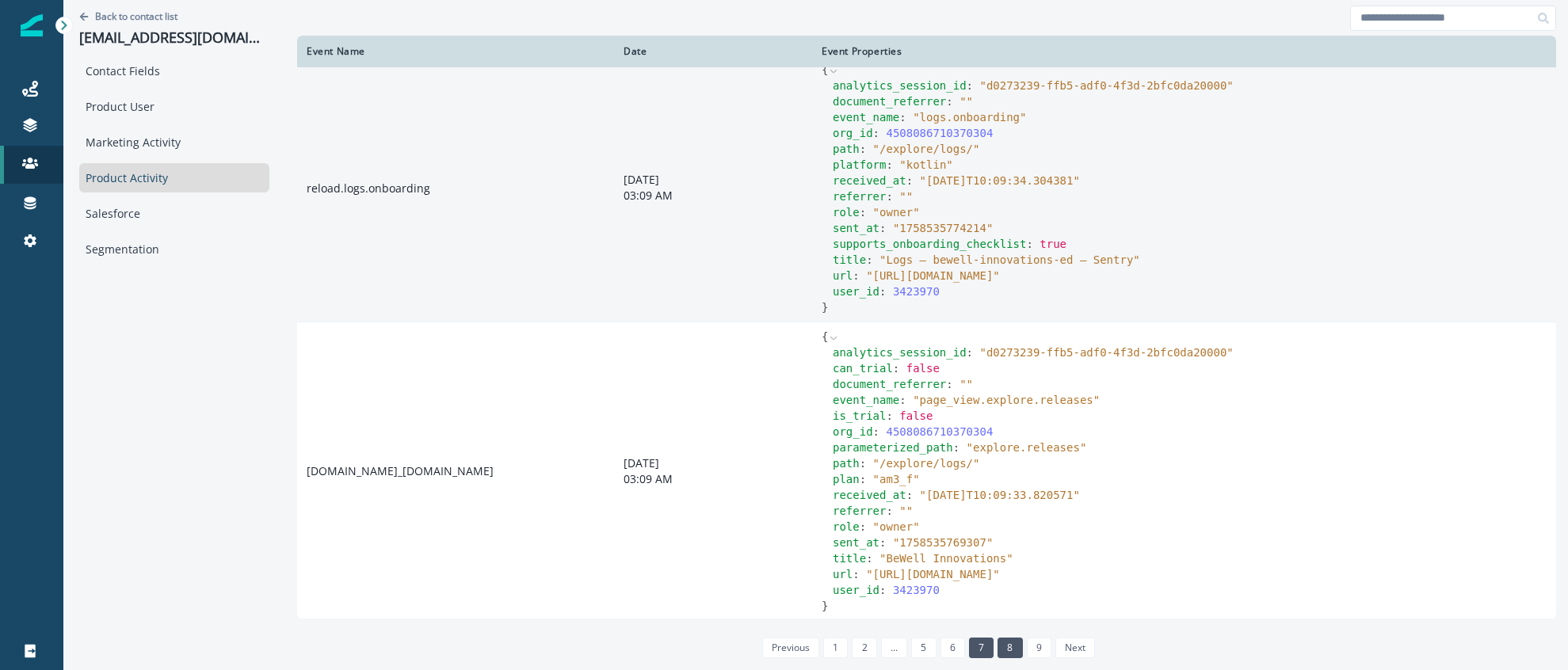
click at [986, 651] on link "7" at bounding box center [981, 648] width 25 height 21
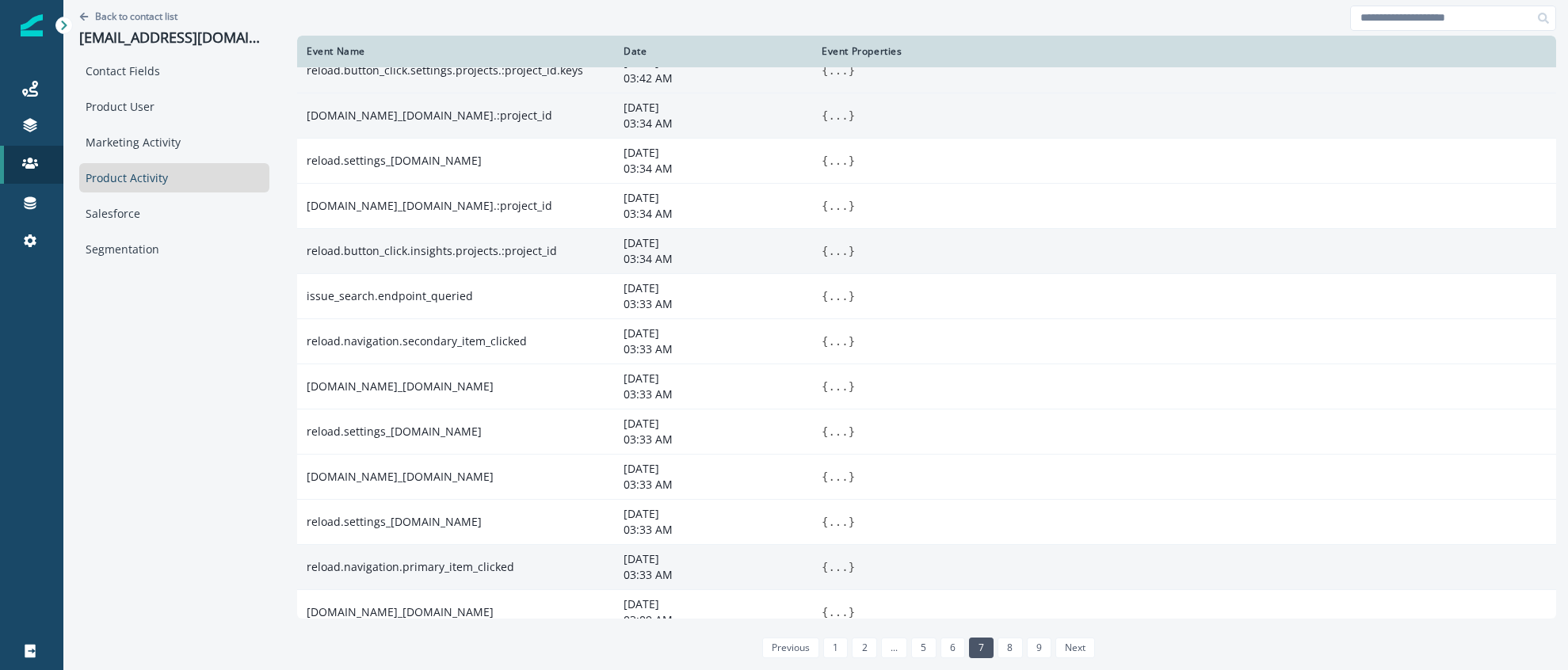
scroll to position [127, 0]
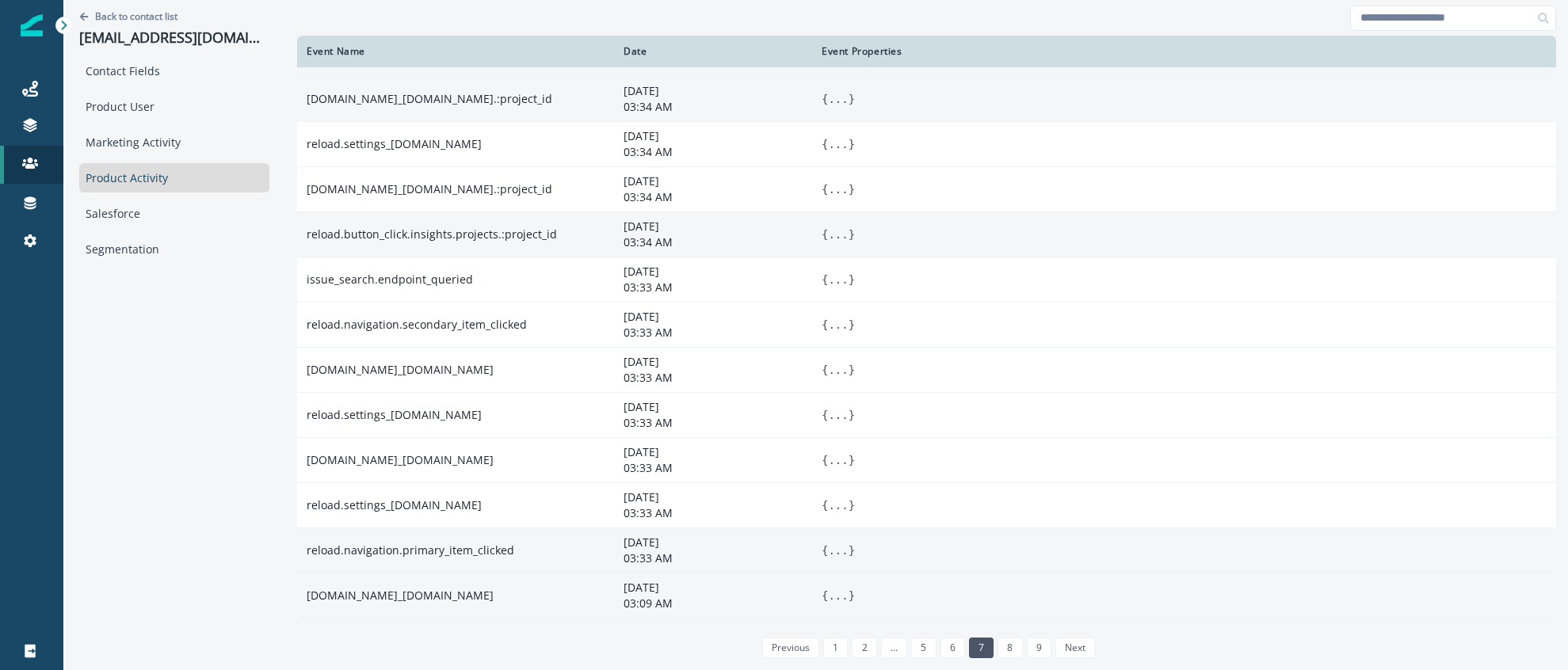
click at [835, 597] on button "..." at bounding box center [838, 596] width 20 height 16
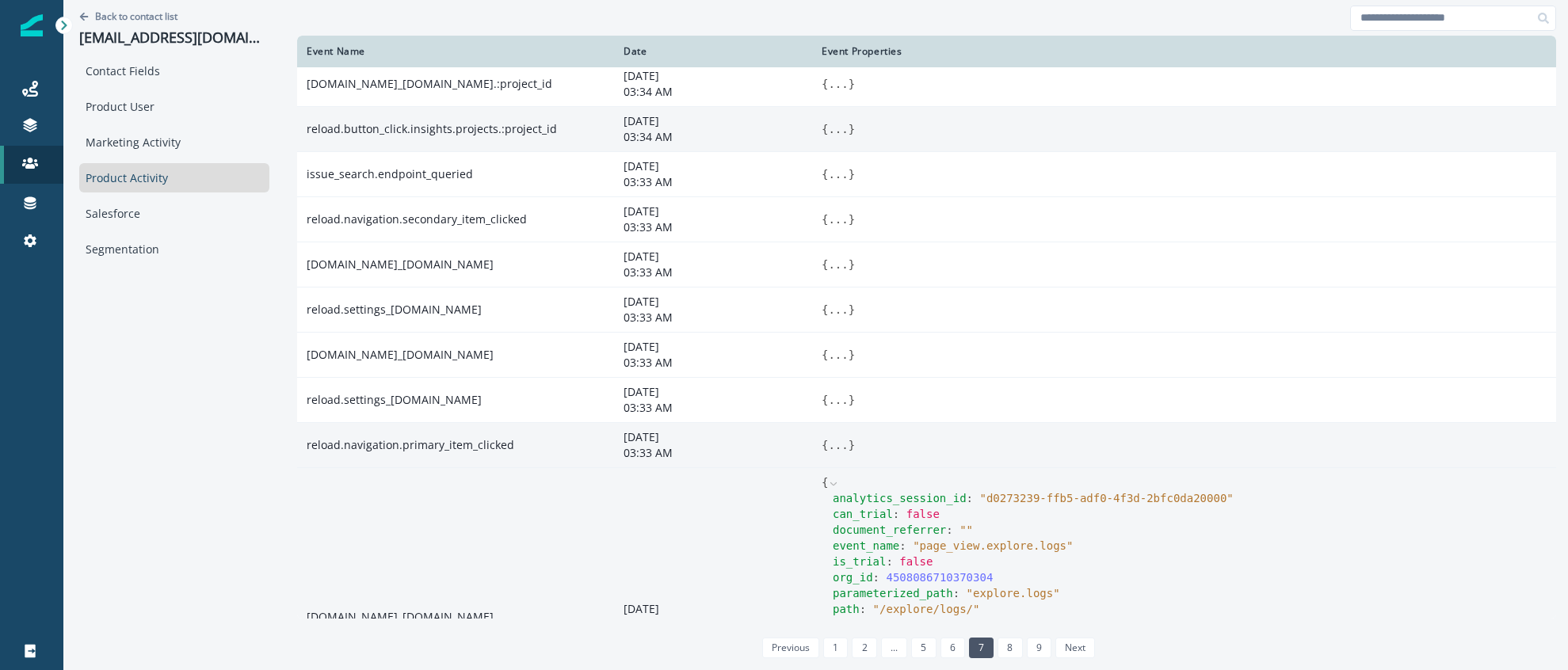
scroll to position [242, 0]
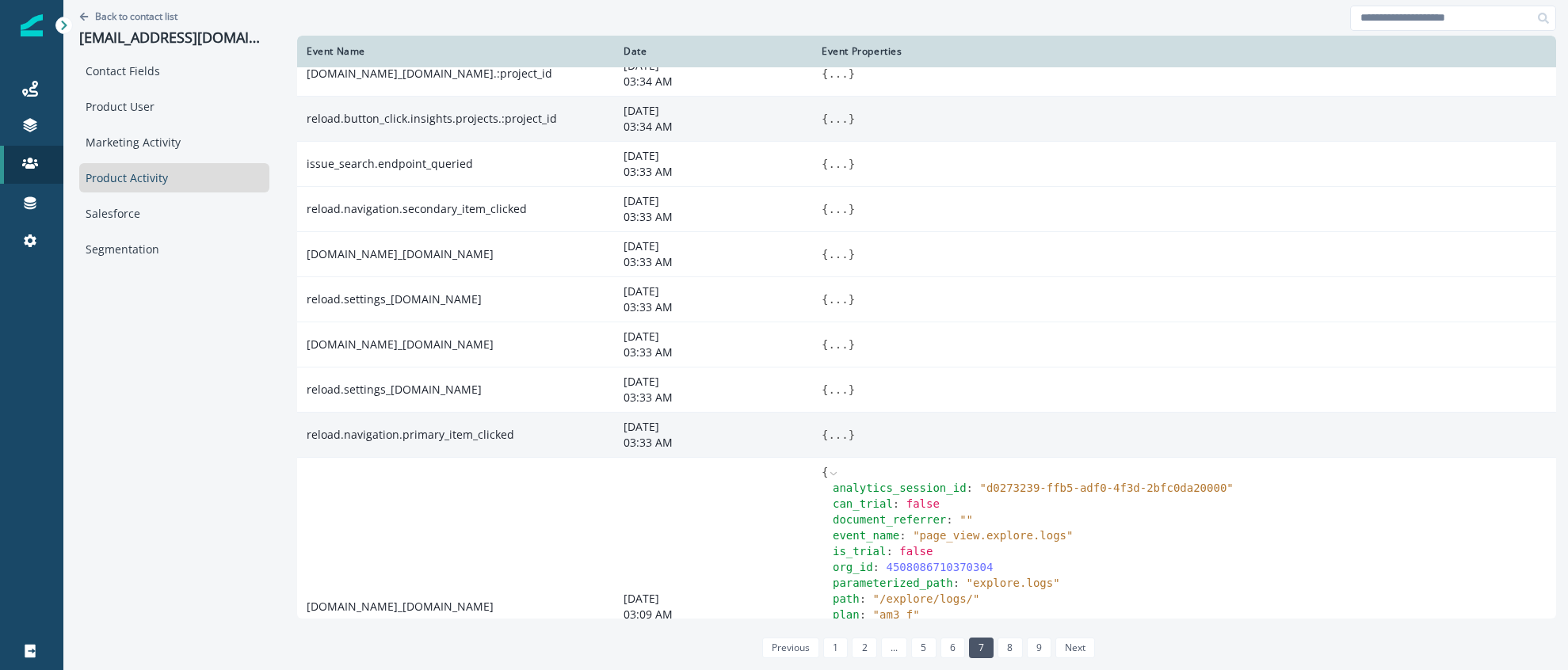
click at [835, 436] on button "..." at bounding box center [838, 435] width 20 height 16
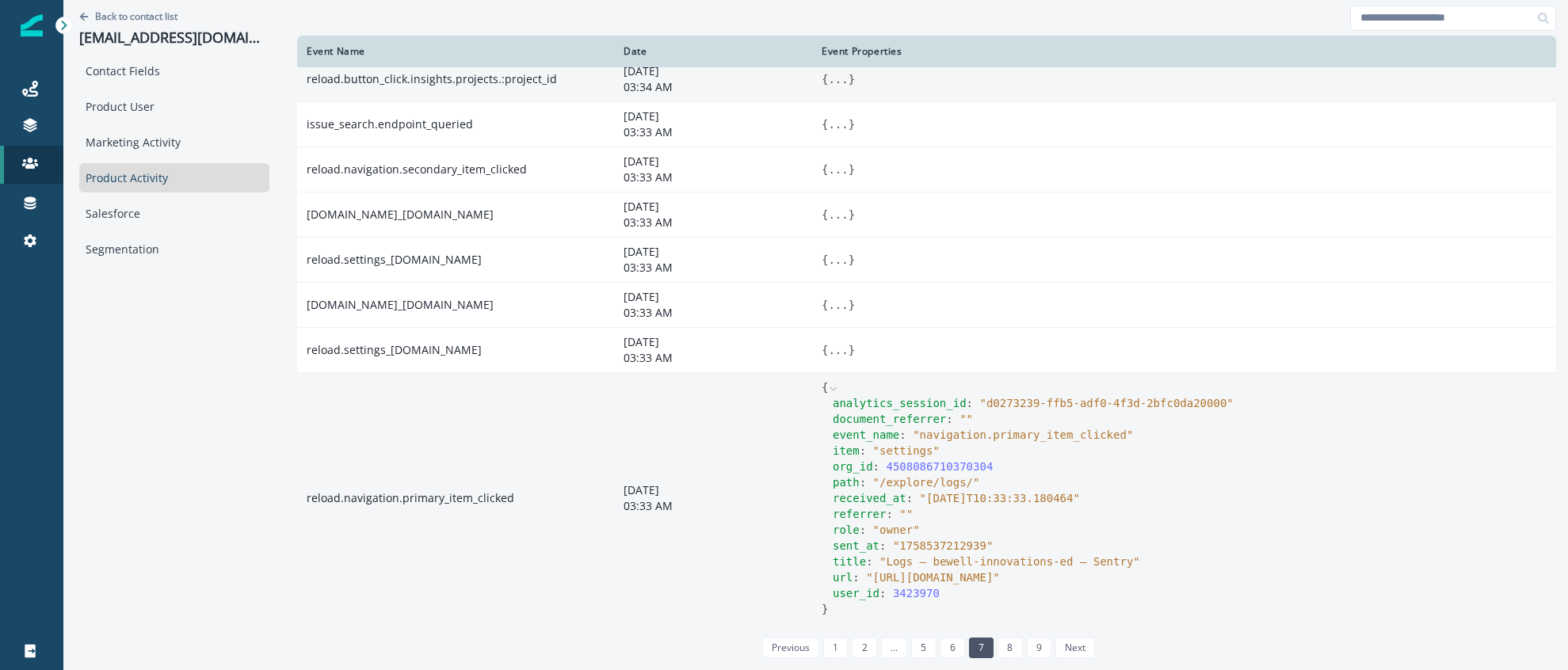
scroll to position [288, 0]
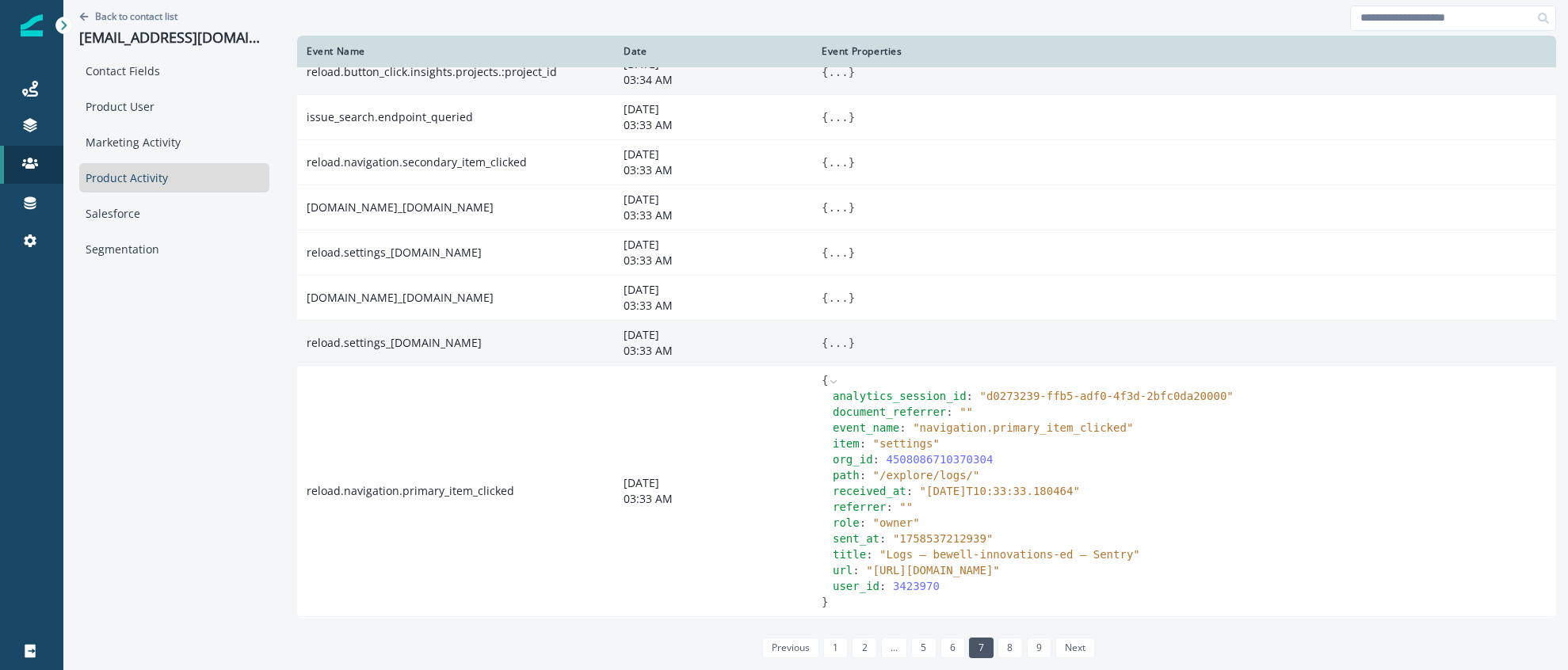
click at [836, 343] on button "..." at bounding box center [838, 343] width 20 height 16
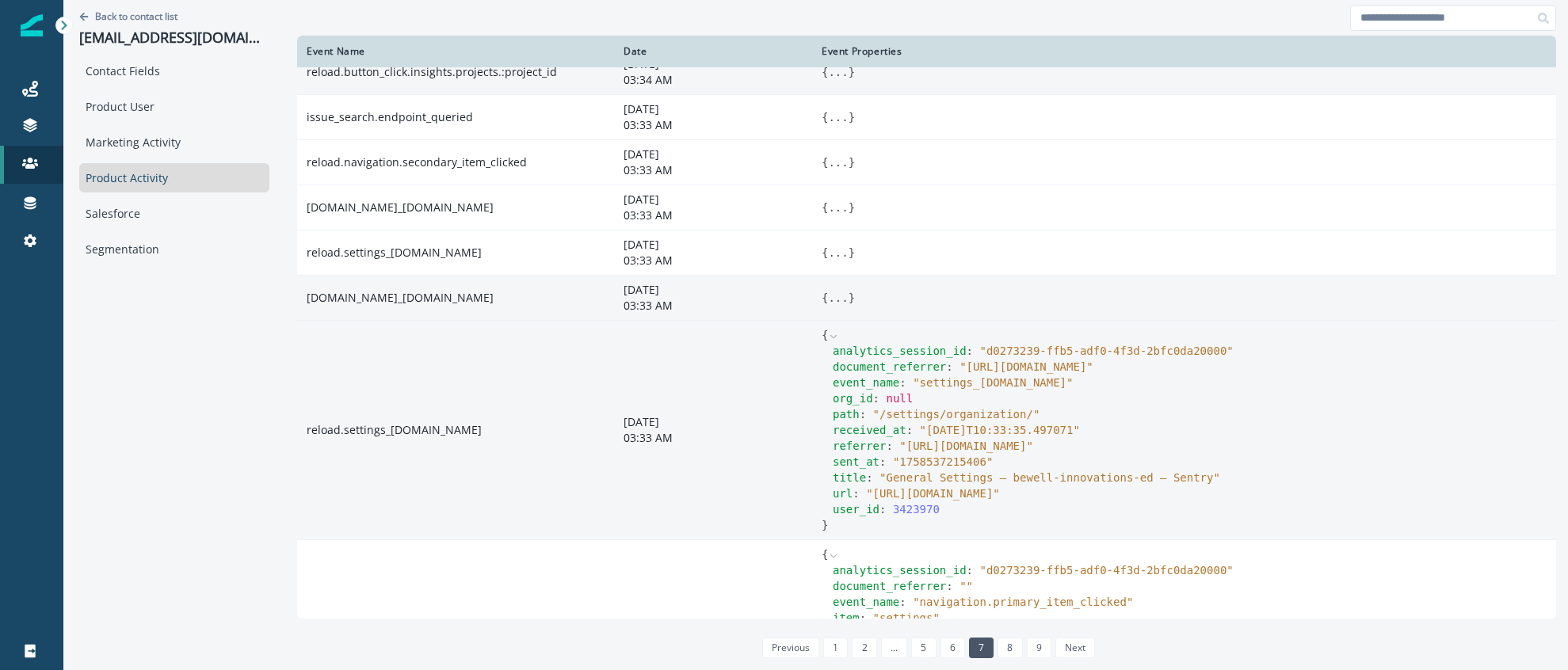
click at [842, 298] on button "..." at bounding box center [838, 298] width 20 height 16
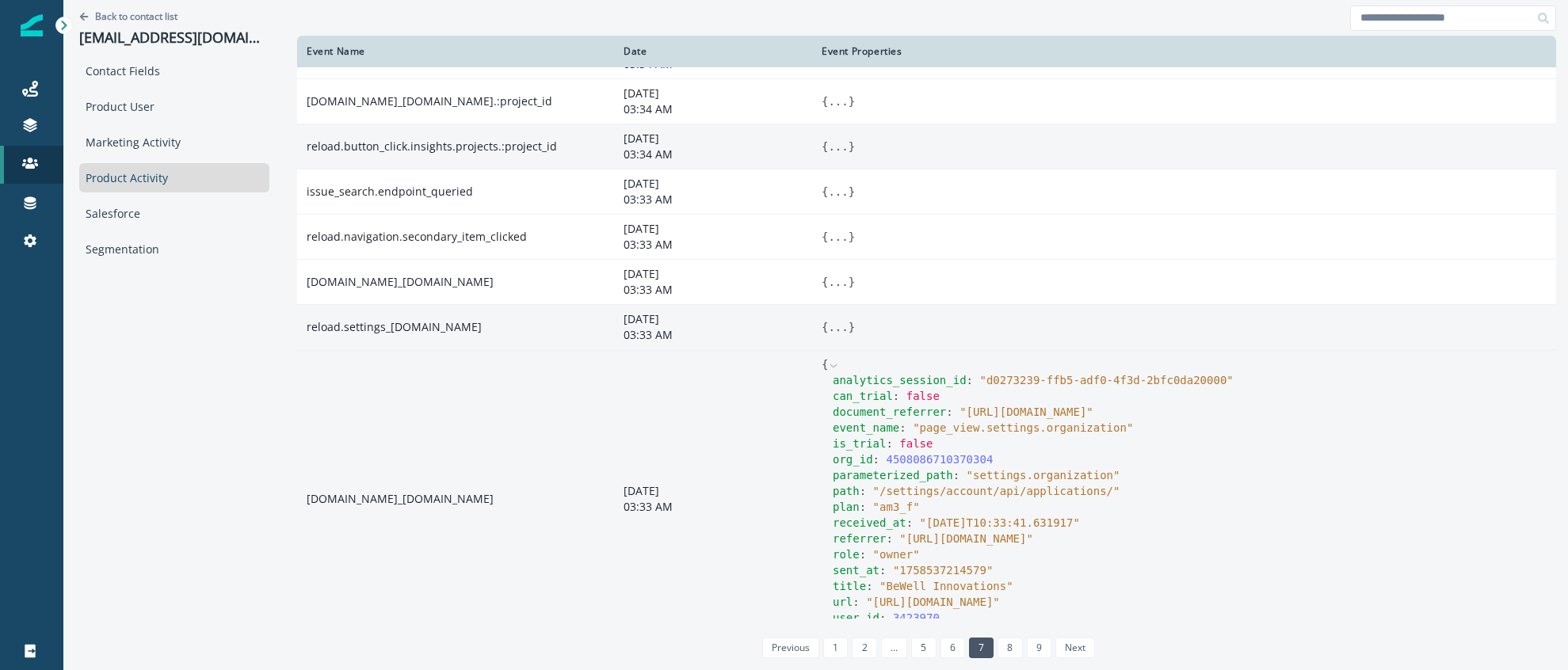
scroll to position [160, 0]
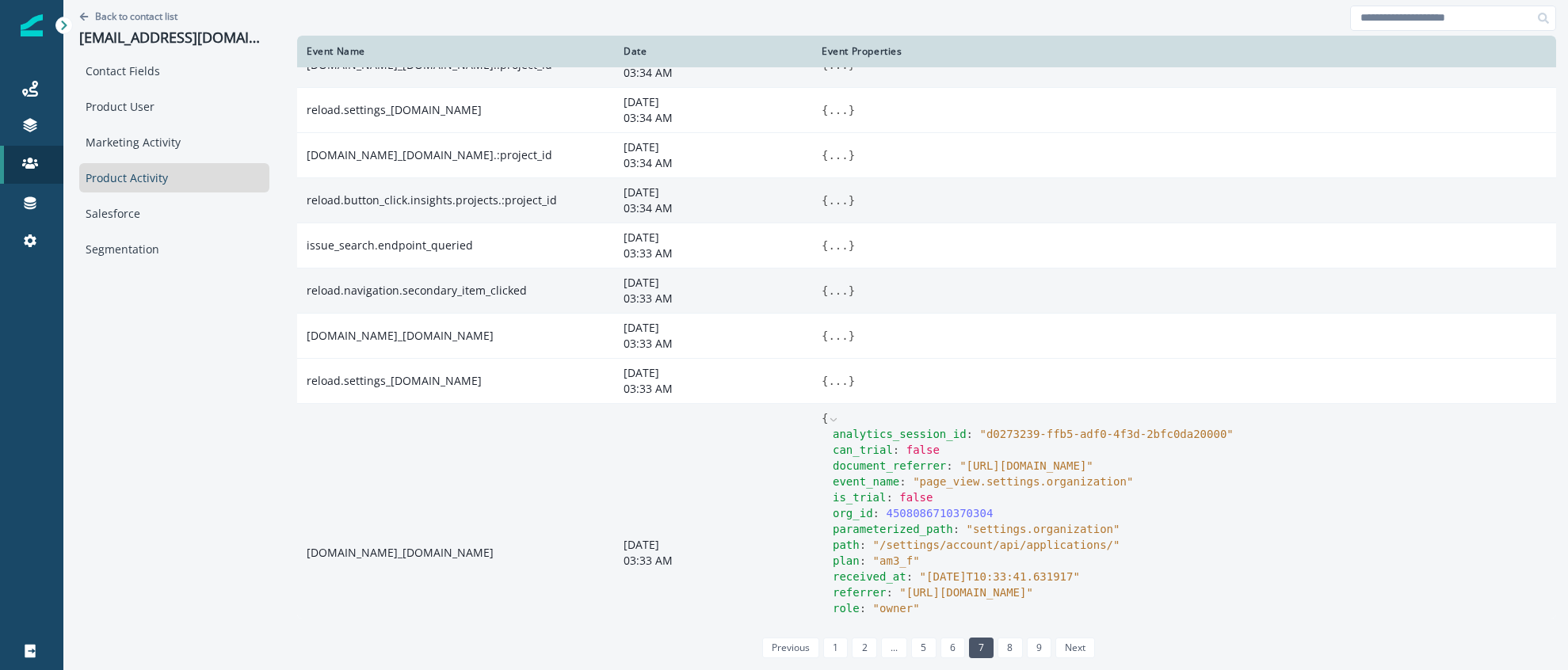
click at [837, 294] on button "..." at bounding box center [838, 291] width 20 height 16
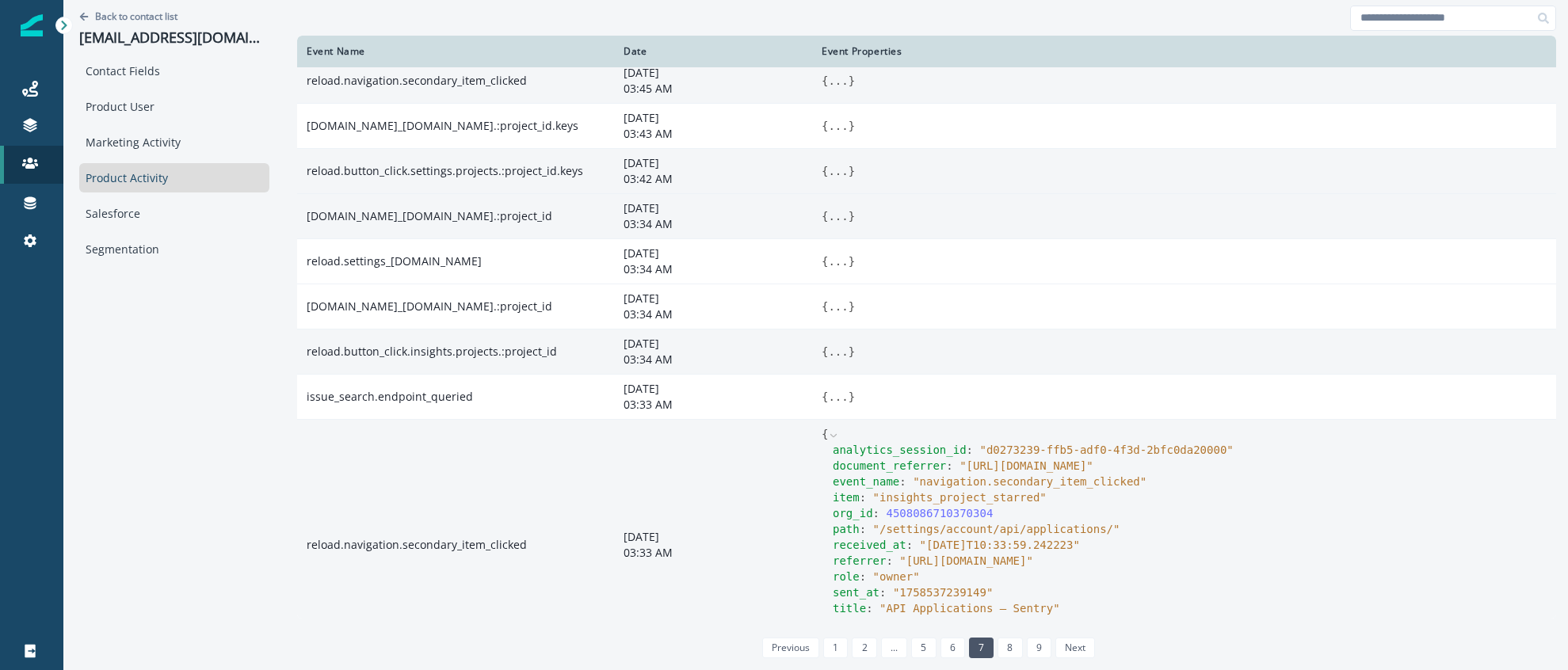
scroll to position [0, 0]
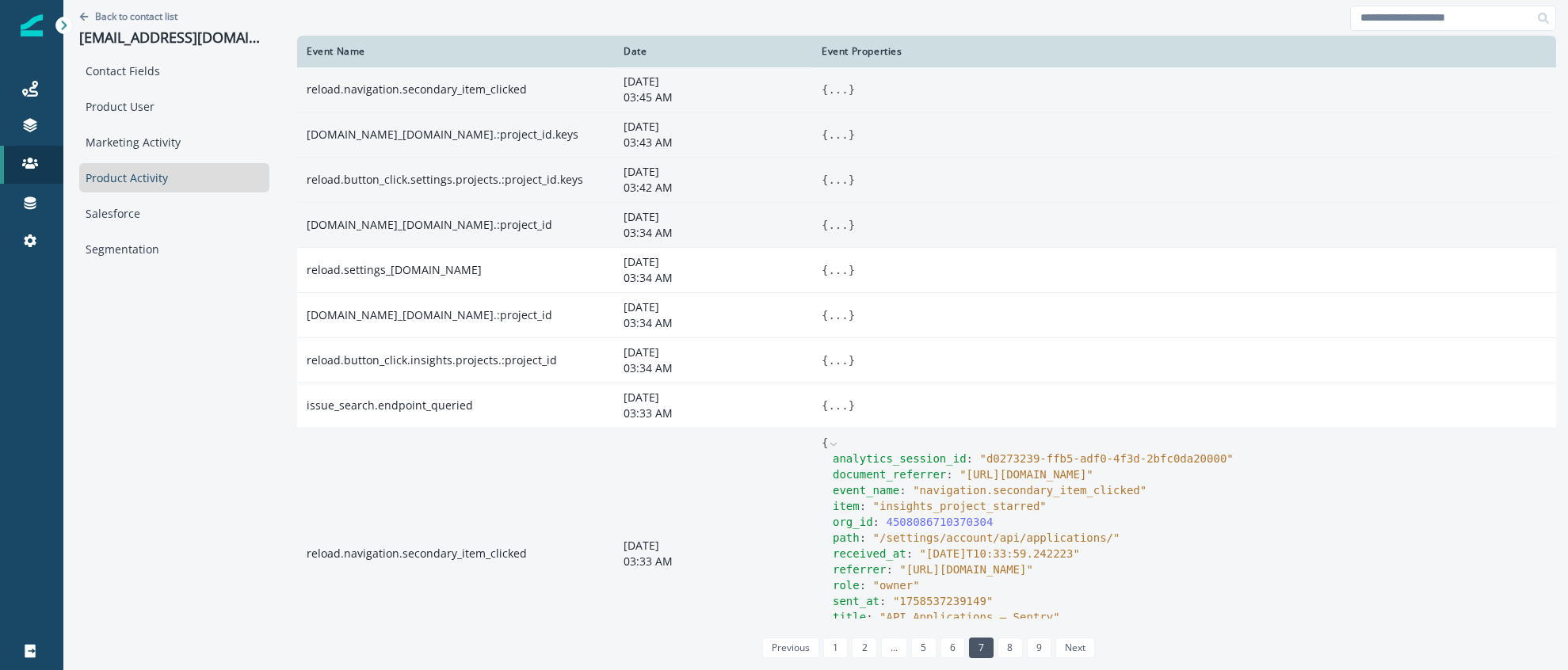
click at [838, 132] on button "..." at bounding box center [838, 135] width 20 height 16
